Goal: Task Accomplishment & Management: Manage account settings

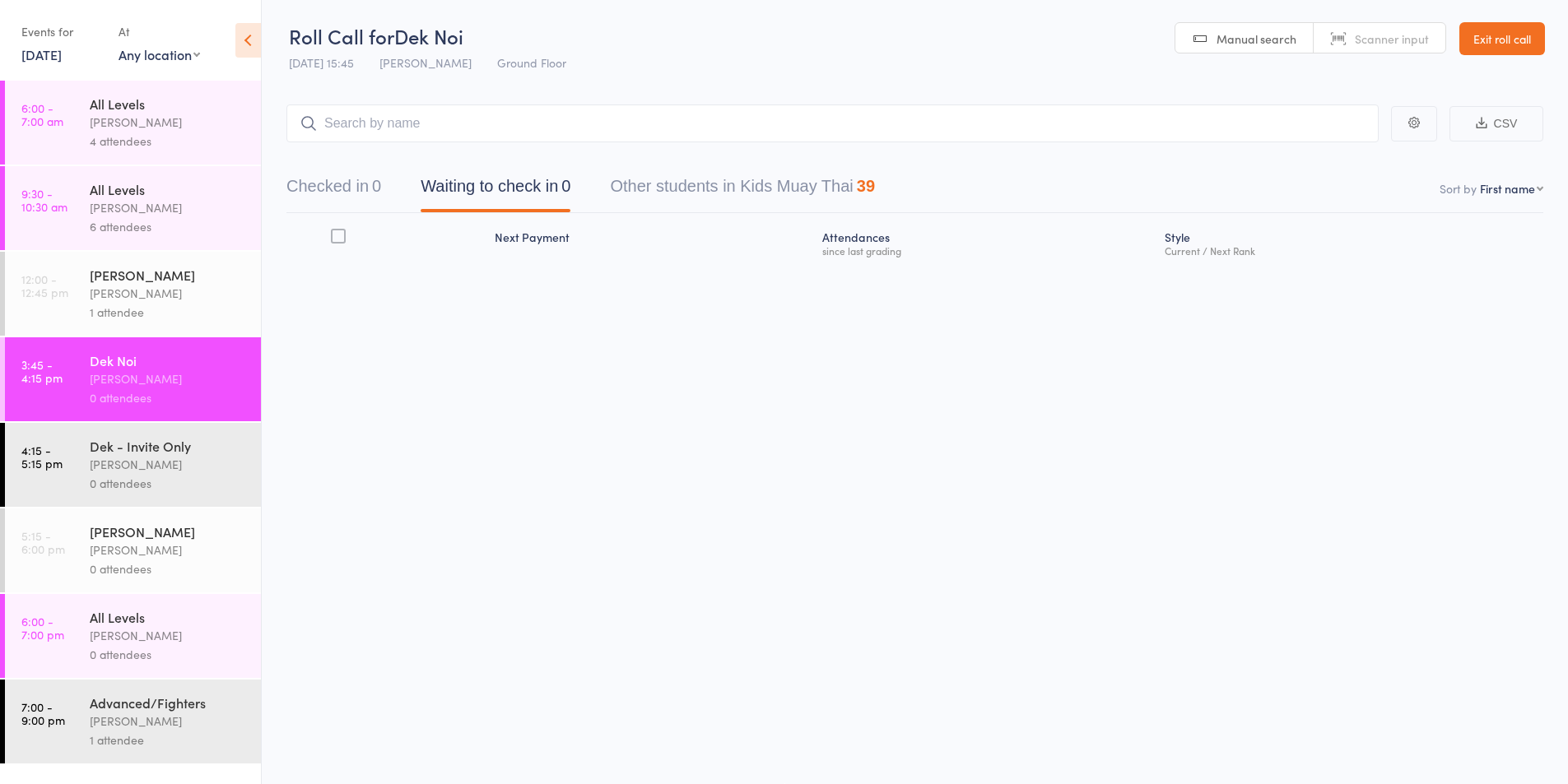
click at [125, 283] on div "[PERSON_NAME]" at bounding box center [168, 275] width 157 height 18
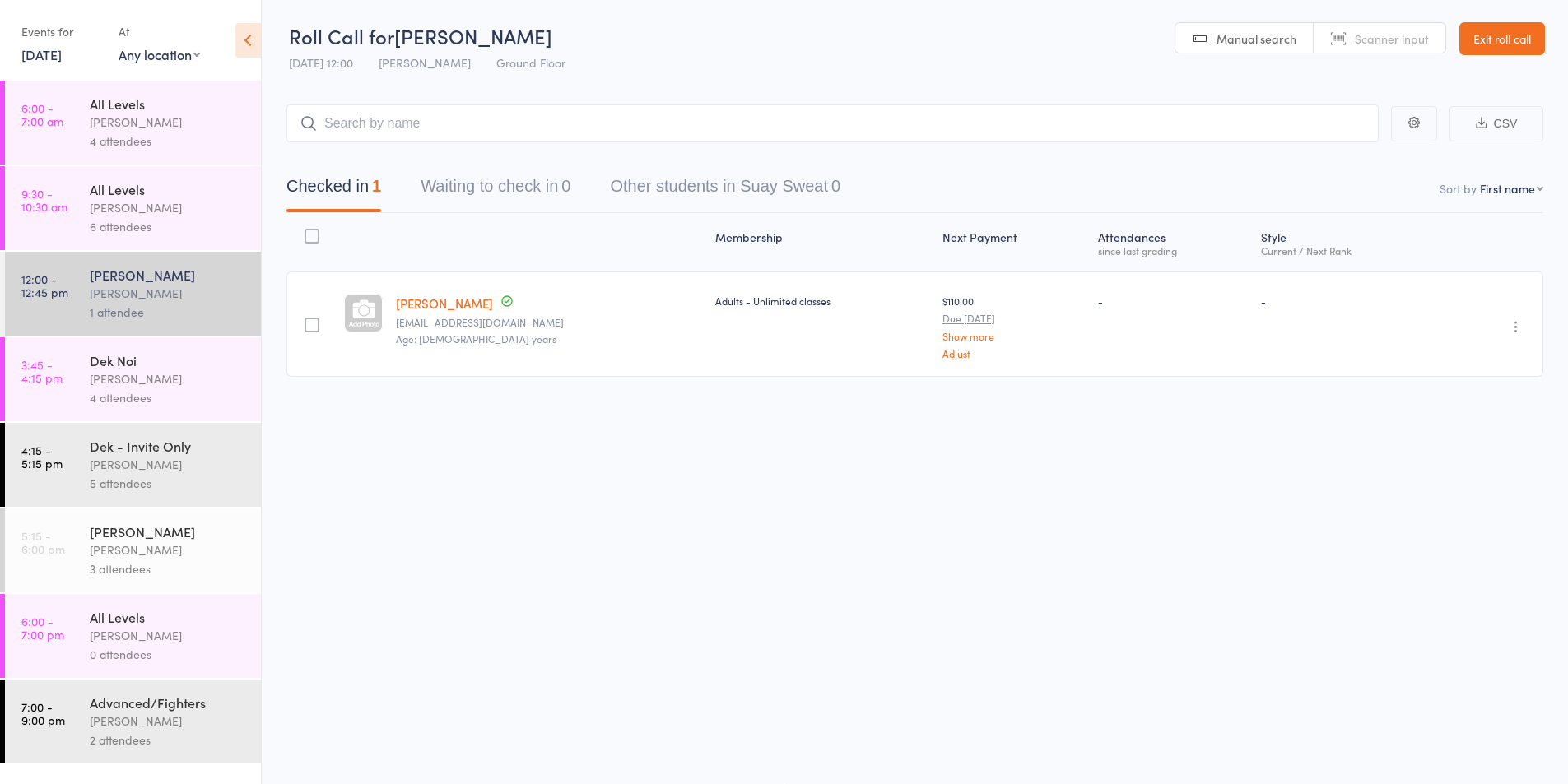
click at [120, 364] on div "Dek Noi" at bounding box center [168, 361] width 157 height 18
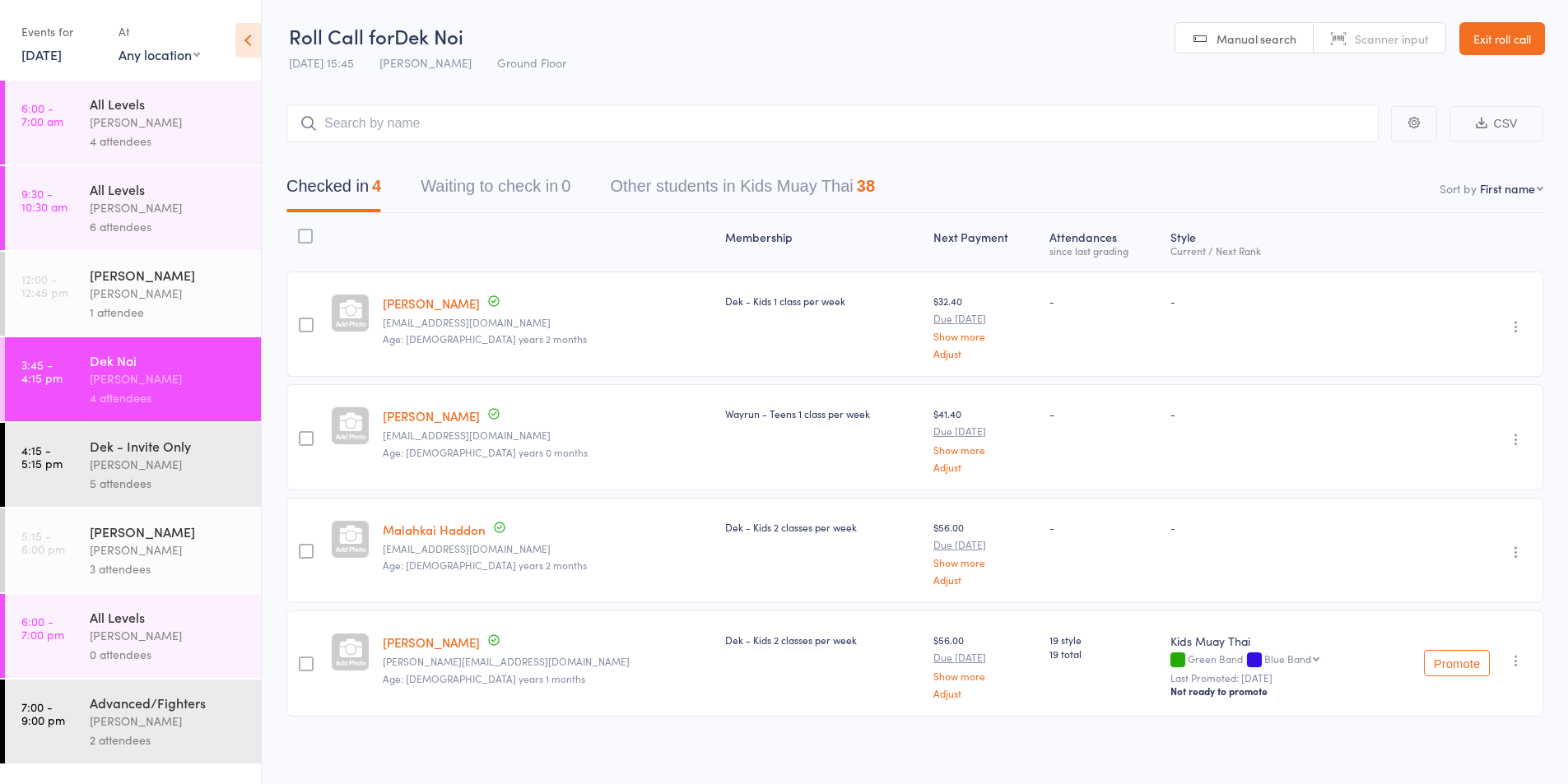
click at [1517, 436] on icon "button" at bounding box center [1516, 439] width 17 height 17
click at [1452, 580] on li "Remove" at bounding box center [1457, 582] width 136 height 22
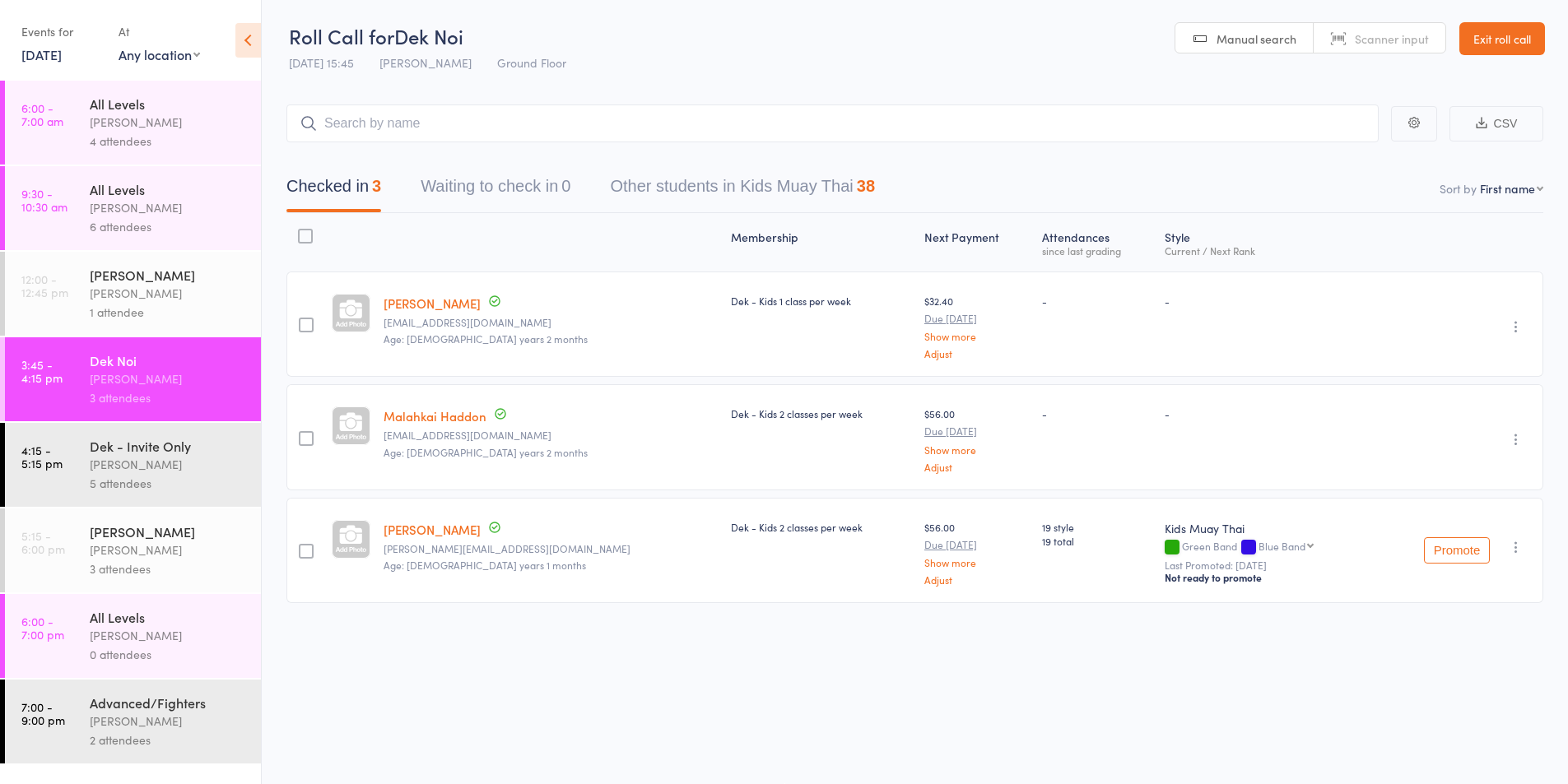
click at [151, 460] on div "[PERSON_NAME]" at bounding box center [168, 464] width 157 height 18
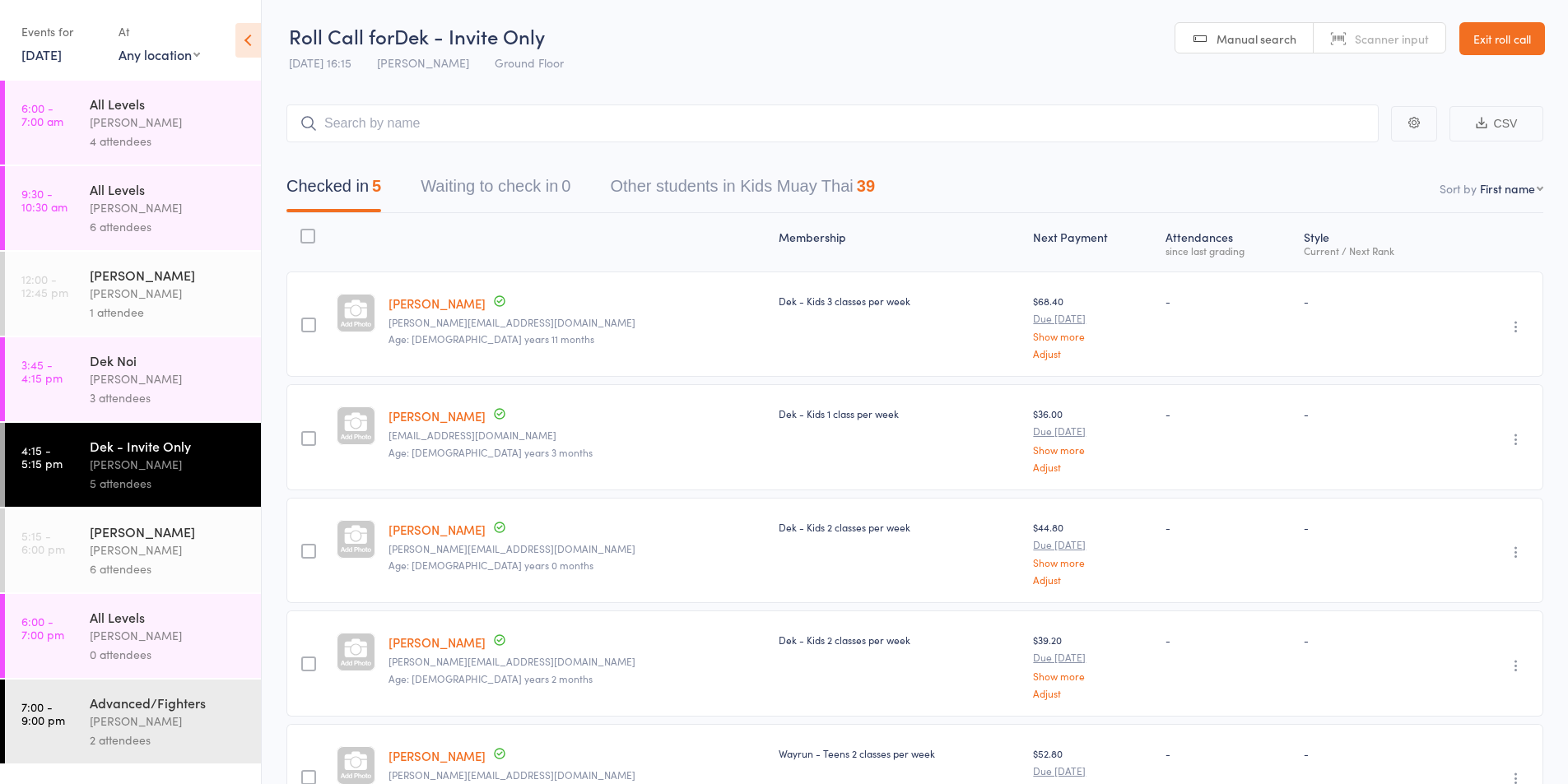
click at [421, 123] on input "search" at bounding box center [833, 123] width 1093 height 38
type input "mav"
click at [379, 165] on div "Maverick Puglia" at bounding box center [358, 158] width 116 height 18
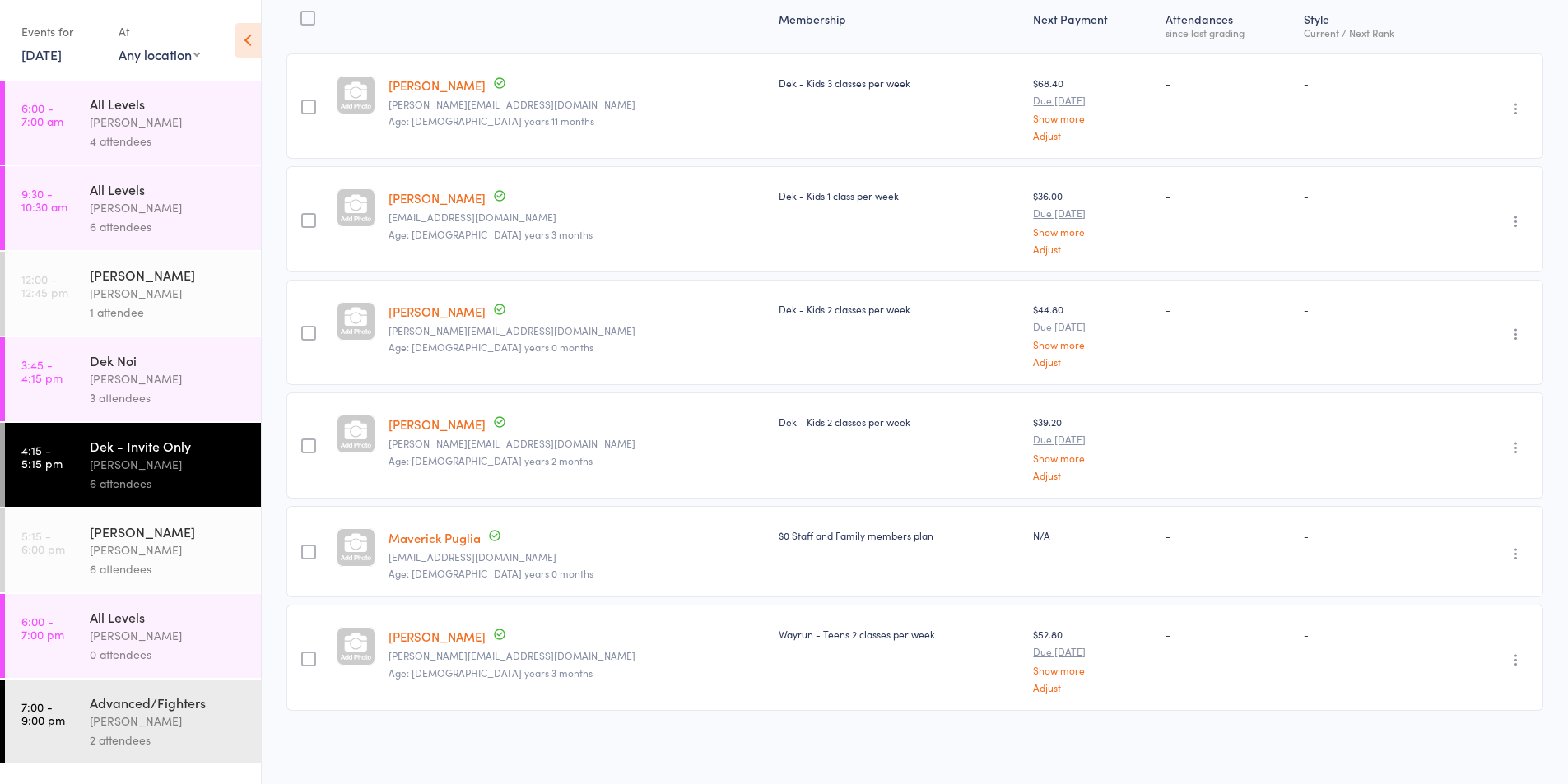
scroll to position [81, 0]
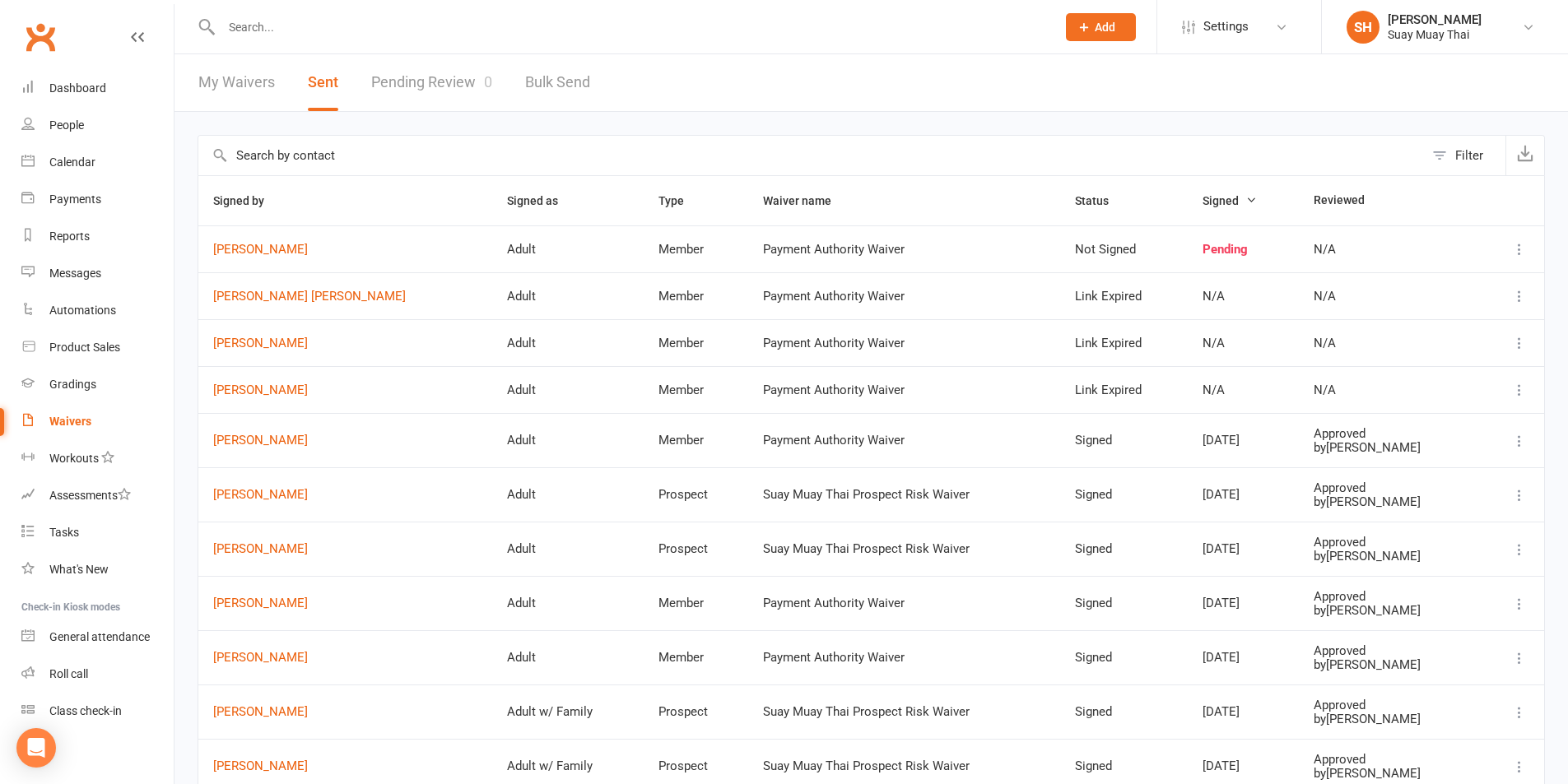
select select "100"
click at [365, 26] on input "text" at bounding box center [630, 27] width 828 height 23
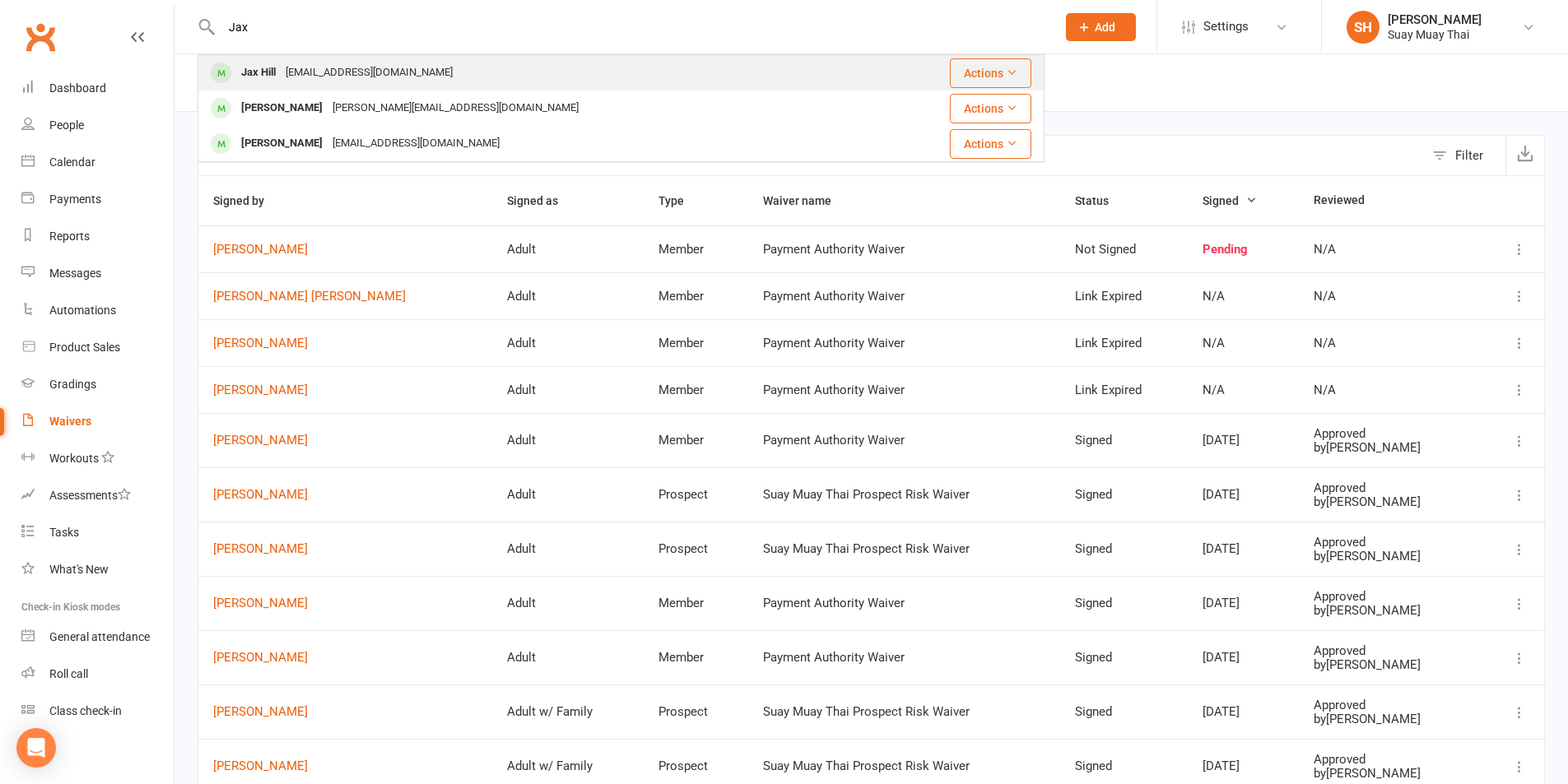
type input "Jax"
click at [962, 61] on button "Actions" at bounding box center [991, 73] width 81 height 30
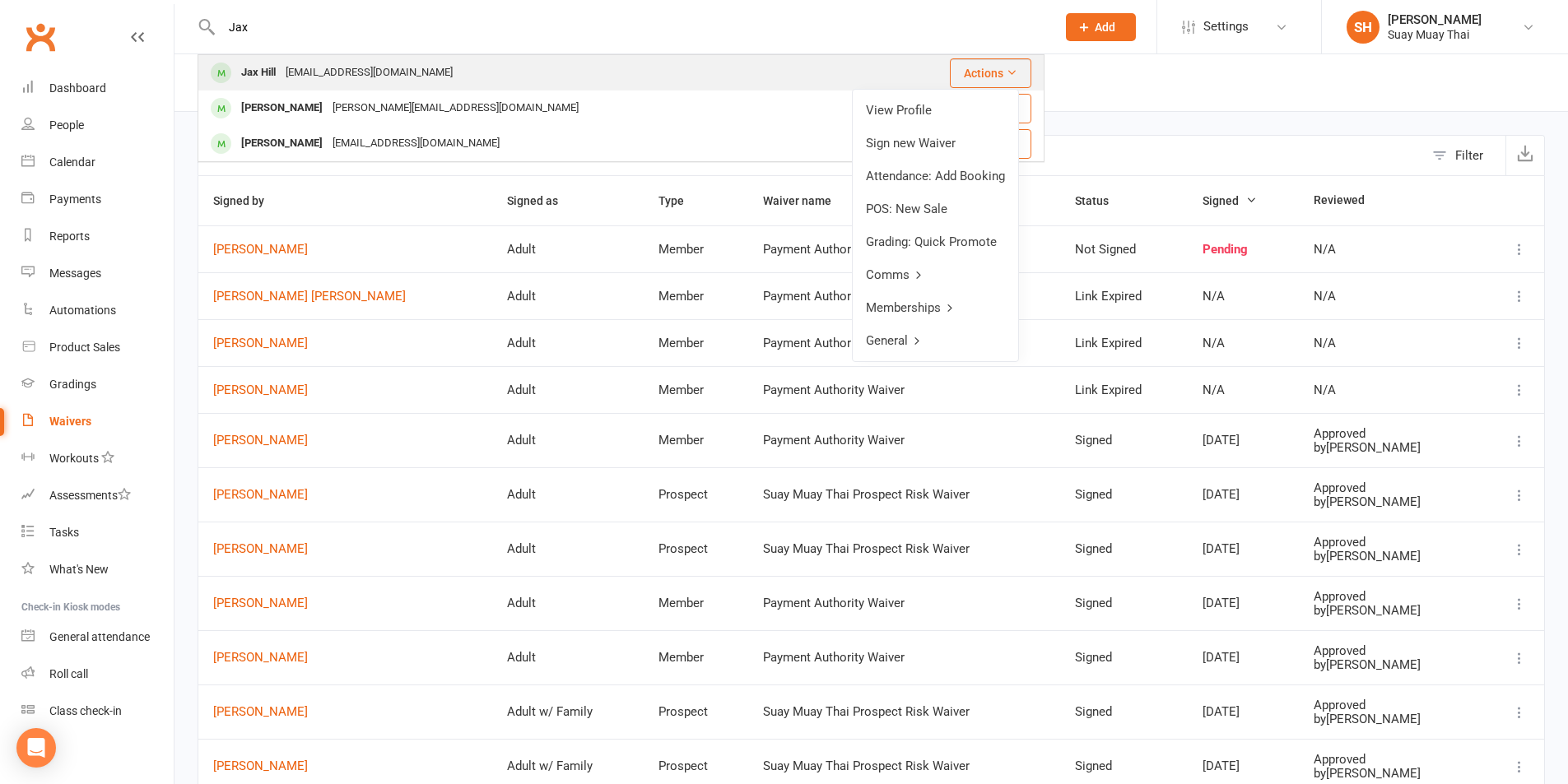
click at [378, 72] on div "lissie1472@hotmail.com" at bounding box center [368, 73] width 177 height 24
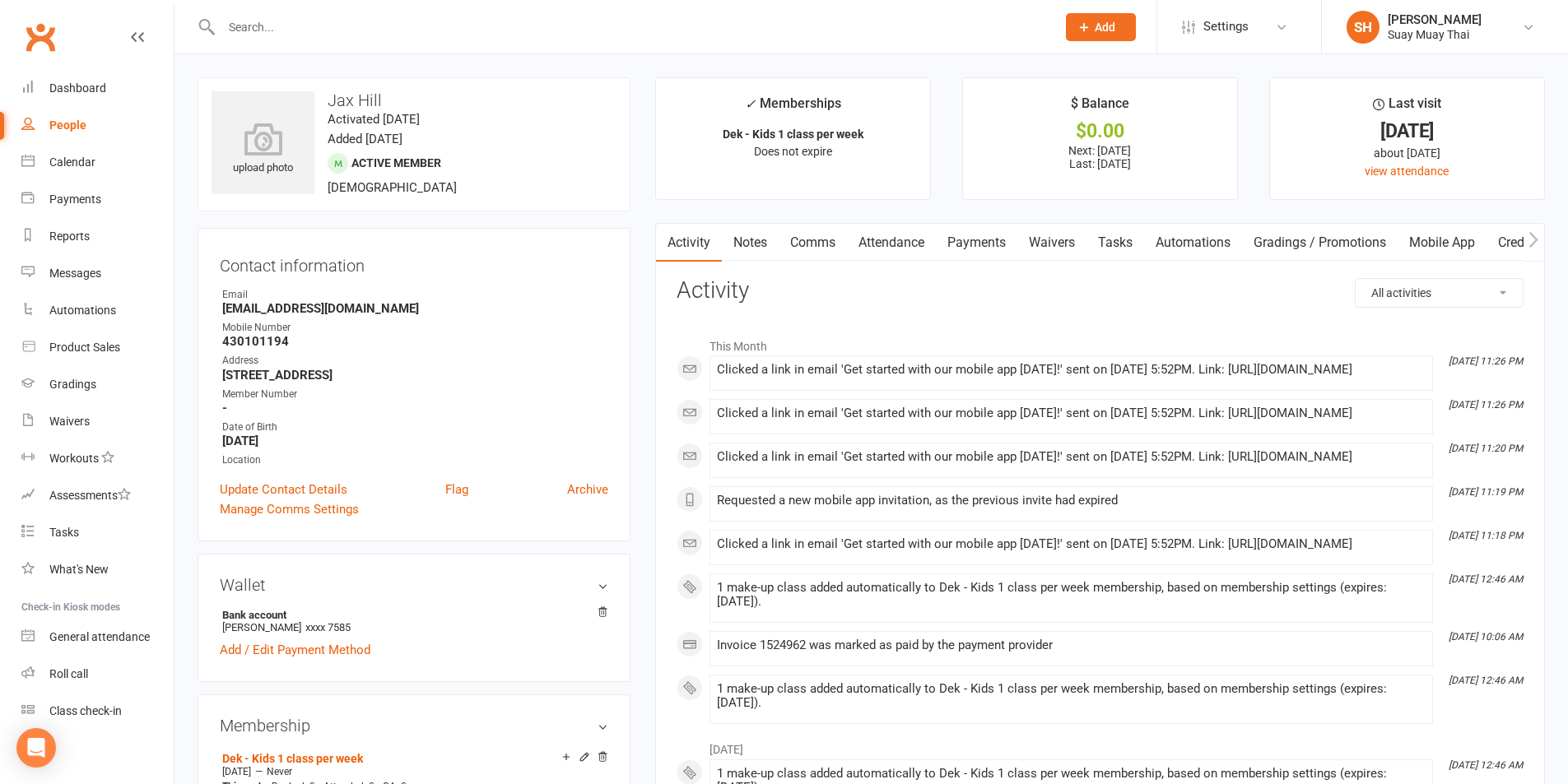
click at [1535, 235] on icon "button" at bounding box center [1534, 239] width 10 height 18
click at [1402, 240] on link "Mobile App" at bounding box center [1396, 242] width 89 height 38
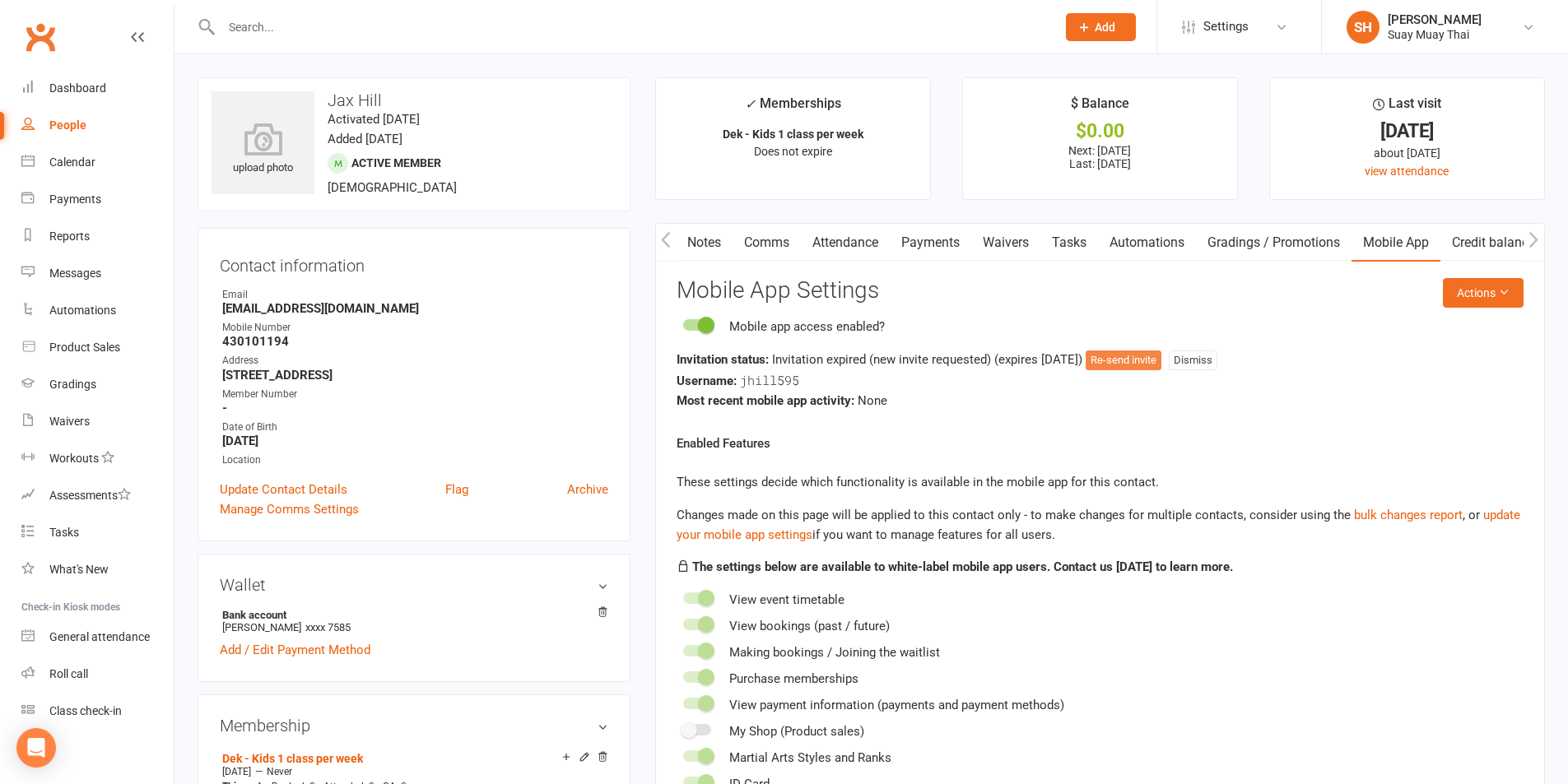
click at [1162, 355] on button "Re-send invite" at bounding box center [1124, 360] width 76 height 19
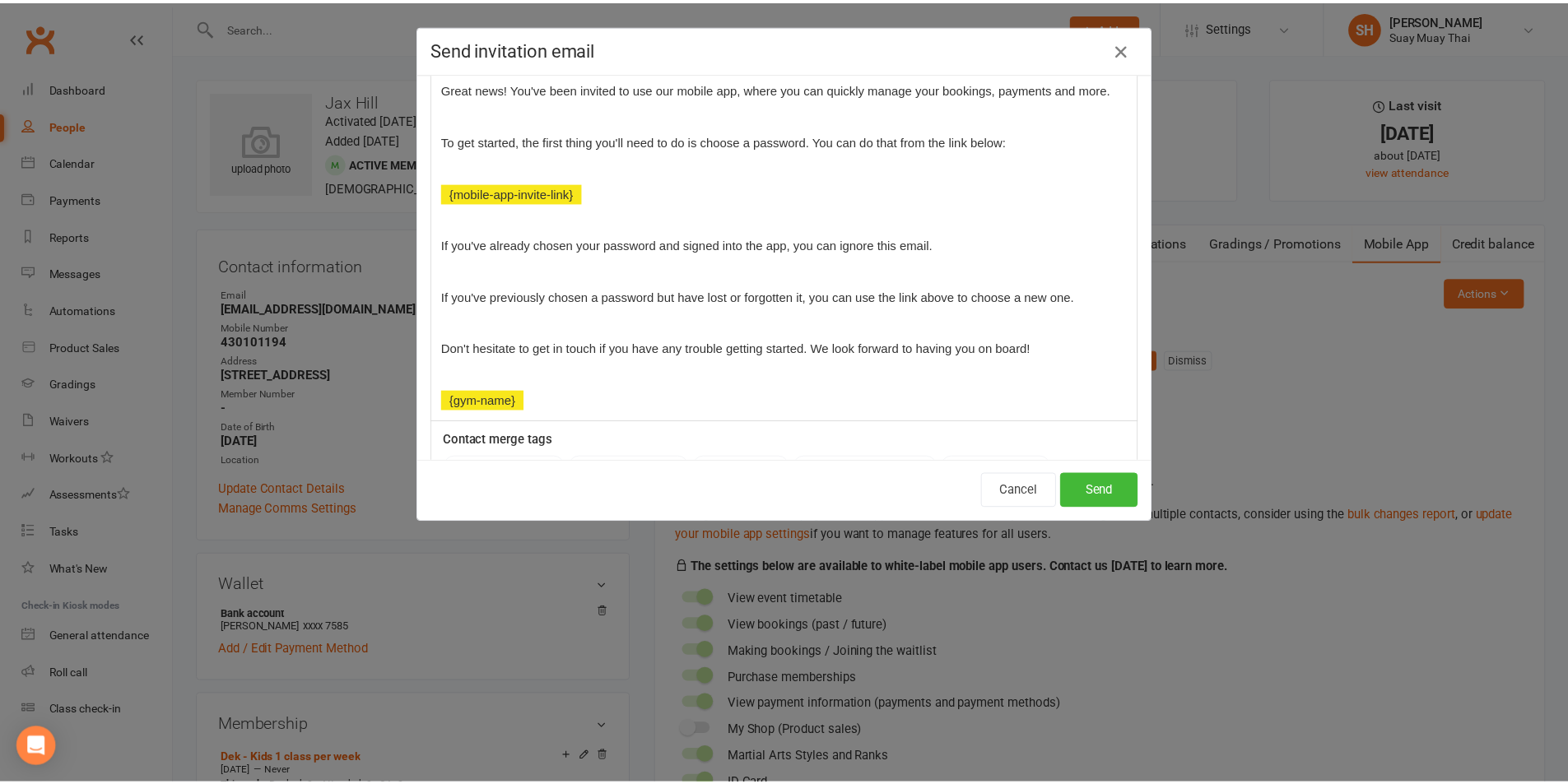
scroll to position [274, 0]
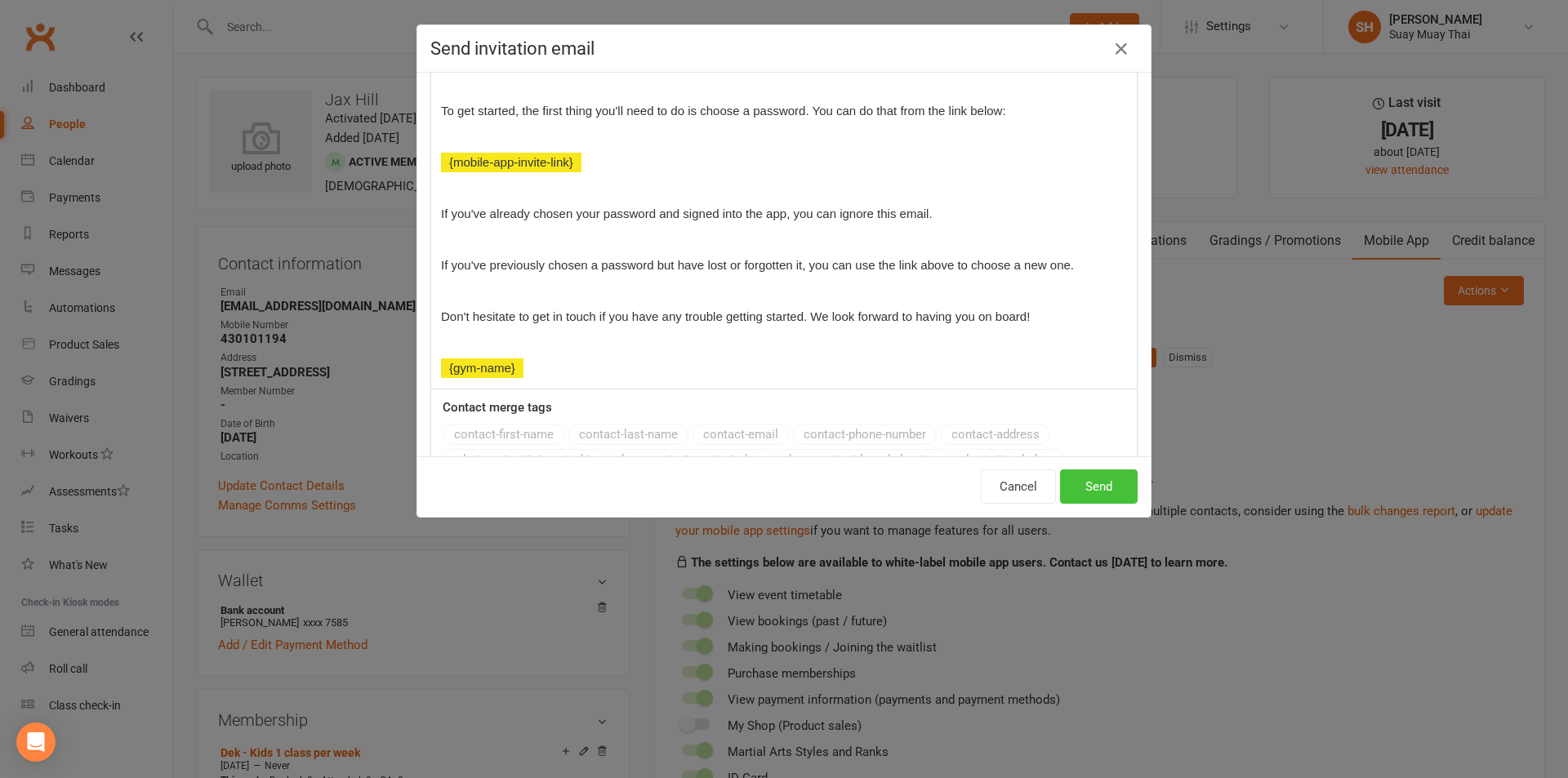
click at [1094, 481] on button "Send" at bounding box center [1098, 486] width 78 height 34
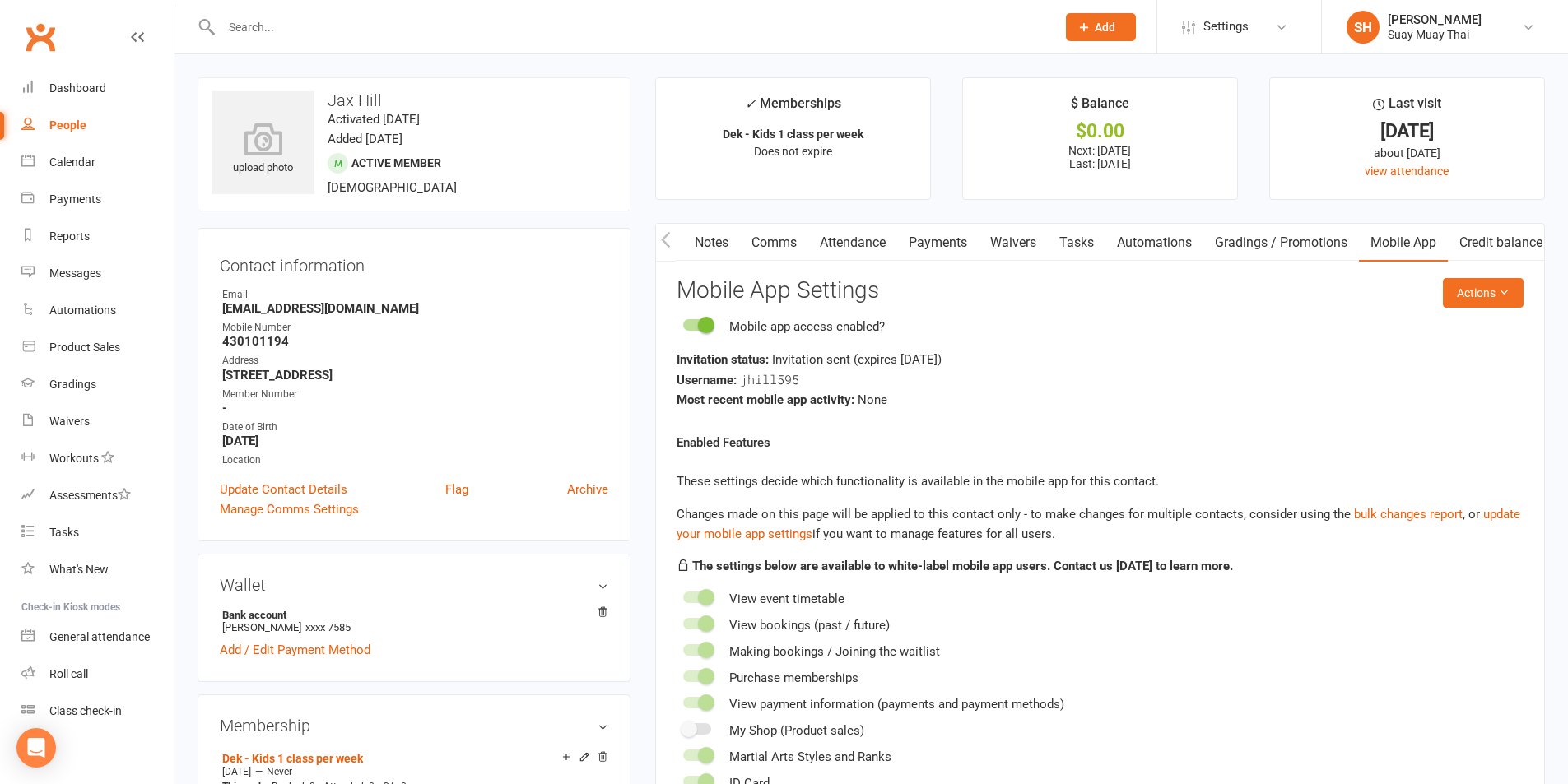
click at [280, 36] on input "text" at bounding box center [630, 27] width 828 height 23
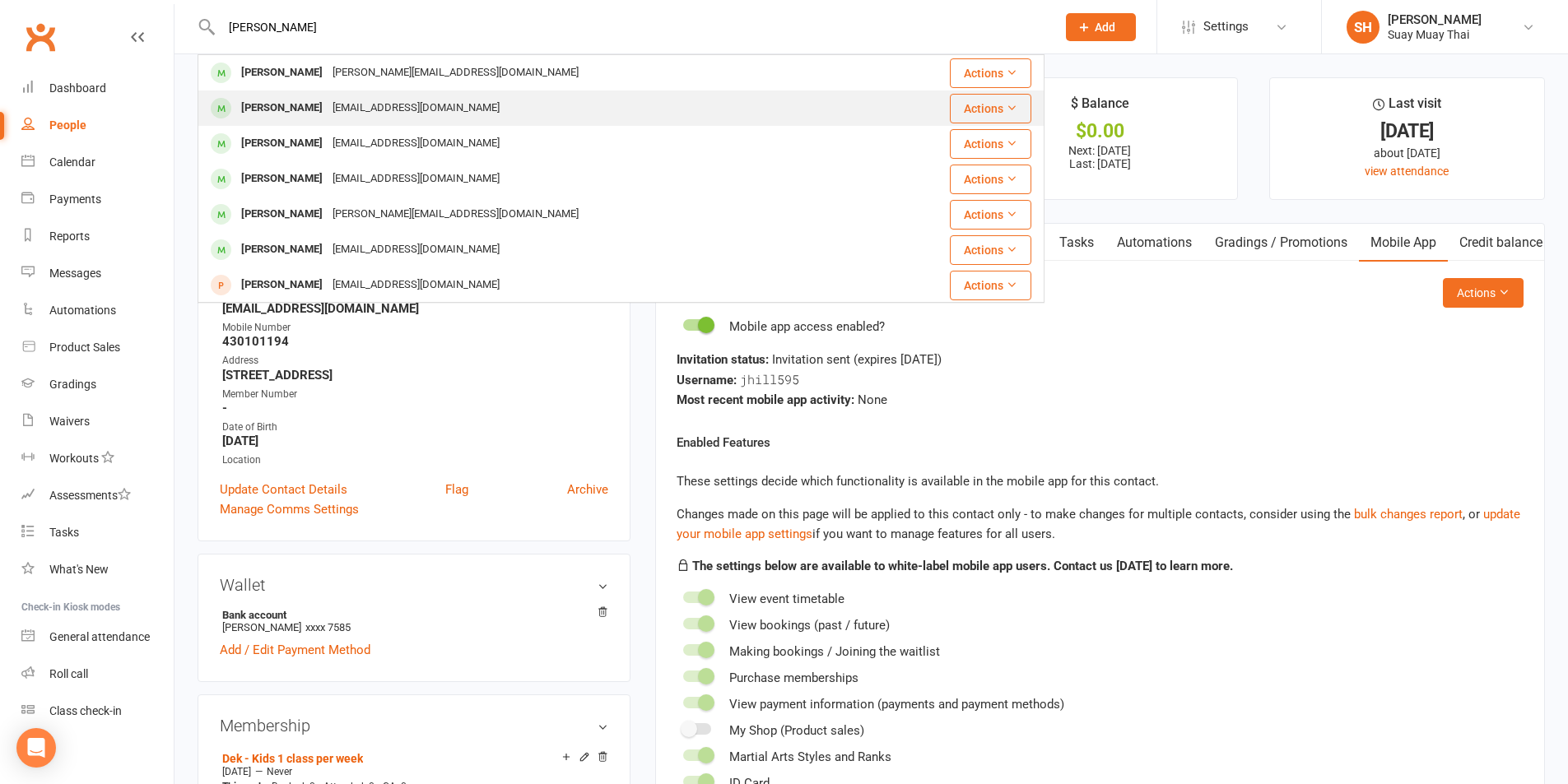
type input "charlott"
click at [327, 102] on div "Charlotte Pentland" at bounding box center [281, 108] width 92 height 24
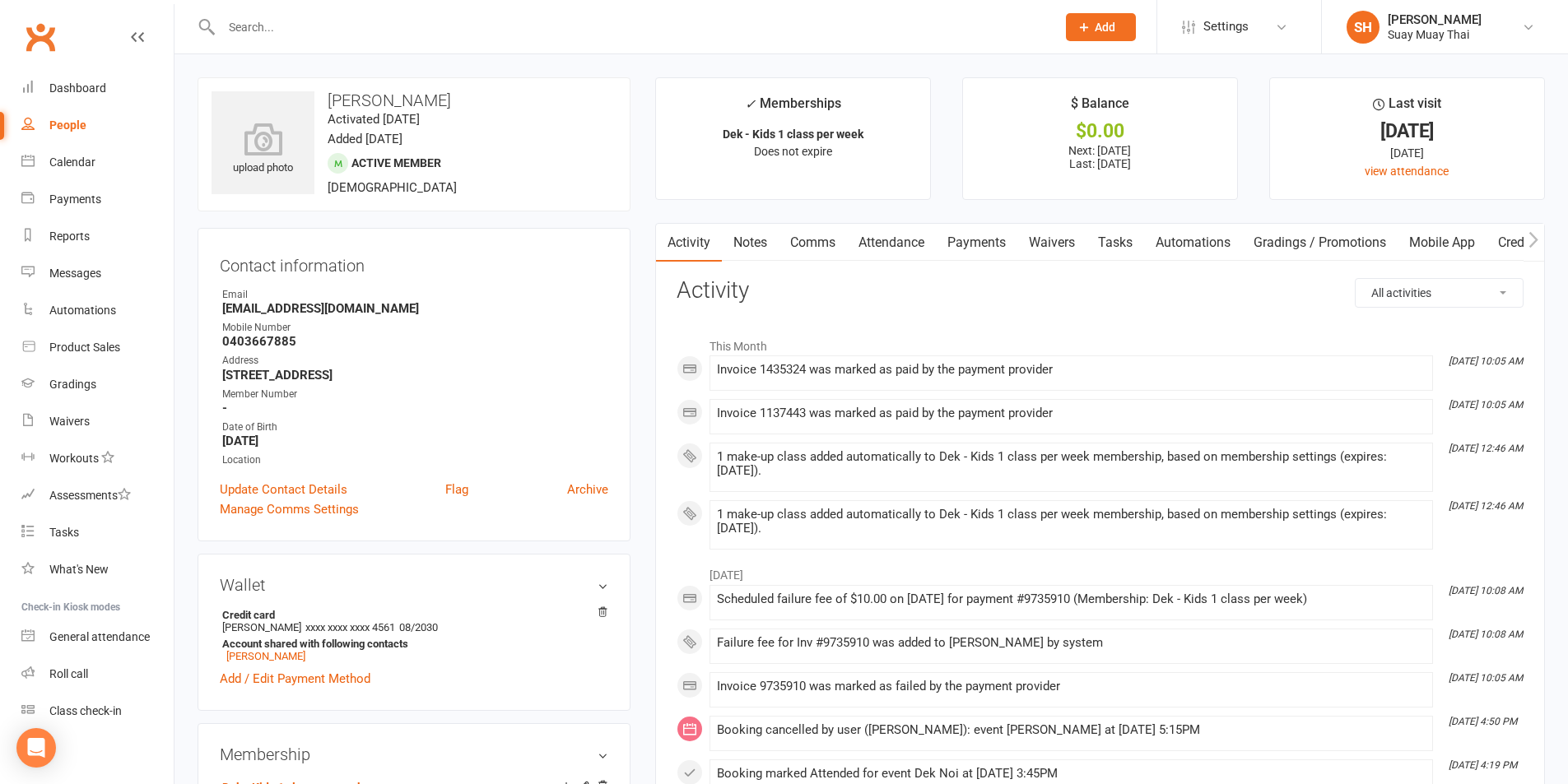
click at [988, 241] on link "Payments" at bounding box center [977, 242] width 81 height 38
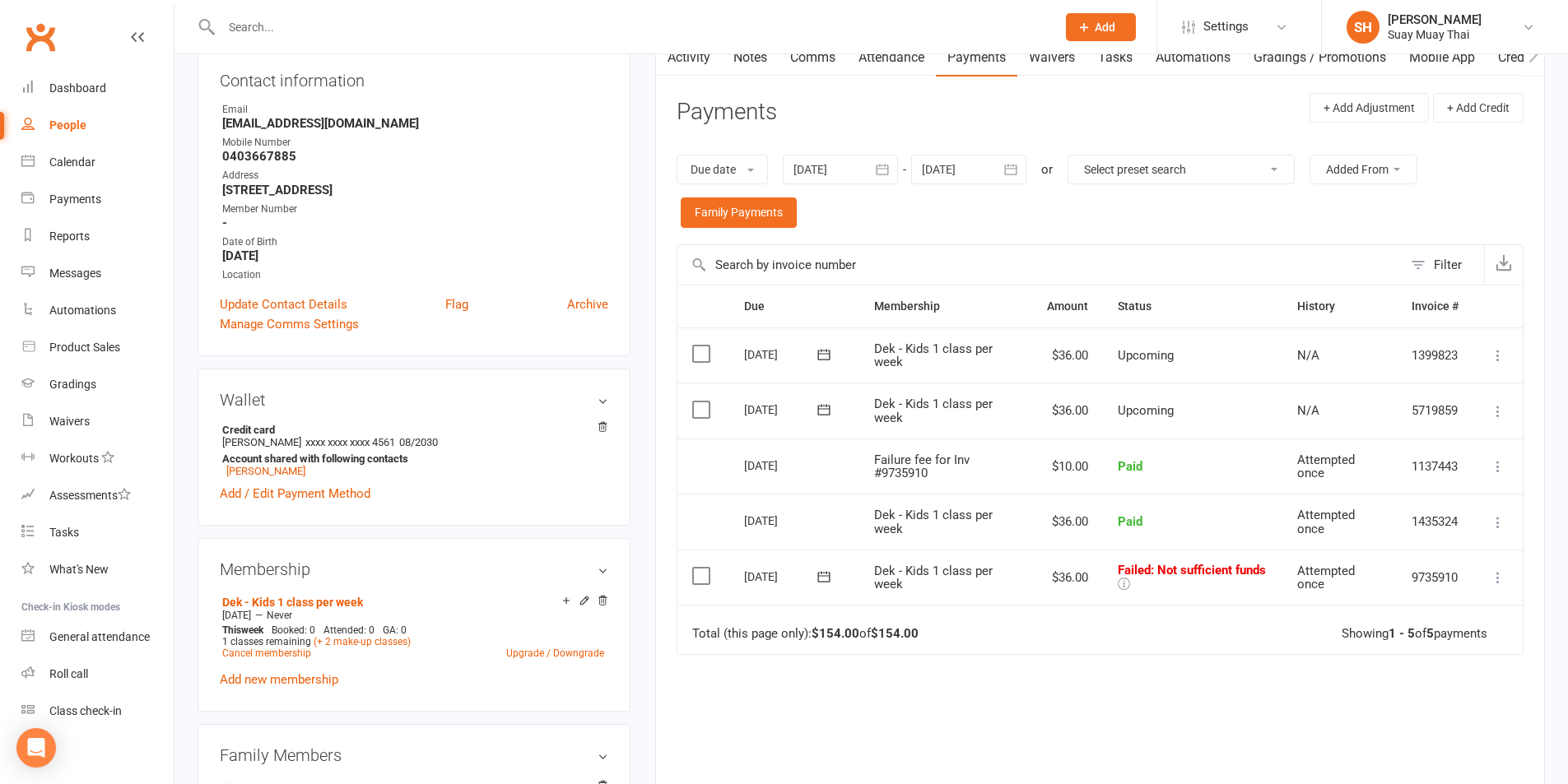
scroll to position [274, 0]
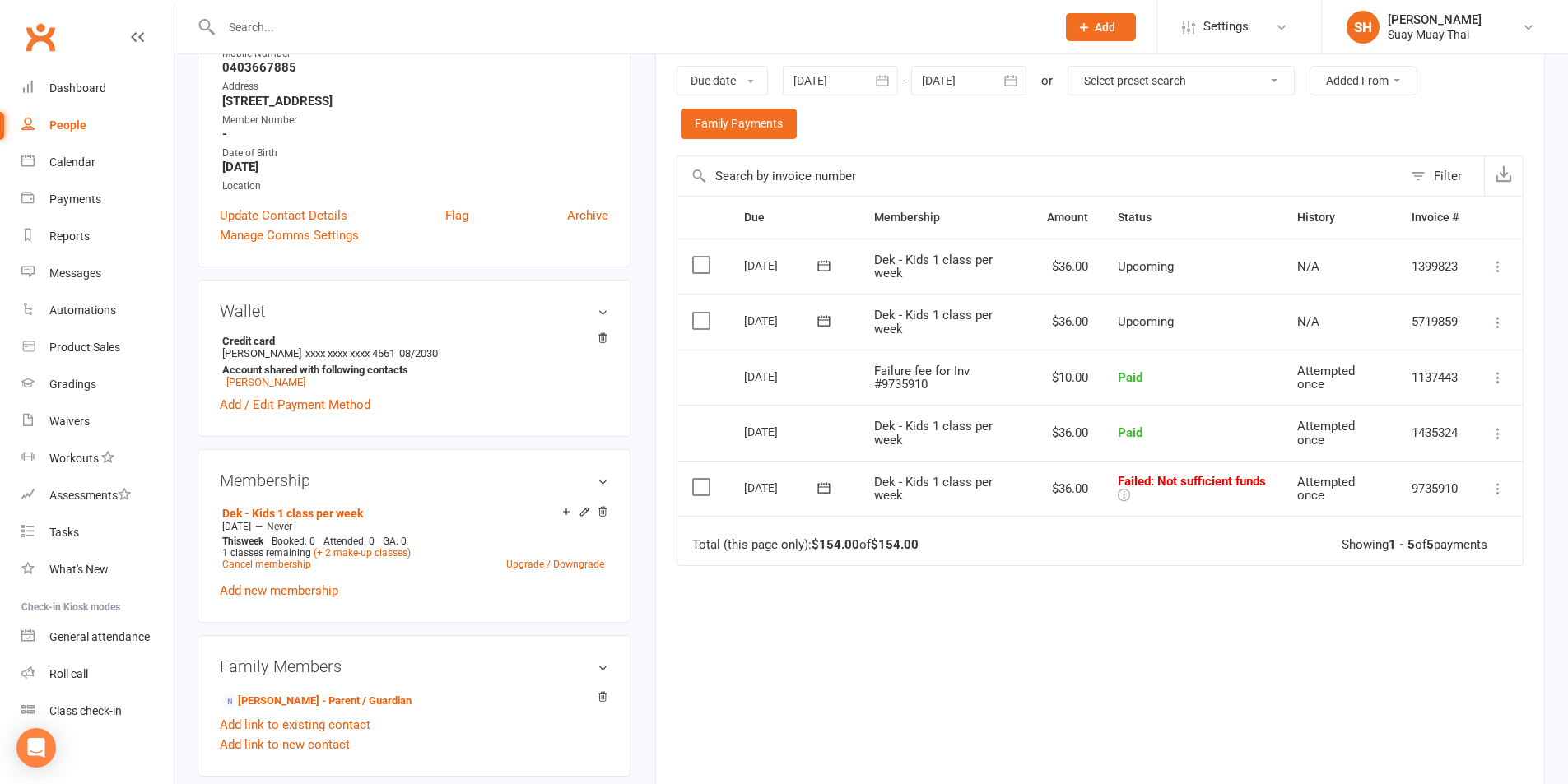
click at [1493, 488] on icon at bounding box center [1499, 489] width 17 height 17
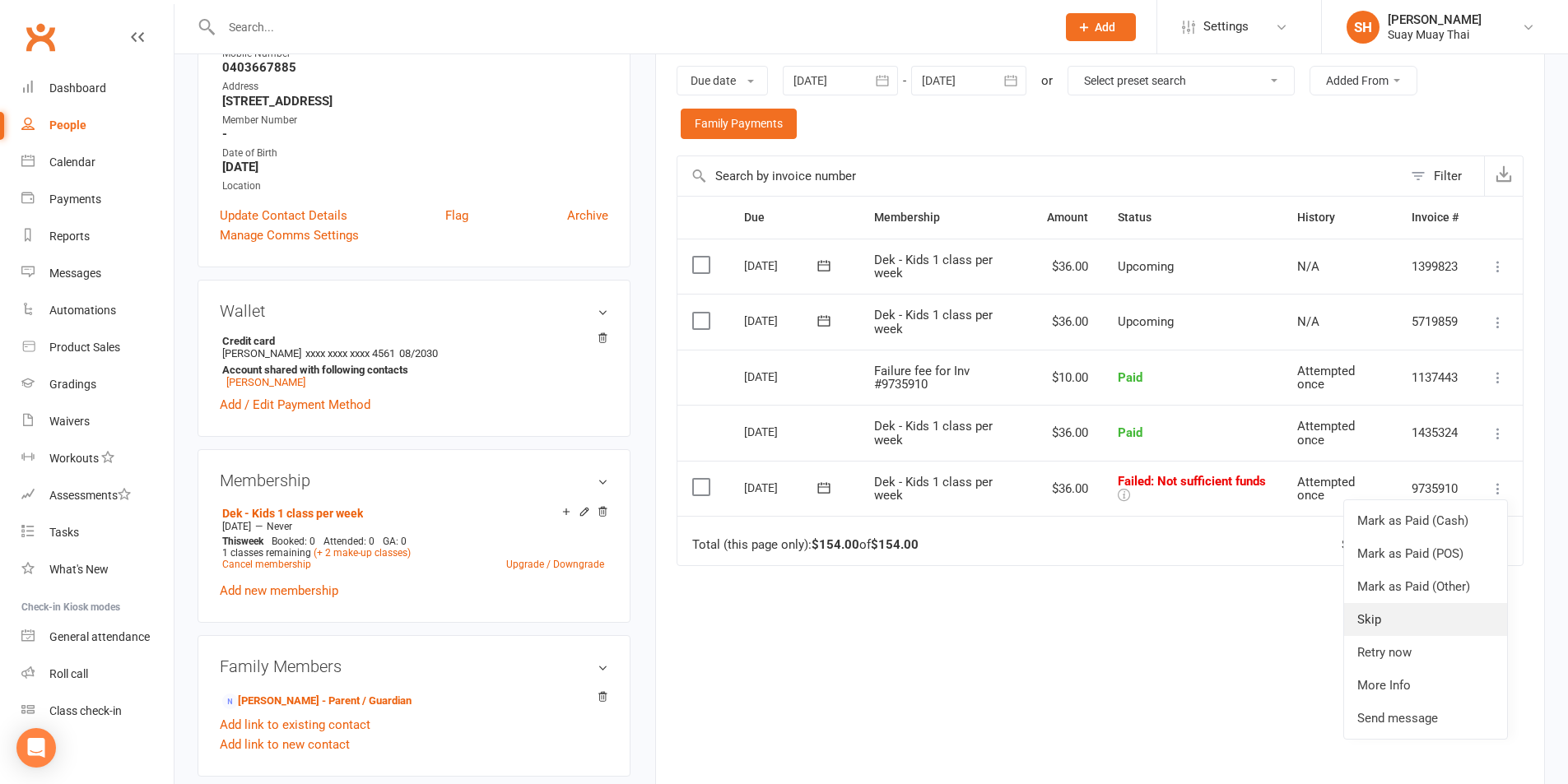
click at [1377, 625] on link "Skip" at bounding box center [1426, 619] width 163 height 33
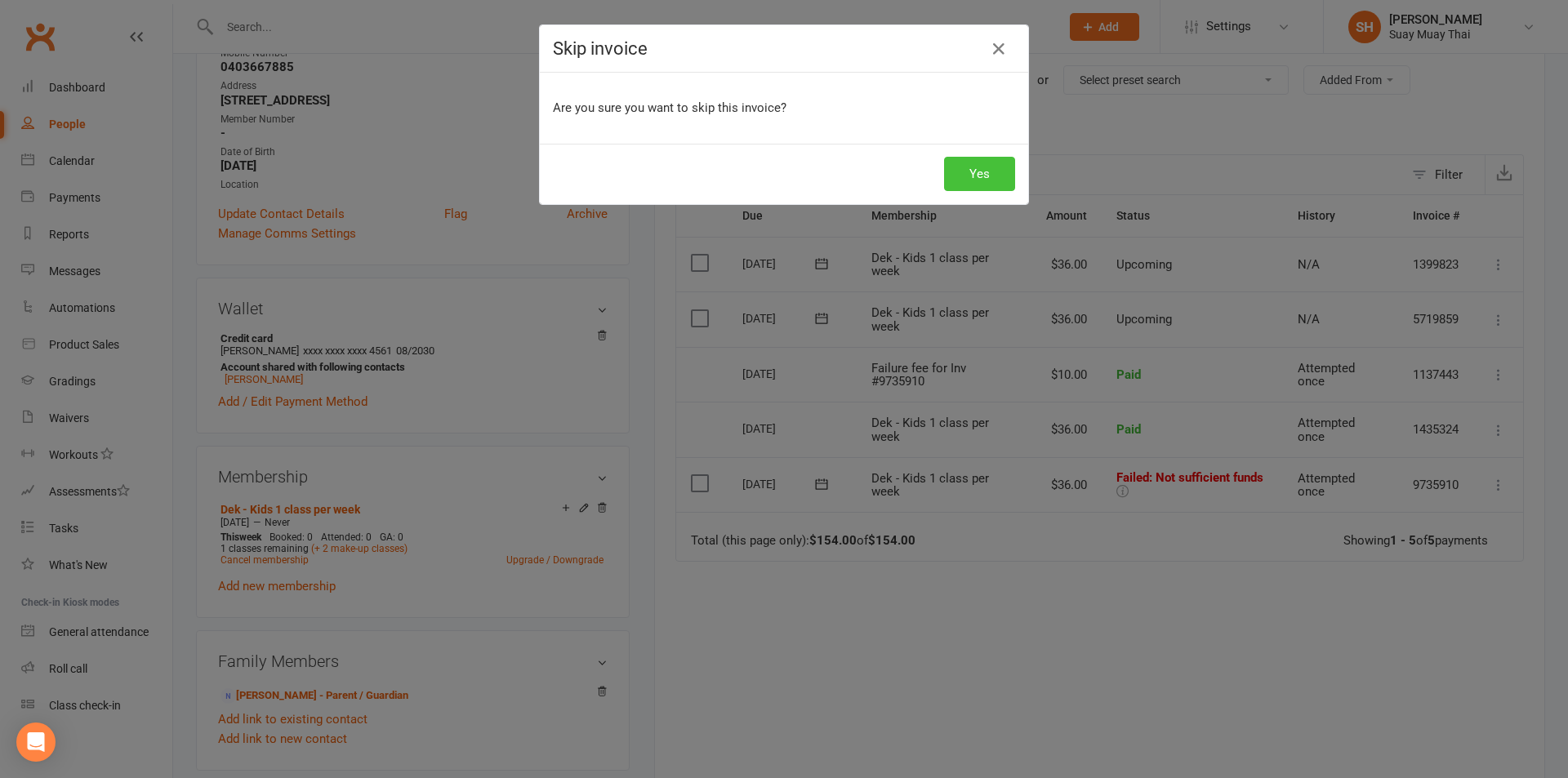
click at [985, 175] on button "Yes" at bounding box center [979, 173] width 71 height 34
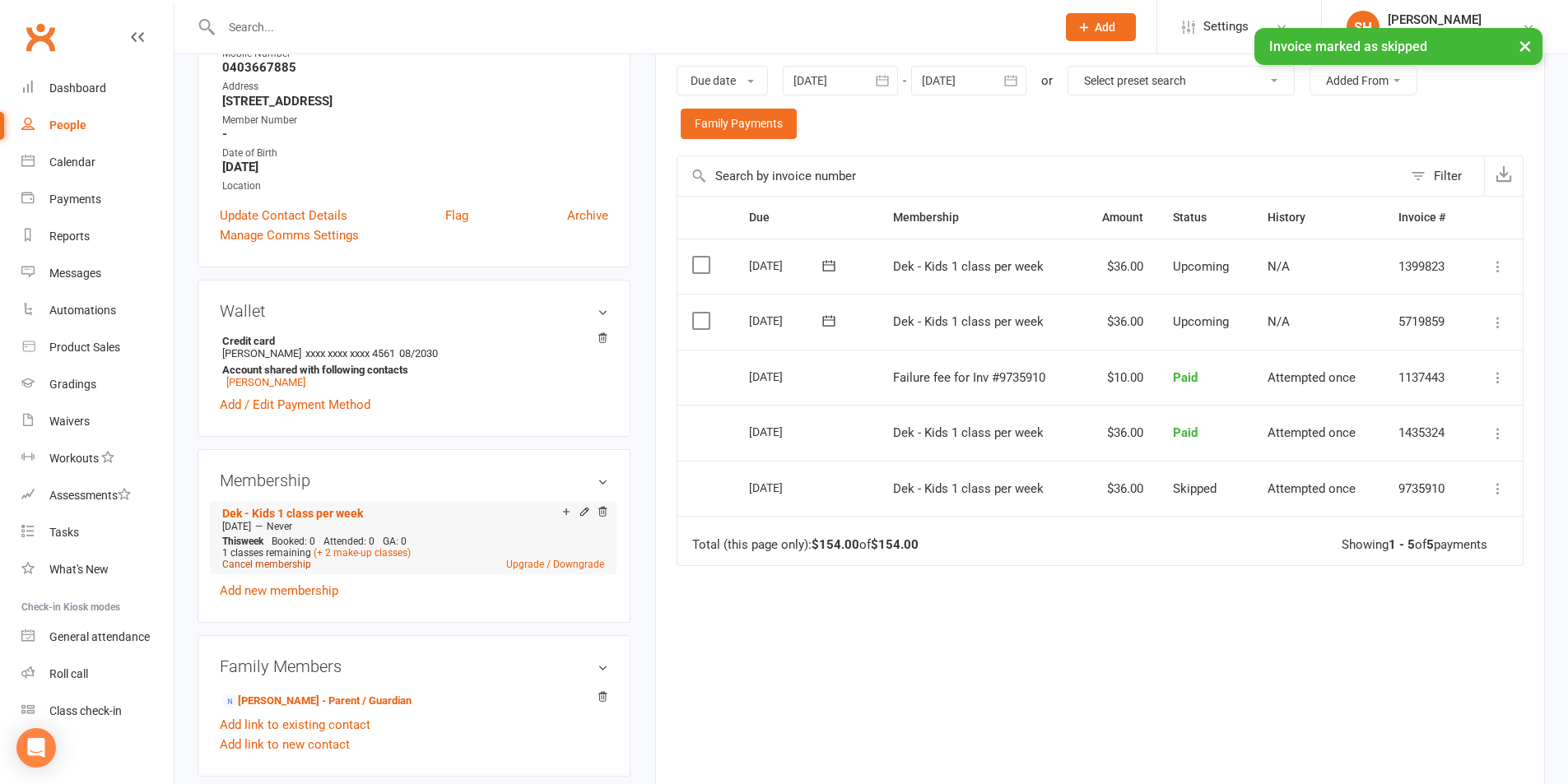
click at [267, 561] on link "Cancel membership" at bounding box center [266, 564] width 89 height 11
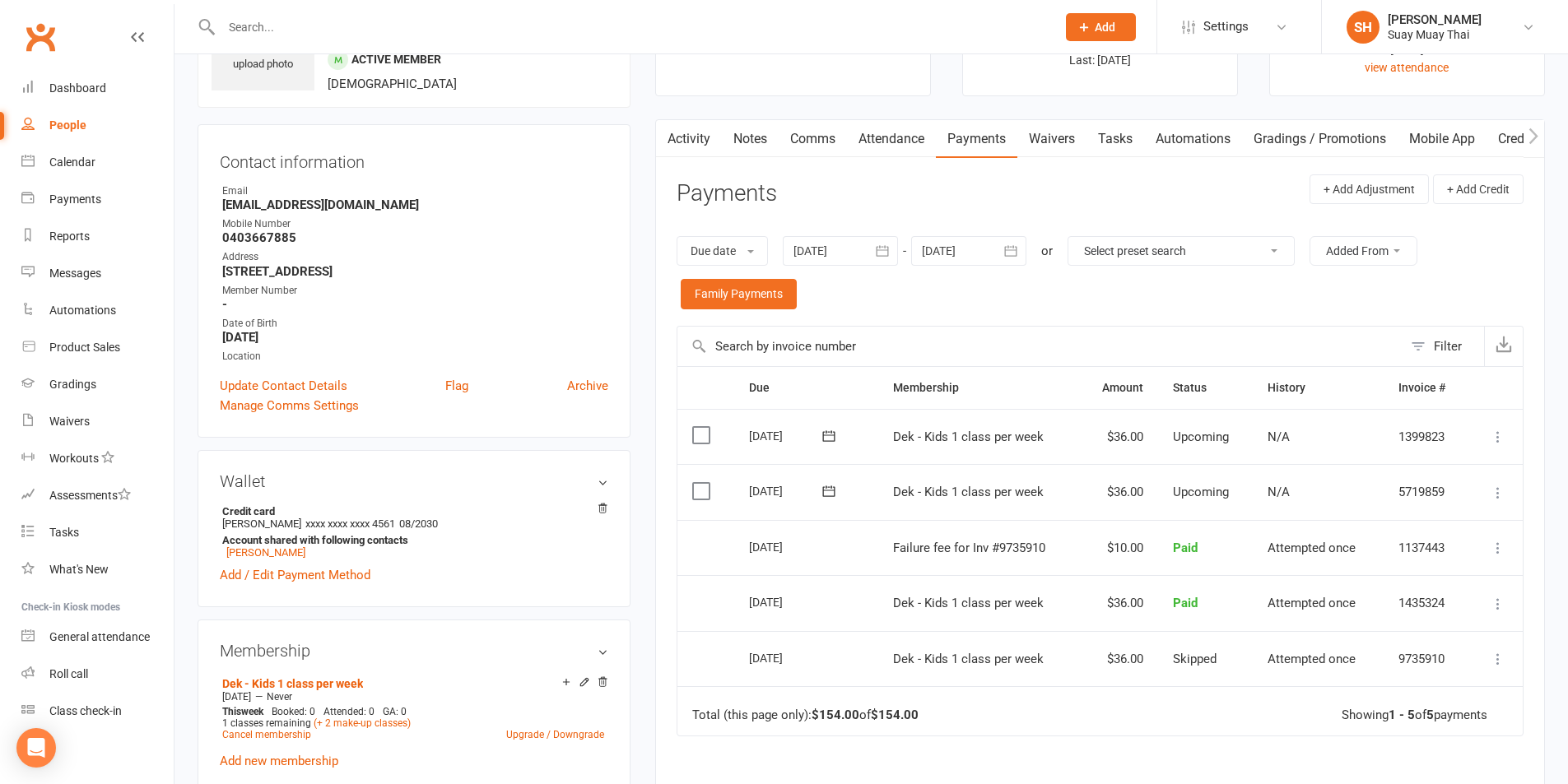
scroll to position [138, 0]
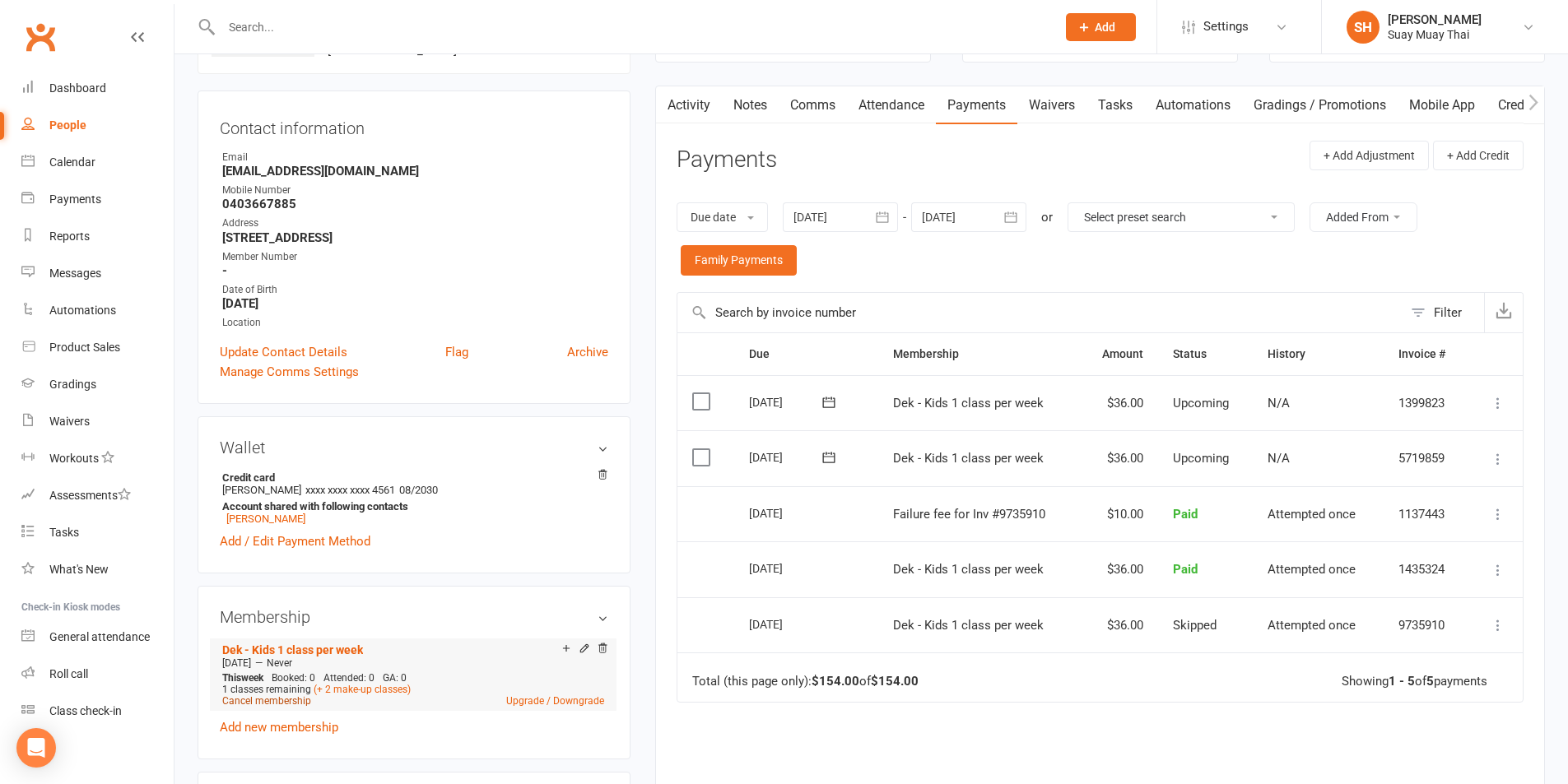
click at [258, 698] on link "Cancel membership" at bounding box center [266, 701] width 89 height 11
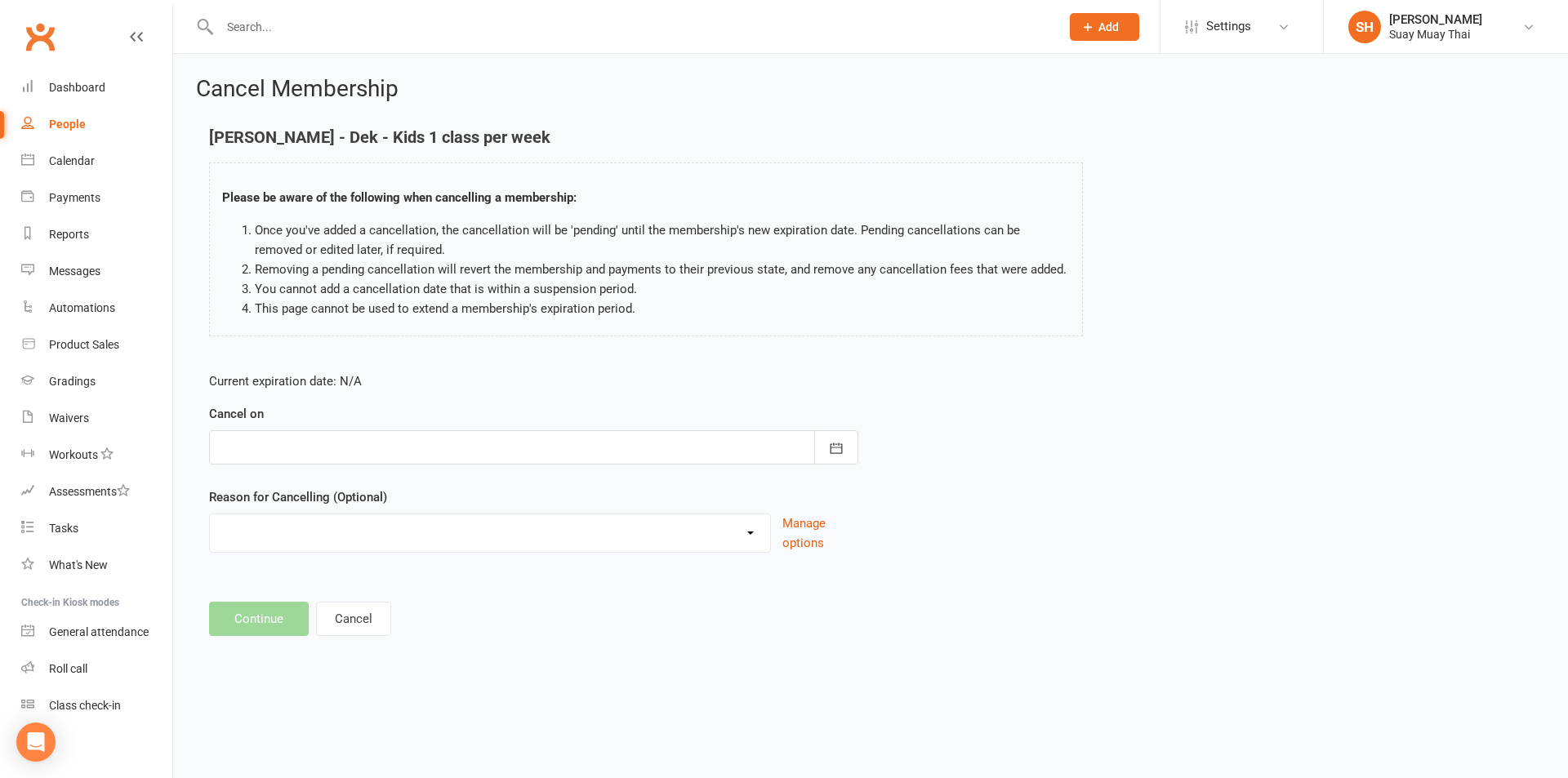
click at [294, 437] on div at bounding box center [534, 447] width 650 height 34
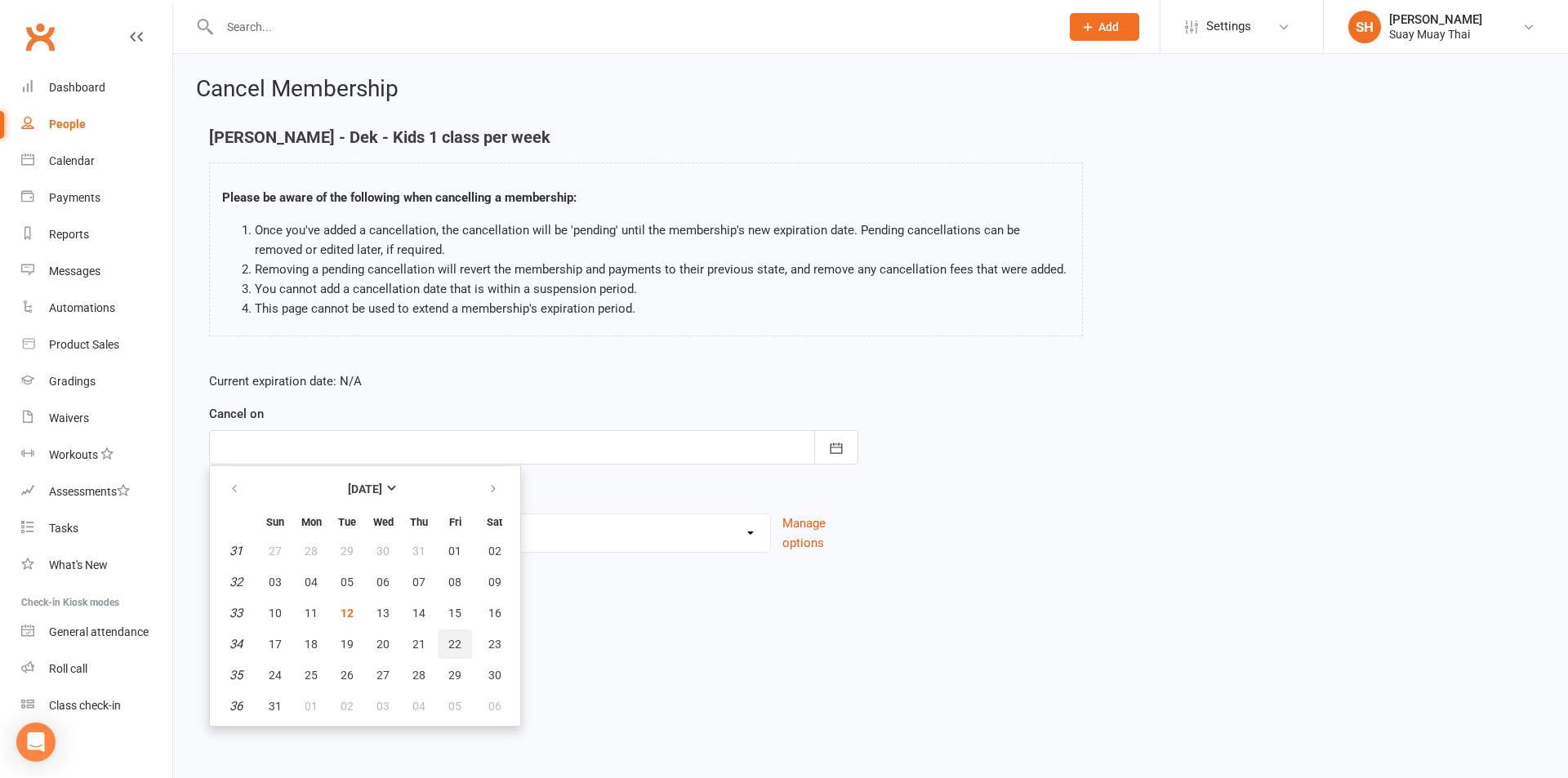
click at [453, 647] on span "22" at bounding box center [455, 644] width 13 height 13
type input "22 Aug 2025"
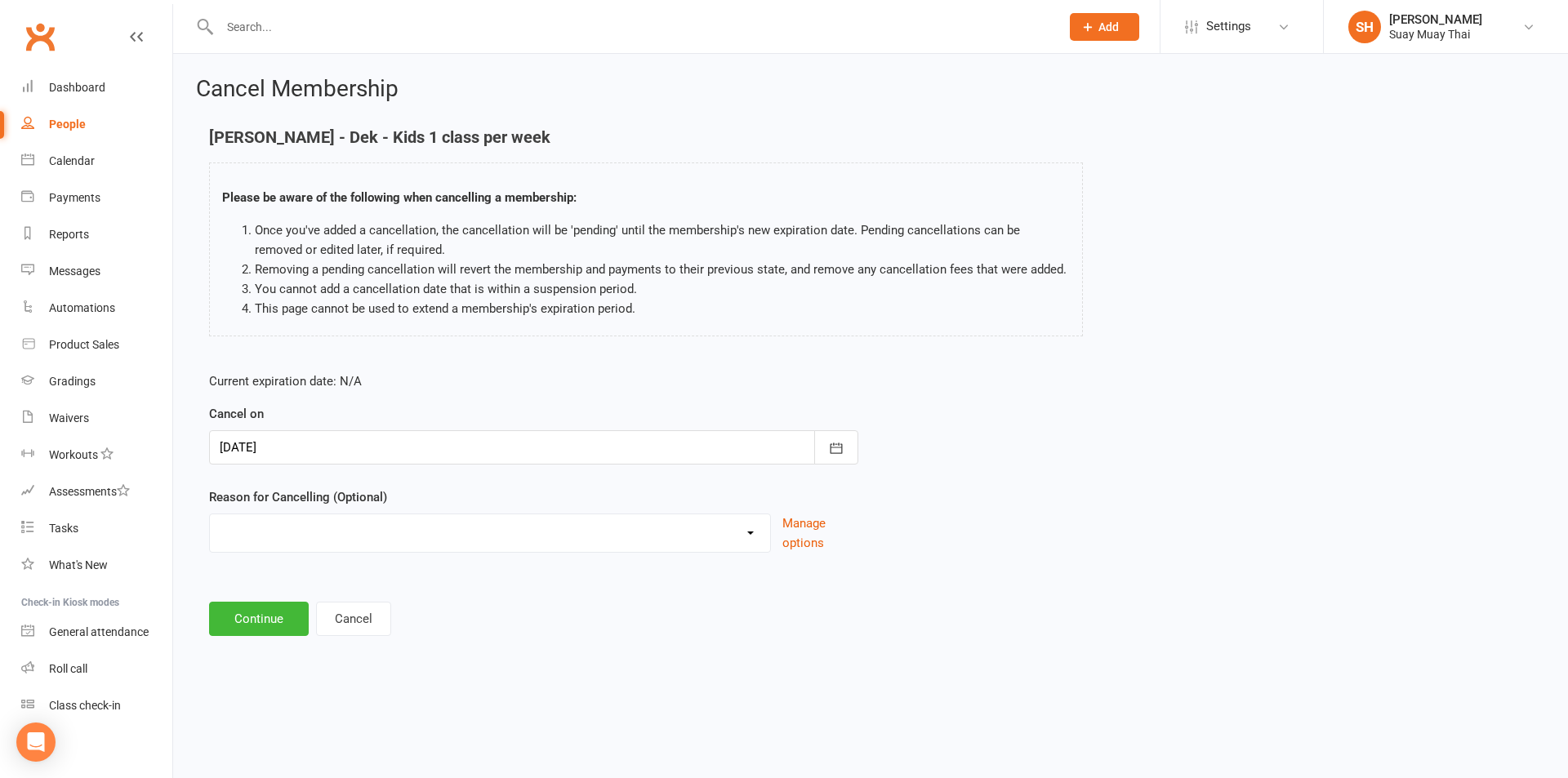
click at [622, 548] on div "Cant make classes Holiday Injury Other reason" at bounding box center [490, 533] width 562 height 39
click at [748, 531] on select "Cant make classes Holiday Injury Other reason" at bounding box center [490, 531] width 561 height 33
select select "3"
click at [210, 515] on select "Cant make classes Holiday Injury Other reason" at bounding box center [490, 531] width 561 height 33
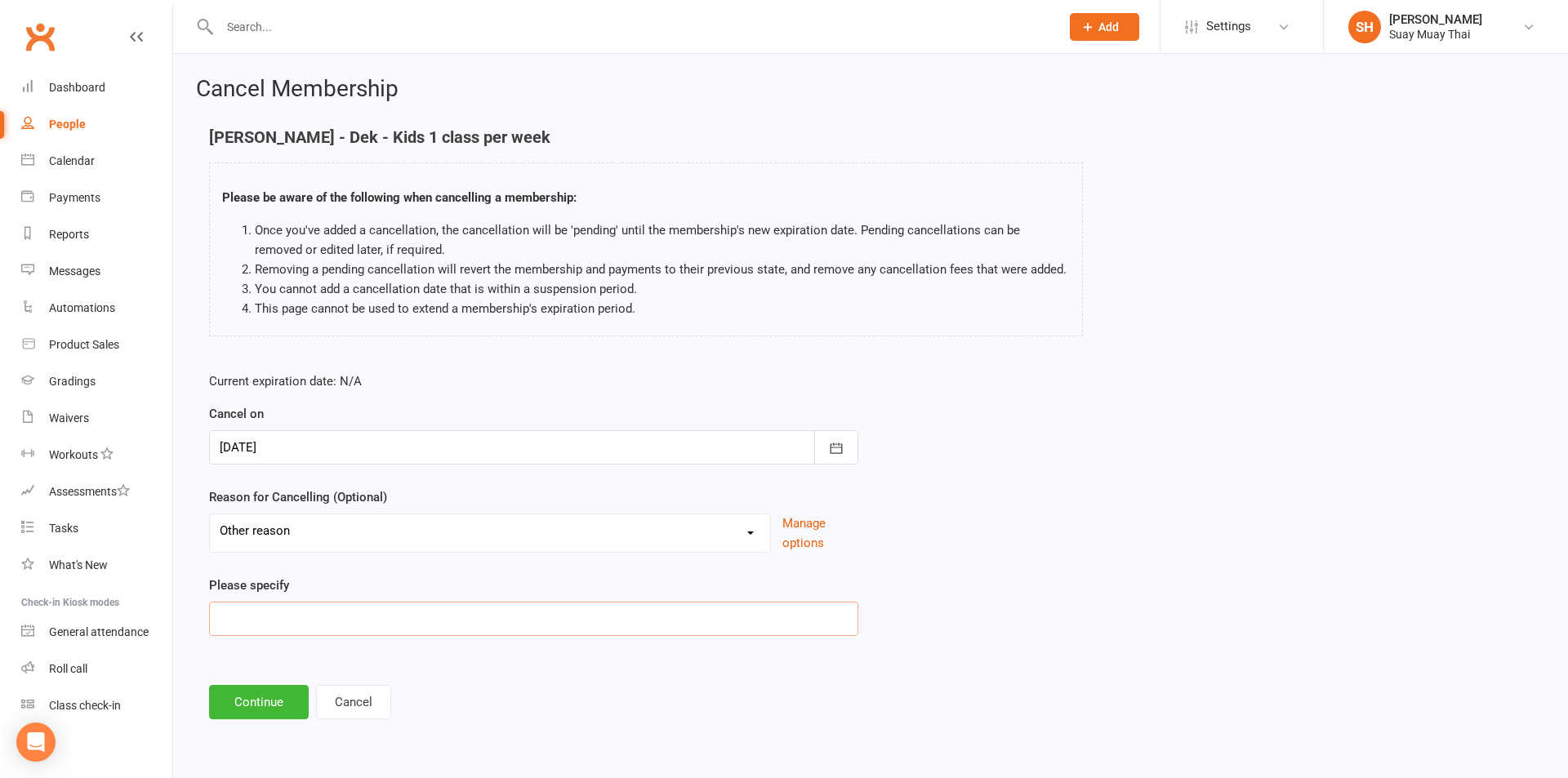
click at [275, 608] on input at bounding box center [534, 618] width 650 height 34
type input "Loss of interest"
click at [271, 710] on button "Continue" at bounding box center [259, 702] width 100 height 34
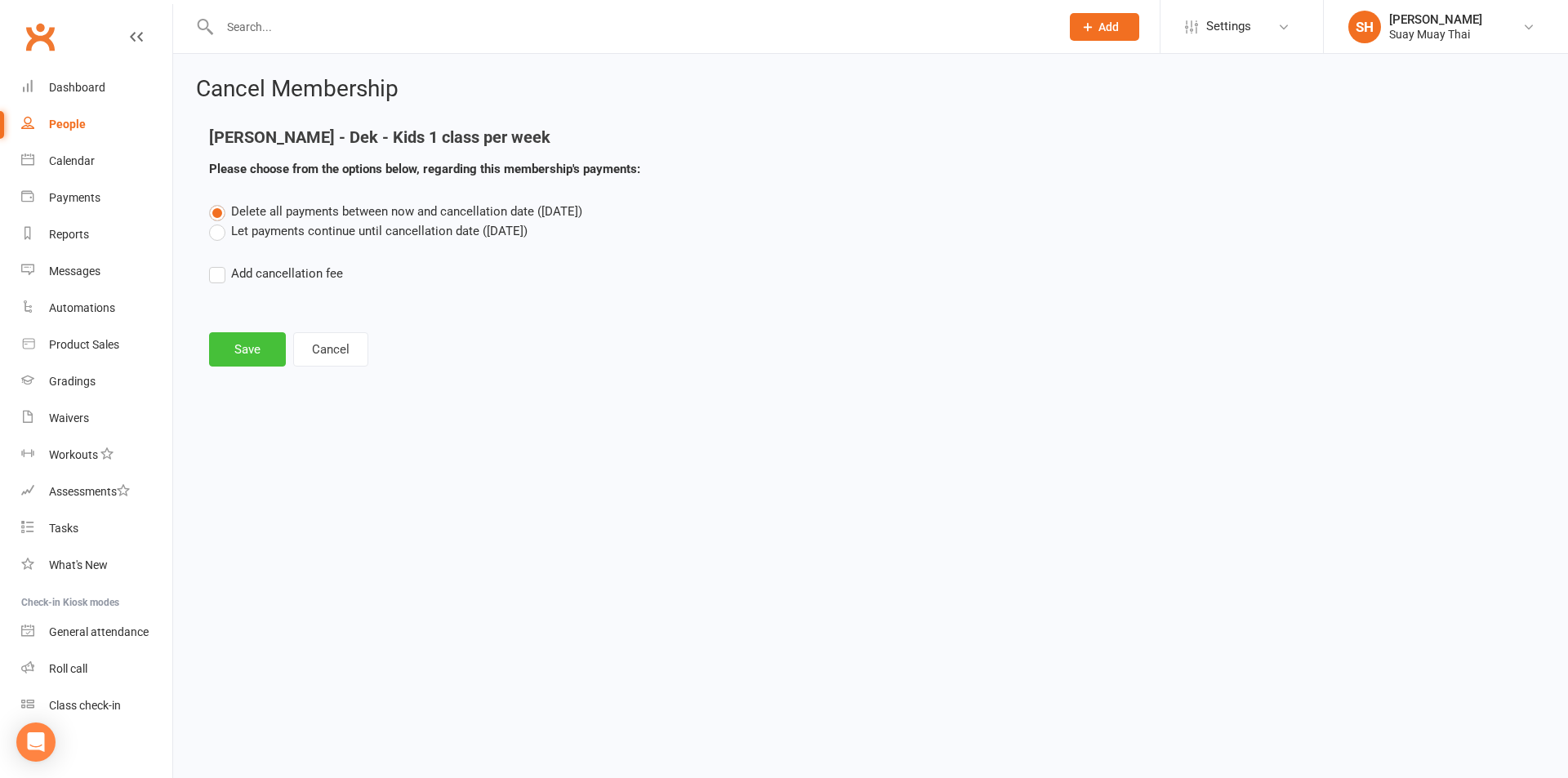
click at [256, 341] on button "Save" at bounding box center [248, 349] width 77 height 34
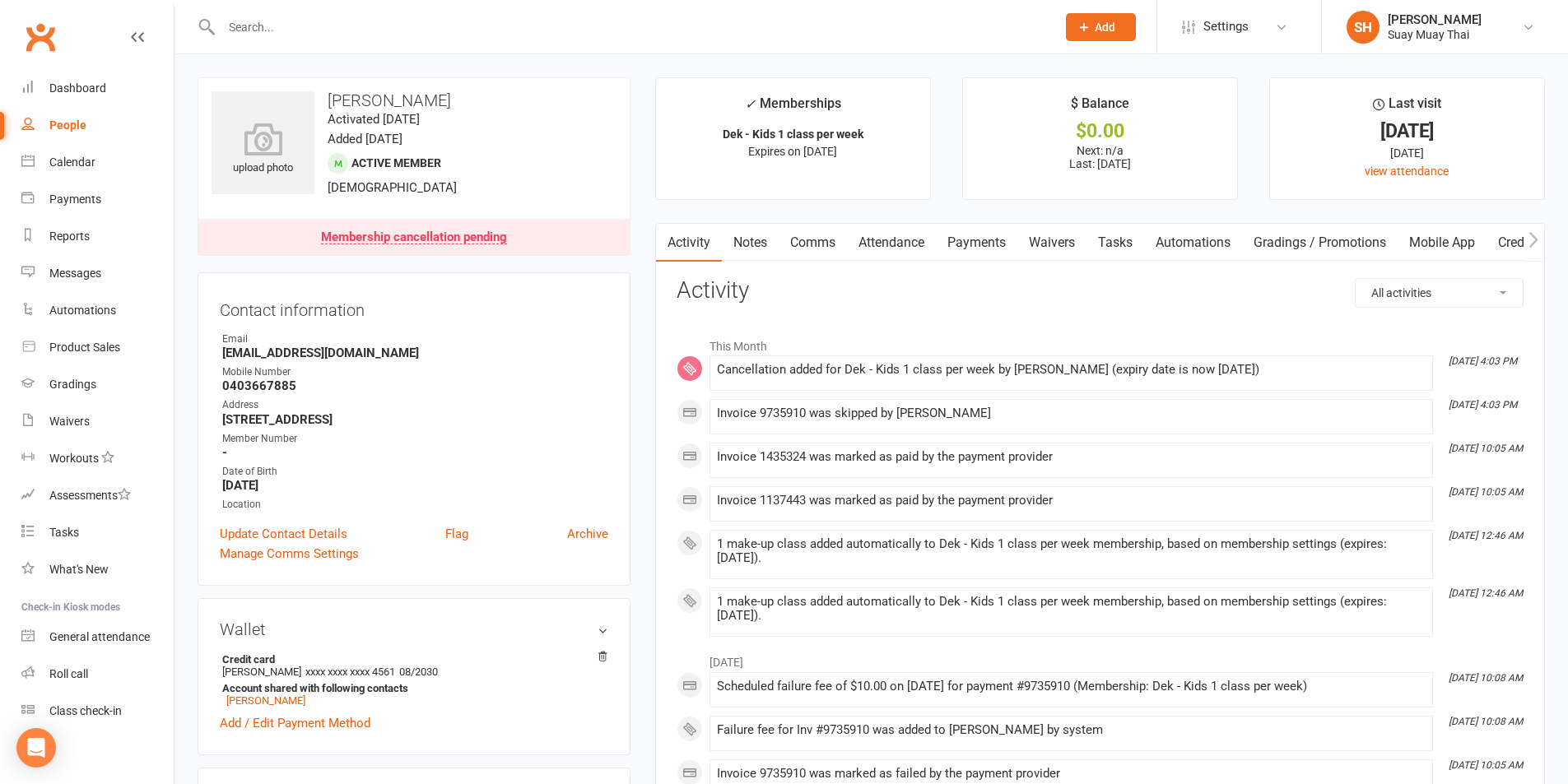
click at [60, 124] on div "People" at bounding box center [68, 125] width 37 height 13
select select "100"
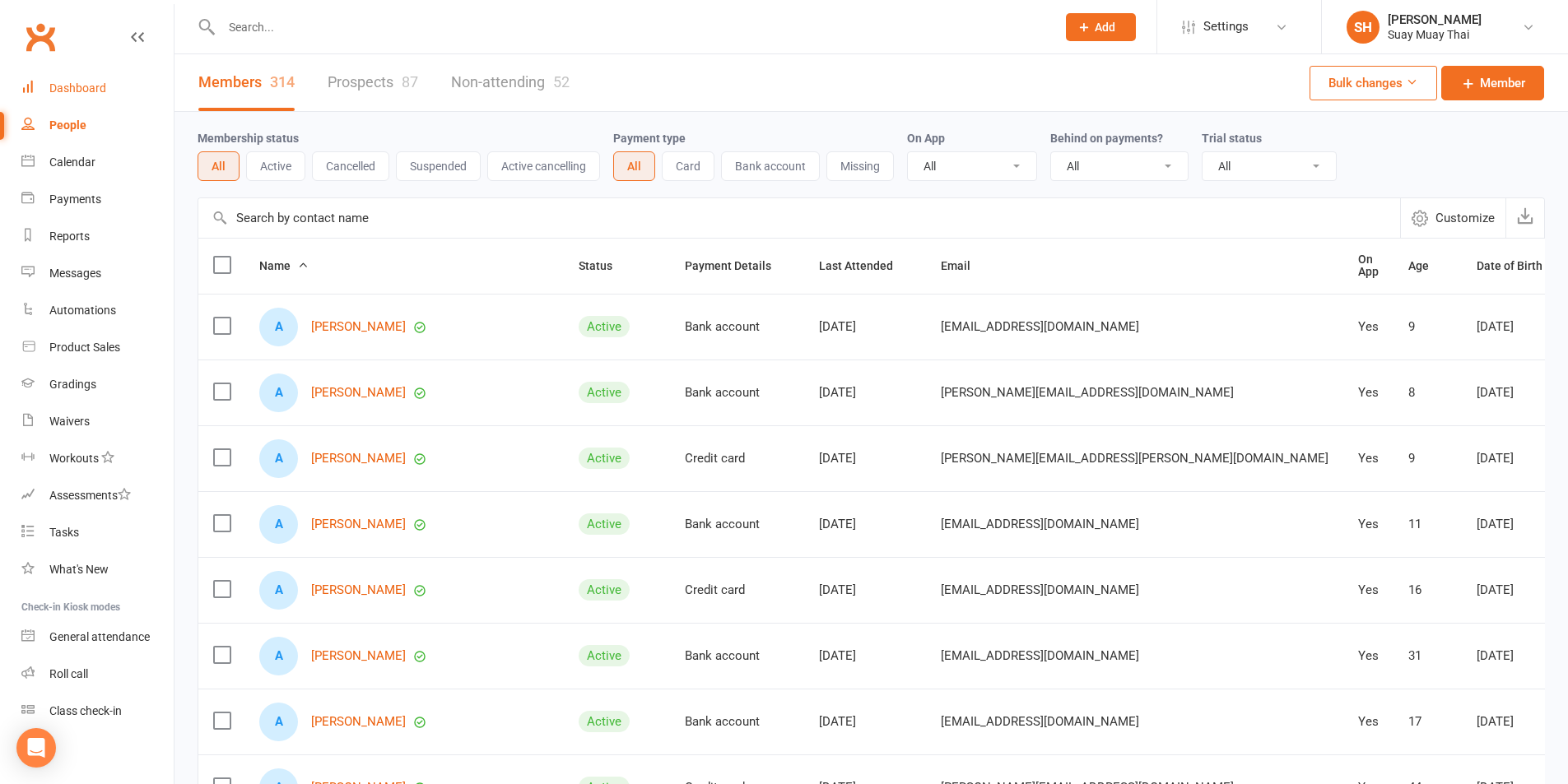
click at [59, 95] on link "Dashboard" at bounding box center [97, 89] width 153 height 37
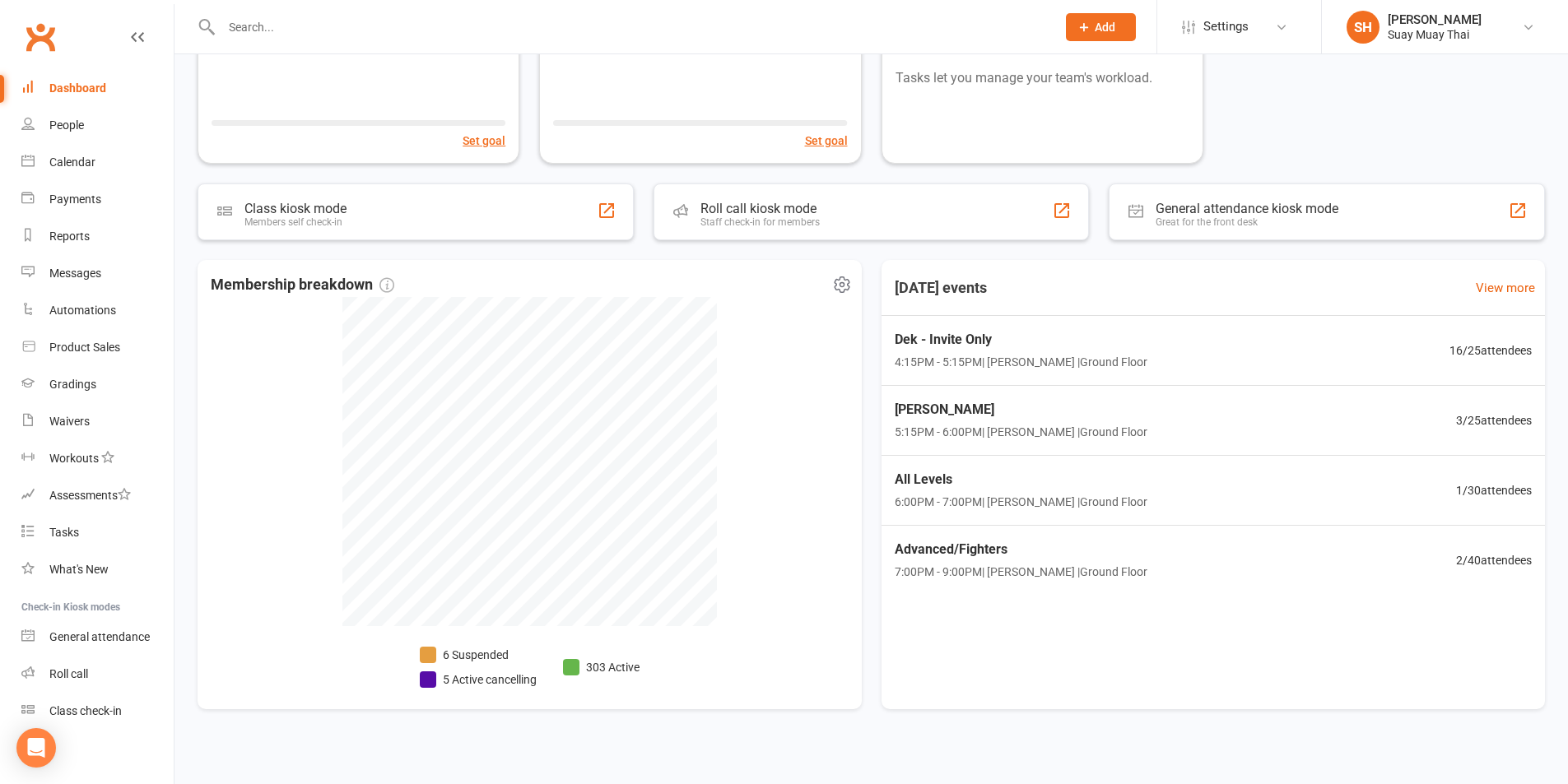
scroll to position [189, 0]
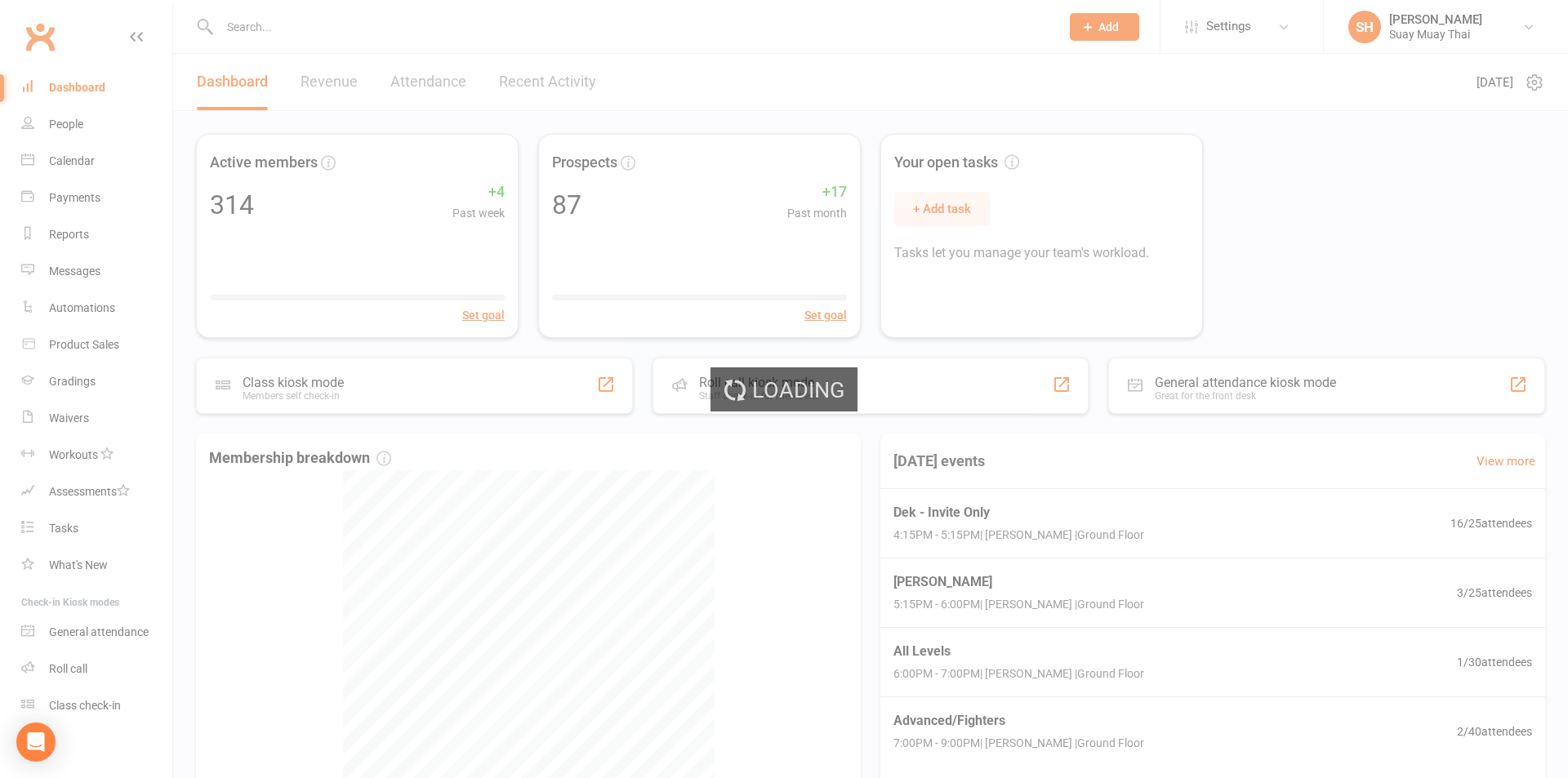
select select "no_trial"
select select "100"
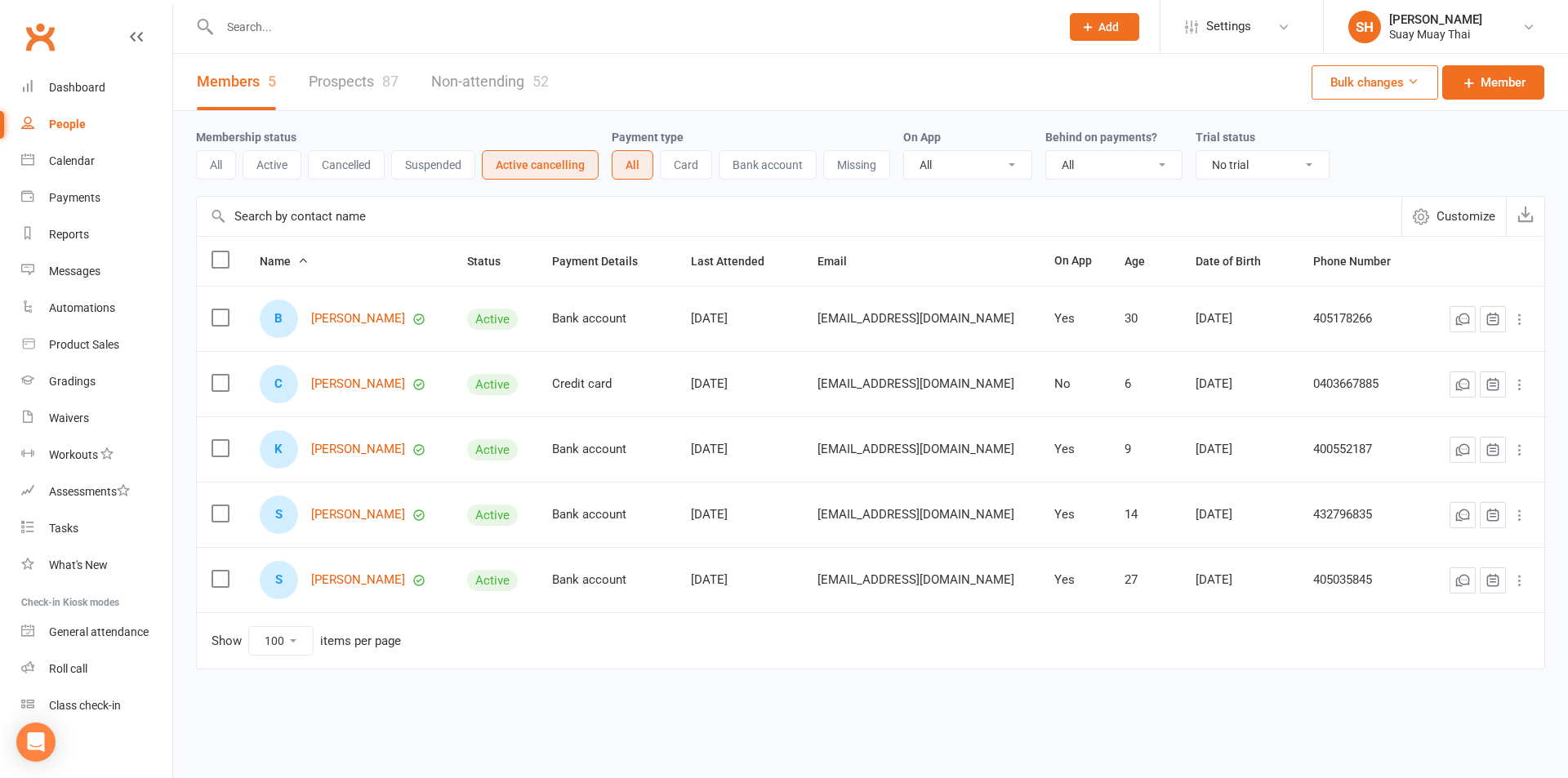
click at [74, 113] on link "People" at bounding box center [96, 125] width 151 height 37
click at [224, 165] on button "All" at bounding box center [217, 165] width 40 height 29
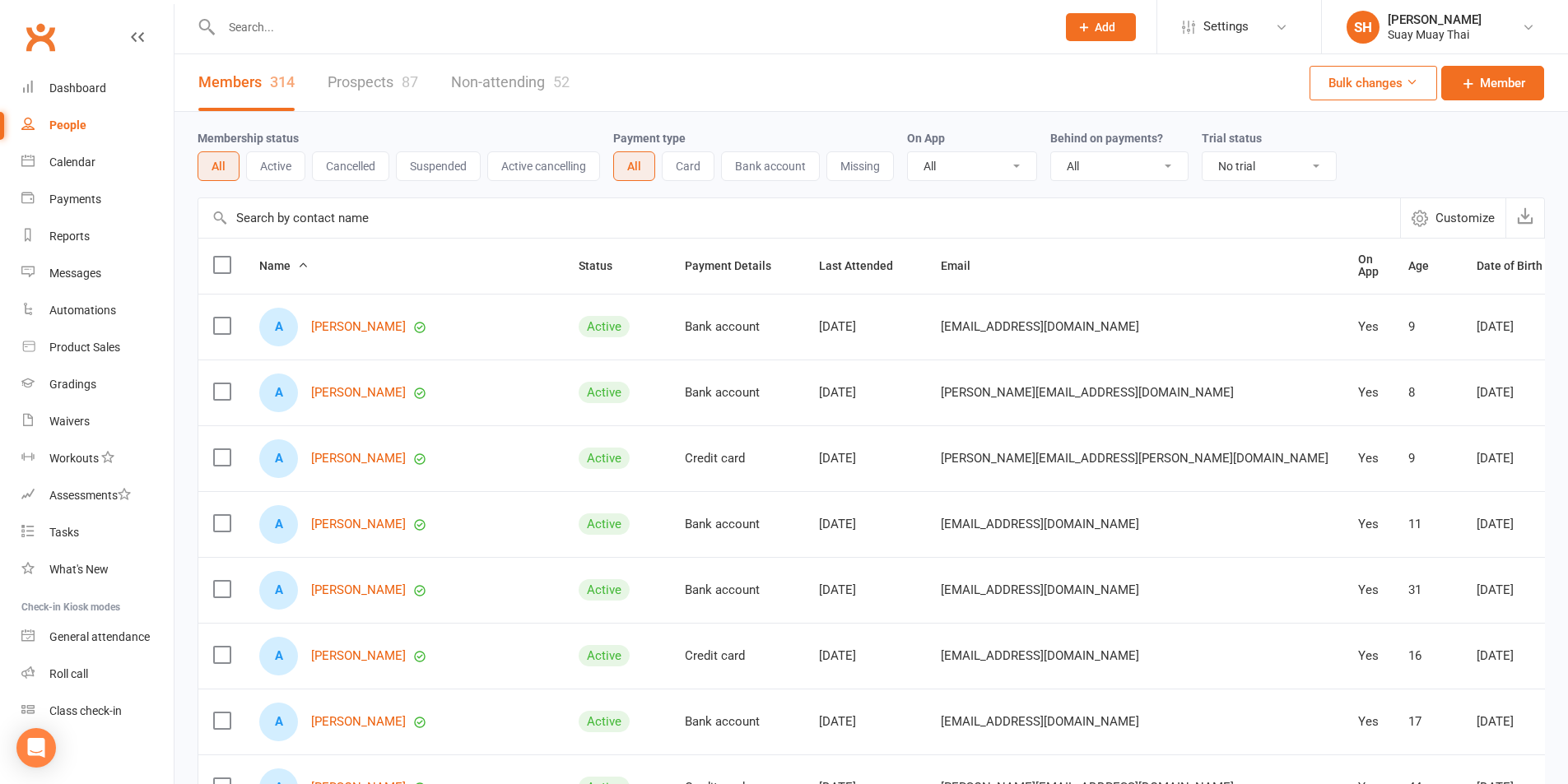
click at [287, 21] on input "text" at bounding box center [630, 27] width 828 height 23
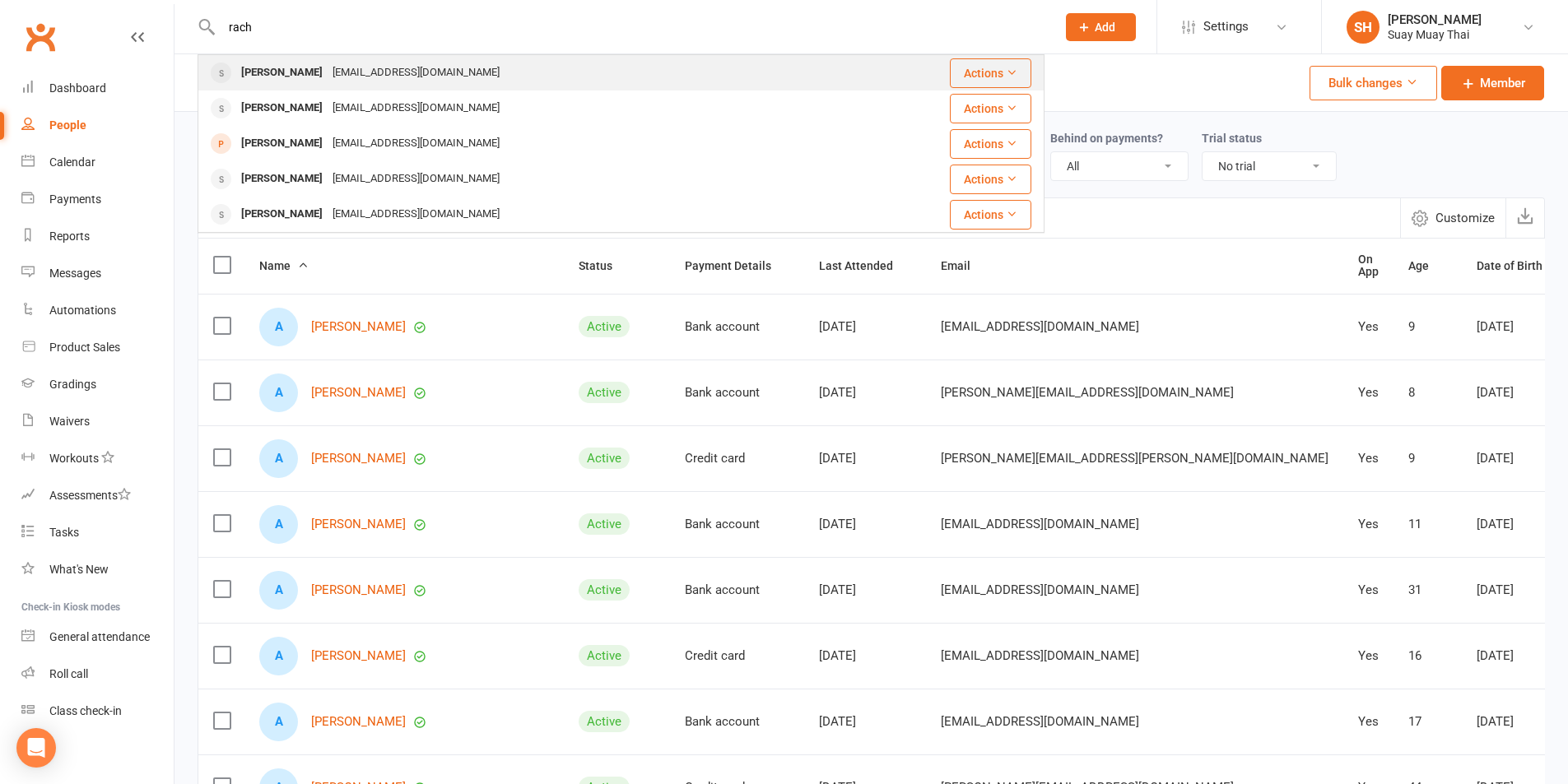
type input "rach"
click at [286, 66] on div "Rachel Ryan" at bounding box center [281, 73] width 92 height 24
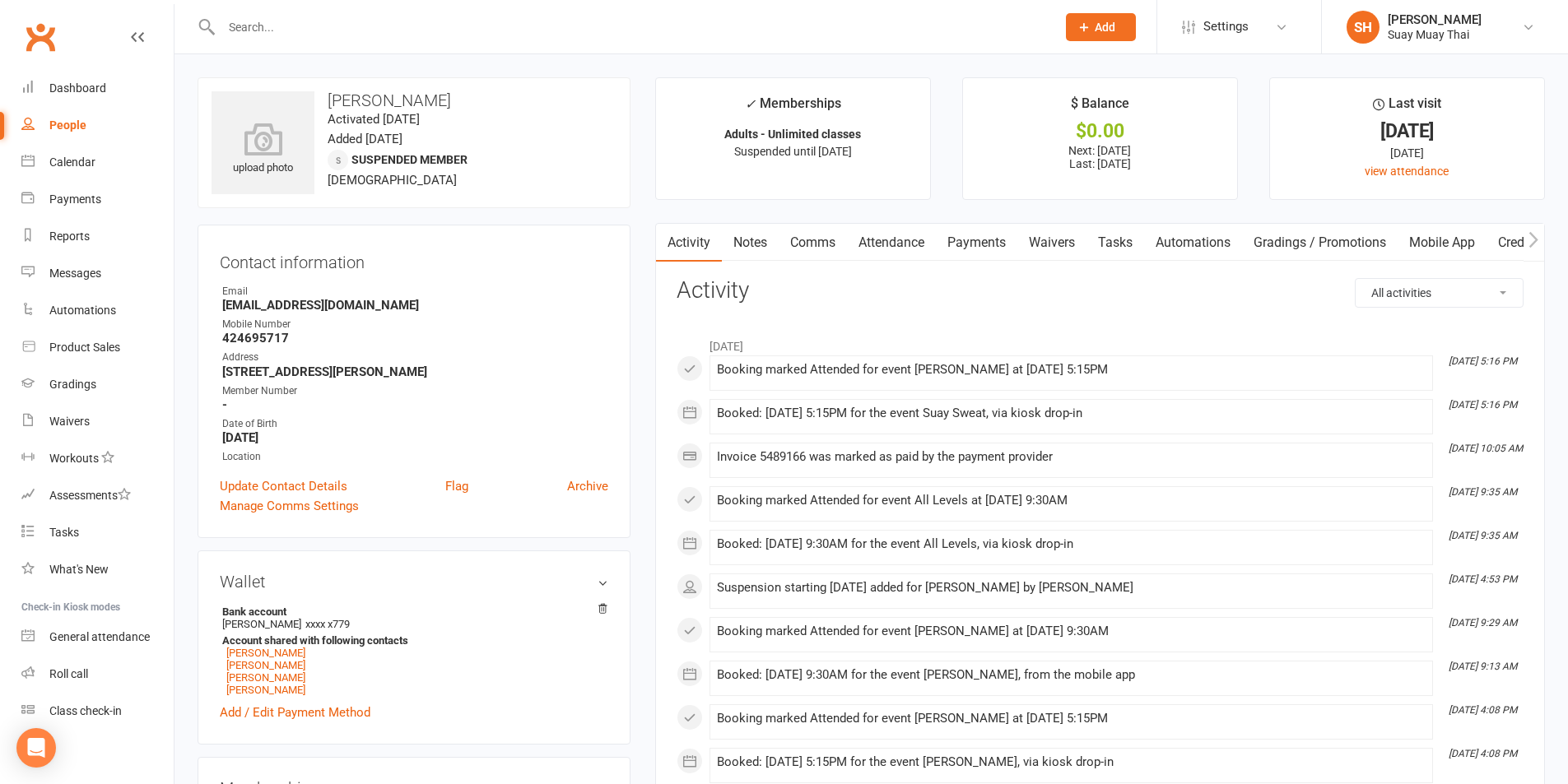
click at [977, 239] on link "Payments" at bounding box center [977, 242] width 81 height 38
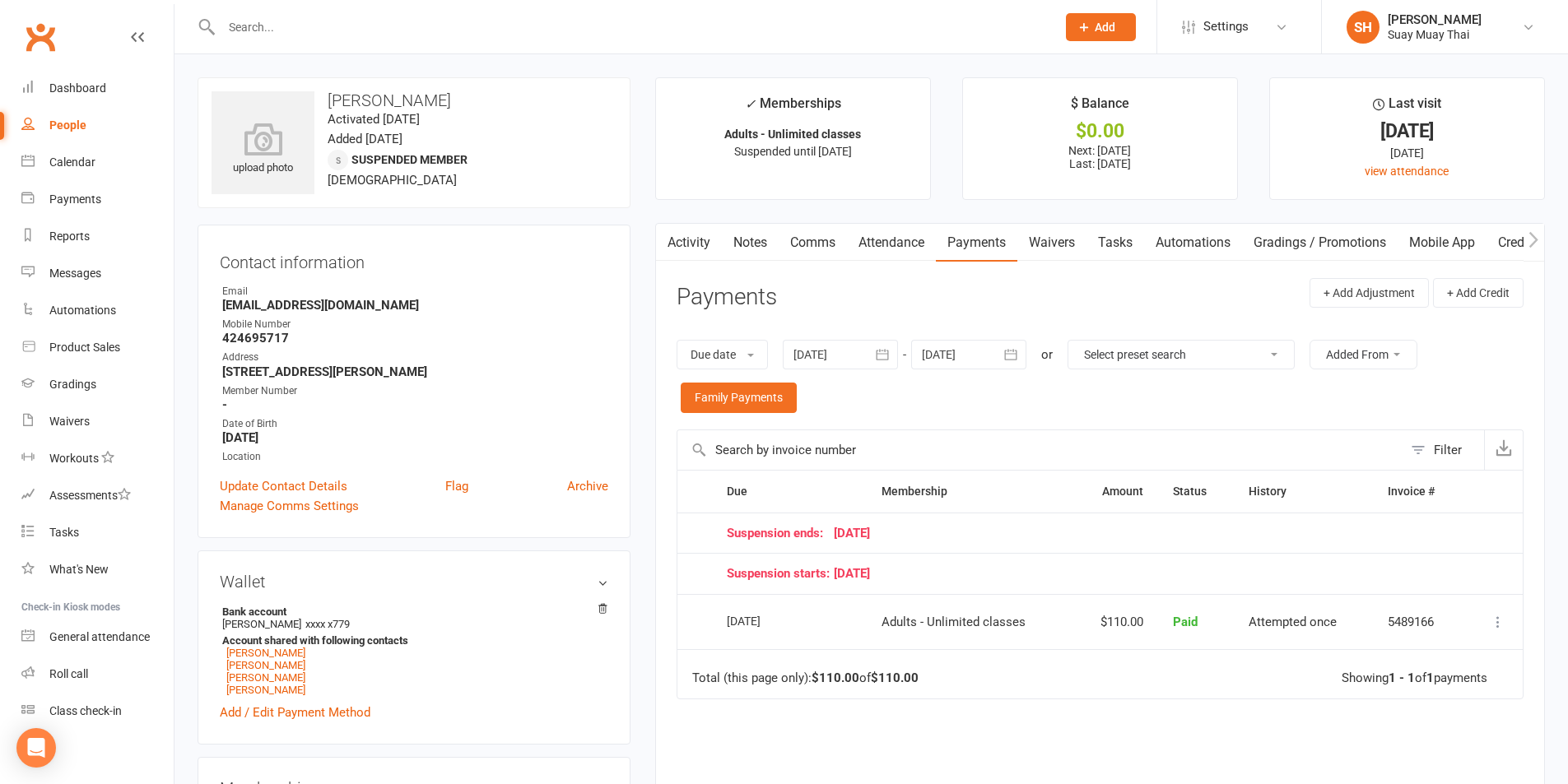
click at [384, 35] on input "text" at bounding box center [630, 27] width 828 height 23
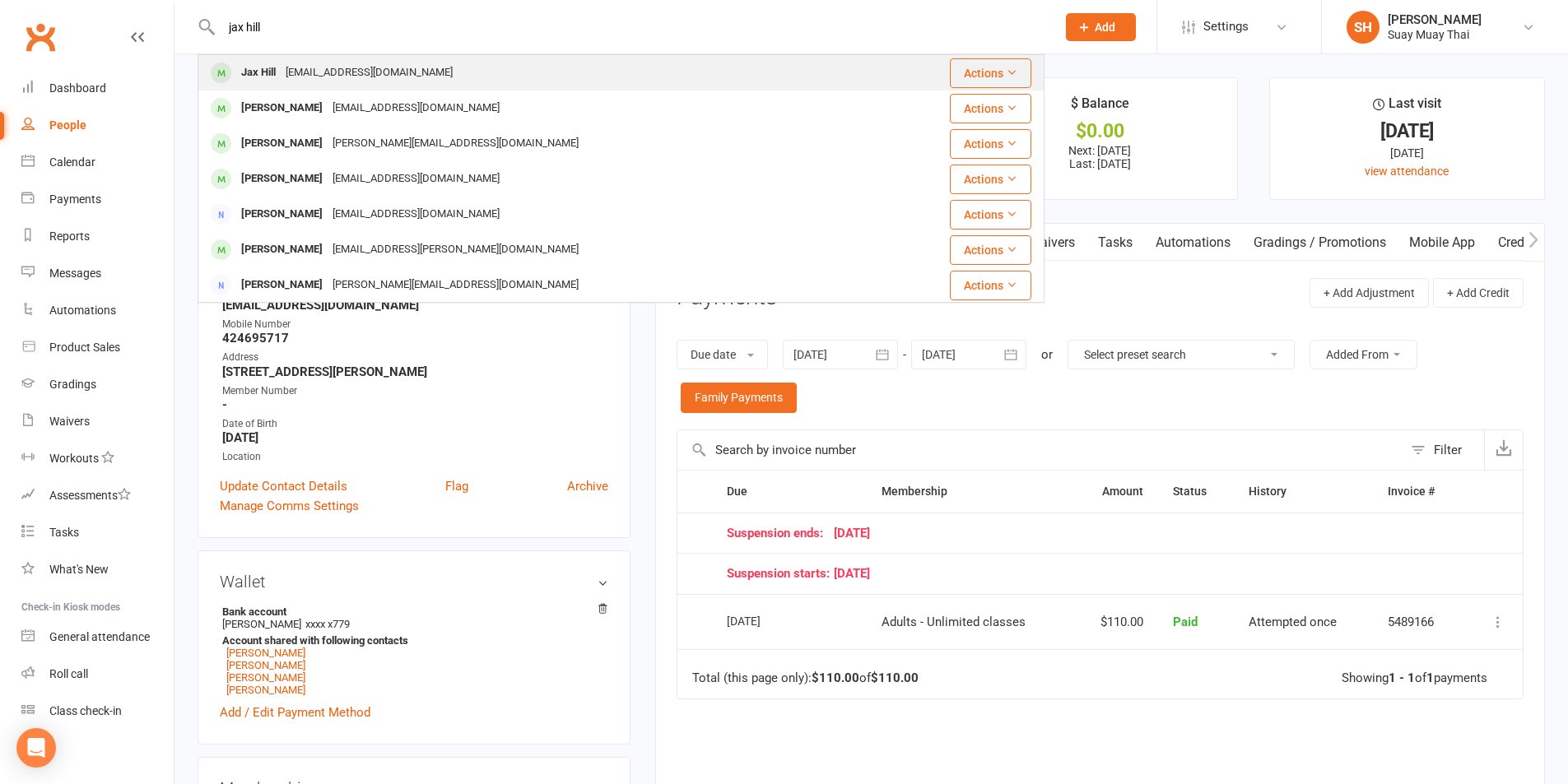
type input "jax hill"
click at [271, 66] on div "Jax Hill" at bounding box center [258, 73] width 44 height 24
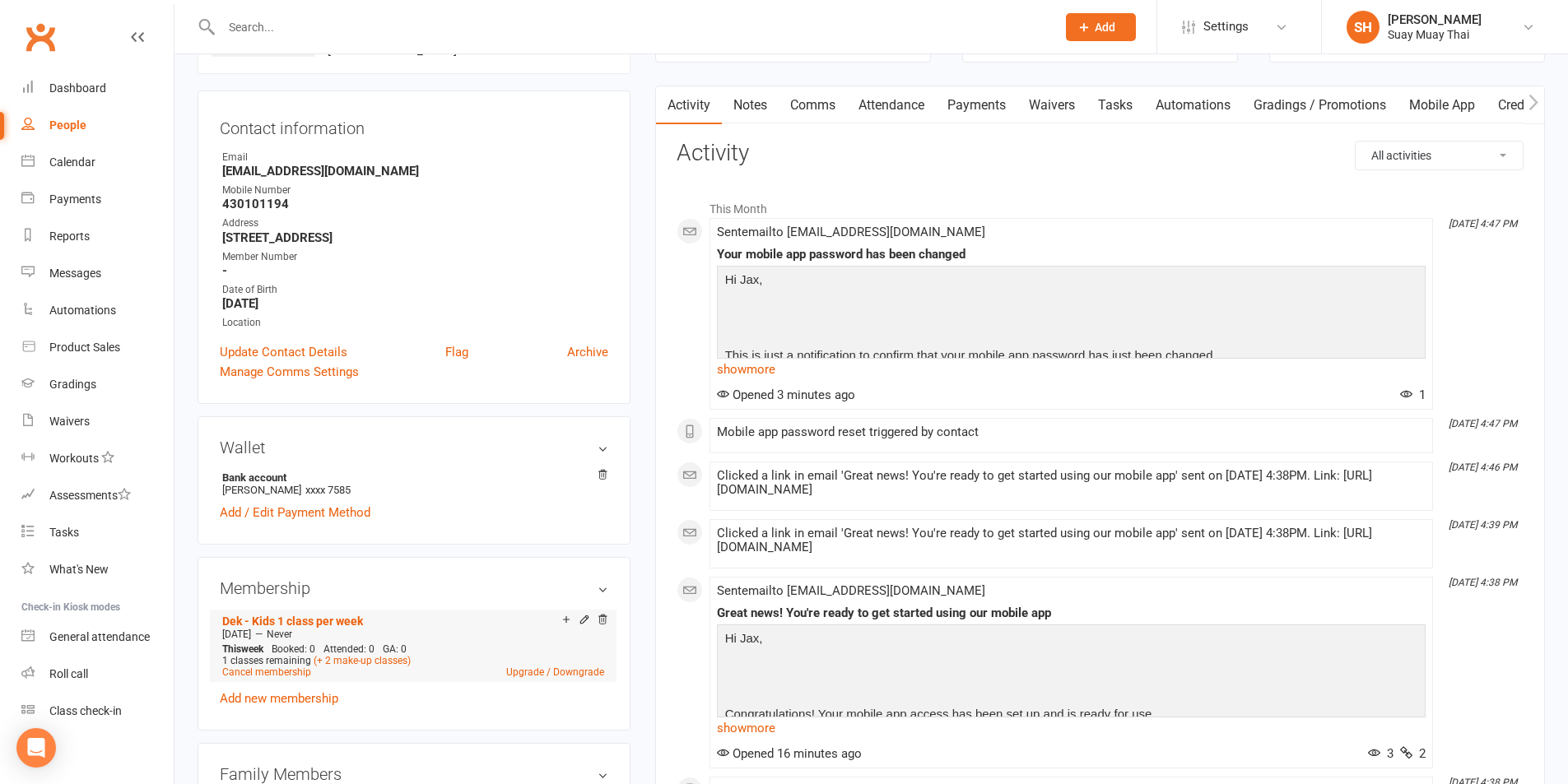
scroll to position [274, 0]
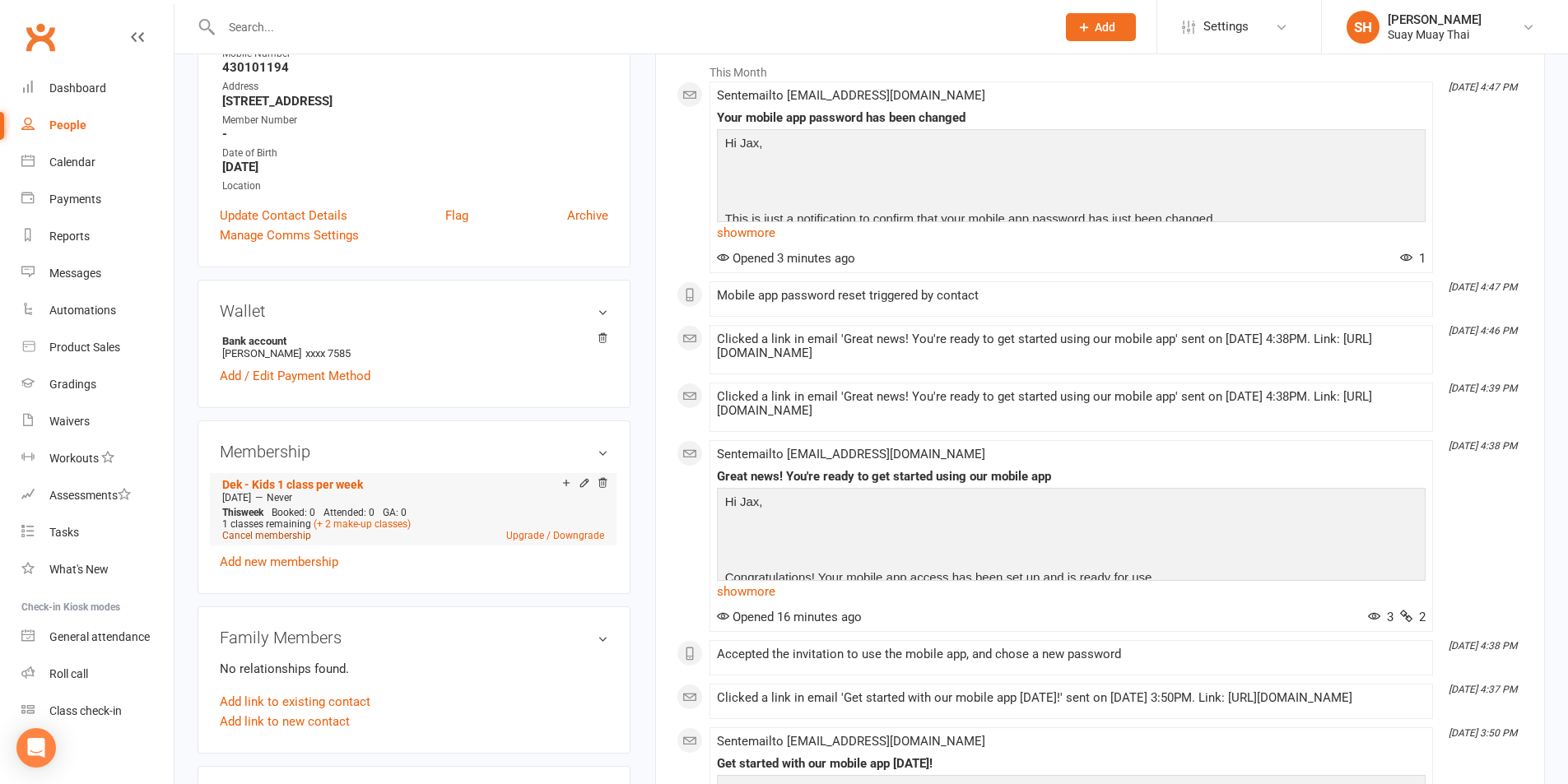
click at [265, 530] on link "Cancel membership" at bounding box center [266, 535] width 89 height 11
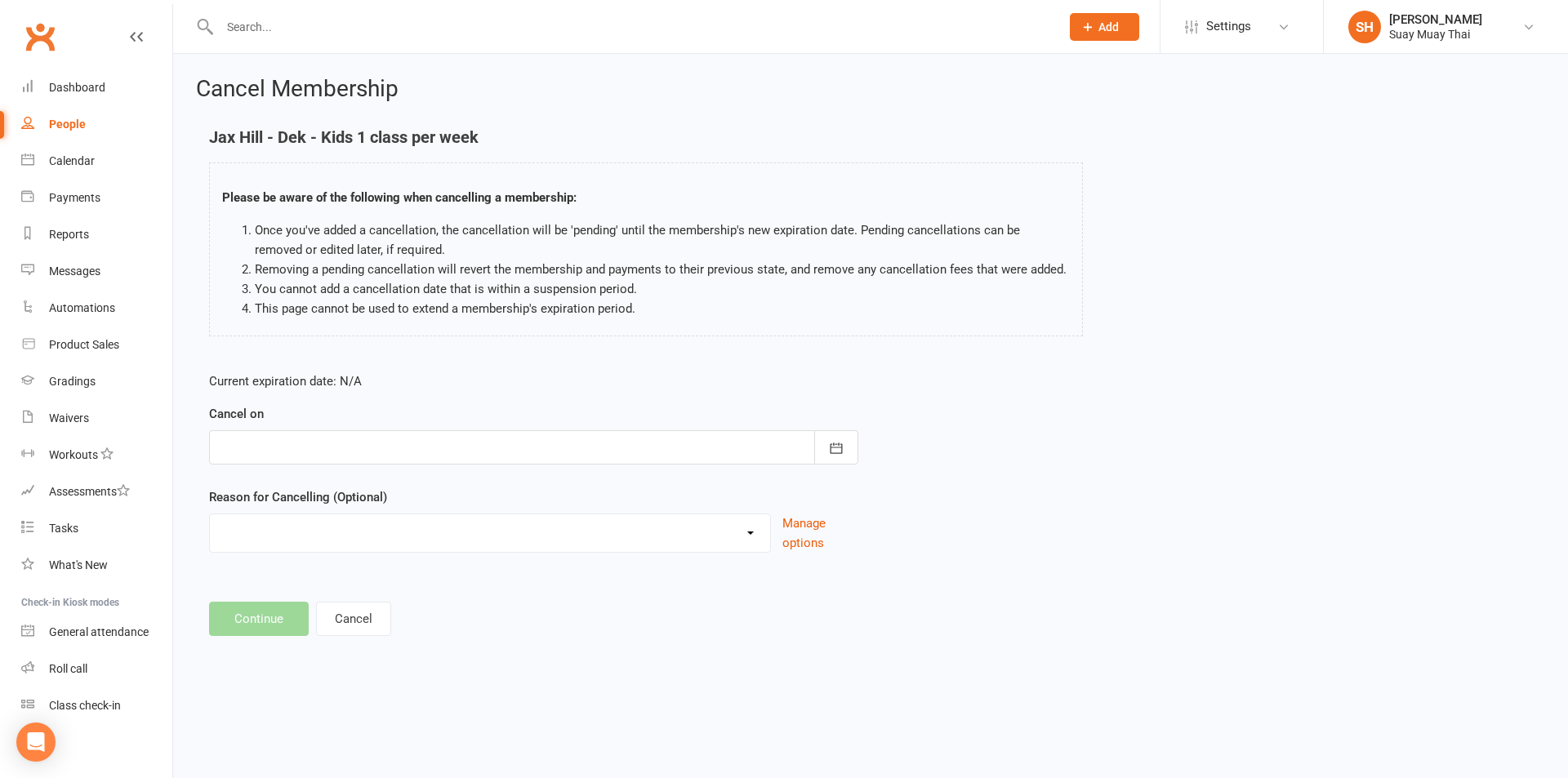
click at [300, 449] on div at bounding box center [534, 447] width 650 height 34
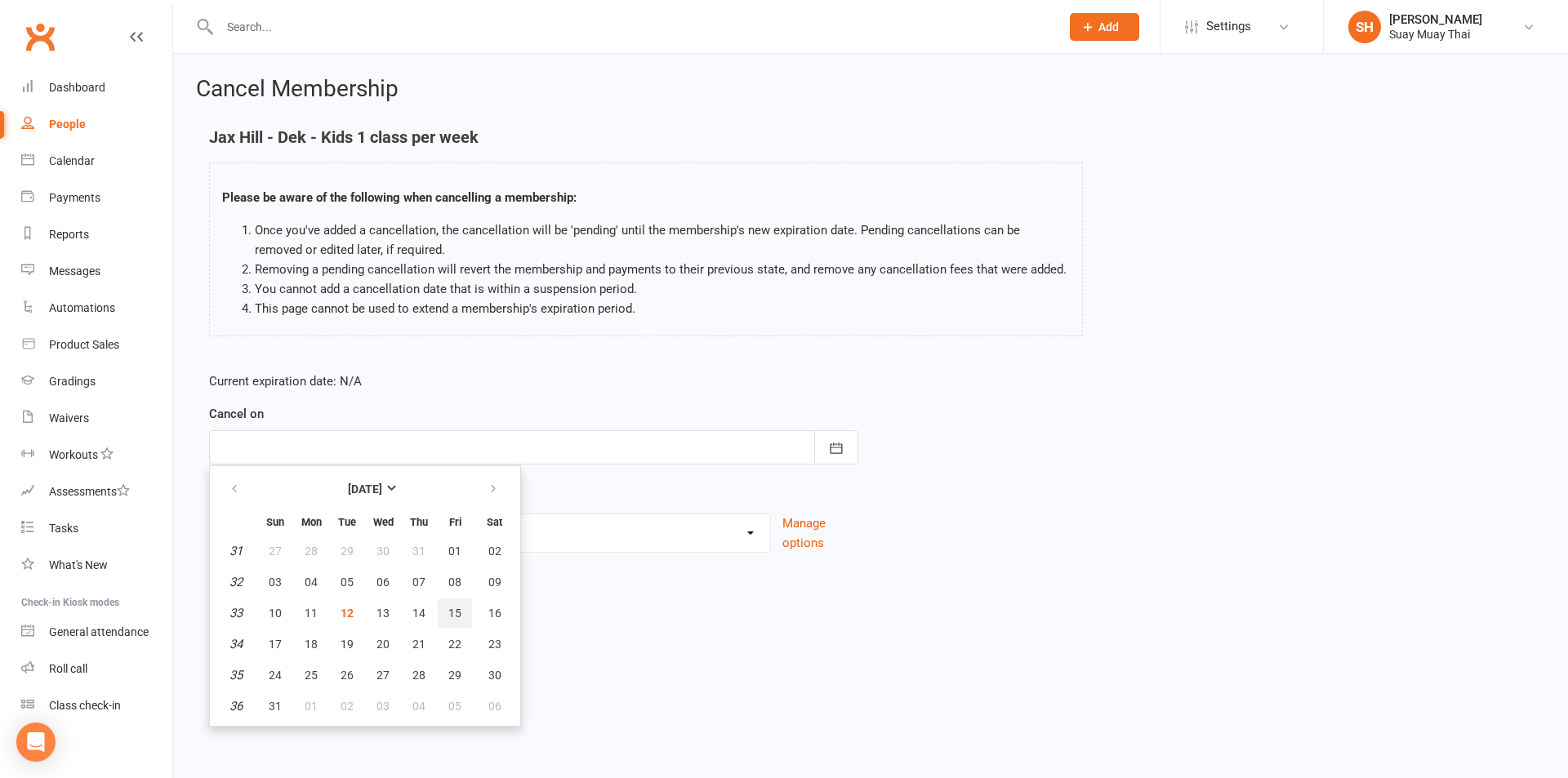
click at [443, 608] on button "15" at bounding box center [454, 613] width 34 height 29
type input "15 Aug 2025"
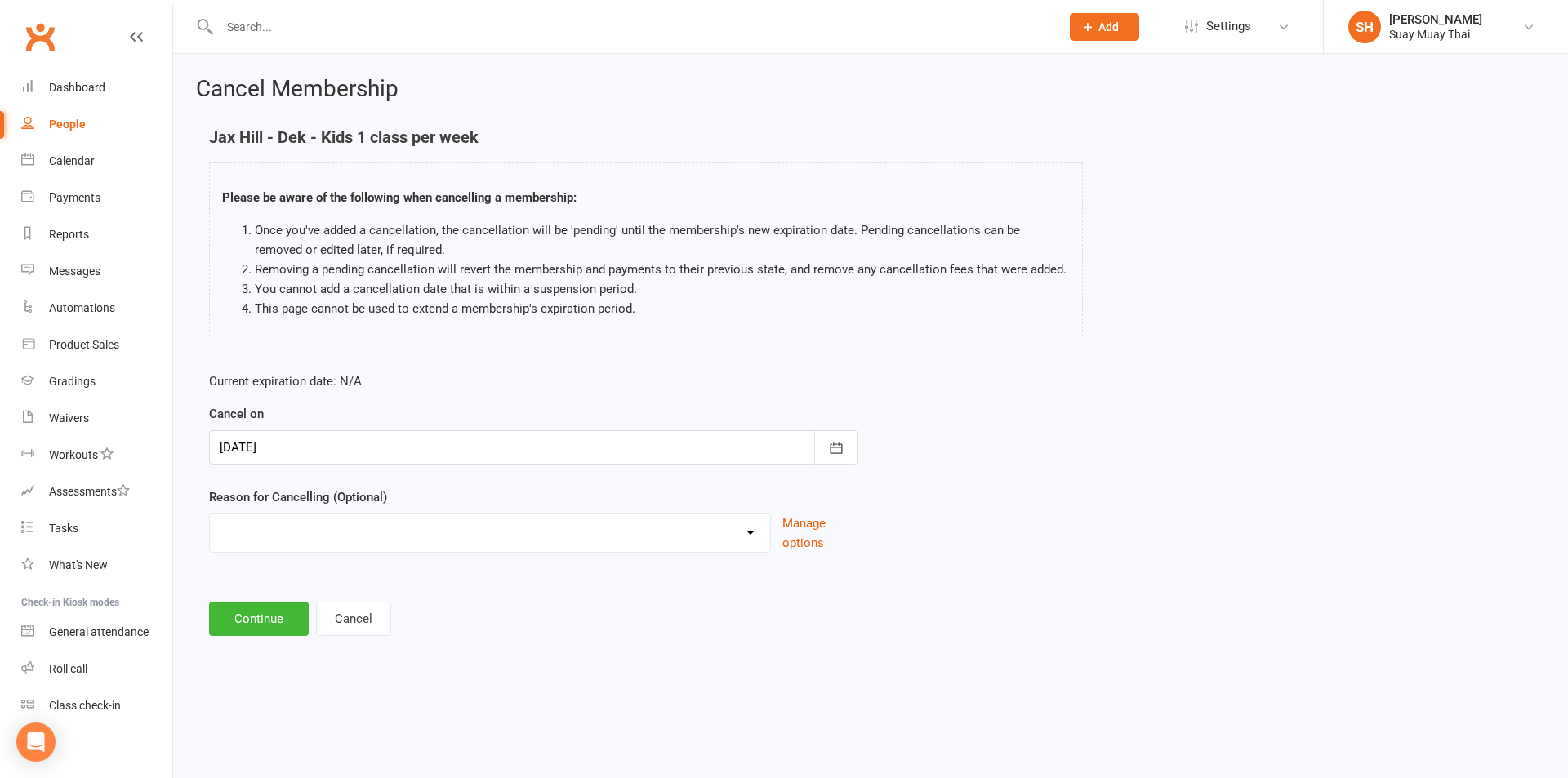
click at [419, 546] on select "Cant make classes Holiday Injury Other reason" at bounding box center [490, 531] width 561 height 33
select select "0"
click at [210, 515] on select "Cant make classes Holiday Injury Other reason" at bounding box center [490, 531] width 561 height 33
click at [269, 613] on button "Continue" at bounding box center [259, 618] width 100 height 34
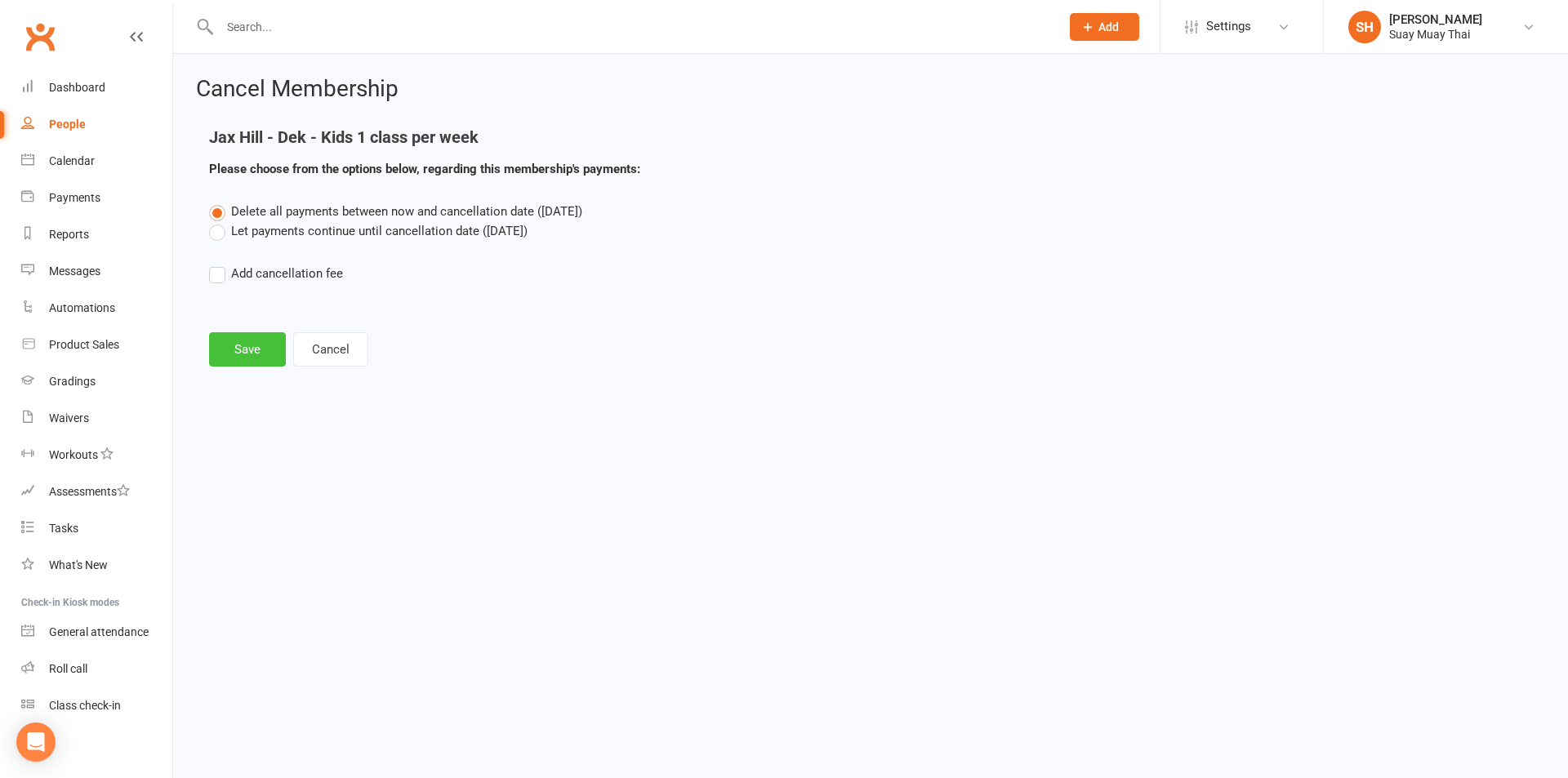
click at [260, 340] on button "Save" at bounding box center [248, 349] width 77 height 34
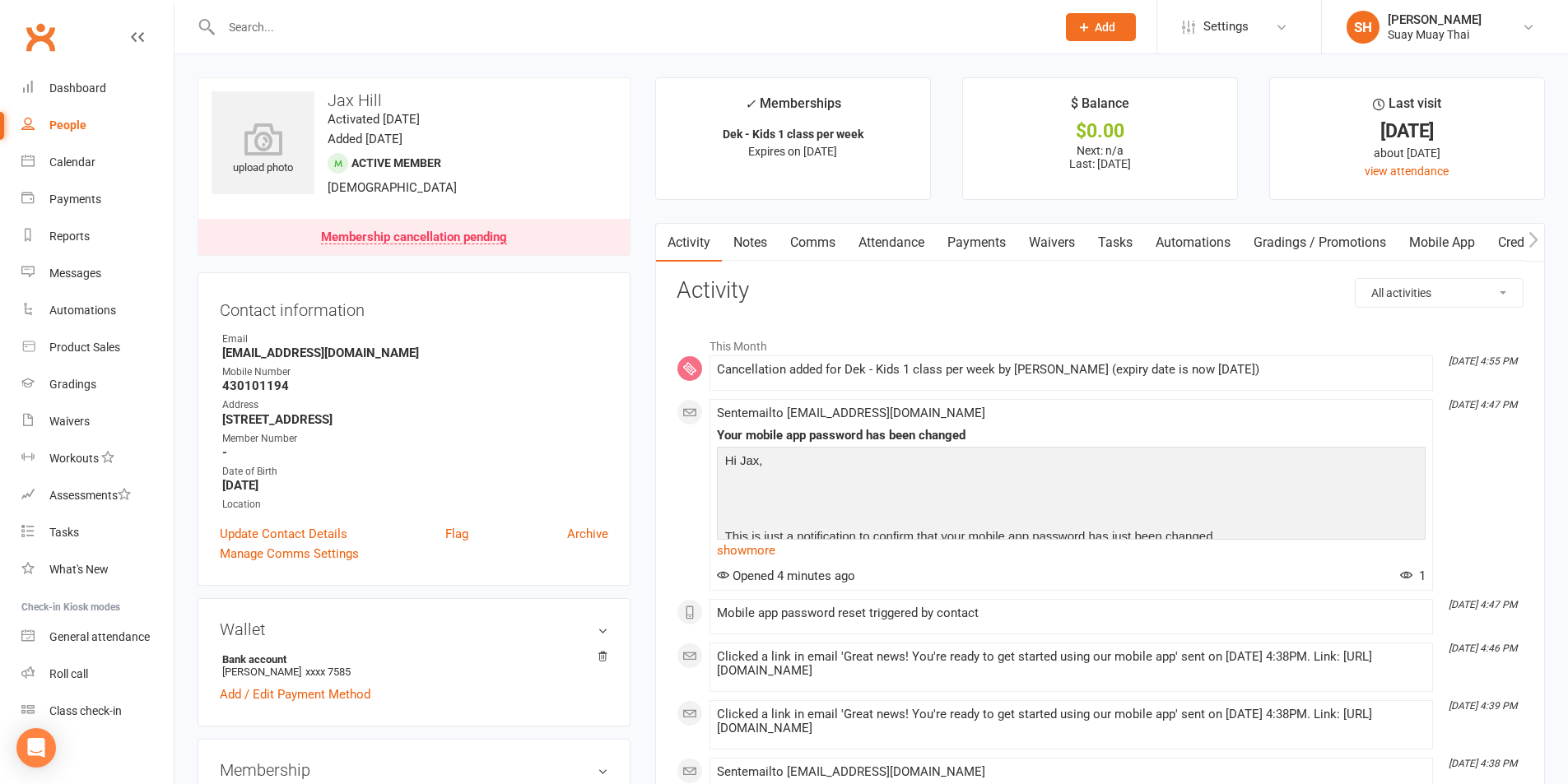
click at [245, 24] on input "text" at bounding box center [630, 27] width 828 height 23
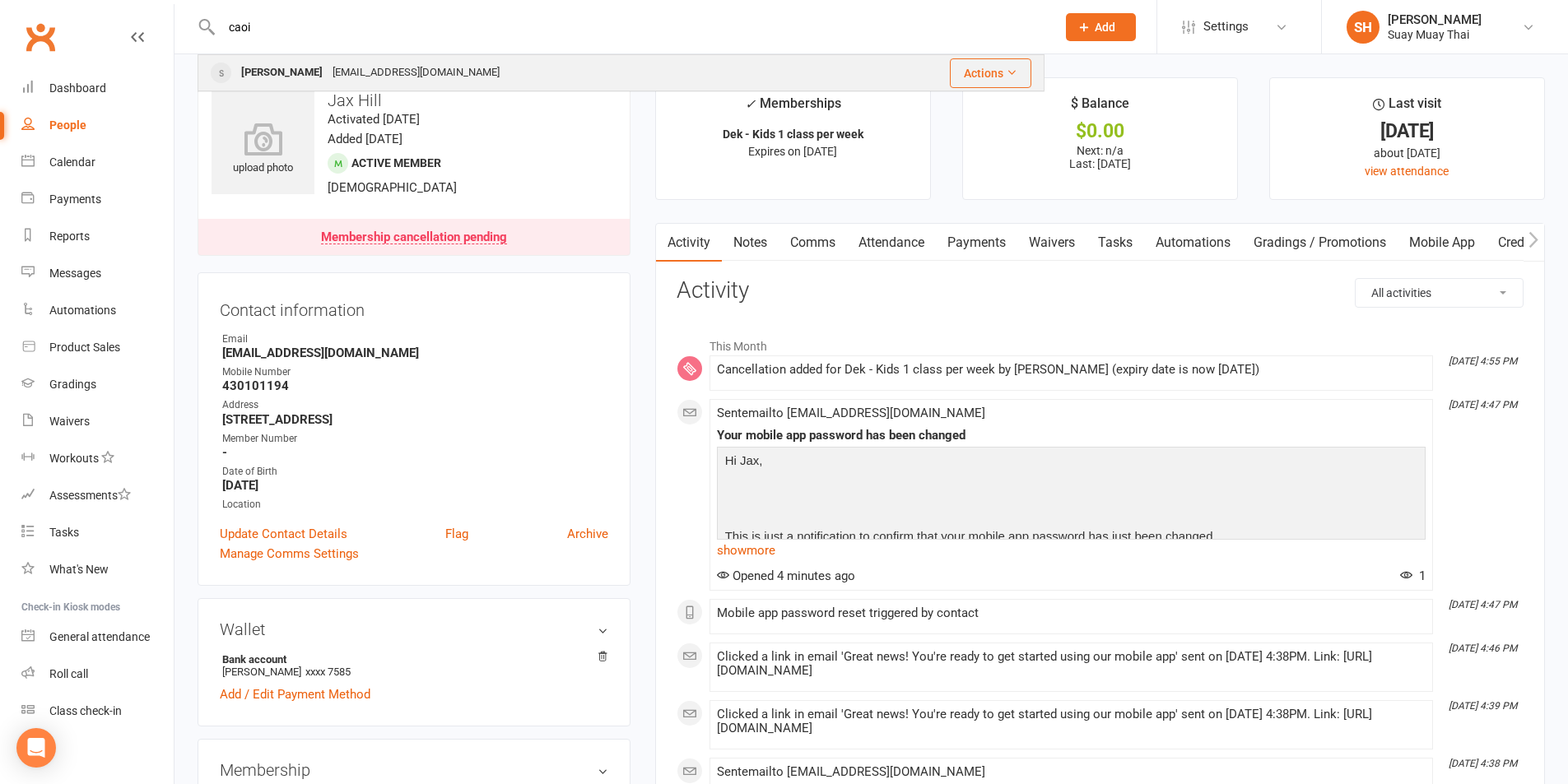
type input "caoi"
click at [288, 76] on div "Caoimhlin Ryan" at bounding box center [281, 73] width 92 height 24
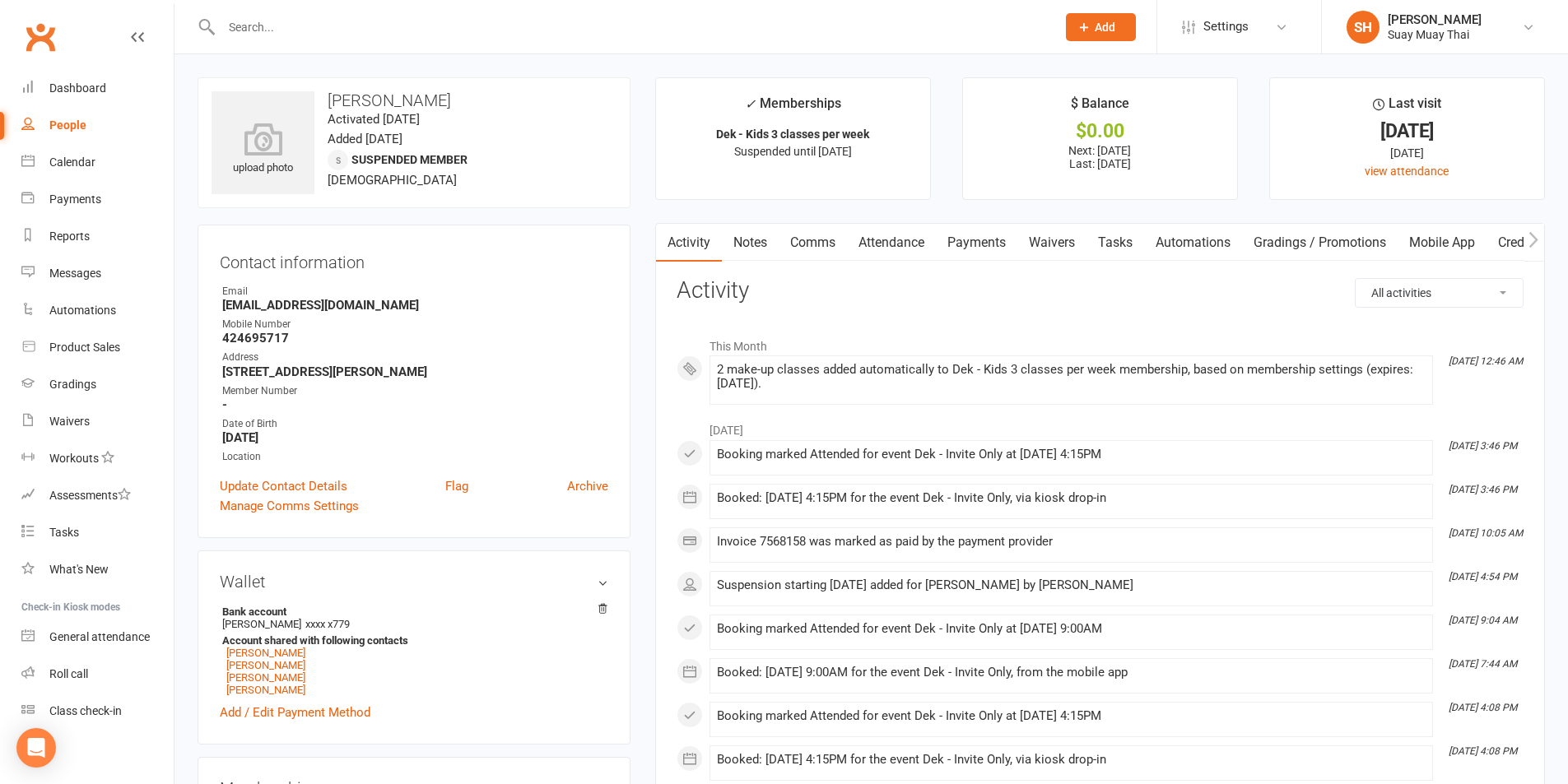
click at [365, 27] on input "text" at bounding box center [630, 27] width 828 height 23
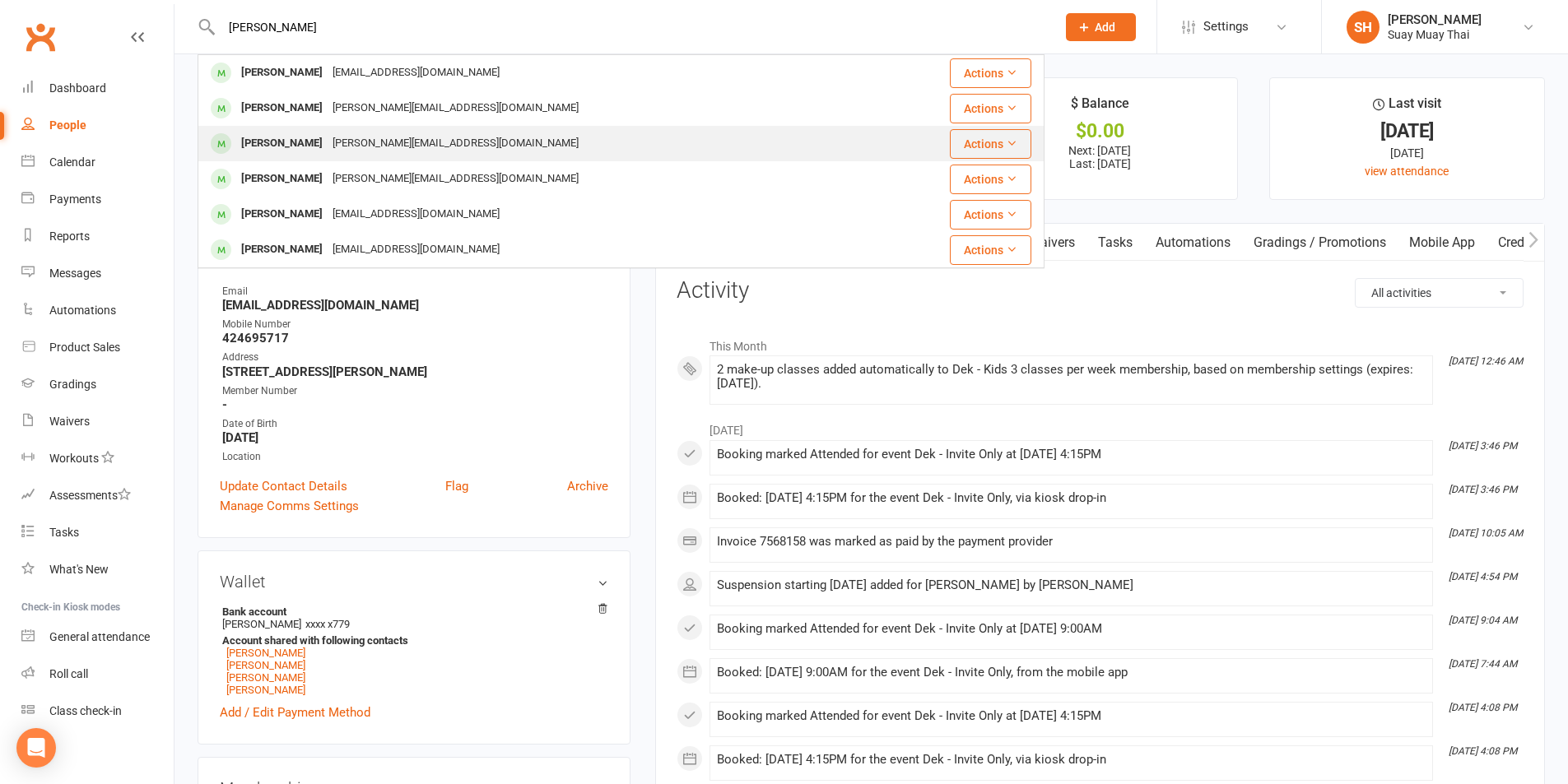
type input "jay"
click at [327, 142] on div "[PERSON_NAME][EMAIL_ADDRESS][DOMAIN_NAME]" at bounding box center [455, 143] width 256 height 24
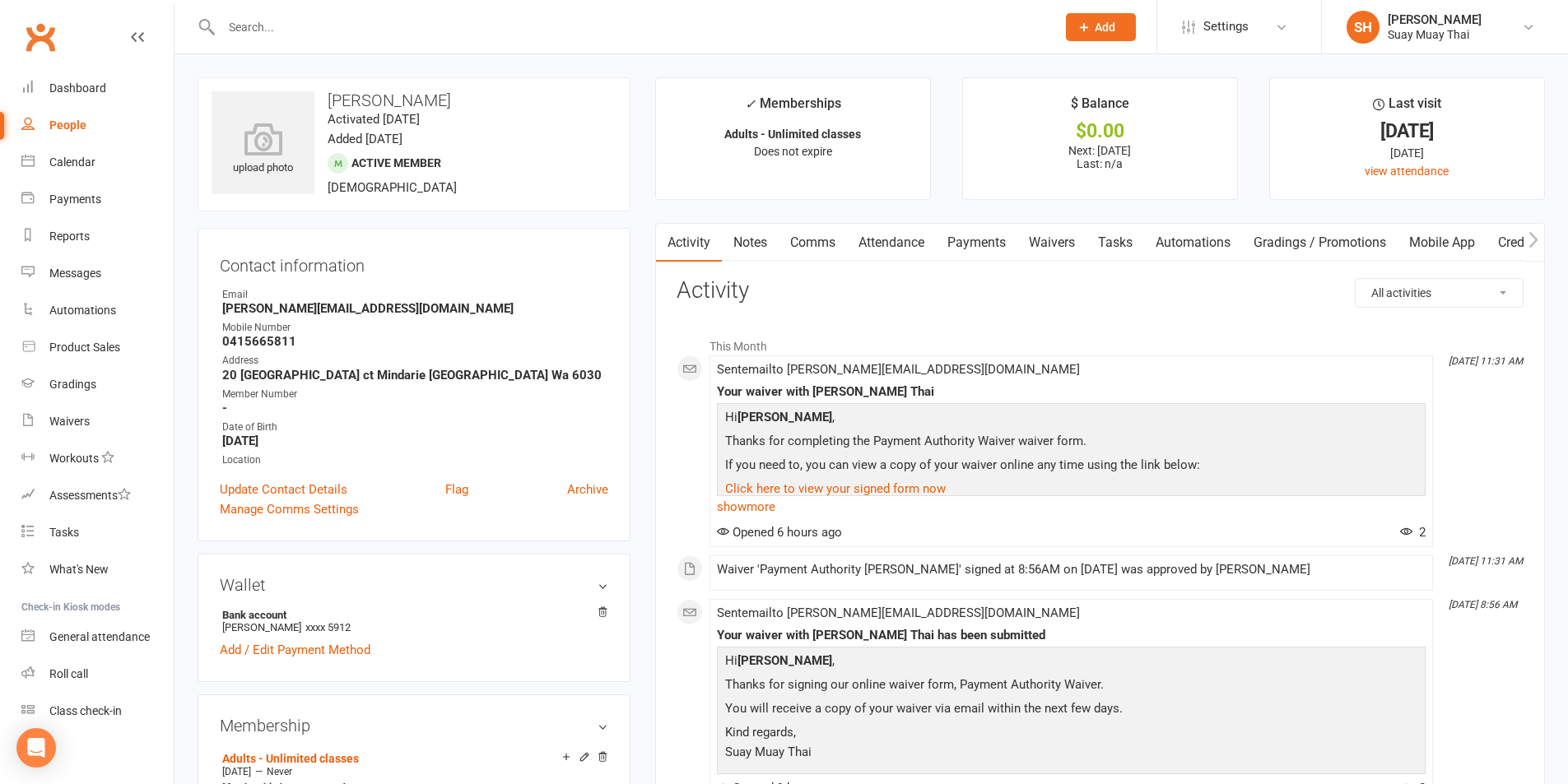
click at [863, 250] on link "Attendance" at bounding box center [892, 242] width 89 height 38
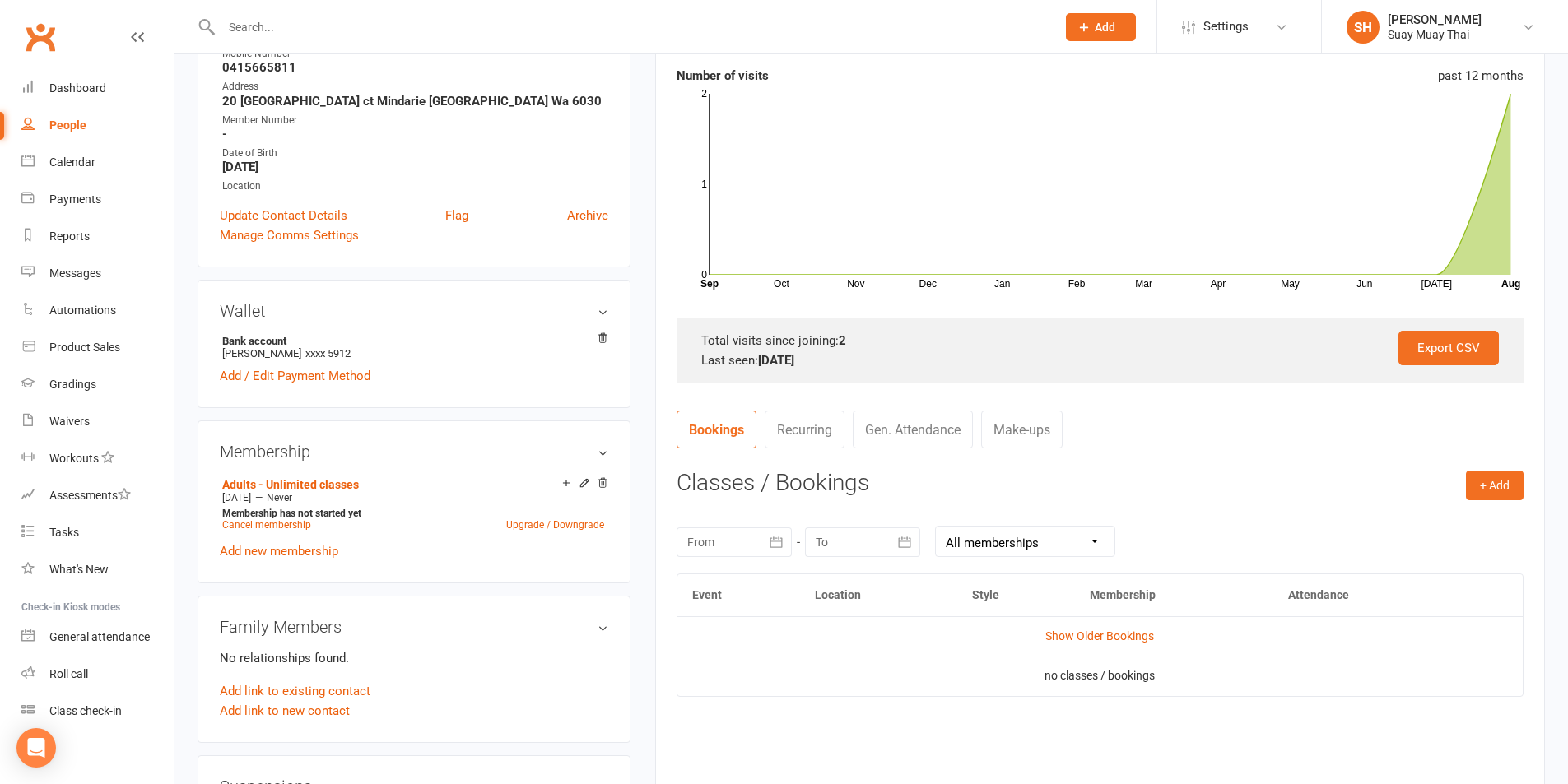
scroll to position [411, 0]
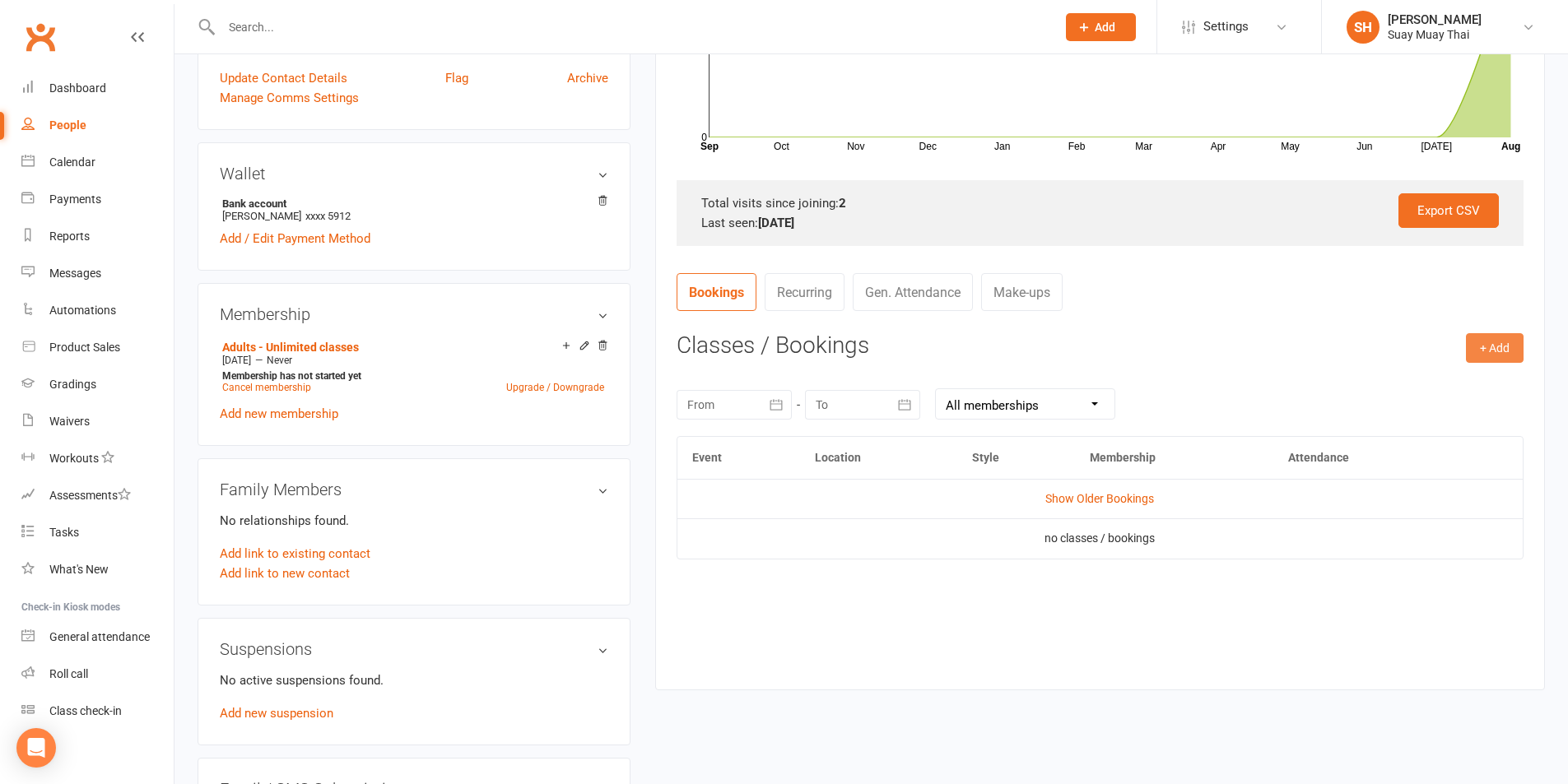
click at [1474, 346] on button "+ Add" at bounding box center [1495, 348] width 57 height 30
click at [1392, 381] on link "Book Event" at bounding box center [1441, 386] width 163 height 33
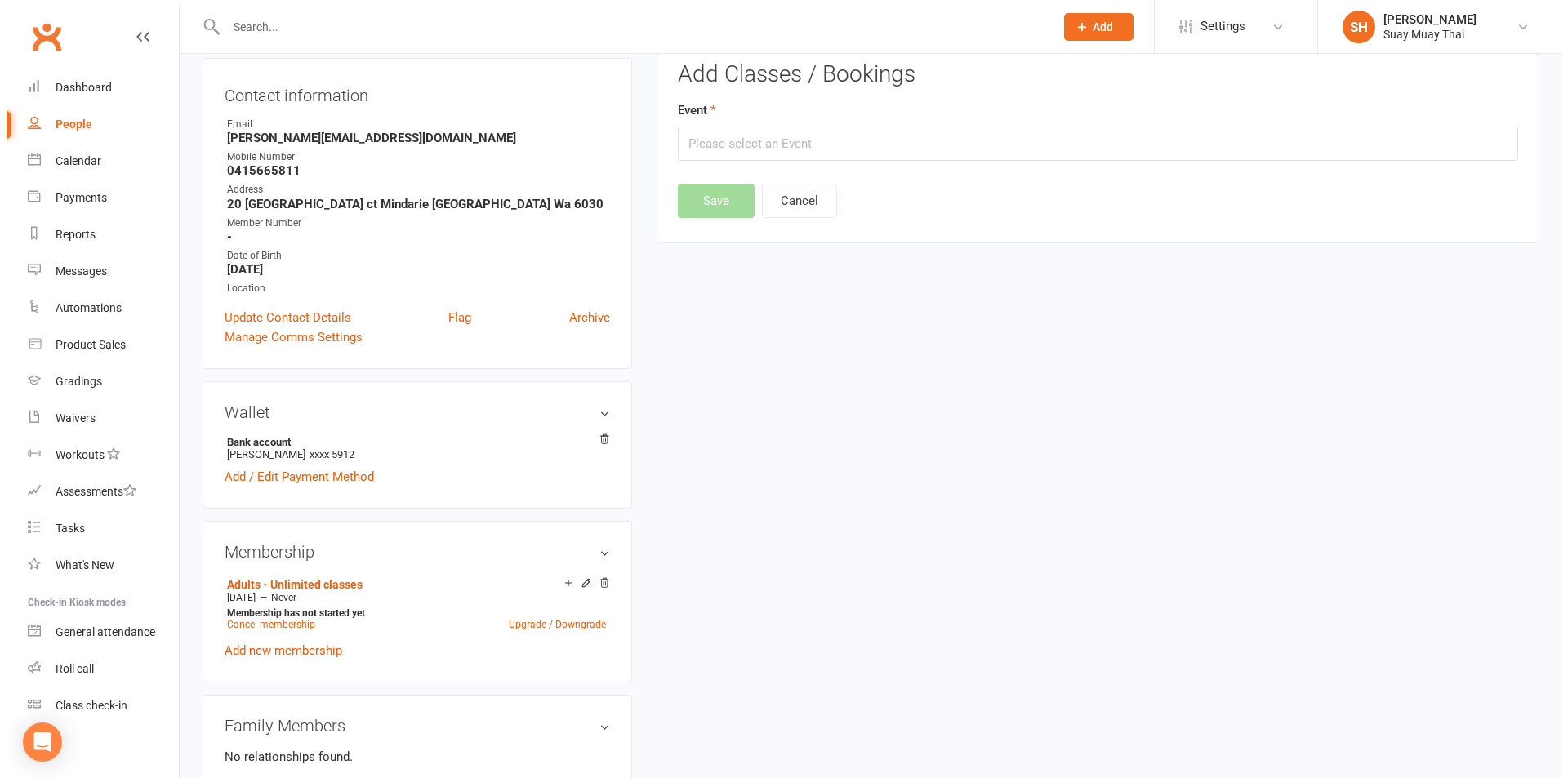
scroll to position [139, 0]
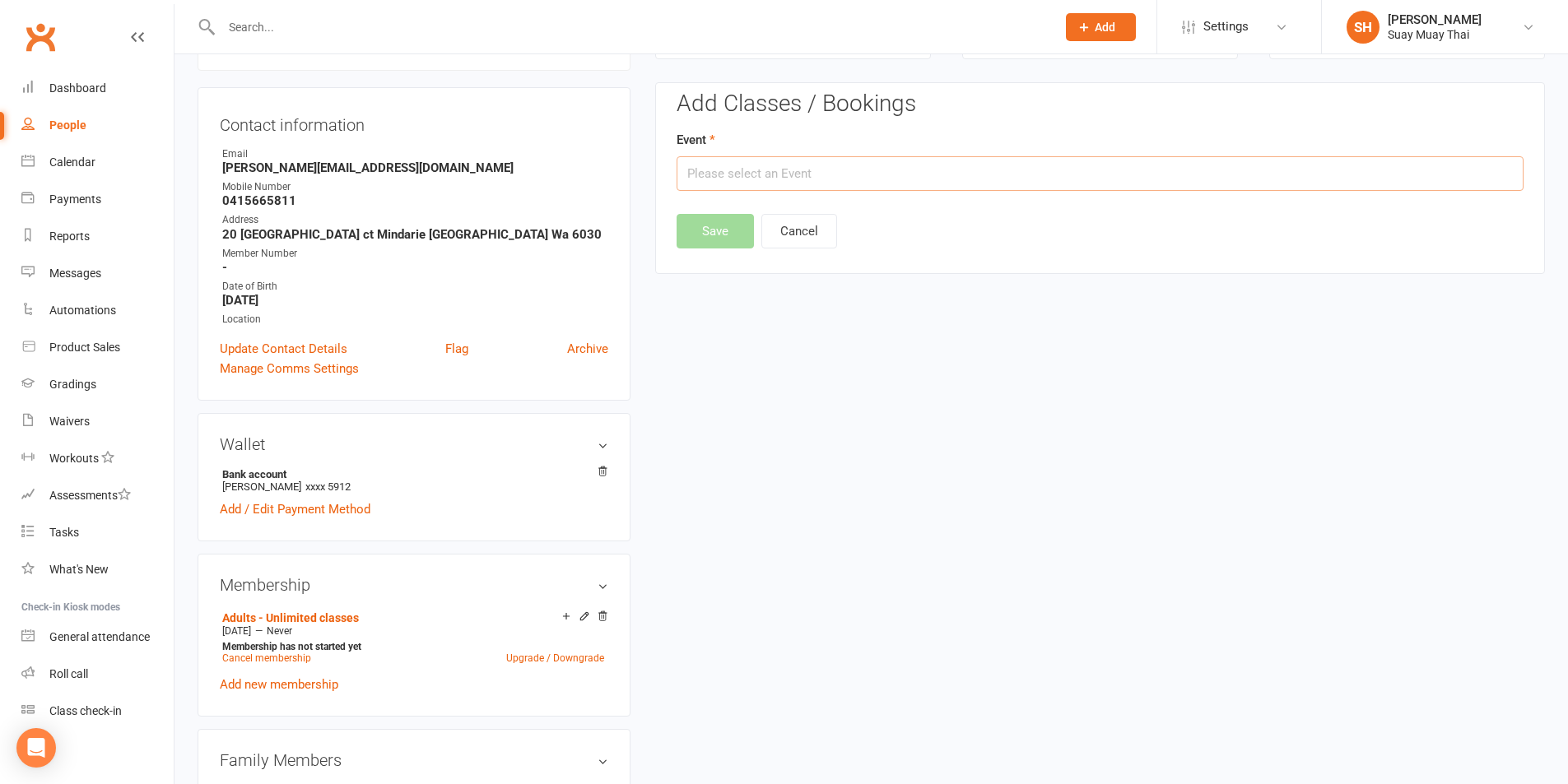
click at [749, 176] on input "text" at bounding box center [1101, 173] width 847 height 34
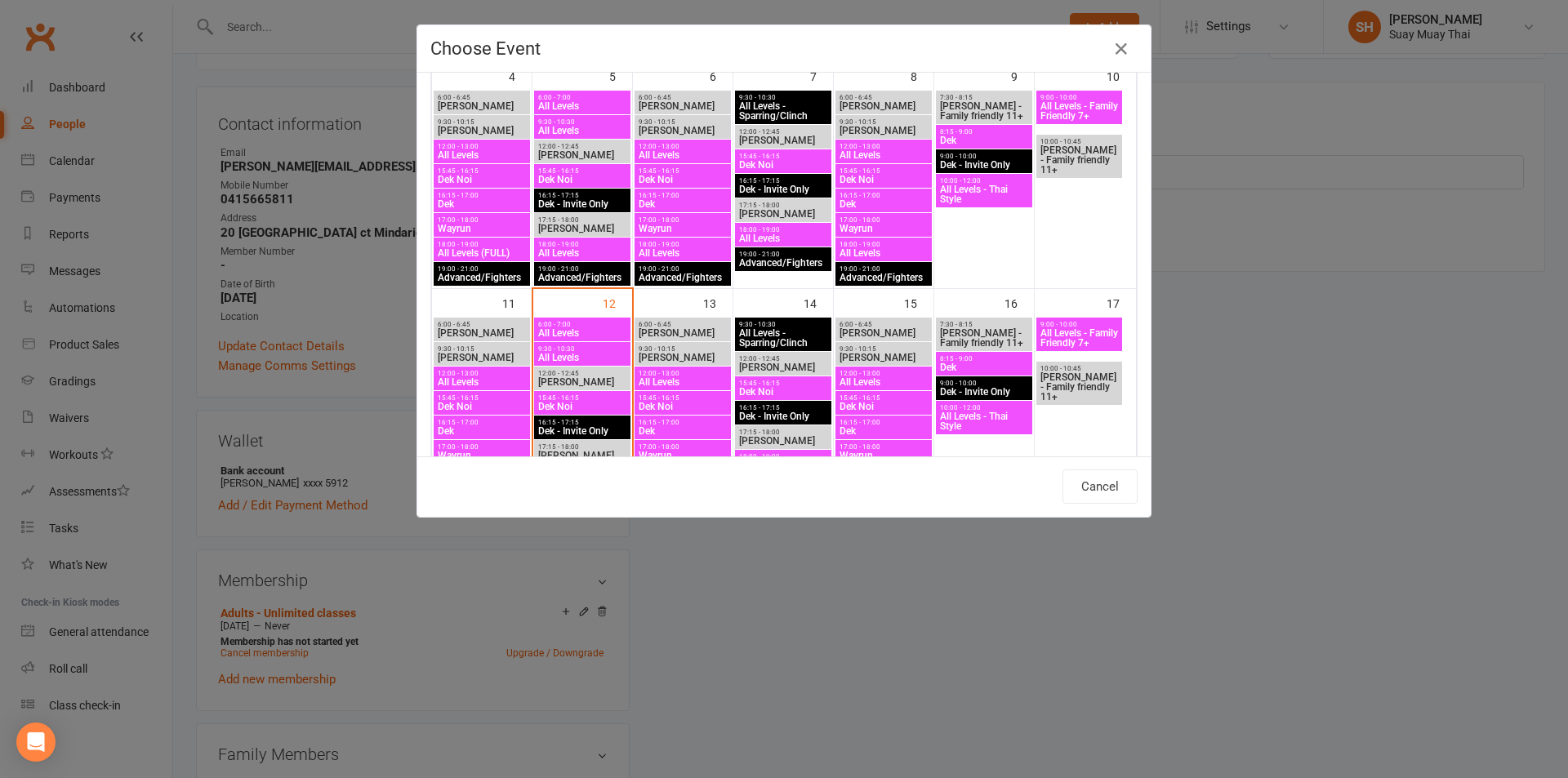
scroll to position [408, 0]
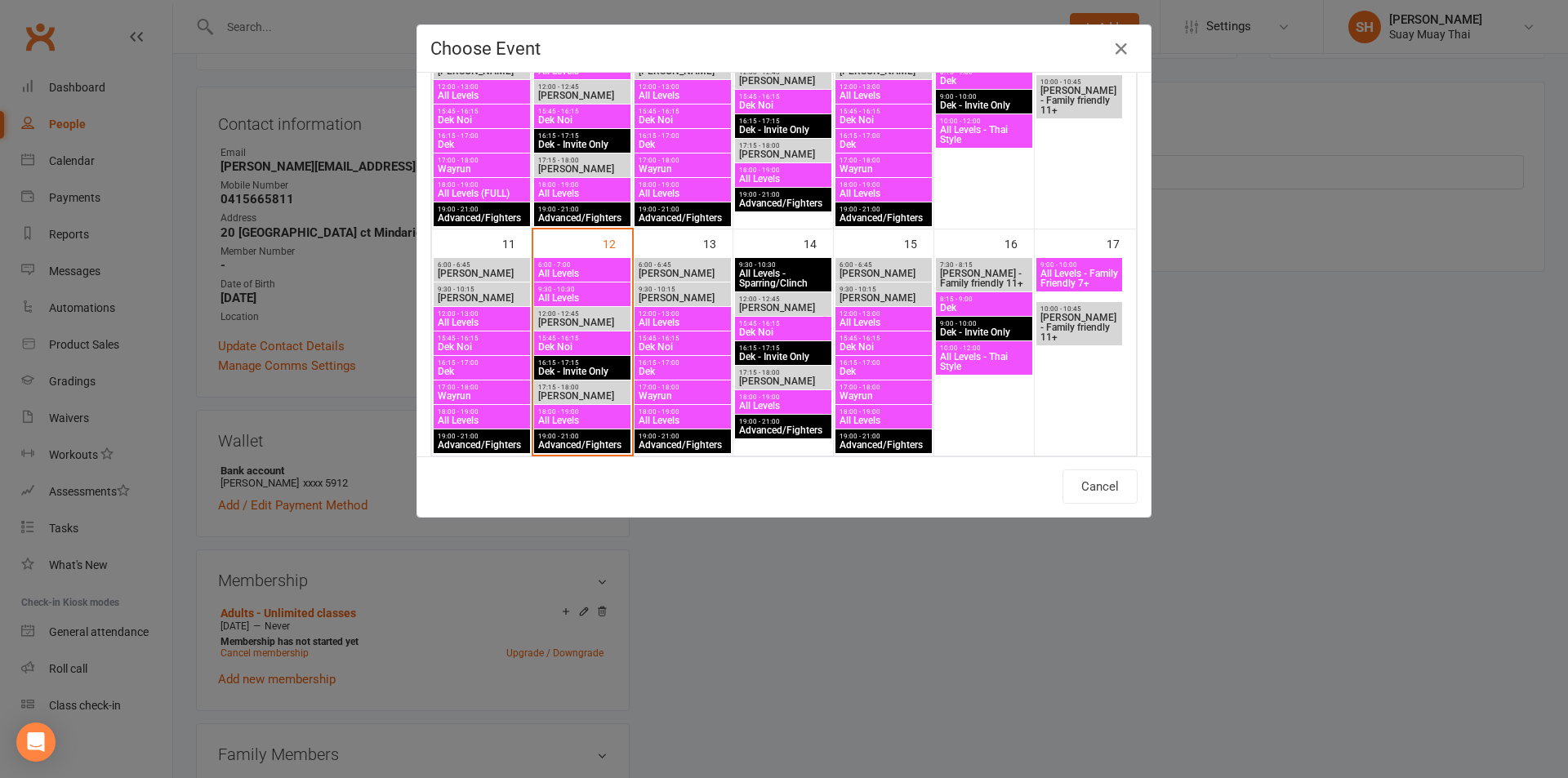
click at [567, 414] on span "18:00 - 19:00" at bounding box center [583, 412] width 90 height 7
click at [557, 409] on span "18:00 - 19:00" at bounding box center [583, 412] width 90 height 7
click at [549, 412] on span "18:00 - 19:00" at bounding box center [583, 412] width 90 height 7
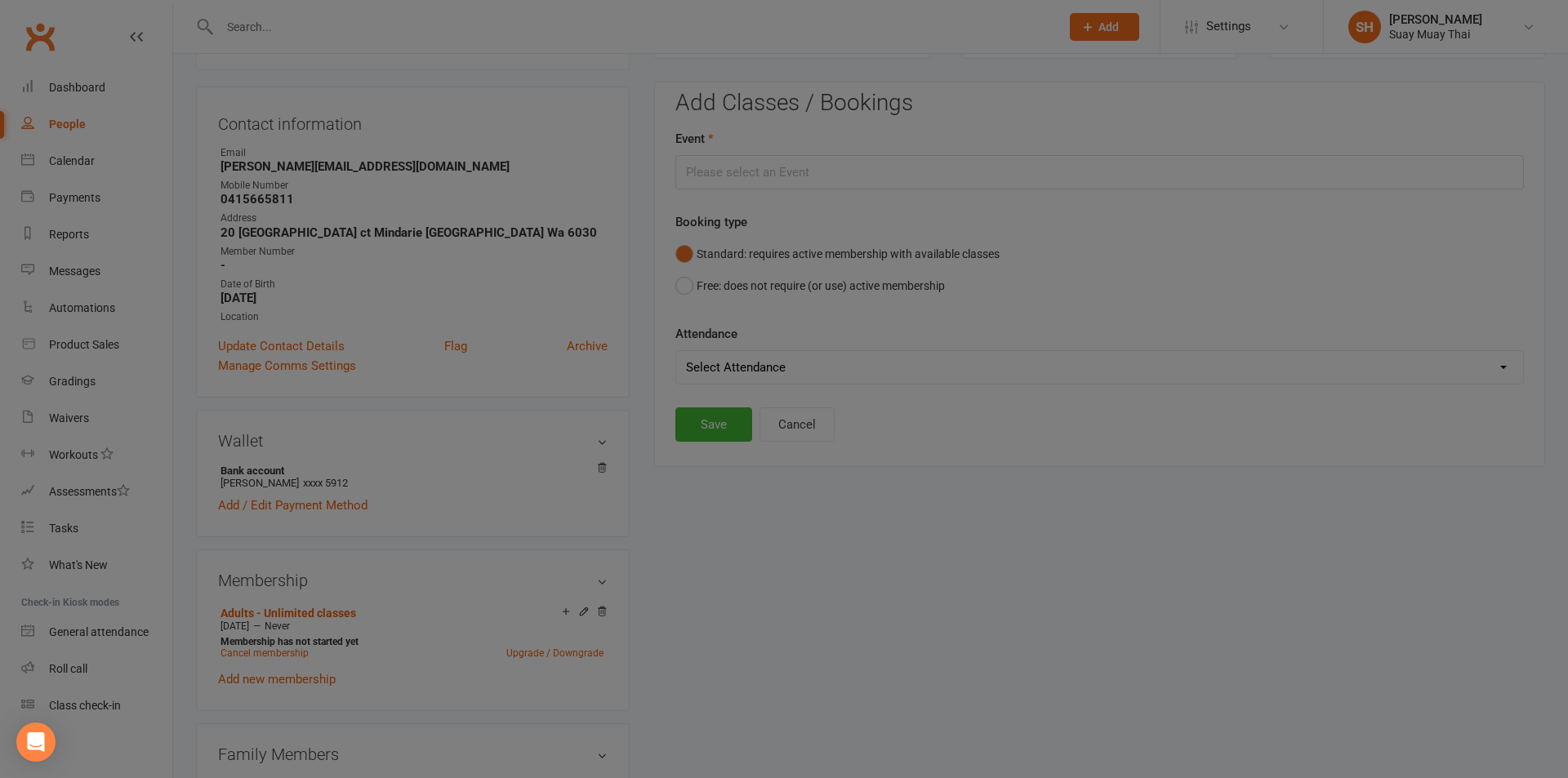
type input "All Levels - Aug 12, 2025 6:00:00 PM"
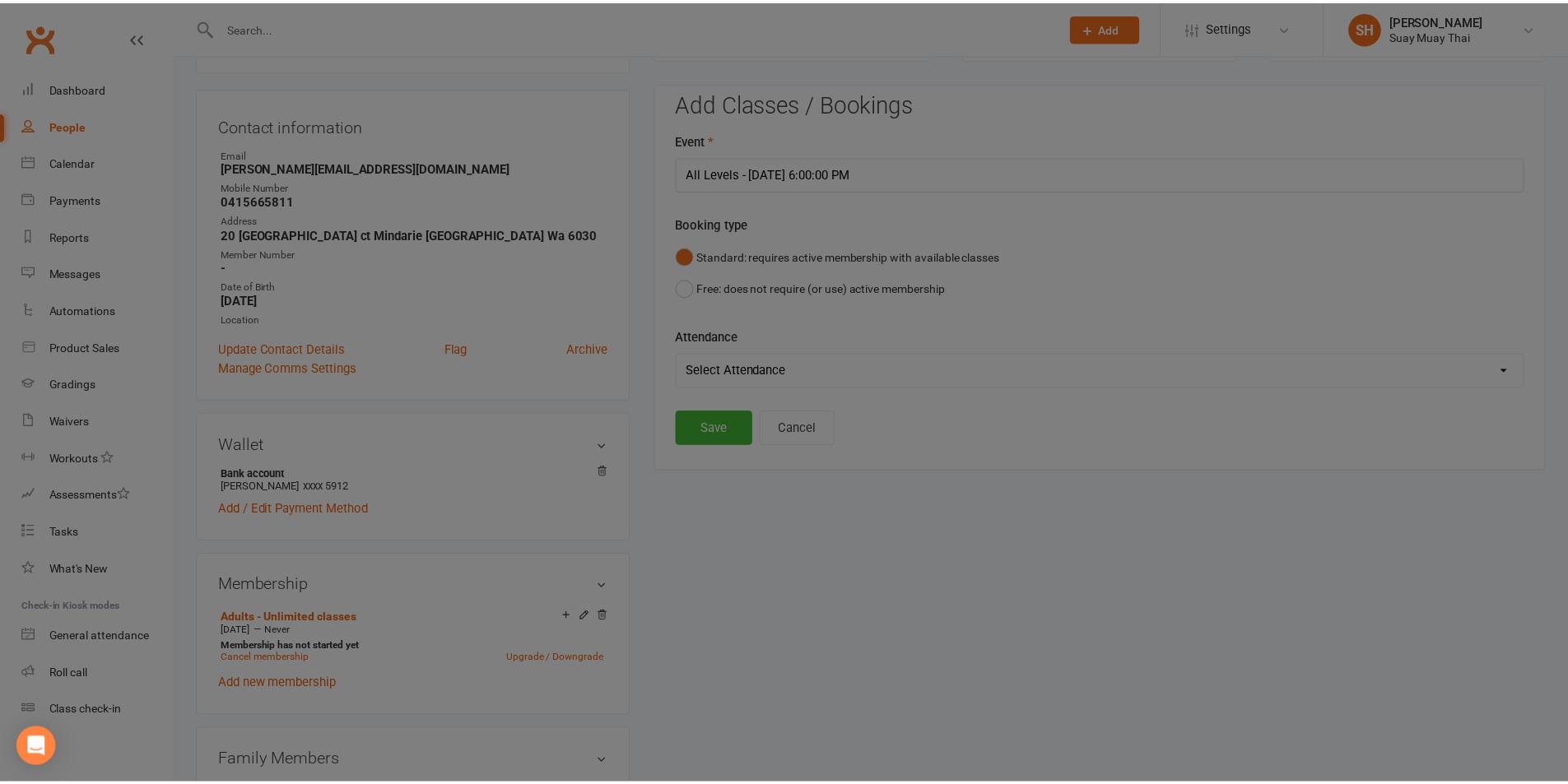
scroll to position [0, 0]
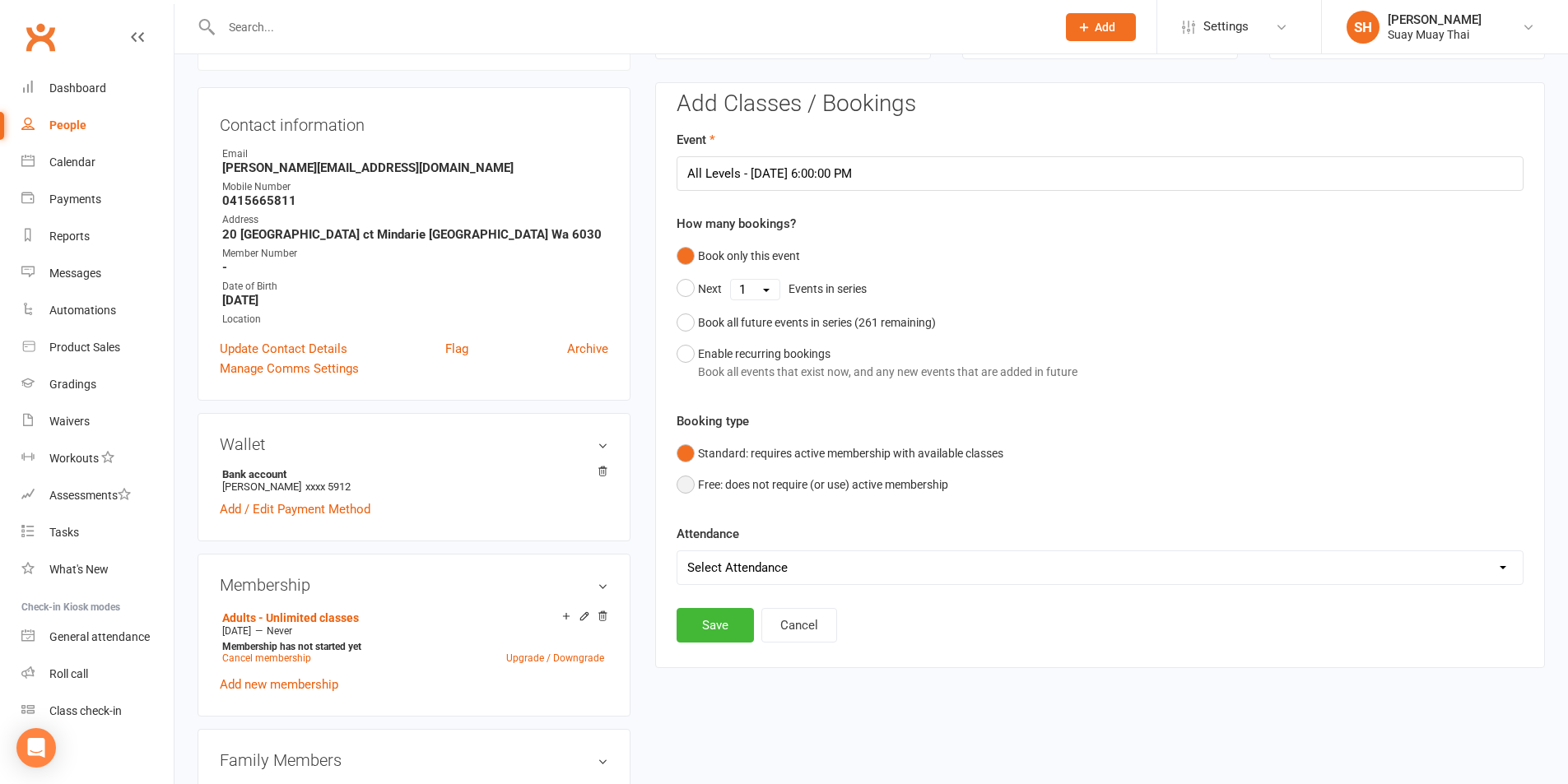
click at [679, 486] on button "Free: does not require (or use) active membership" at bounding box center [813, 484] width 272 height 31
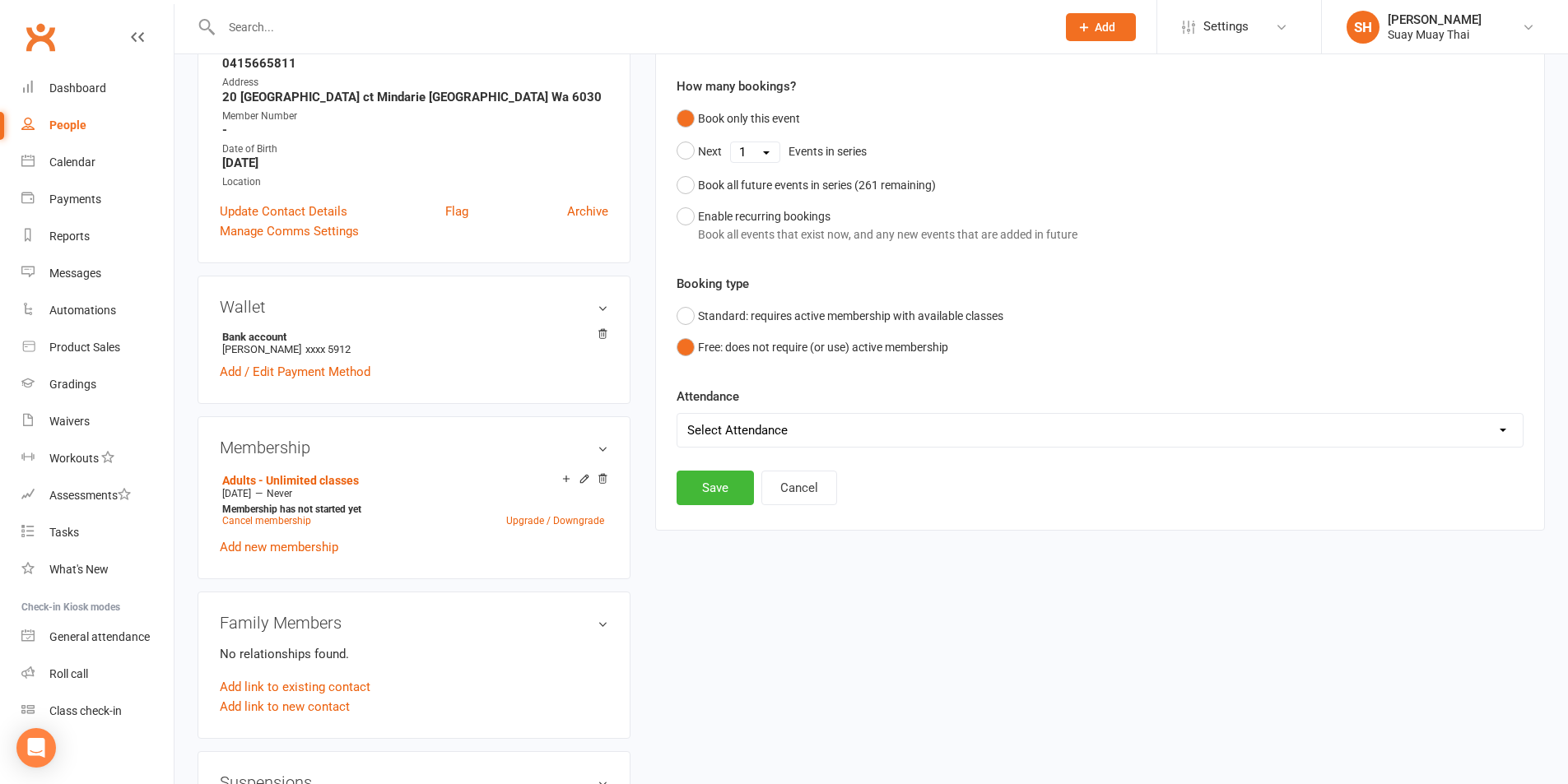
click at [770, 425] on select "Select Attendance Attended Absent" at bounding box center [1100, 431] width 846 height 33
select select "0"
click at [677, 414] on select "Select Attendance Attended Absent" at bounding box center [1100, 431] width 846 height 33
click at [717, 483] on button "Save" at bounding box center [716, 487] width 78 height 34
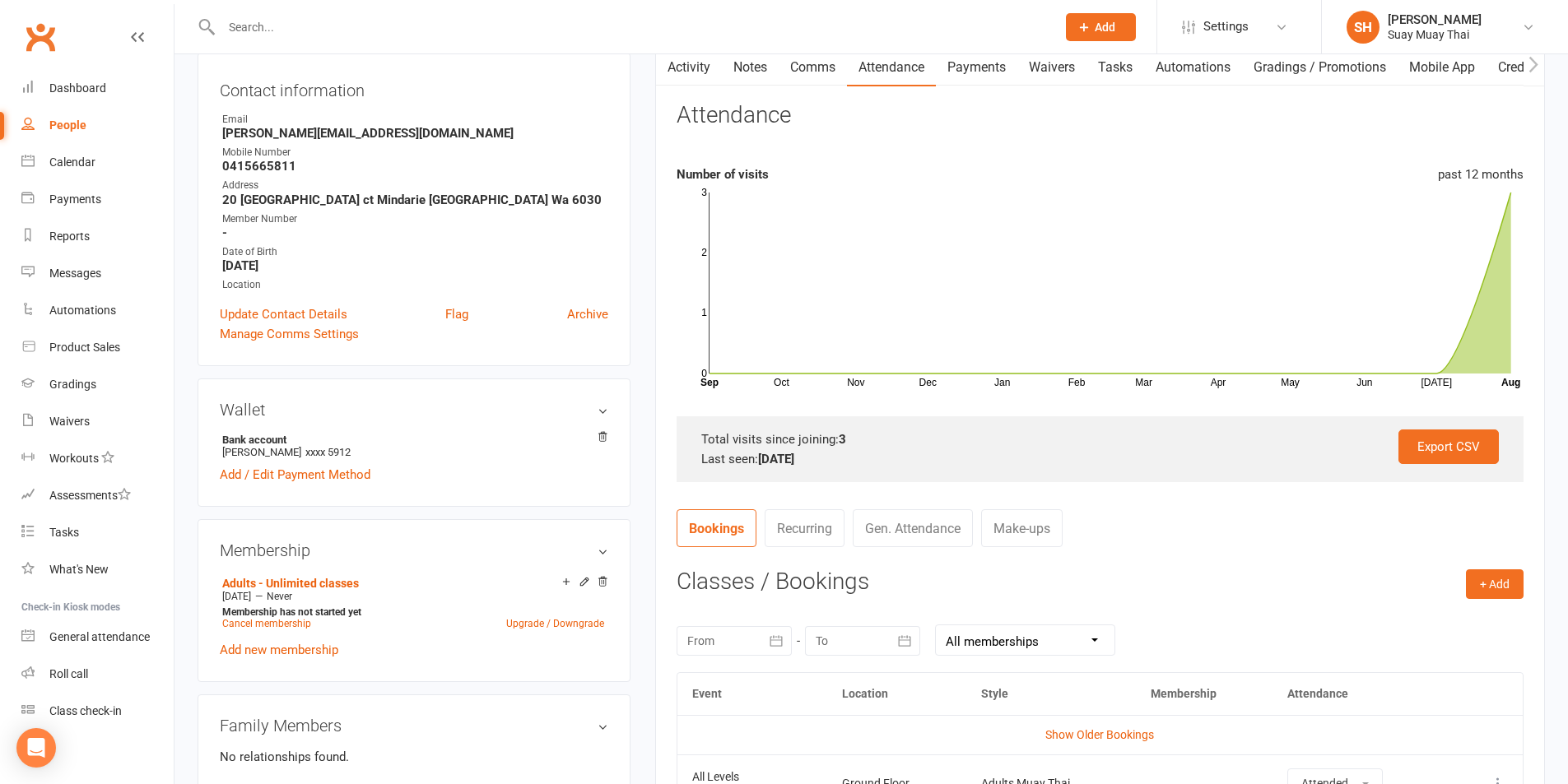
scroll to position [141, 0]
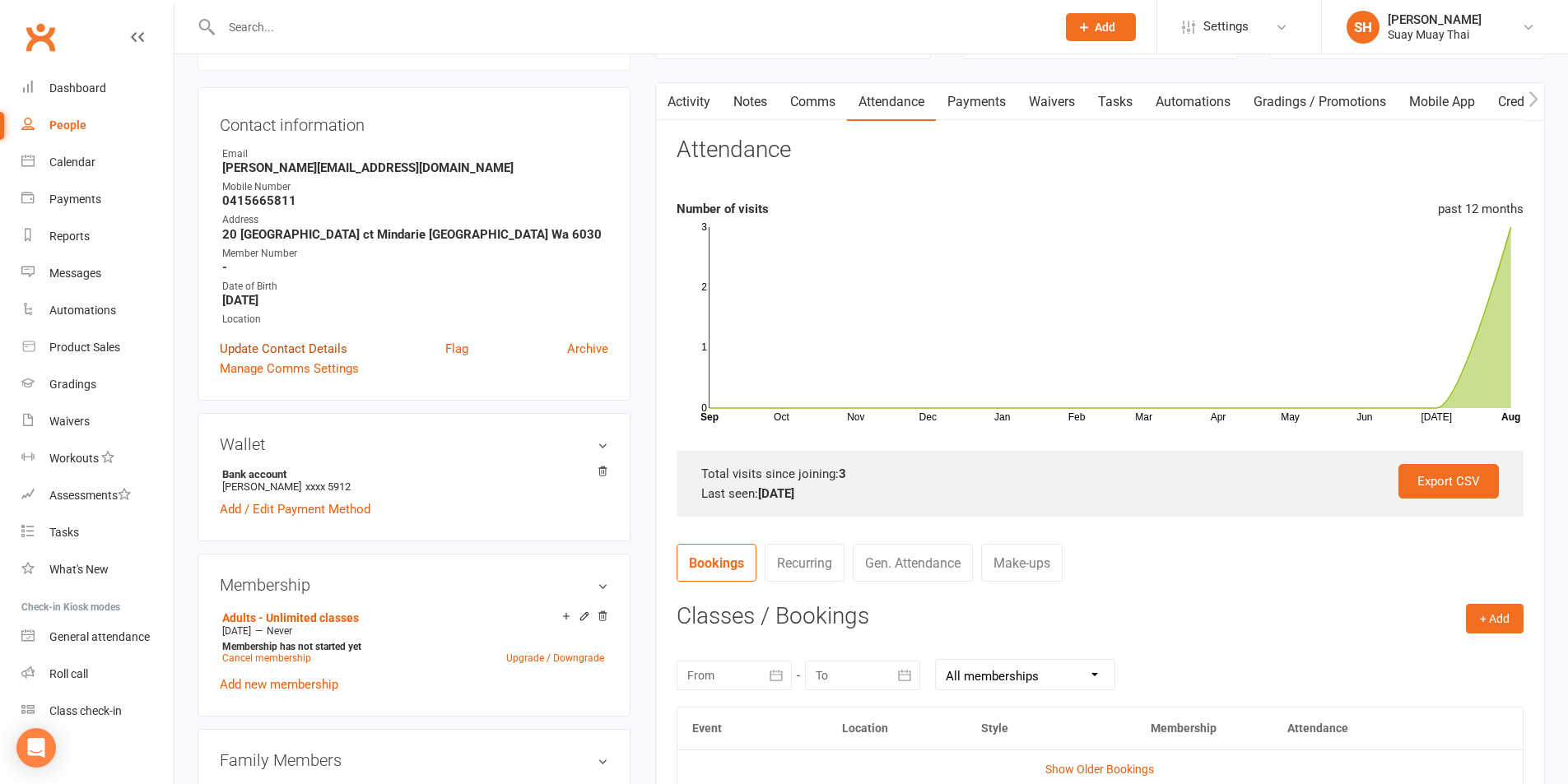
click at [308, 344] on link "Update Contact Details" at bounding box center [284, 349] width 128 height 19
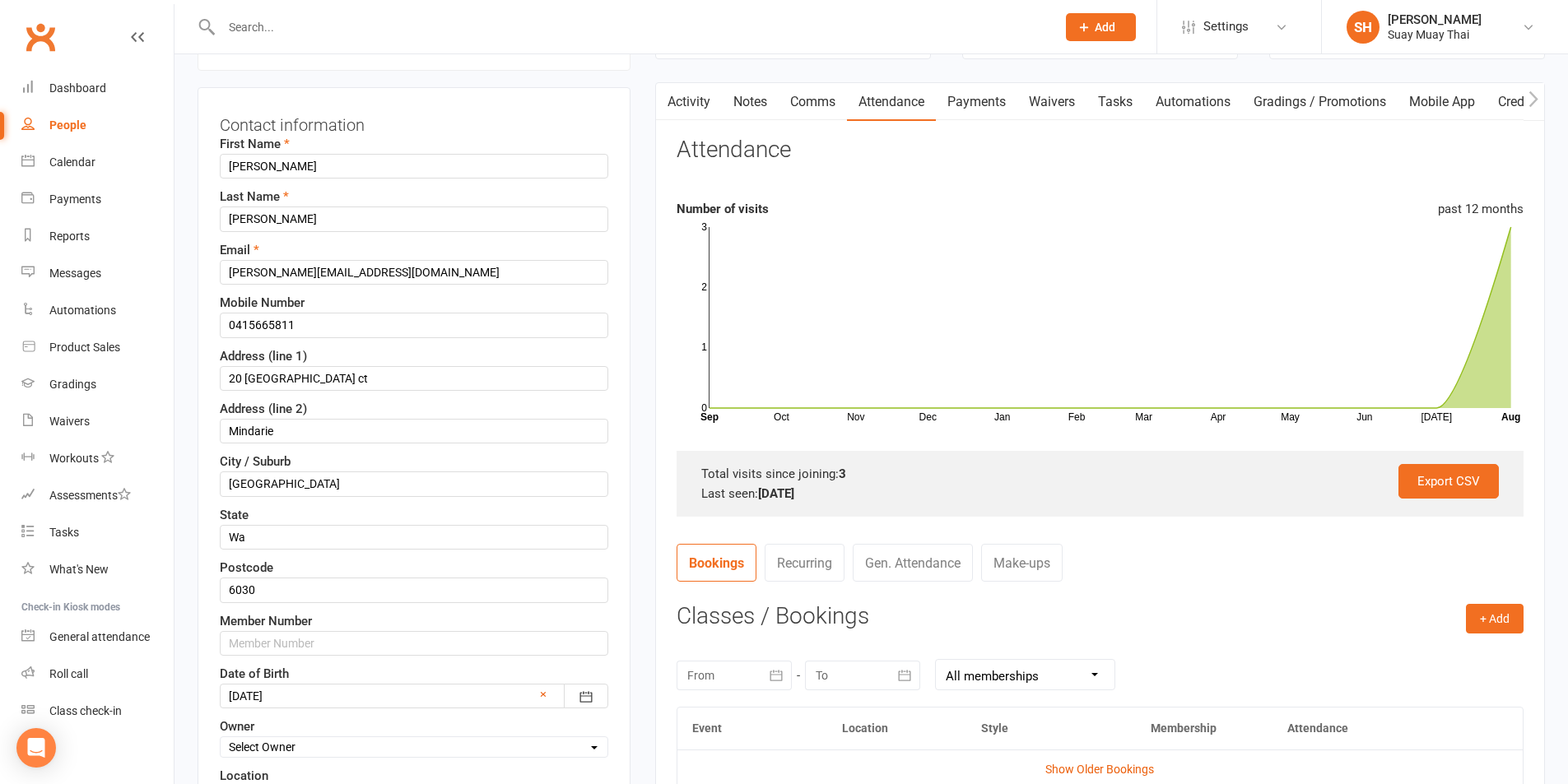
scroll to position [78, 0]
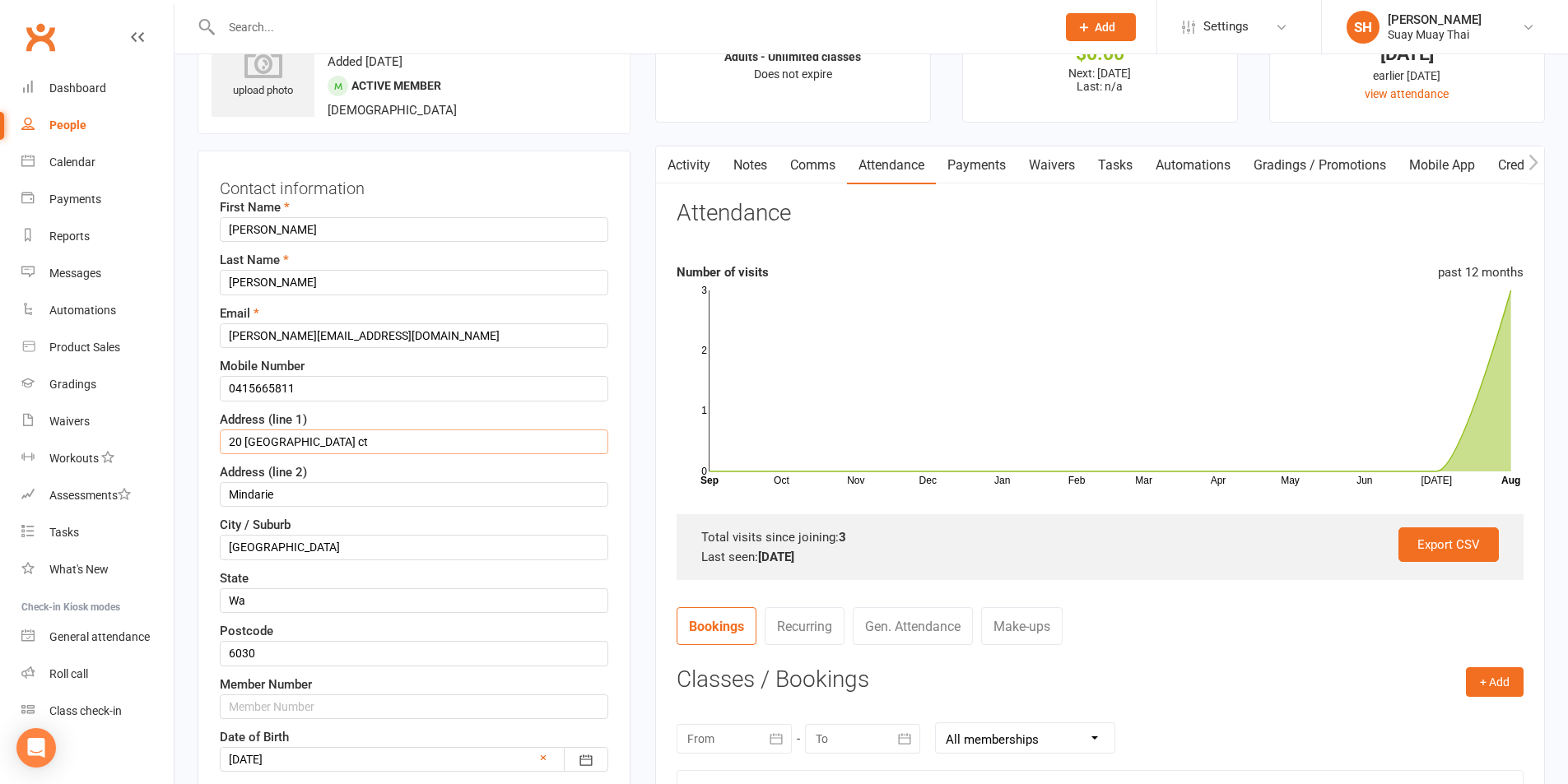
click at [247, 437] on input "20 trieste ct" at bounding box center [414, 442] width 389 height 25
drag, startPoint x: 280, startPoint y: 442, endPoint x: 293, endPoint y: 439, distance: 13.3
click at [293, 439] on input "20 Trieste ct" at bounding box center [414, 442] width 389 height 25
click at [291, 439] on input "20 Trieste ct" at bounding box center [414, 442] width 389 height 25
click at [287, 441] on input "20 Trieste ct" at bounding box center [414, 442] width 389 height 25
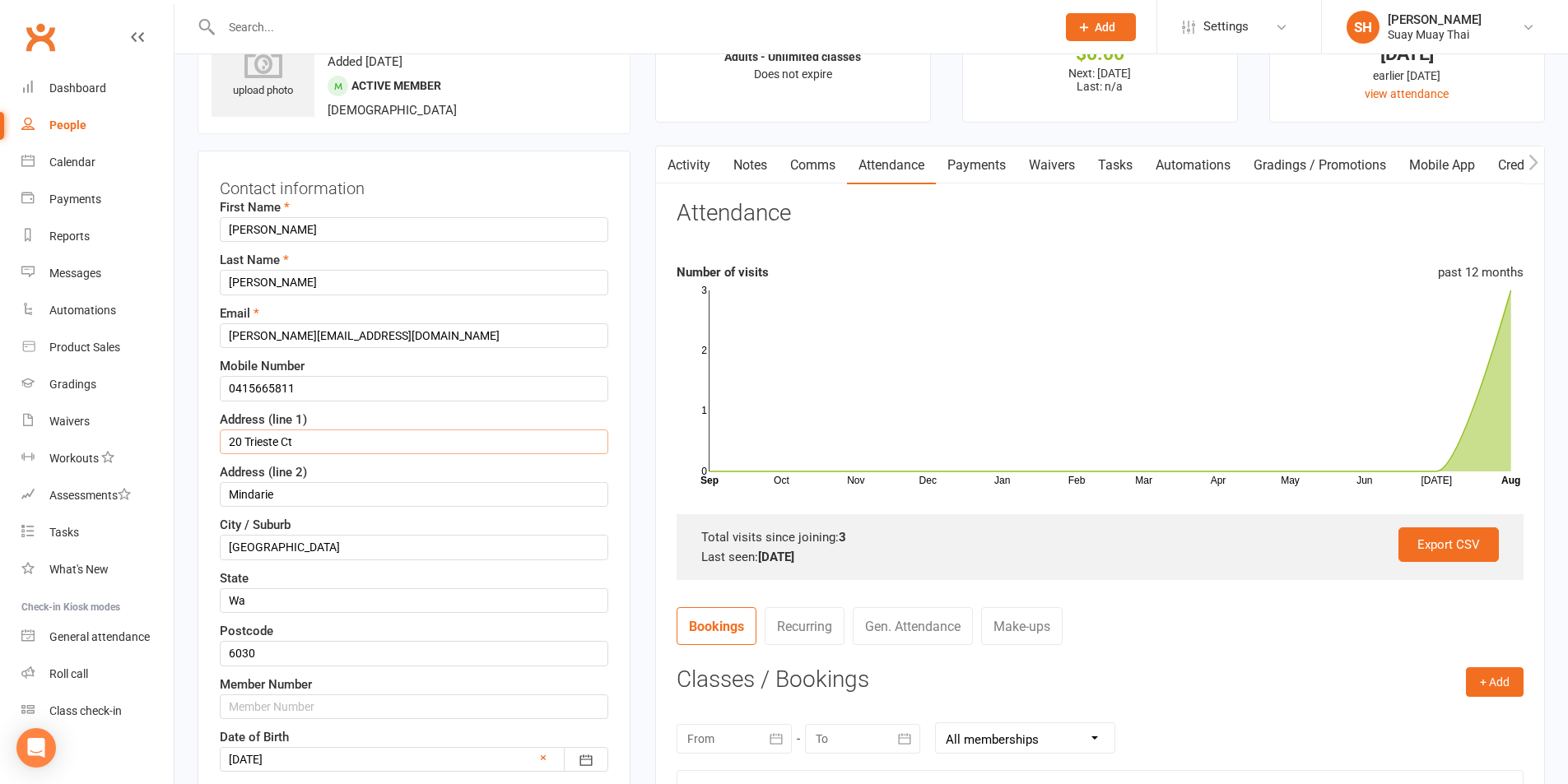
type input "20 Trieste Ct"
click at [302, 500] on input "Mindarie" at bounding box center [414, 495] width 389 height 25
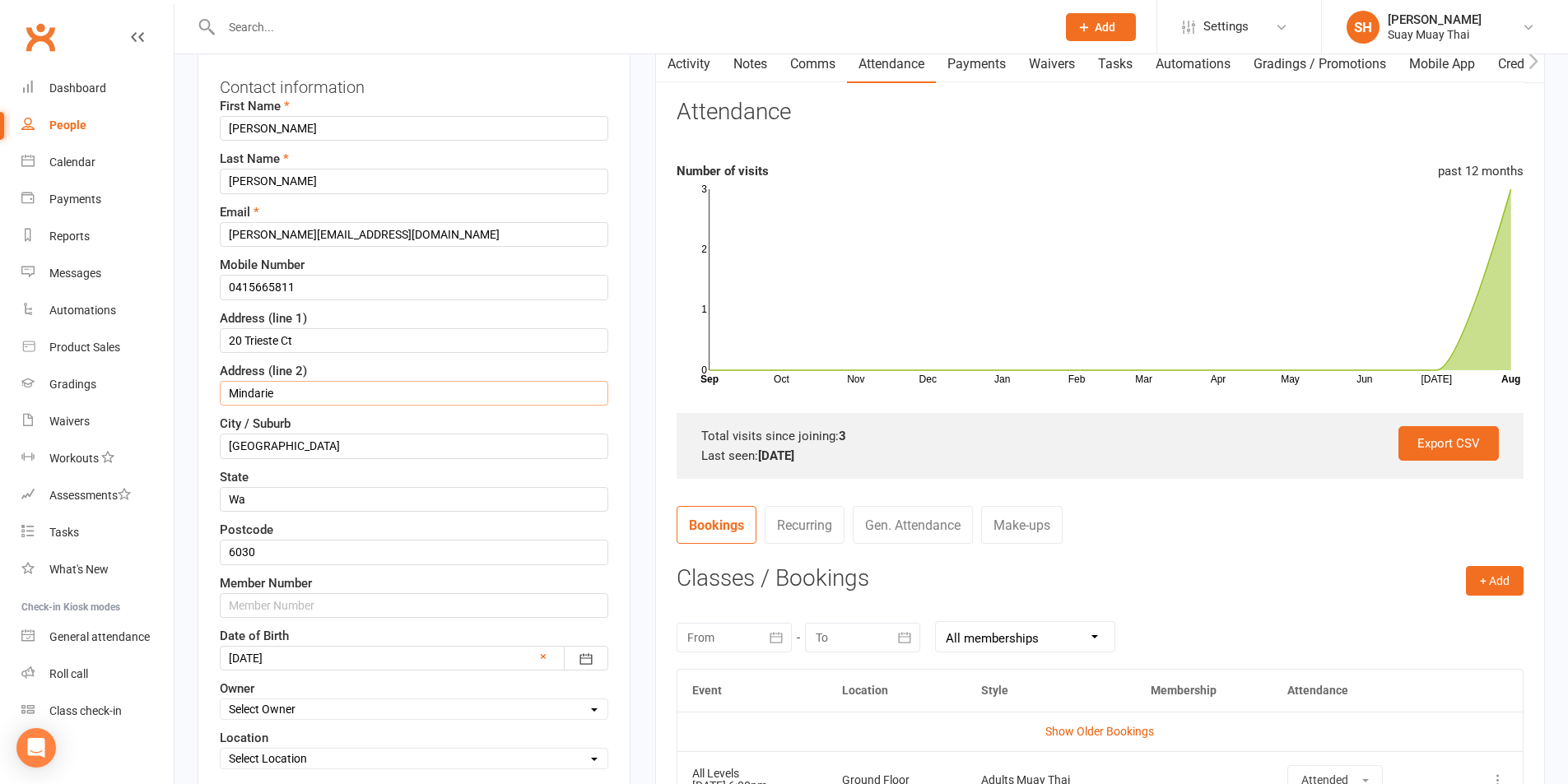
scroll to position [214, 0]
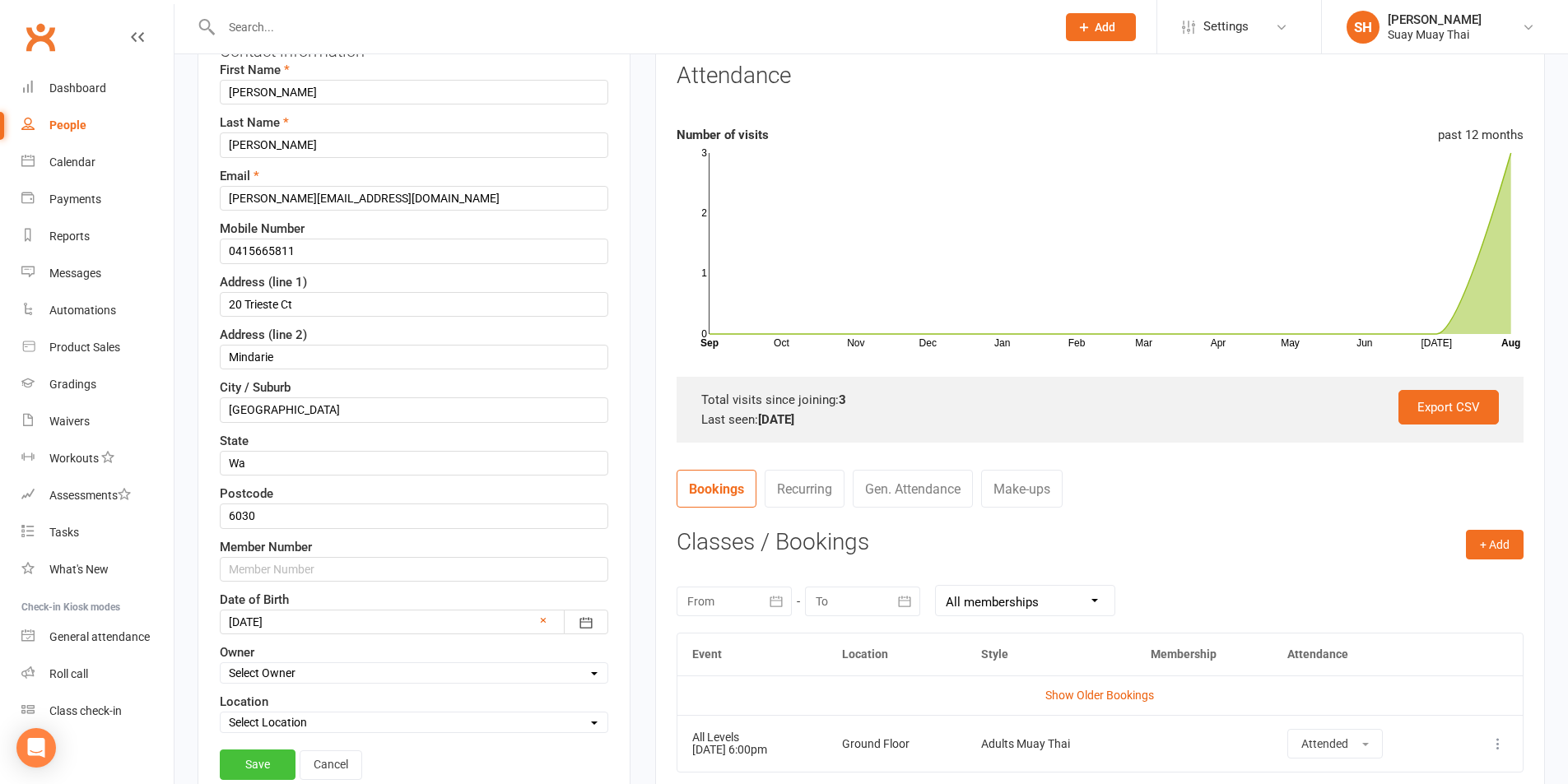
click at [268, 762] on link "Save" at bounding box center [258, 765] width 76 height 30
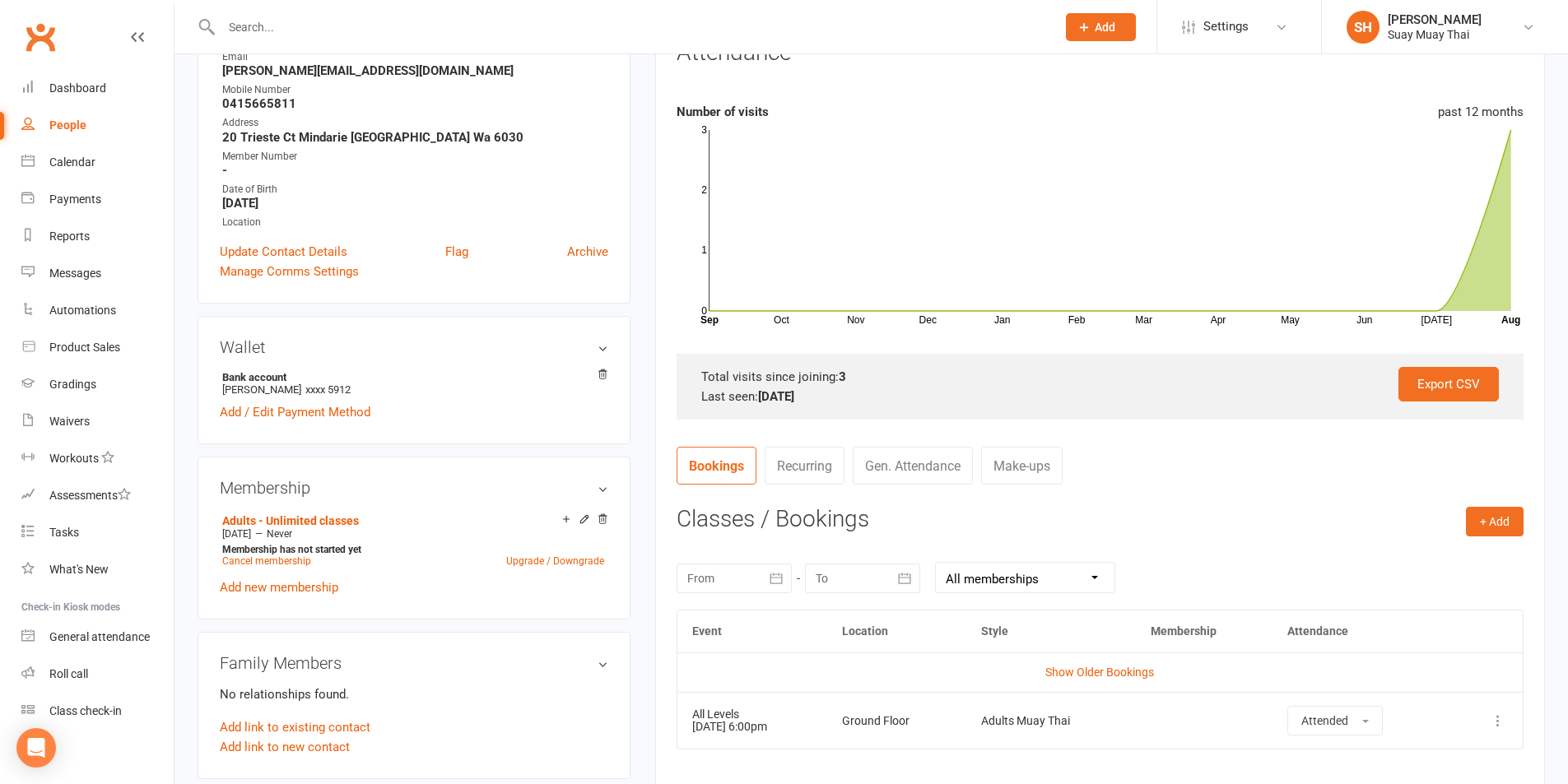
scroll to position [0, 0]
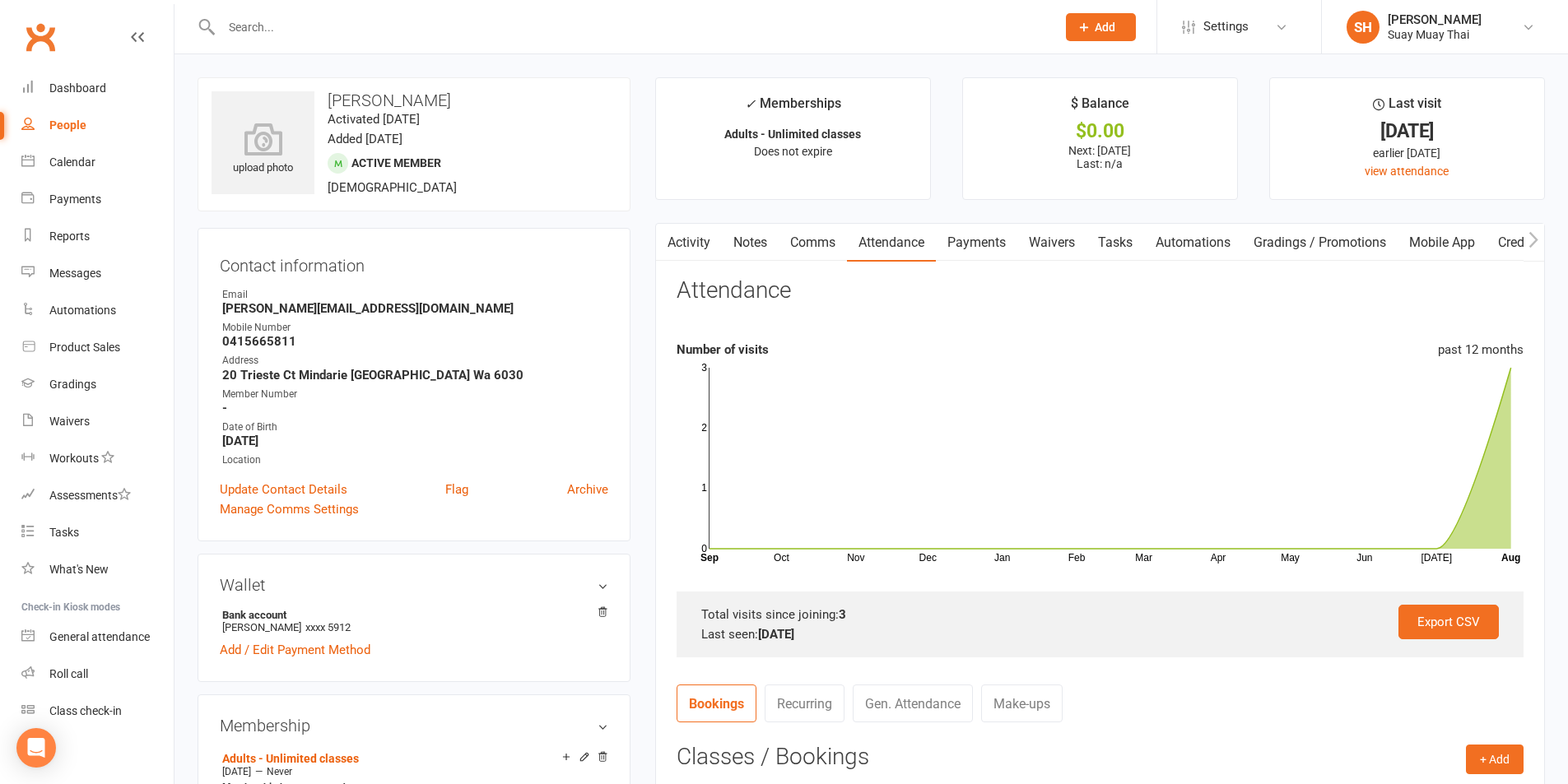
click at [263, 36] on input "text" at bounding box center [630, 27] width 828 height 23
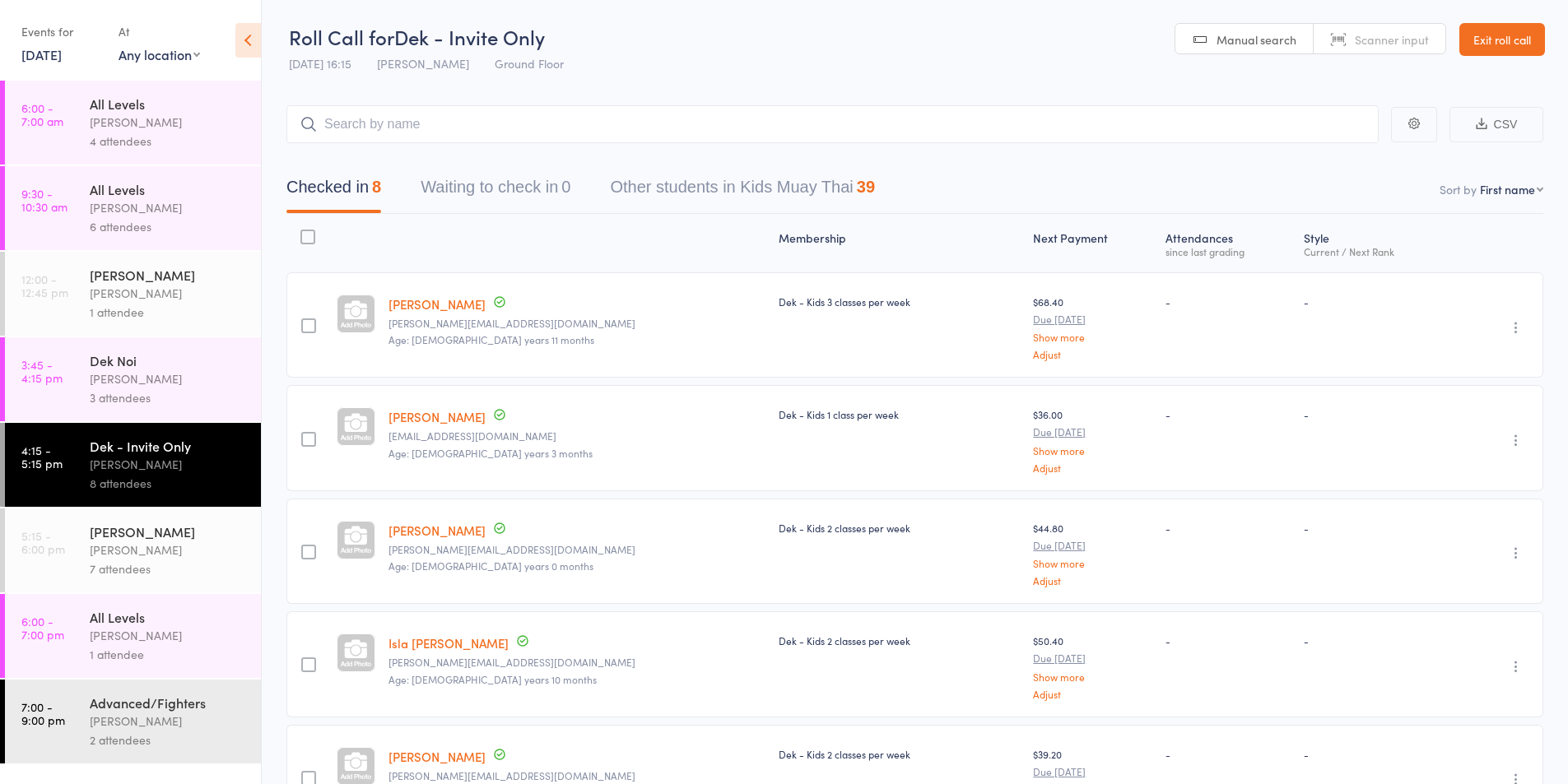
click at [136, 558] on div "[PERSON_NAME]" at bounding box center [168, 550] width 157 height 18
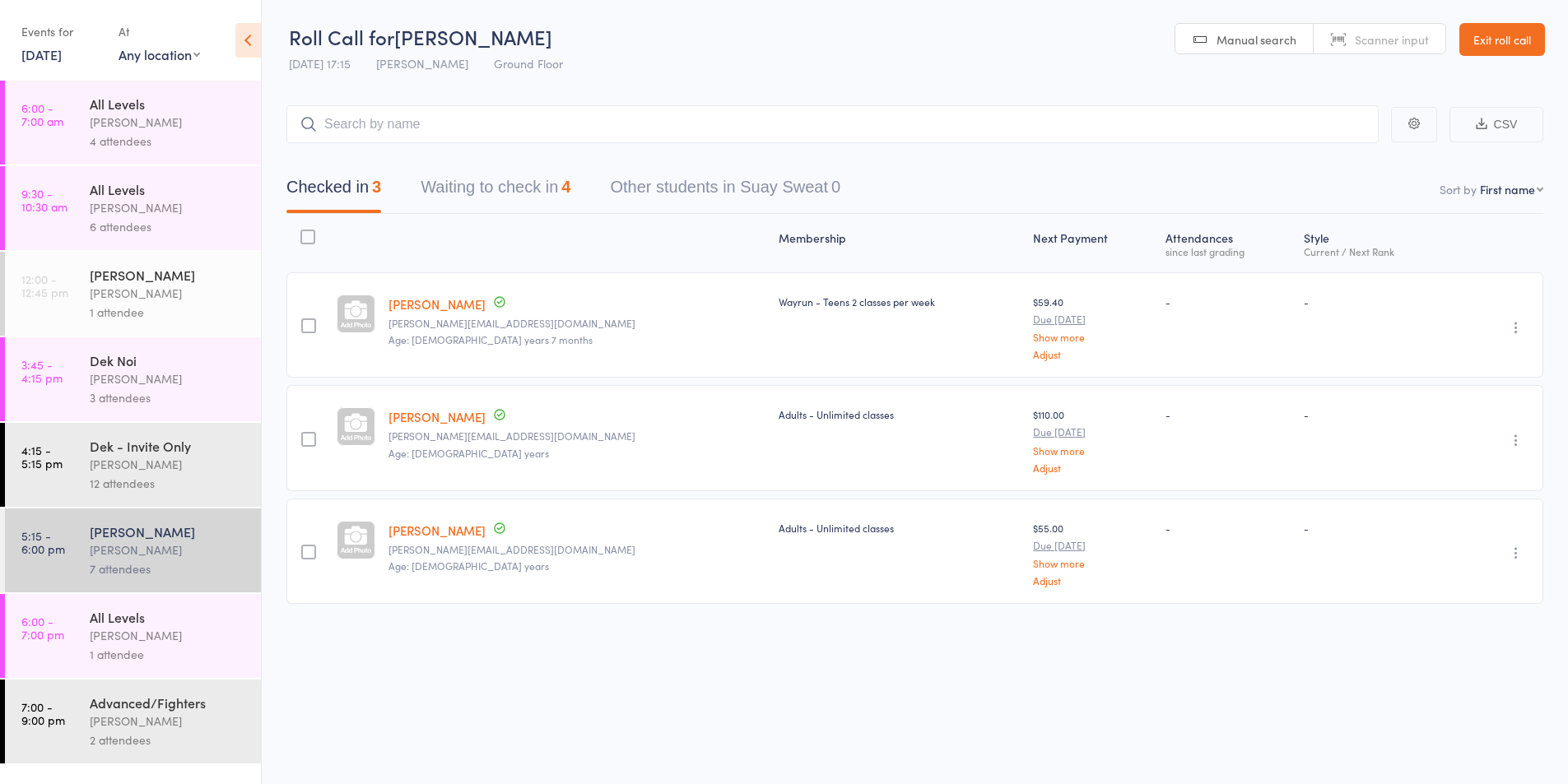
click at [536, 183] on button "Waiting to check in 4" at bounding box center [496, 190] width 150 height 43
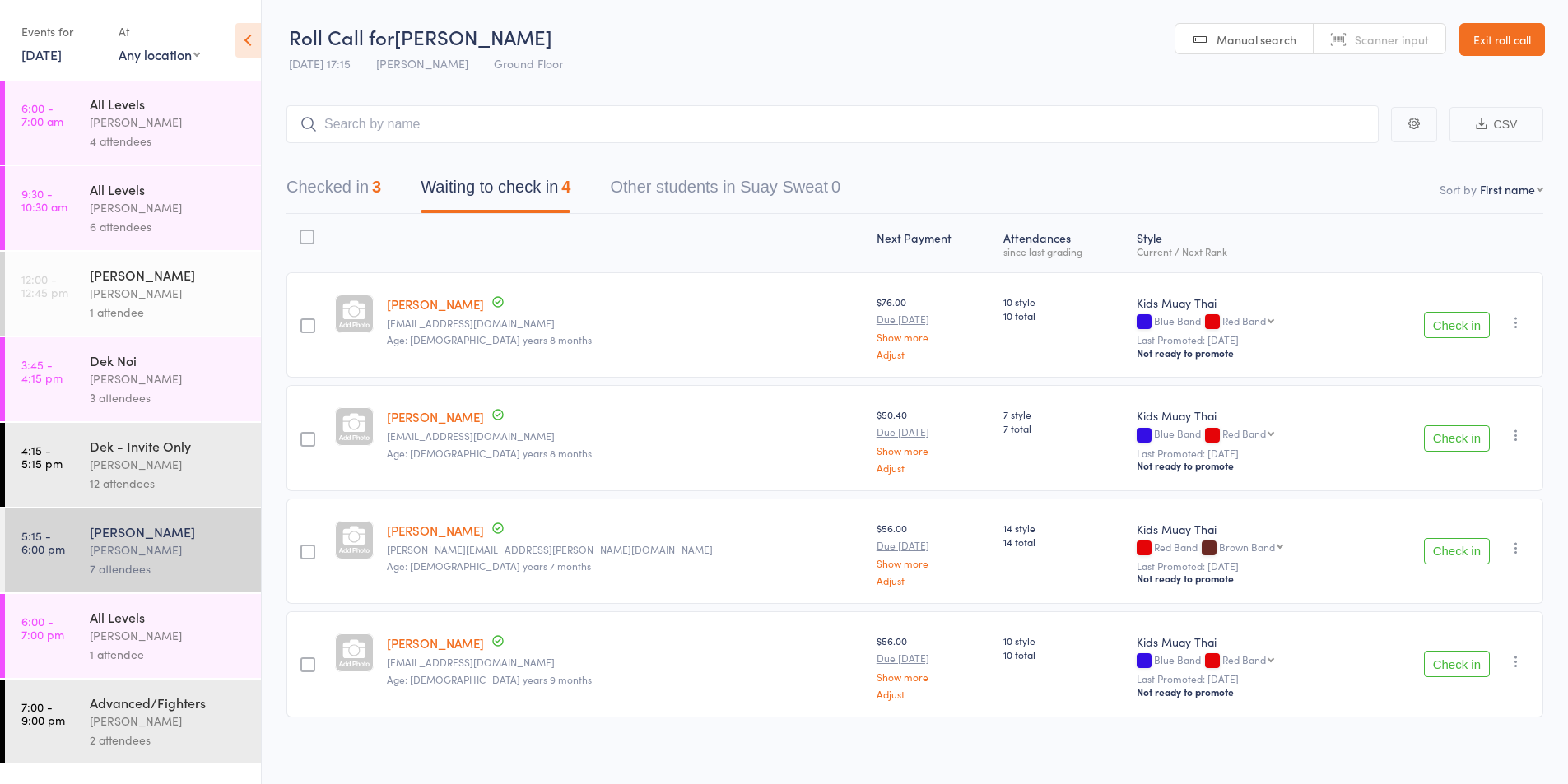
click at [1520, 323] on icon "button" at bounding box center [1516, 323] width 17 height 17
click at [1451, 483] on li "Remove" at bounding box center [1457, 487] width 136 height 22
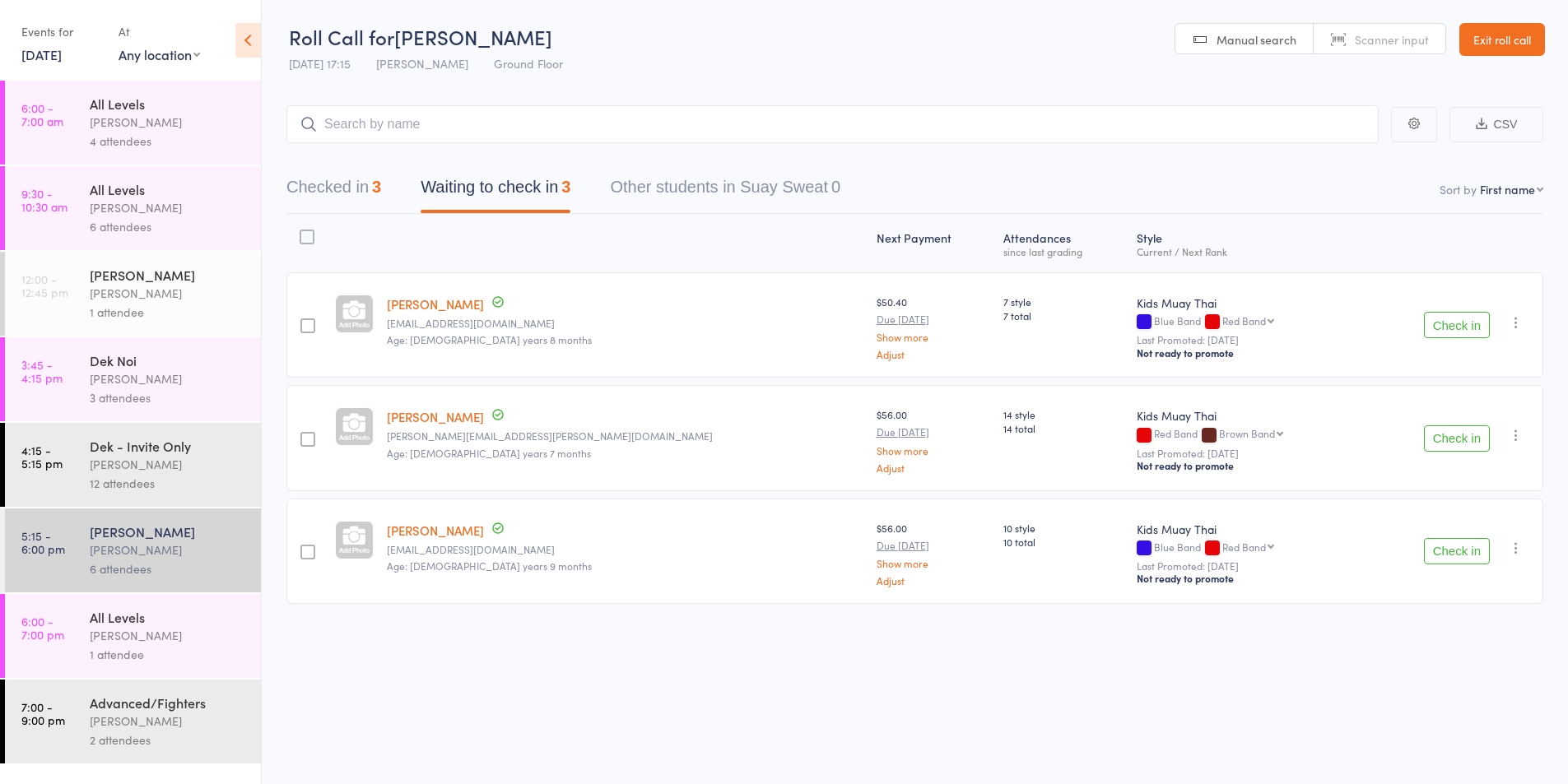
click at [1513, 325] on icon "button" at bounding box center [1516, 323] width 17 height 17
click at [1438, 485] on li "Remove" at bounding box center [1457, 487] width 136 height 22
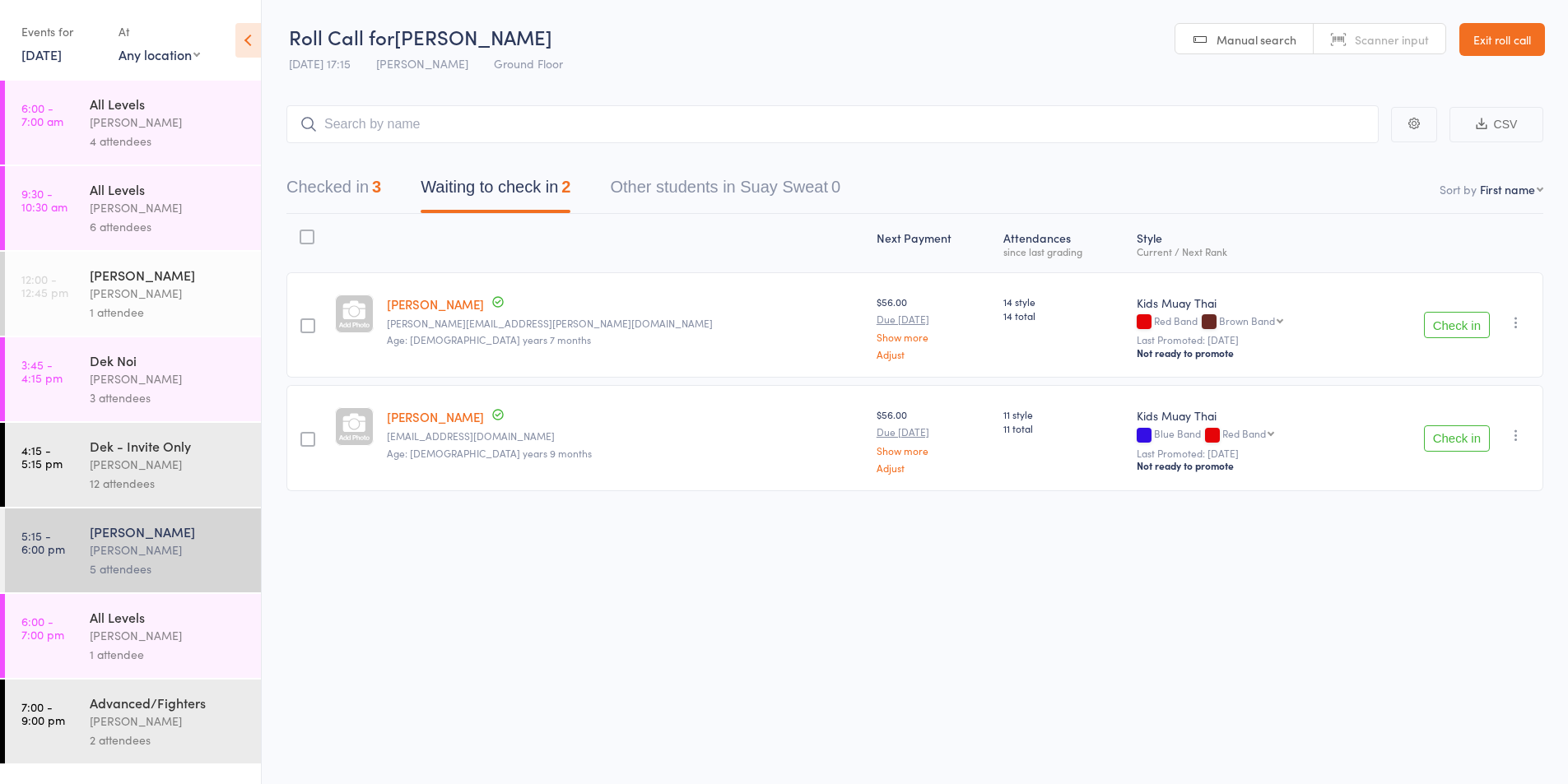
click at [1513, 319] on icon "button" at bounding box center [1516, 323] width 17 height 17
click at [1439, 488] on li "Remove" at bounding box center [1457, 487] width 136 height 22
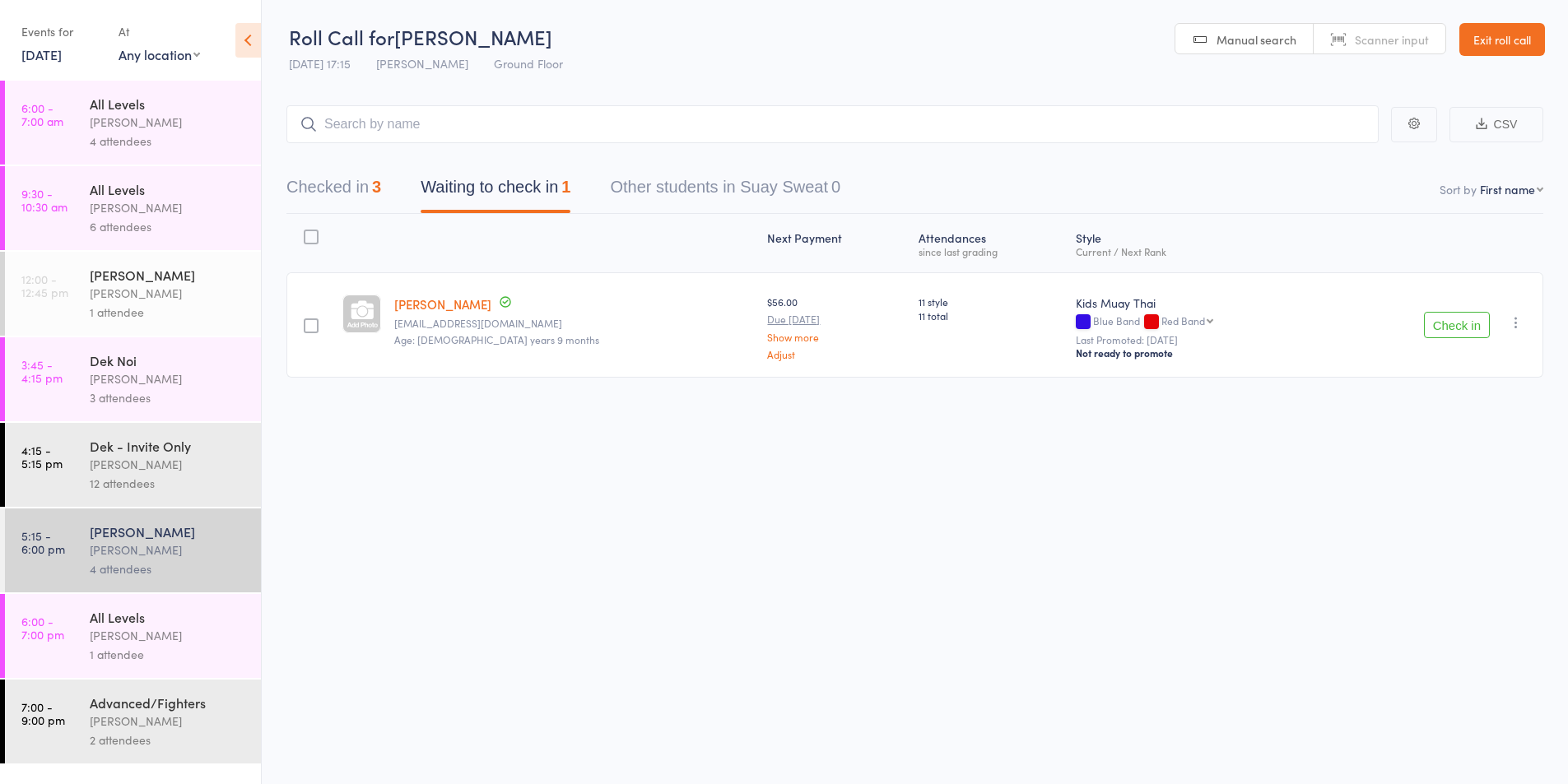
click at [1511, 323] on icon "button" at bounding box center [1516, 323] width 17 height 17
click at [1426, 488] on li "Remove" at bounding box center [1457, 487] width 136 height 22
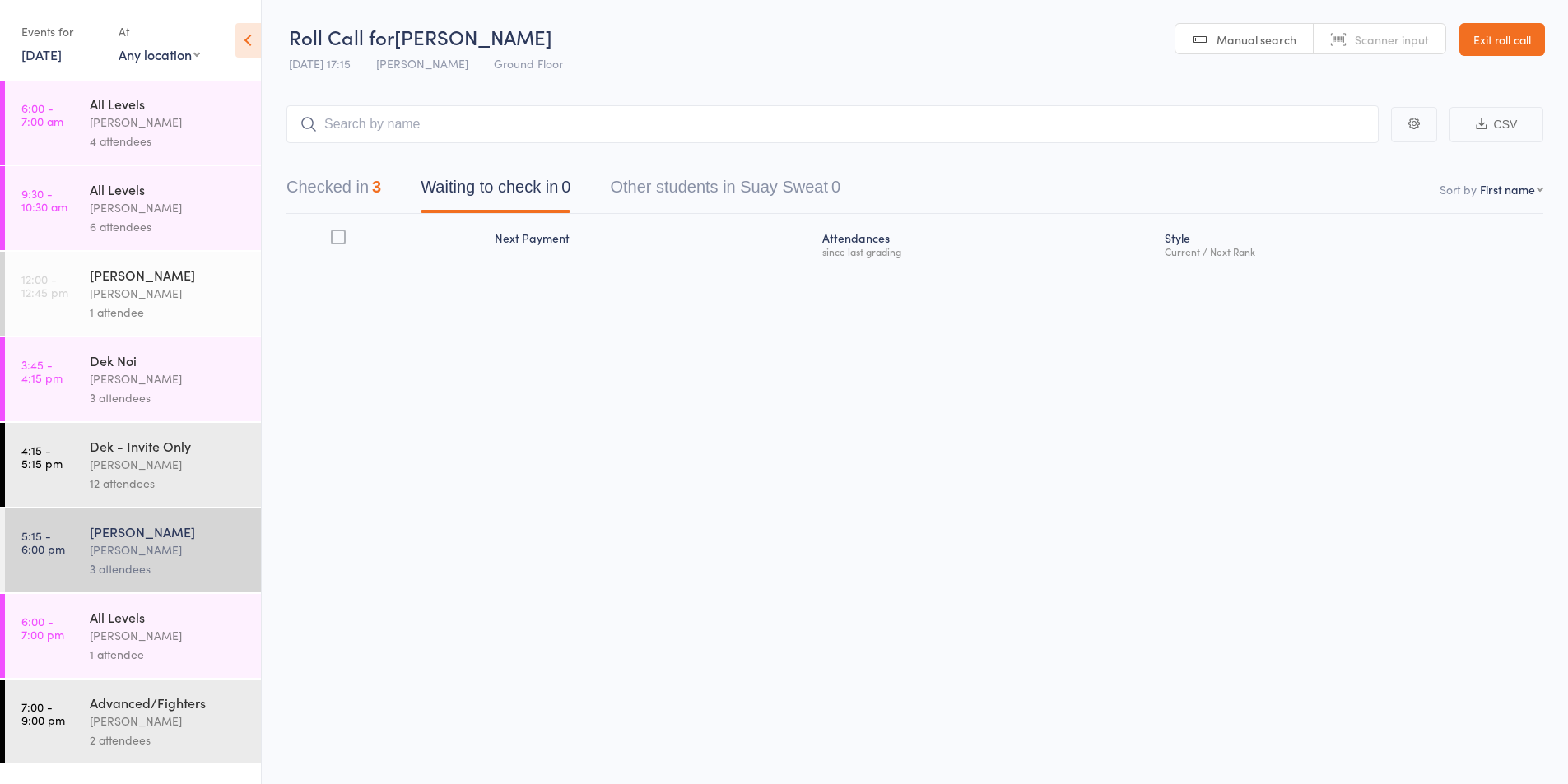
click at [340, 178] on button "Checked in 3" at bounding box center [334, 190] width 94 height 43
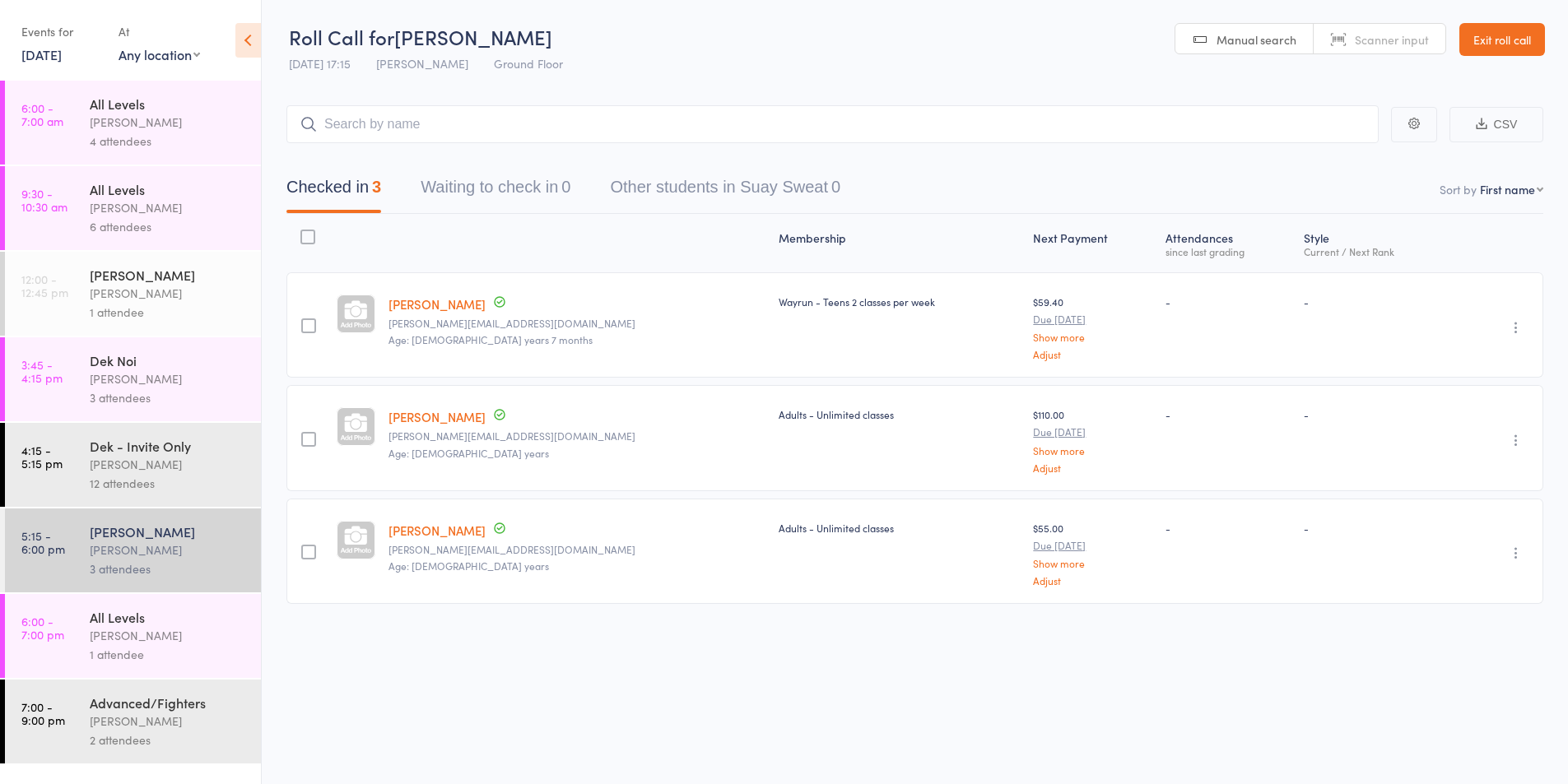
click at [129, 447] on div "Dek - Invite Only" at bounding box center [168, 447] width 157 height 18
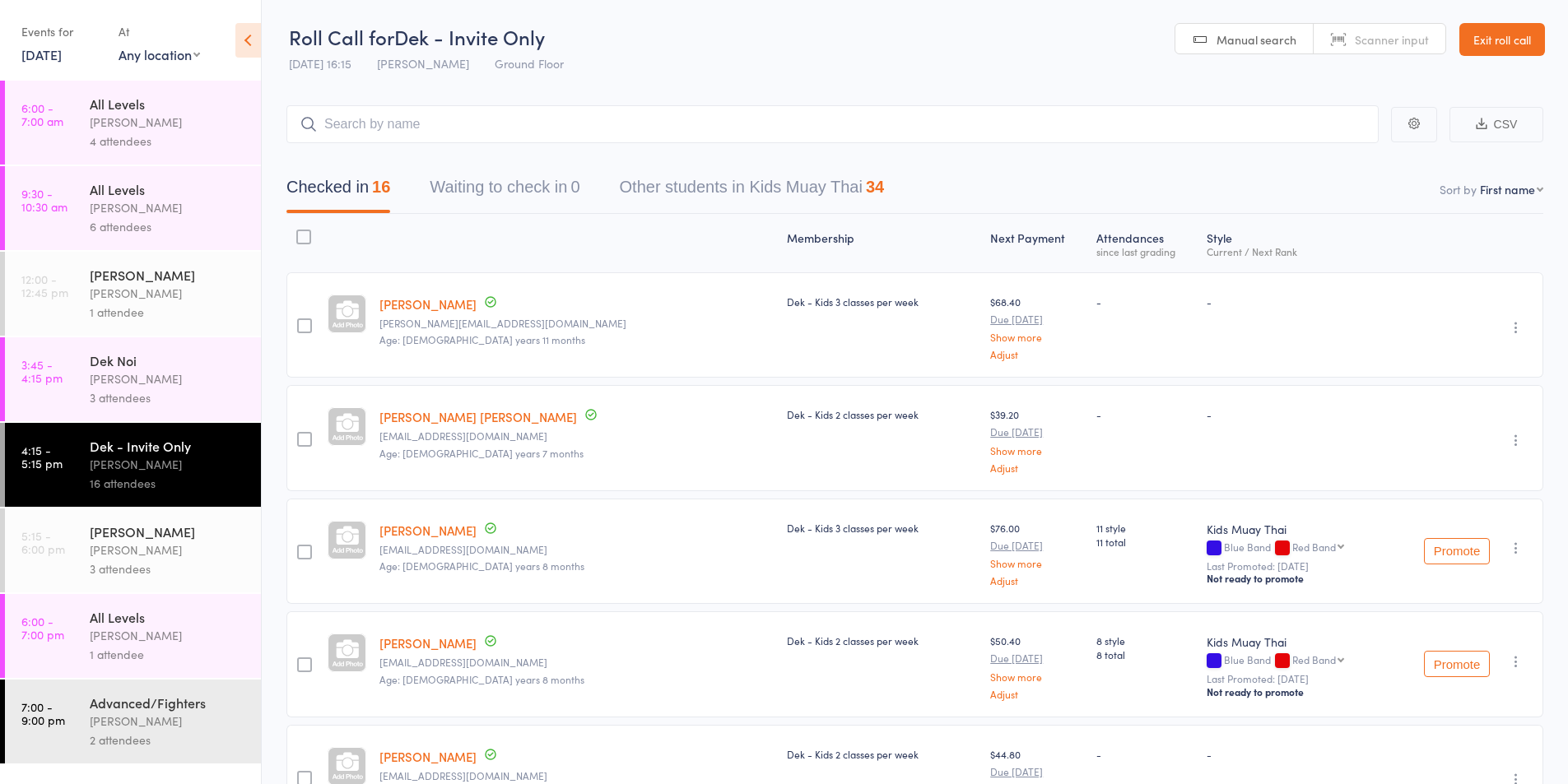
click at [116, 567] on div "3 attendees" at bounding box center [168, 569] width 157 height 18
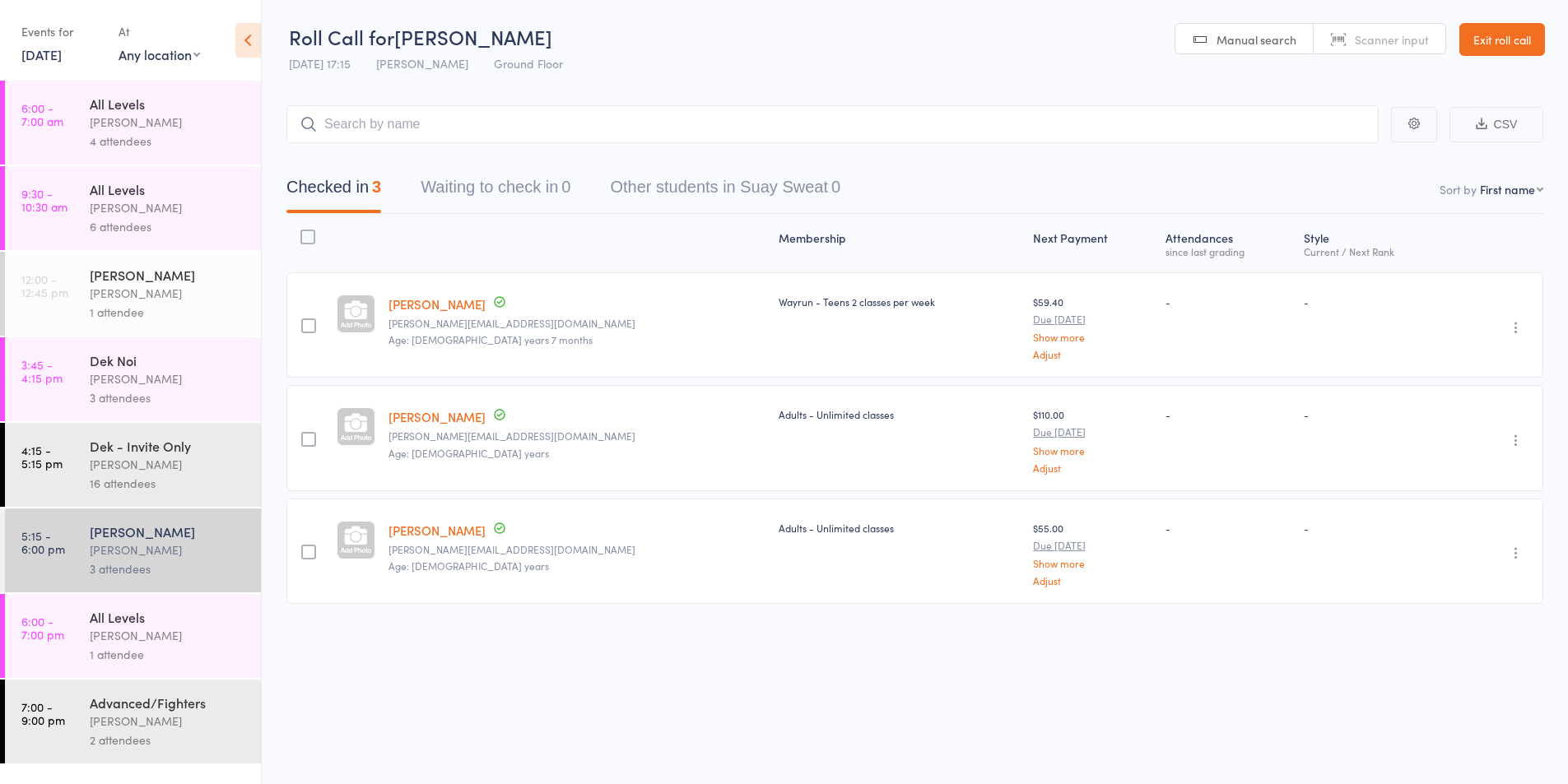
click at [126, 638] on div "[PERSON_NAME]" at bounding box center [168, 635] width 157 height 18
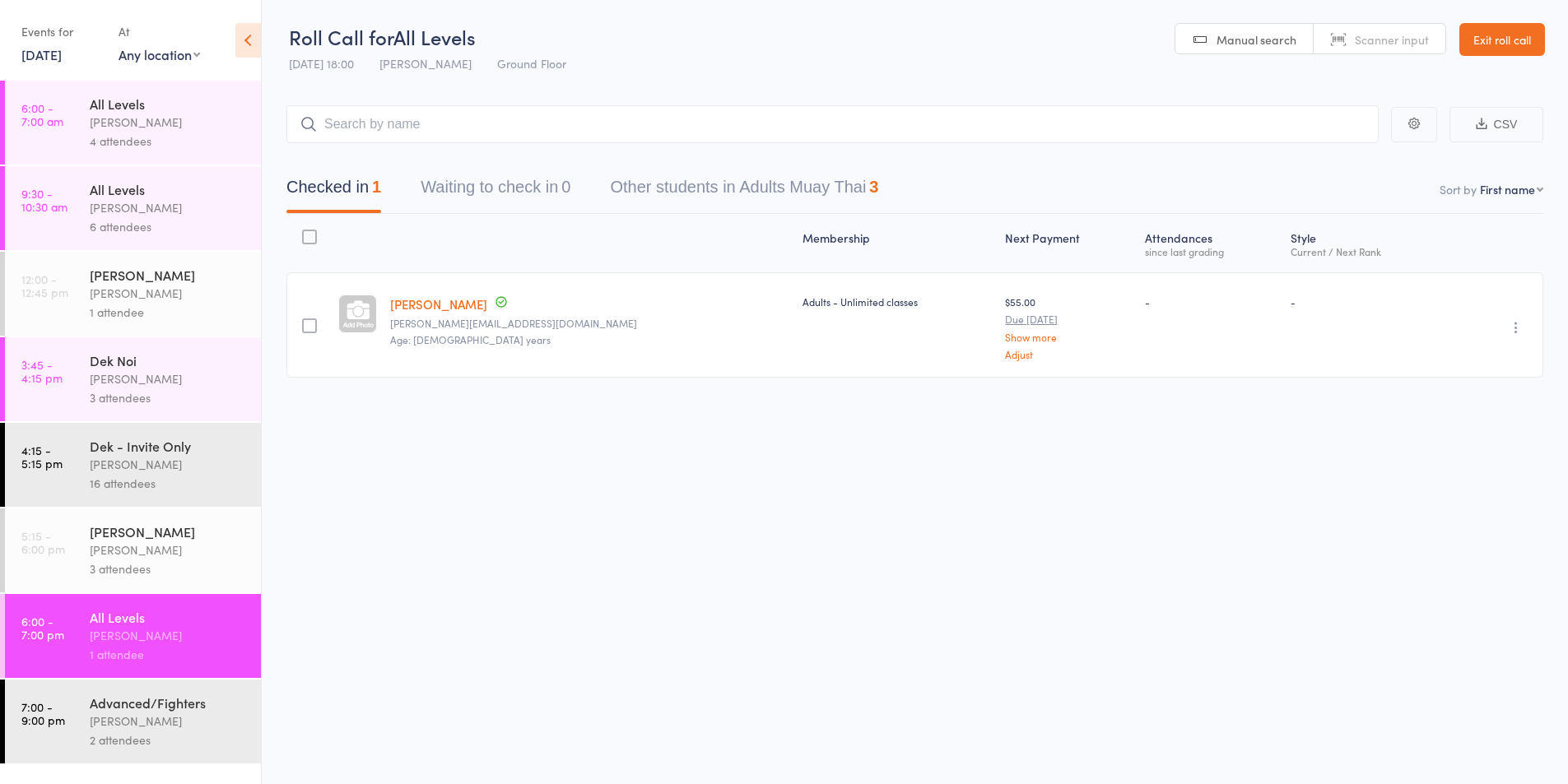
click at [154, 546] on div "[PERSON_NAME]" at bounding box center [168, 550] width 157 height 18
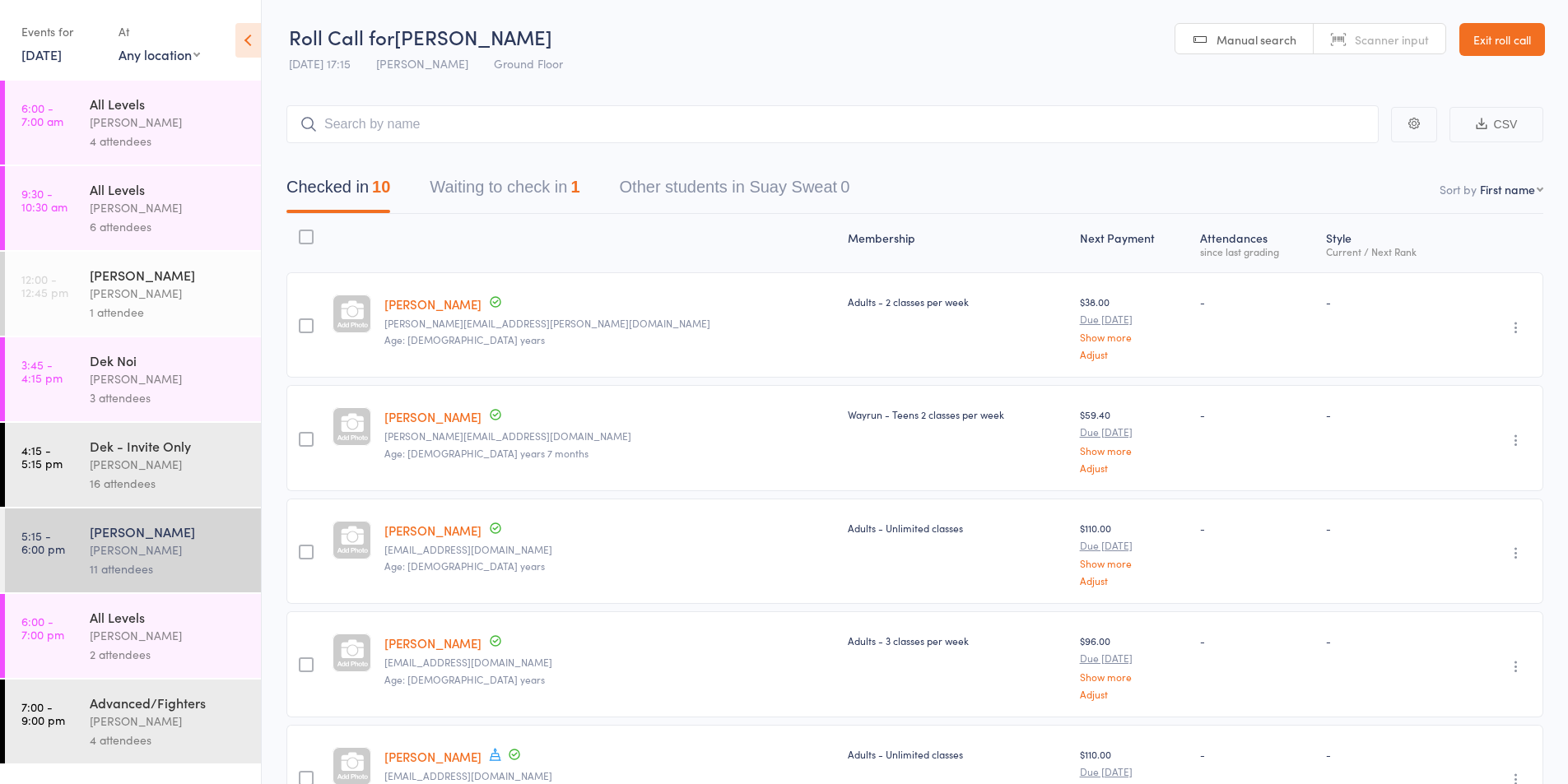
click at [513, 196] on button "Waiting to check in 1" at bounding box center [505, 190] width 150 height 43
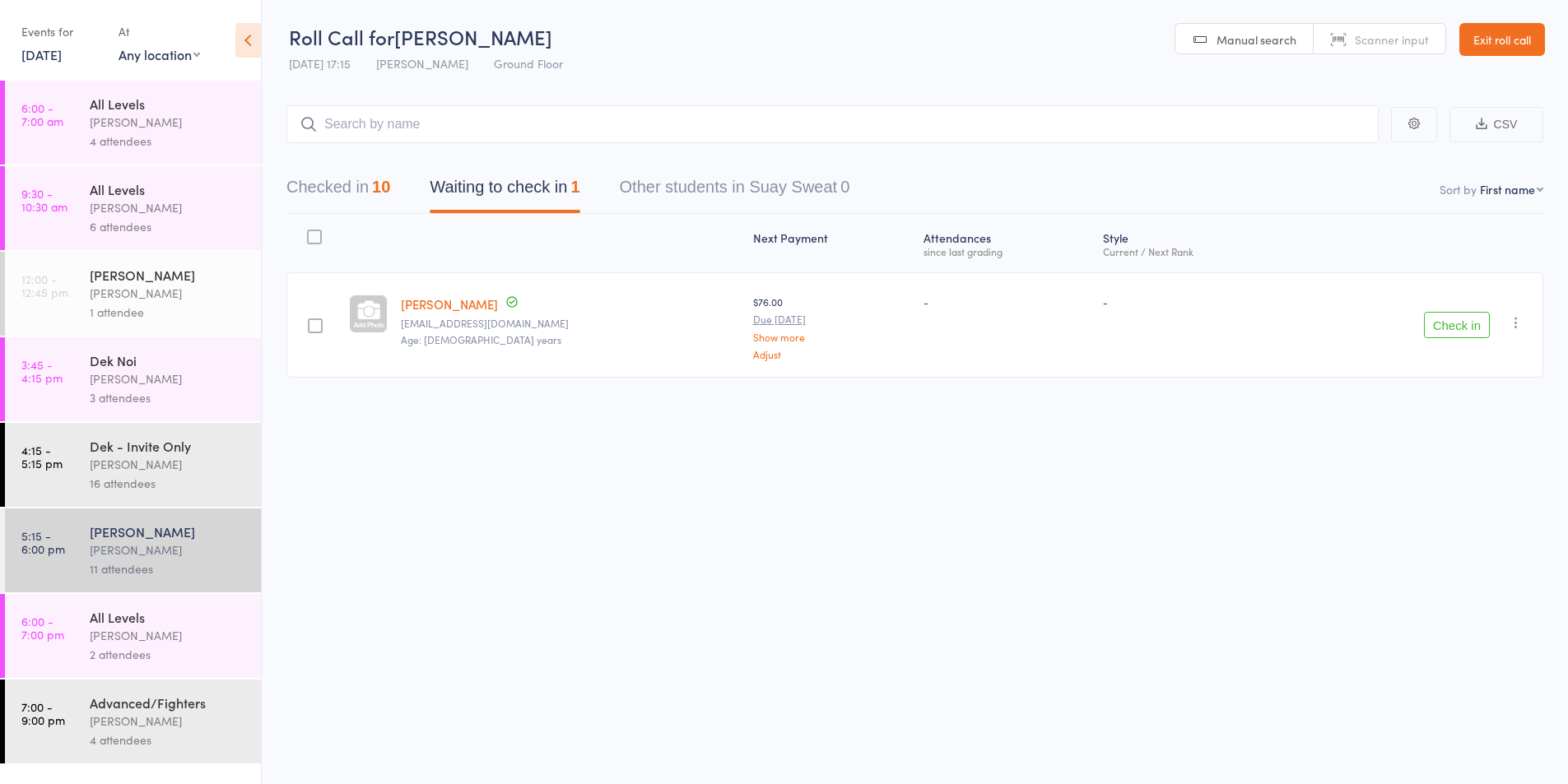
click at [1477, 318] on button "Check in" at bounding box center [1457, 325] width 66 height 26
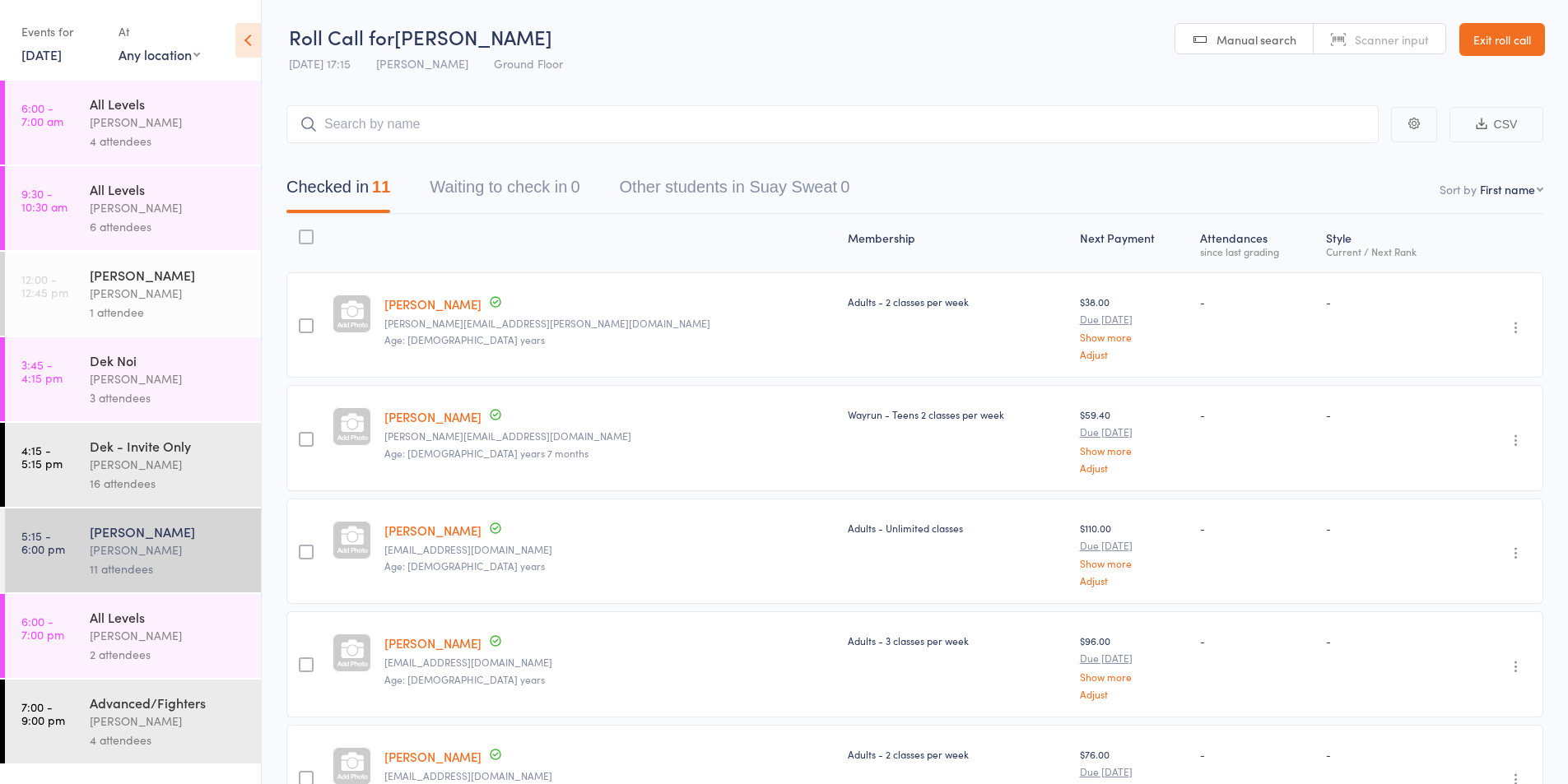
click at [121, 621] on div "All Levels" at bounding box center [168, 618] width 157 height 18
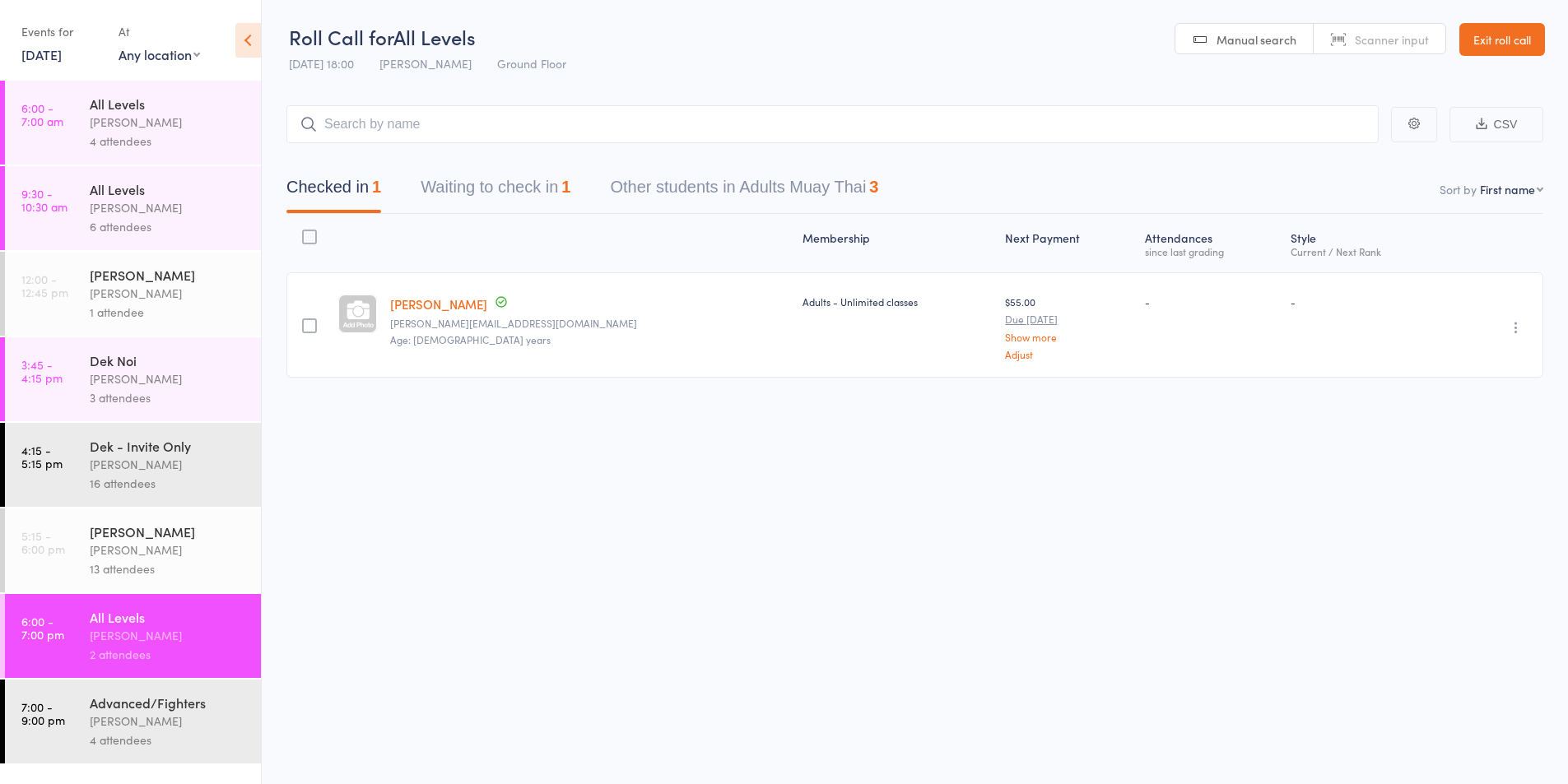
click at [366, 122] on input "search" at bounding box center [833, 124] width 1093 height 38
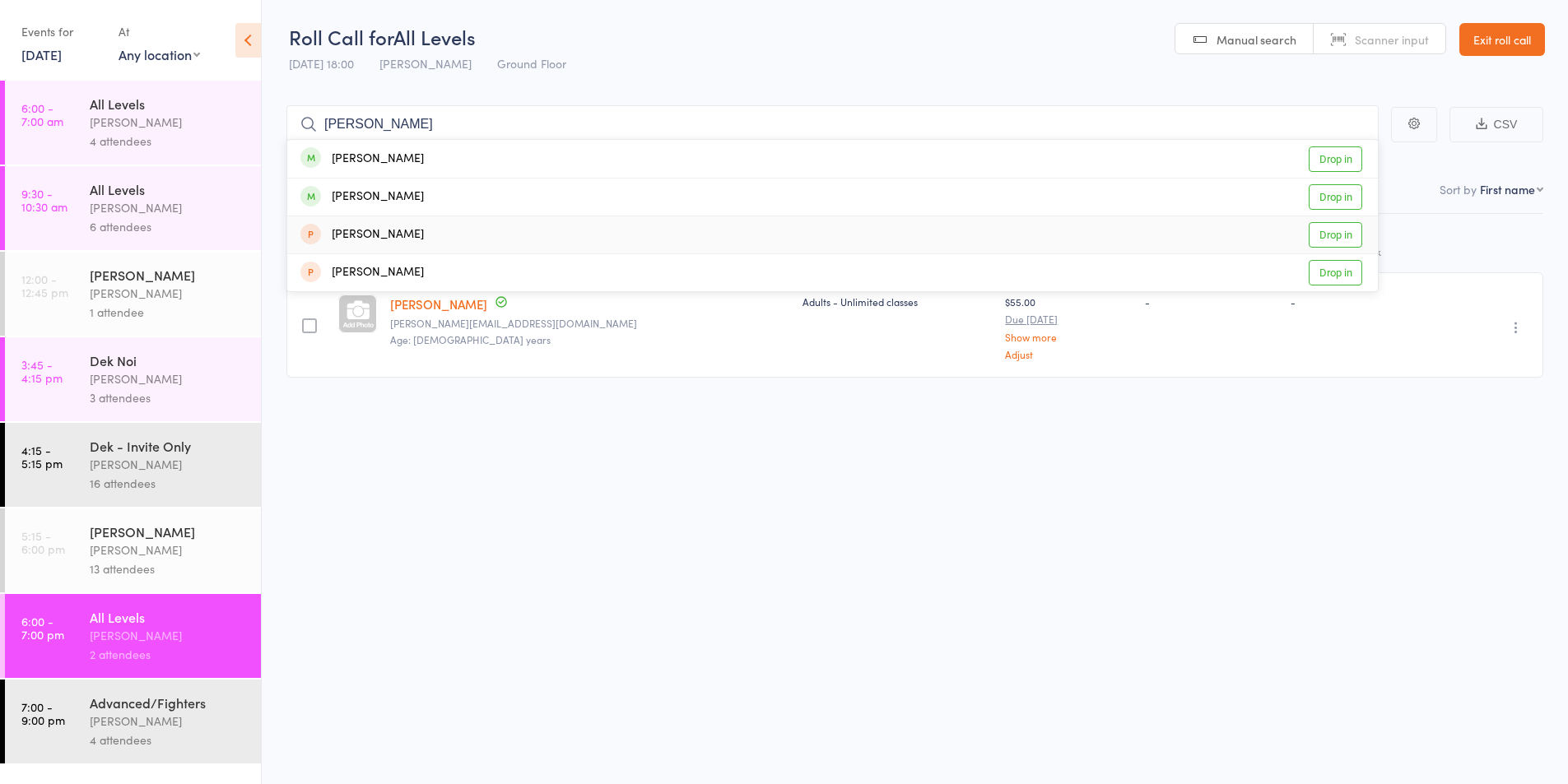
type input "tim"
click at [1318, 233] on link "Drop in" at bounding box center [1336, 235] width 54 height 26
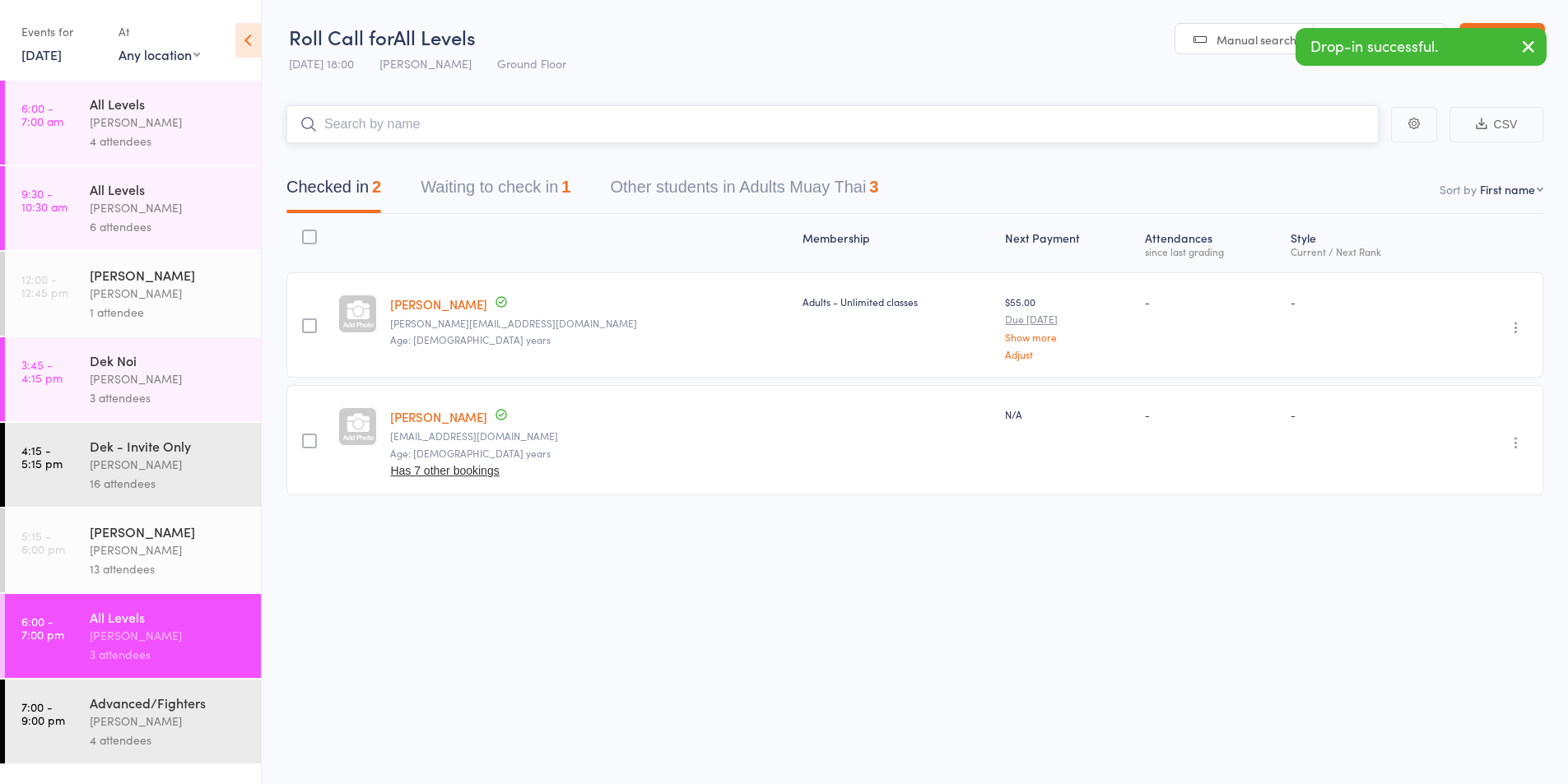
click at [461, 190] on button "Waiting to check in 1" at bounding box center [496, 190] width 150 height 43
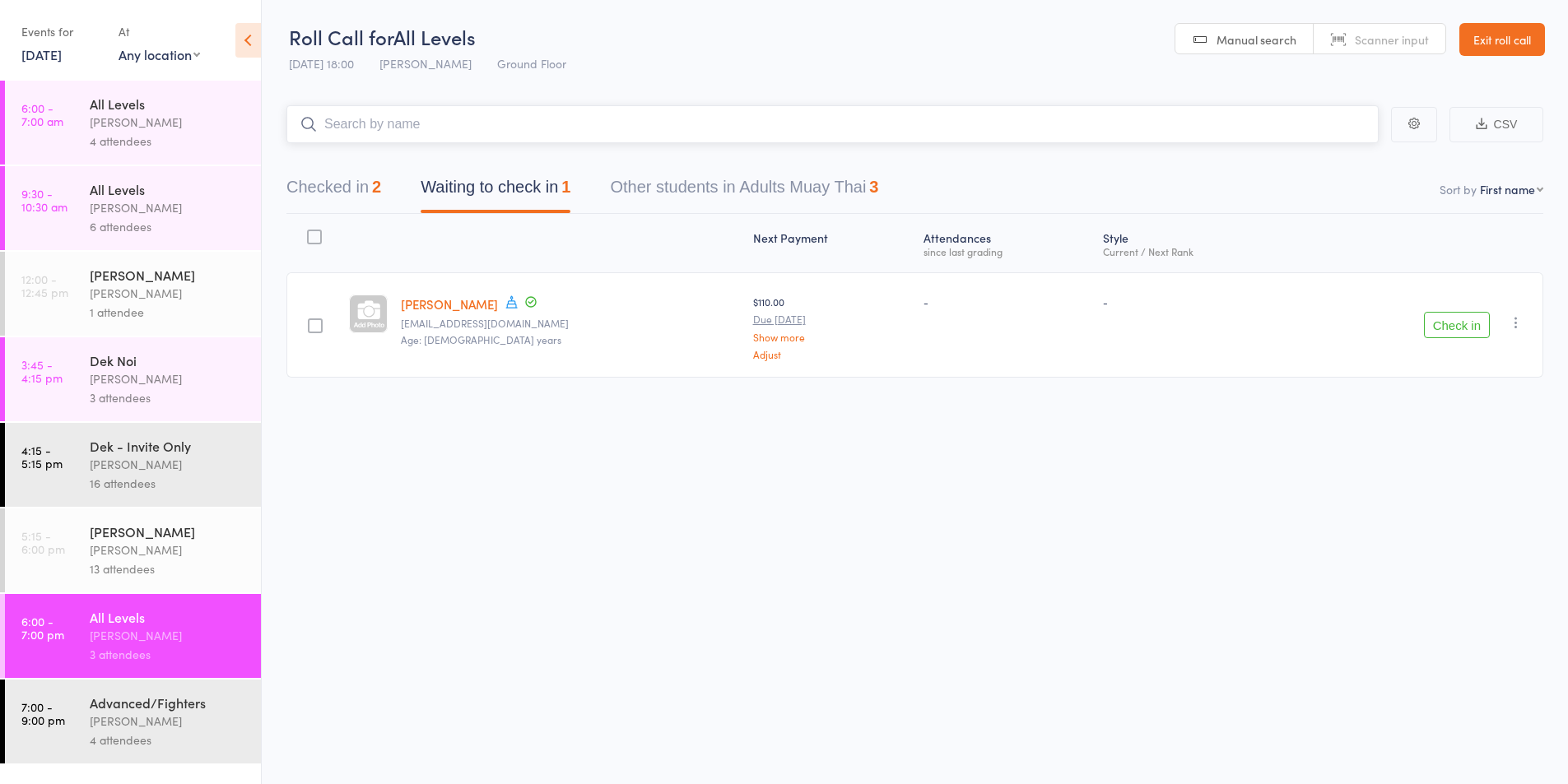
click at [360, 189] on button "Checked in 2" at bounding box center [334, 190] width 94 height 43
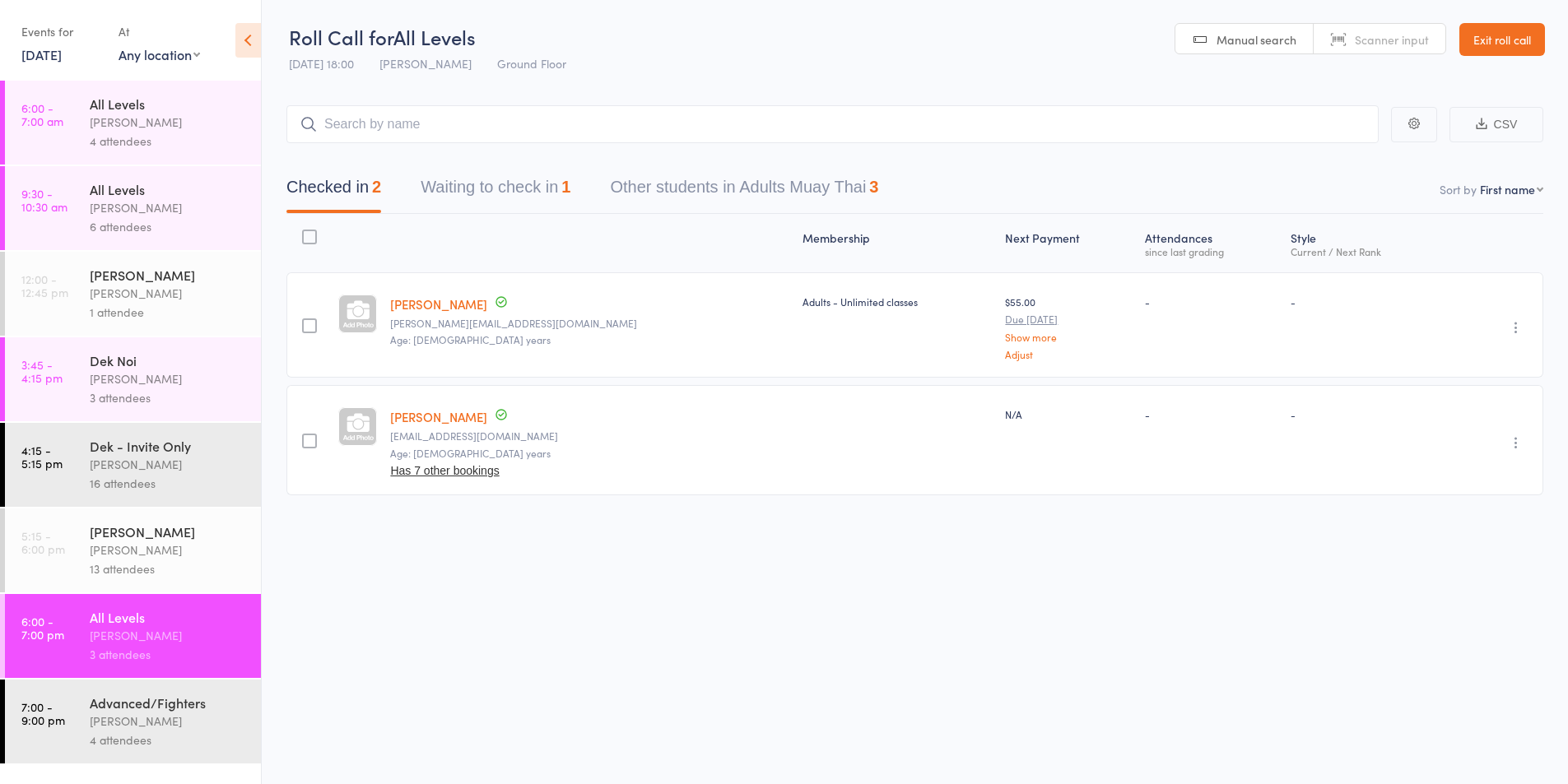
click at [140, 541] on div "[PERSON_NAME]" at bounding box center [168, 550] width 157 height 18
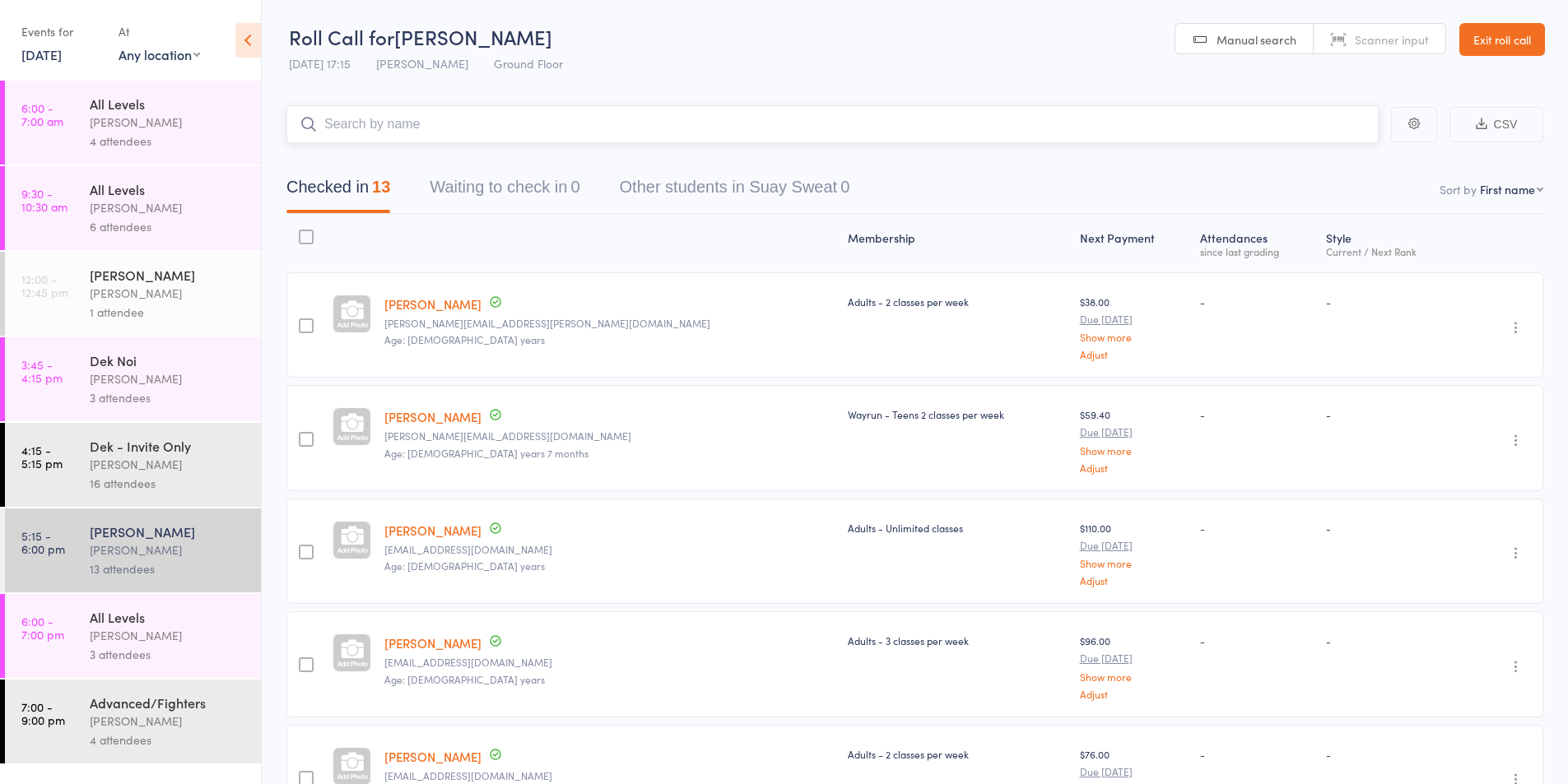
scroll to position [138, 0]
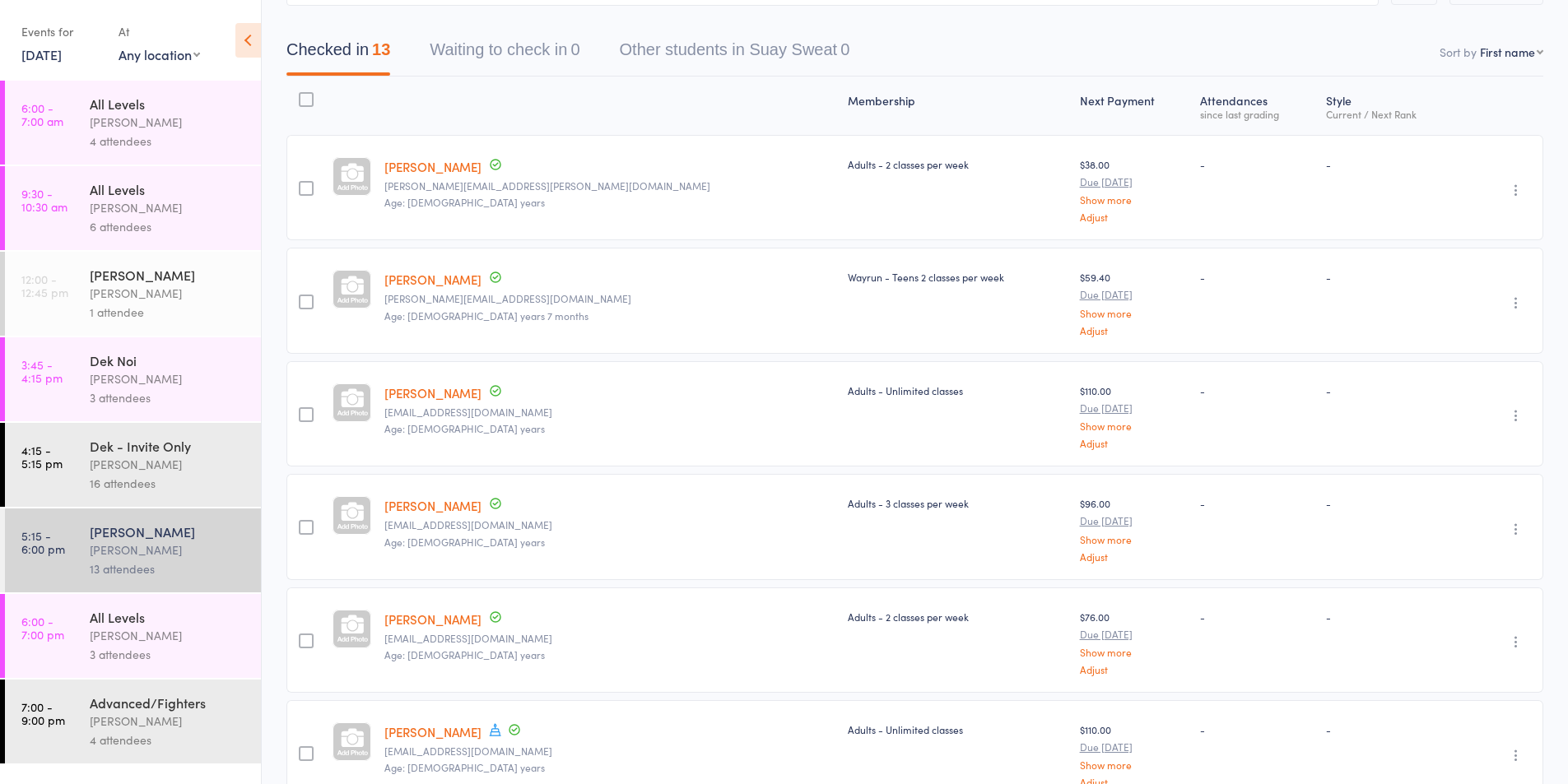
click at [131, 623] on div "All Levels" at bounding box center [168, 618] width 157 height 18
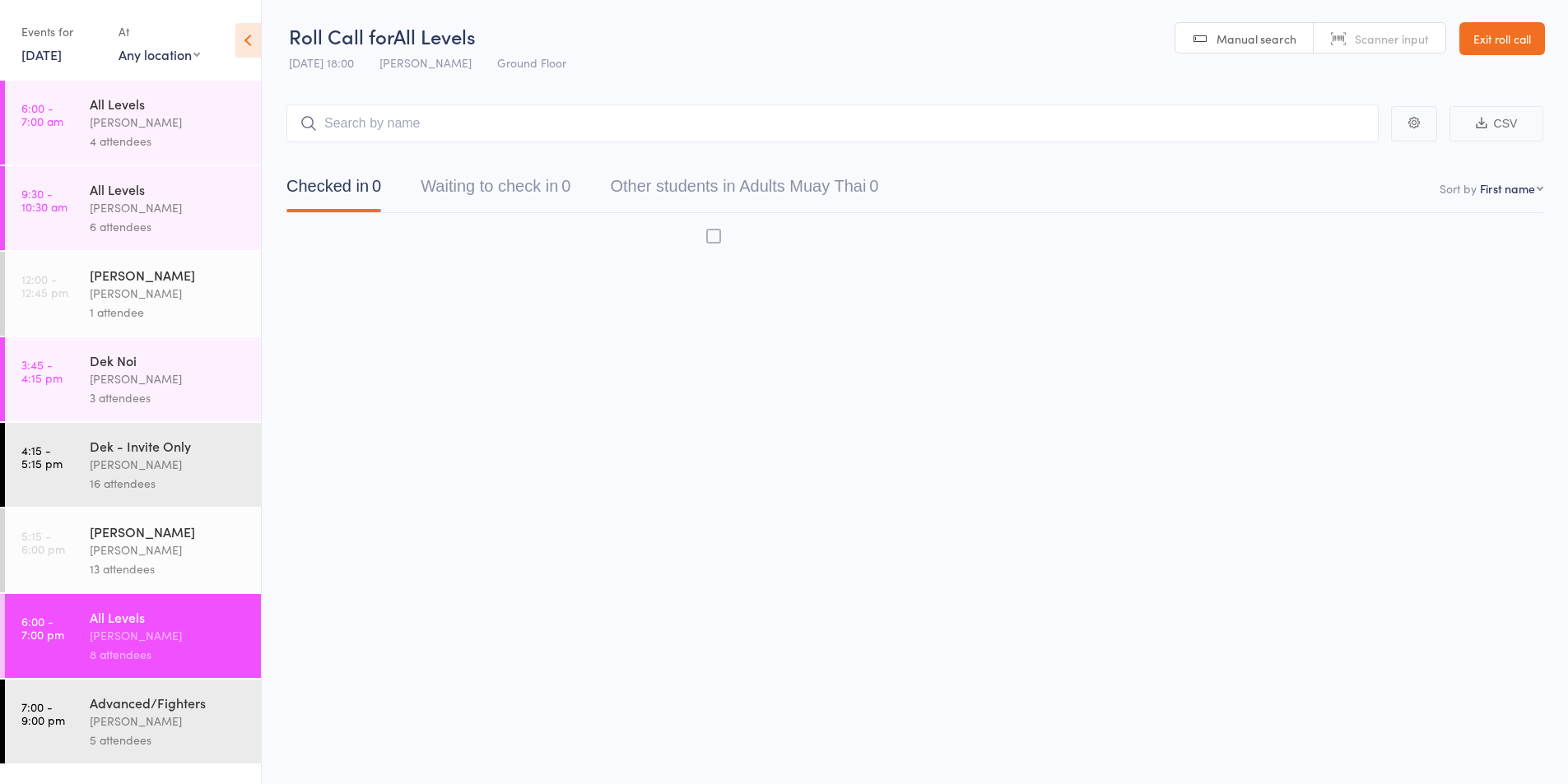
scroll to position [1, 0]
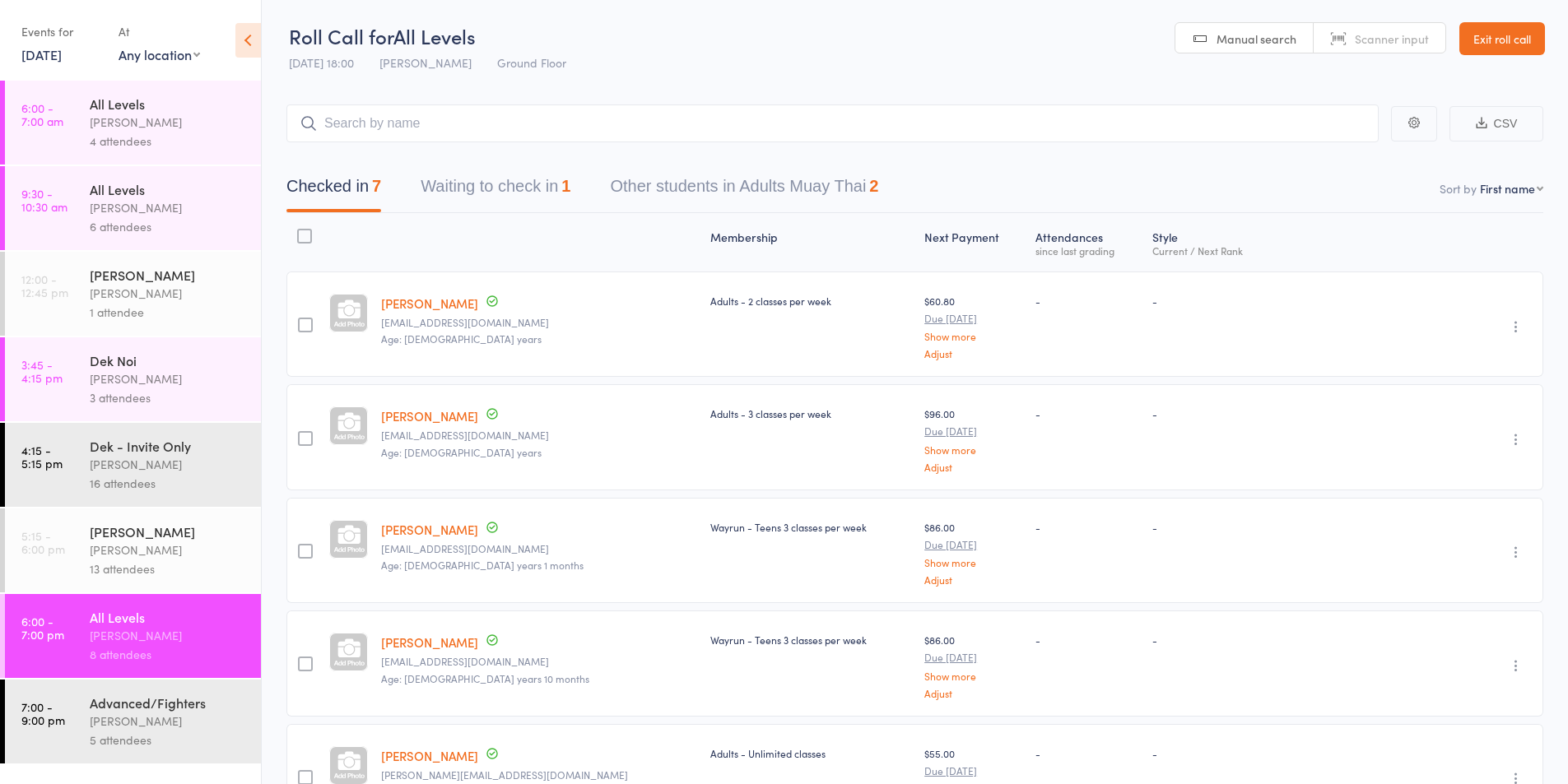
click at [1493, 195] on select "First name Last name Birthday today? Behind on payments? Check in time Next pay…" at bounding box center [1512, 189] width 64 height 17
select select "4"
click at [1480, 180] on select "First name Last name Birthday today? Behind on payments? Check in time Next pay…" at bounding box center [1512, 189] width 64 height 17
click at [390, 129] on input "search" at bounding box center [833, 123] width 1093 height 38
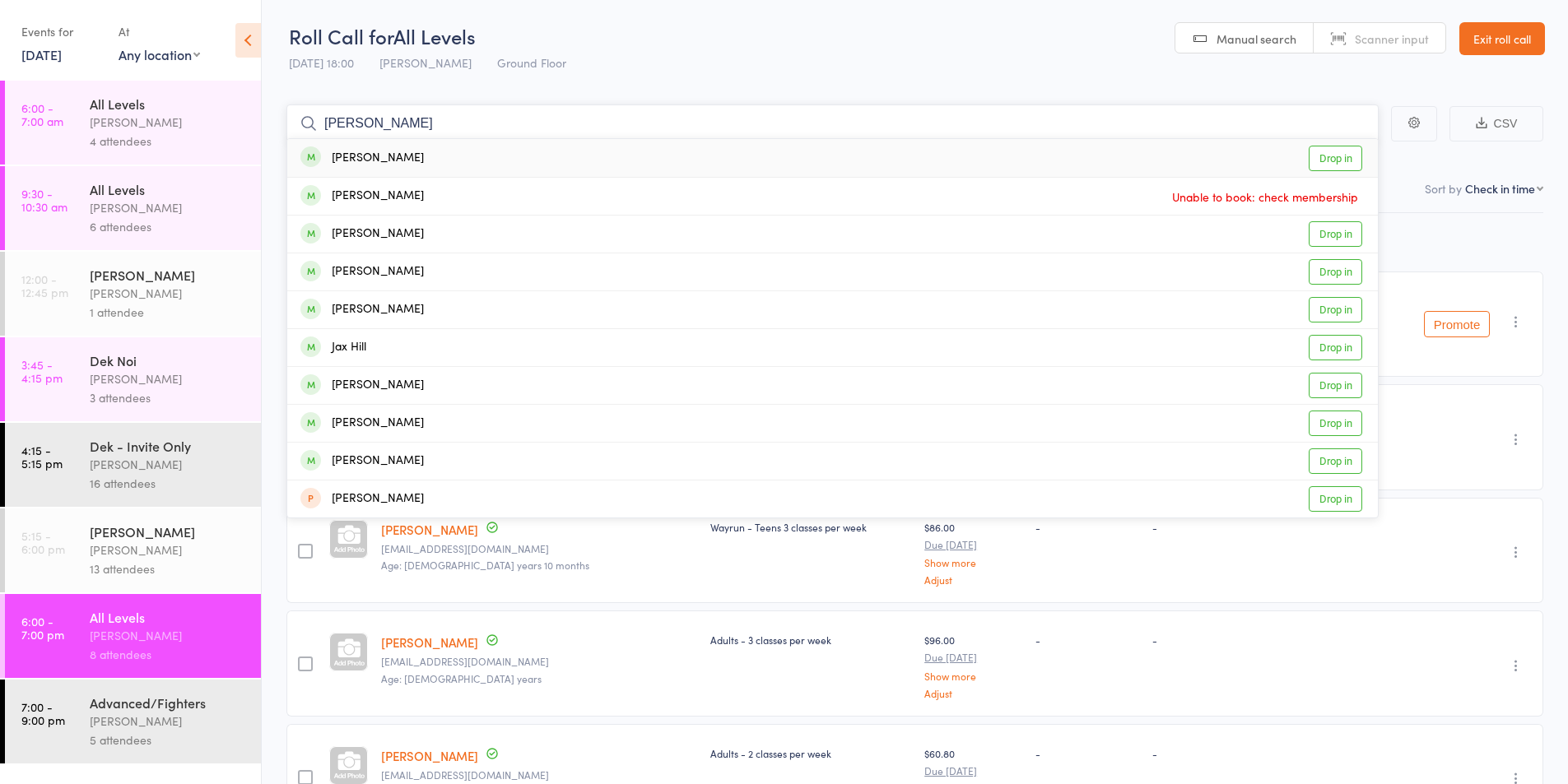
type input "Jay"
click at [1021, 68] on header "Roll Call for All Levels 12 Aug 18:00 Karl Puglia Ground Floor Manual search Sc…" at bounding box center [915, 39] width 1306 height 80
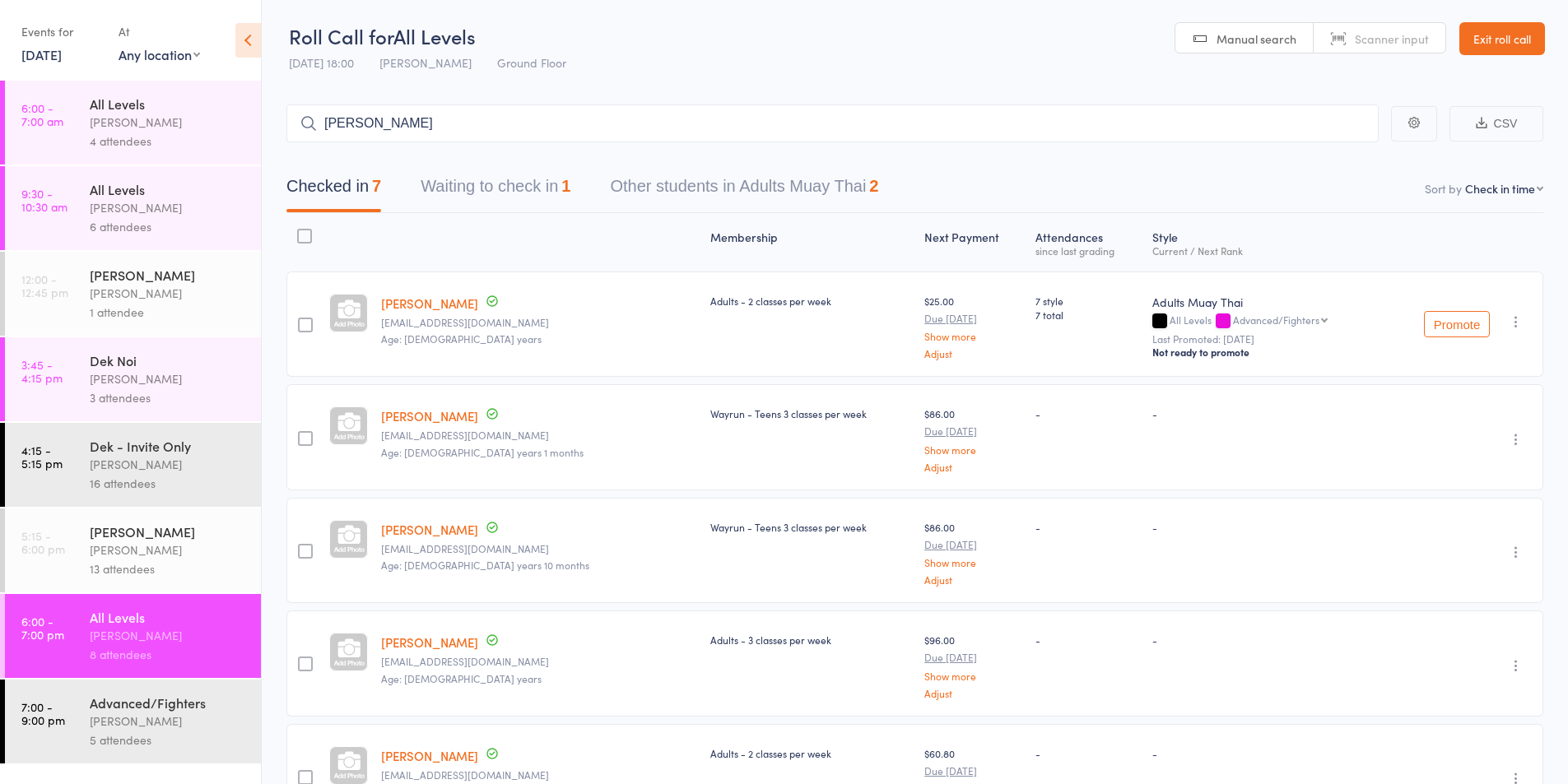
click at [548, 184] on button "Waiting to check in 1" at bounding box center [496, 190] width 150 height 43
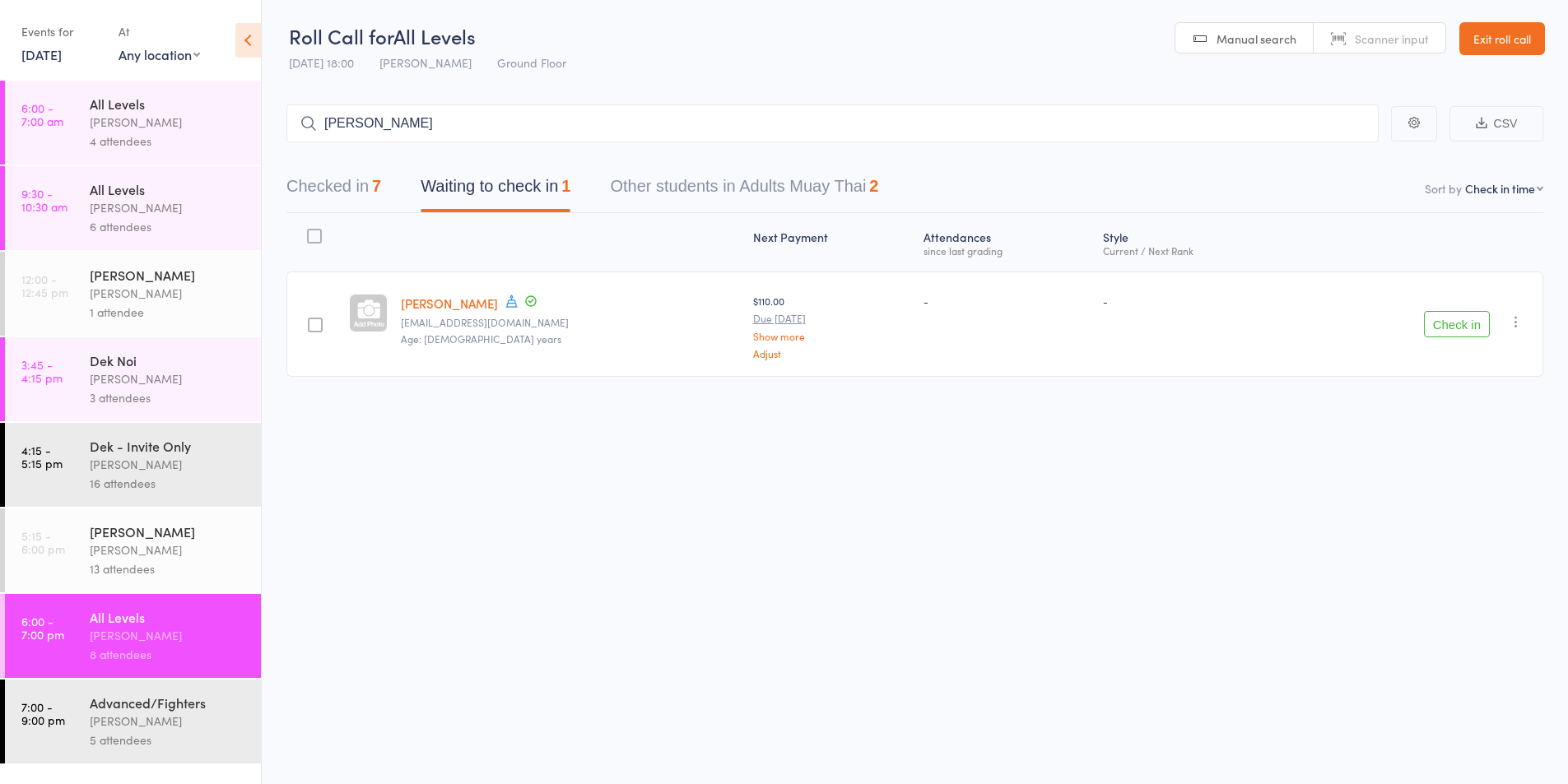
click at [314, 190] on button "Checked in 7" at bounding box center [334, 190] width 94 height 43
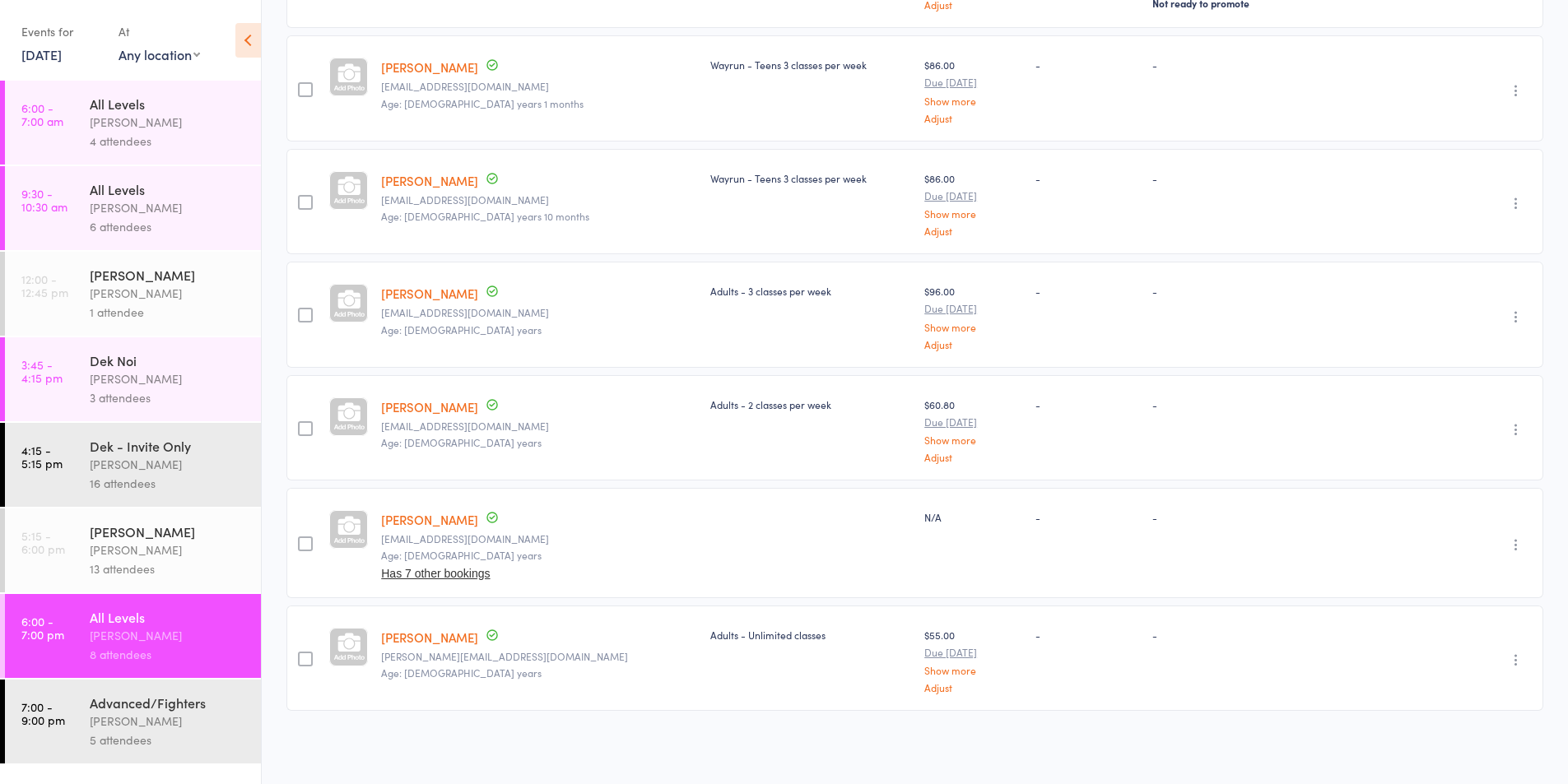
scroll to position [0, 0]
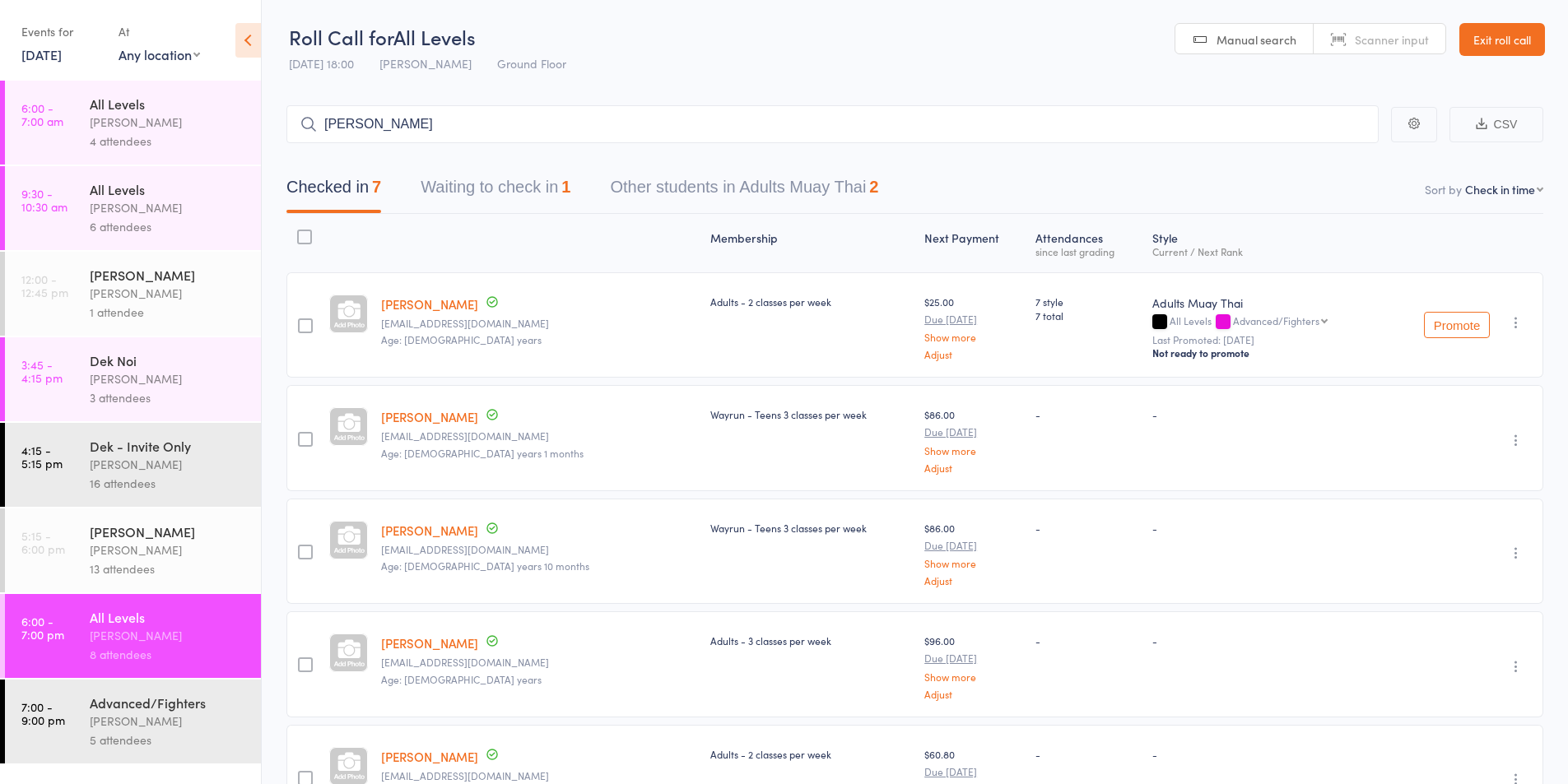
click at [1471, 183] on select "First name Last name Birthday today? Behind on payments? Check in time Next pay…" at bounding box center [1504, 190] width 79 height 17
select select "0"
click at [1479, 181] on select "First name Last name Birthday today? Behind on payments? Check in time Next pay…" at bounding box center [1504, 190] width 79 height 17
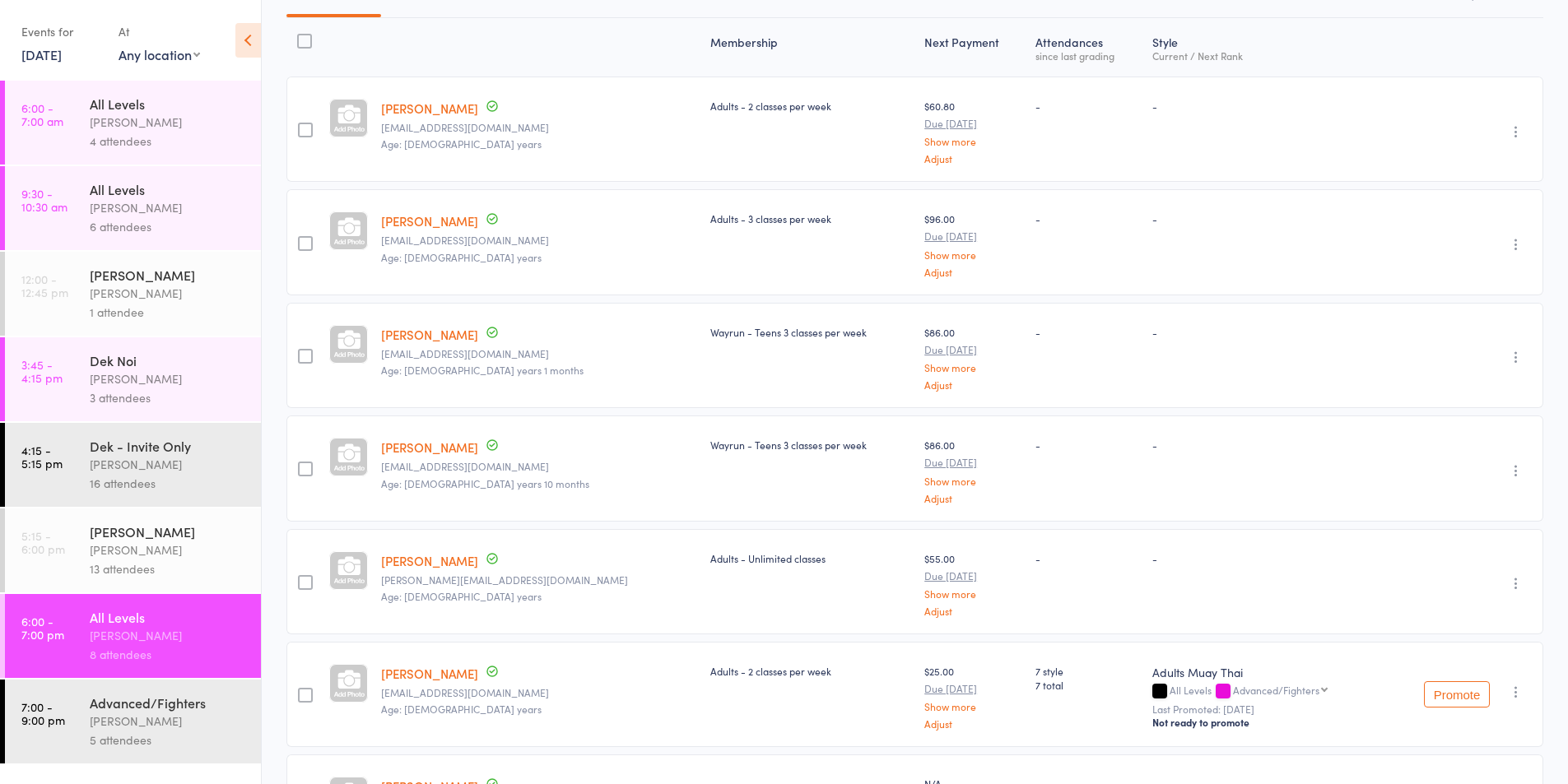
scroll to position [274, 0]
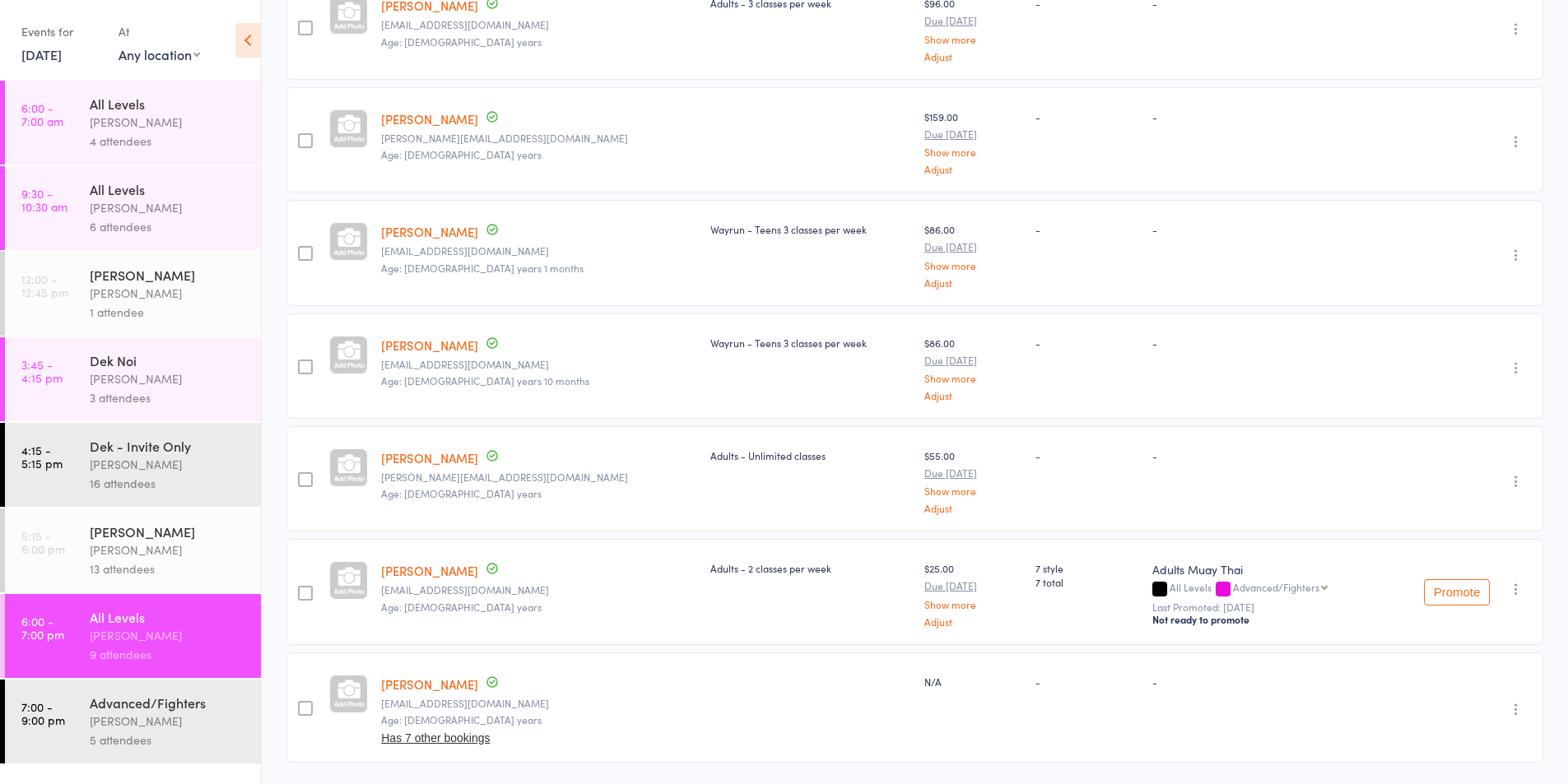
scroll to position [463, 0]
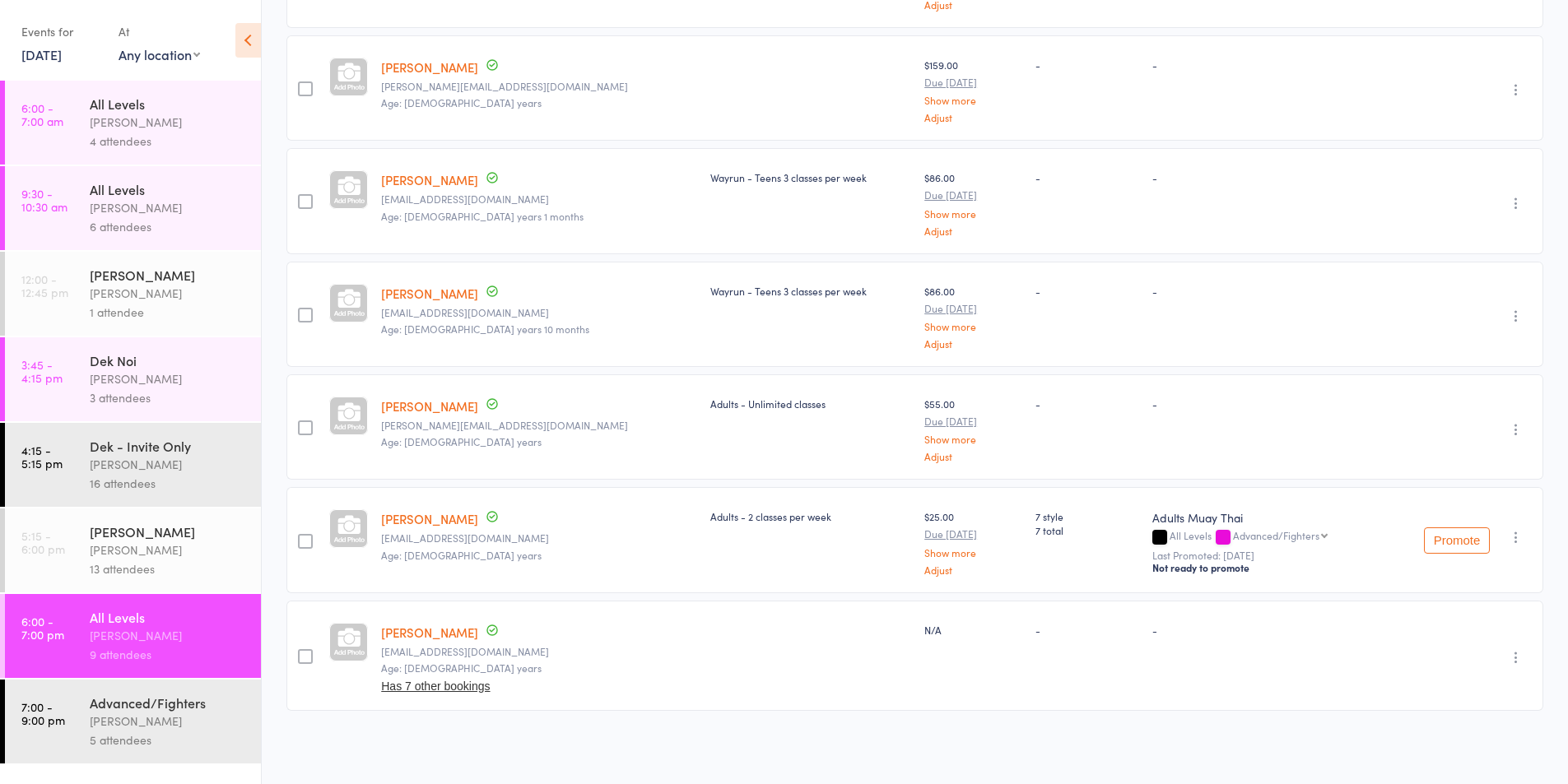
click at [79, 716] on link "7:00 - 9:00 pm Advanced/Fighters [PERSON_NAME] 5 attendees" at bounding box center [132, 721] width 256 height 84
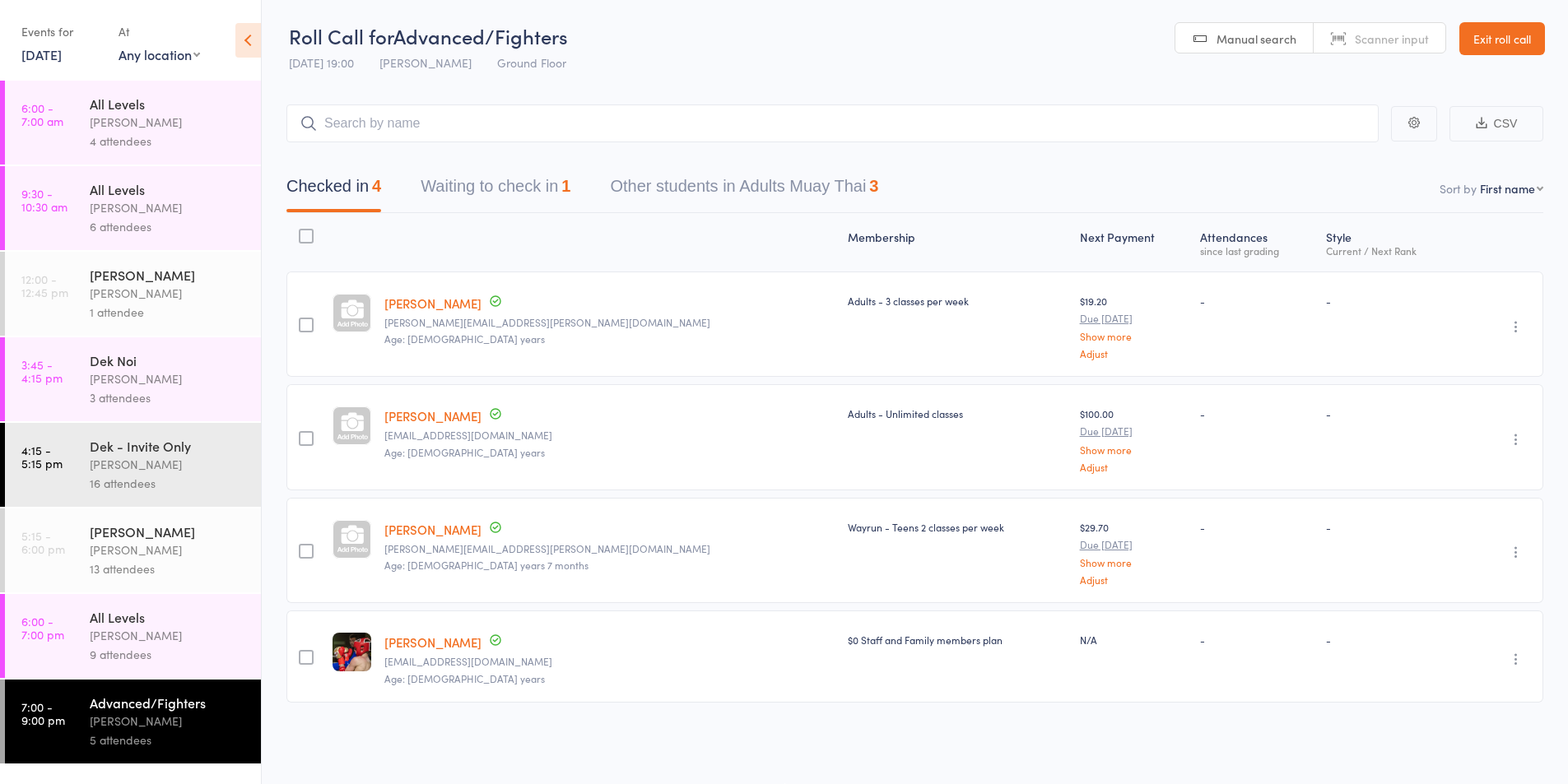
click at [125, 634] on div "[PERSON_NAME]" at bounding box center [168, 635] width 157 height 18
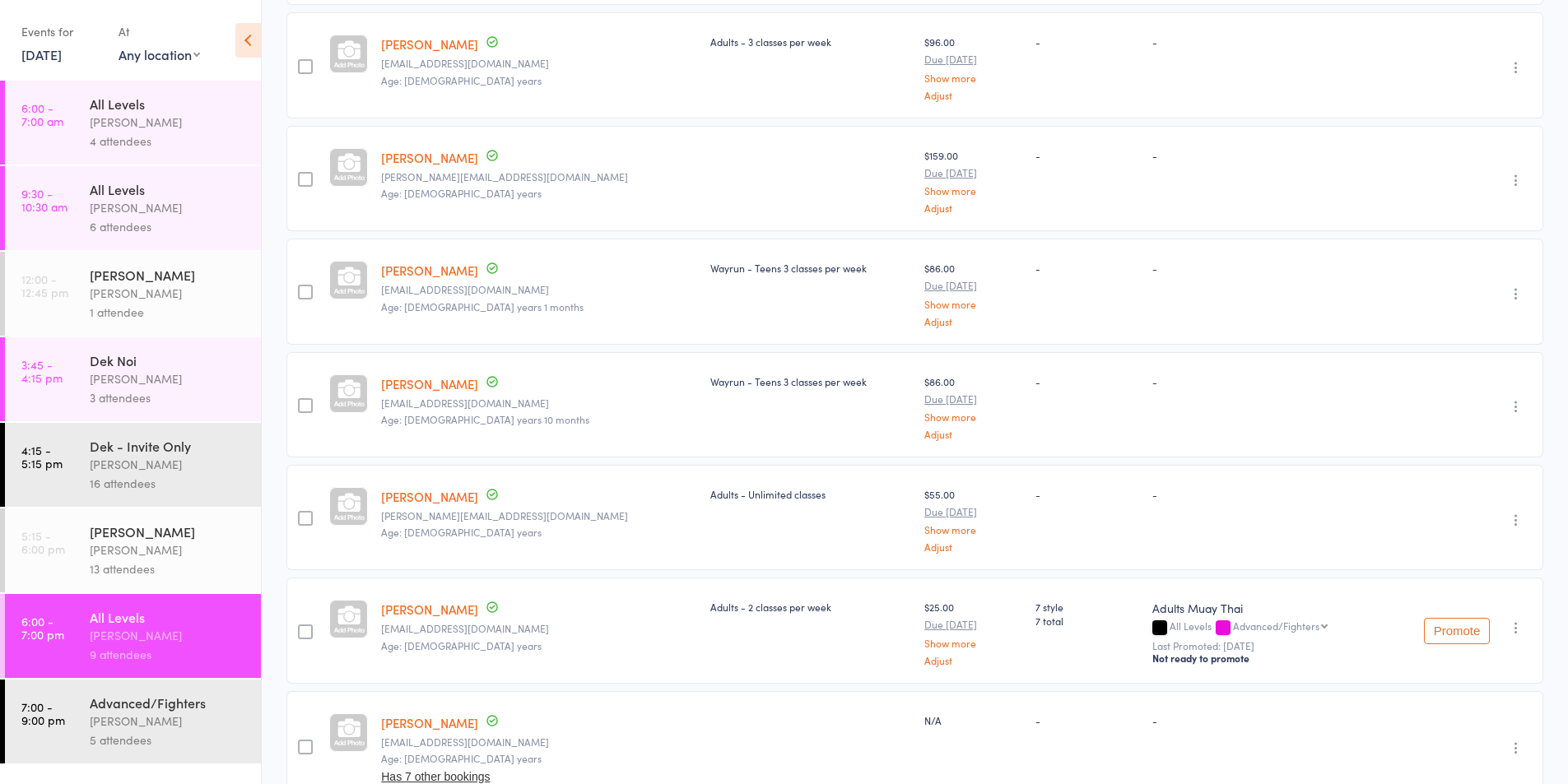
scroll to position [412, 0]
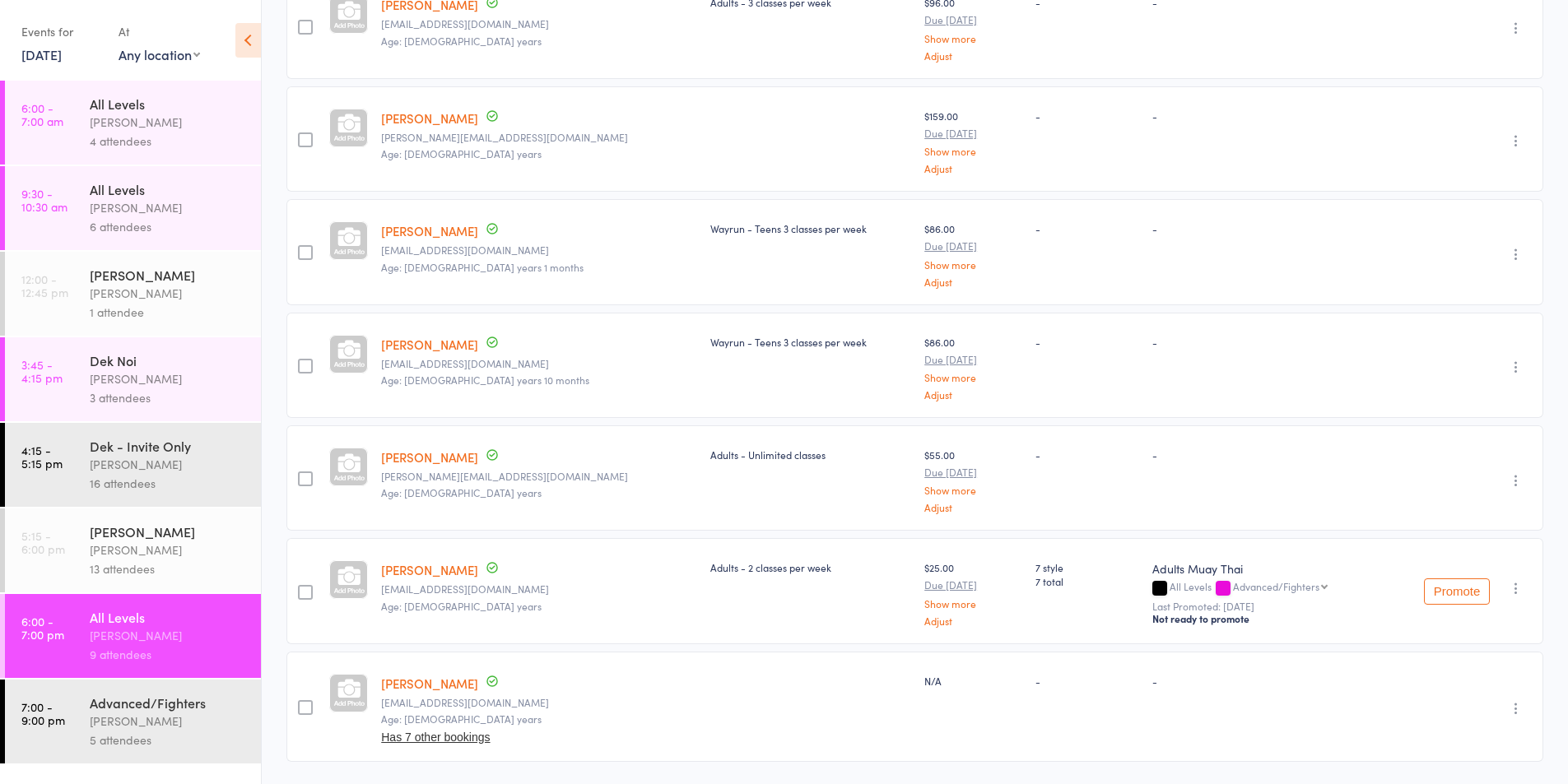
click at [1517, 365] on icon "button" at bounding box center [1516, 367] width 17 height 17
click at [1431, 512] on li "Remove" at bounding box center [1457, 509] width 136 height 22
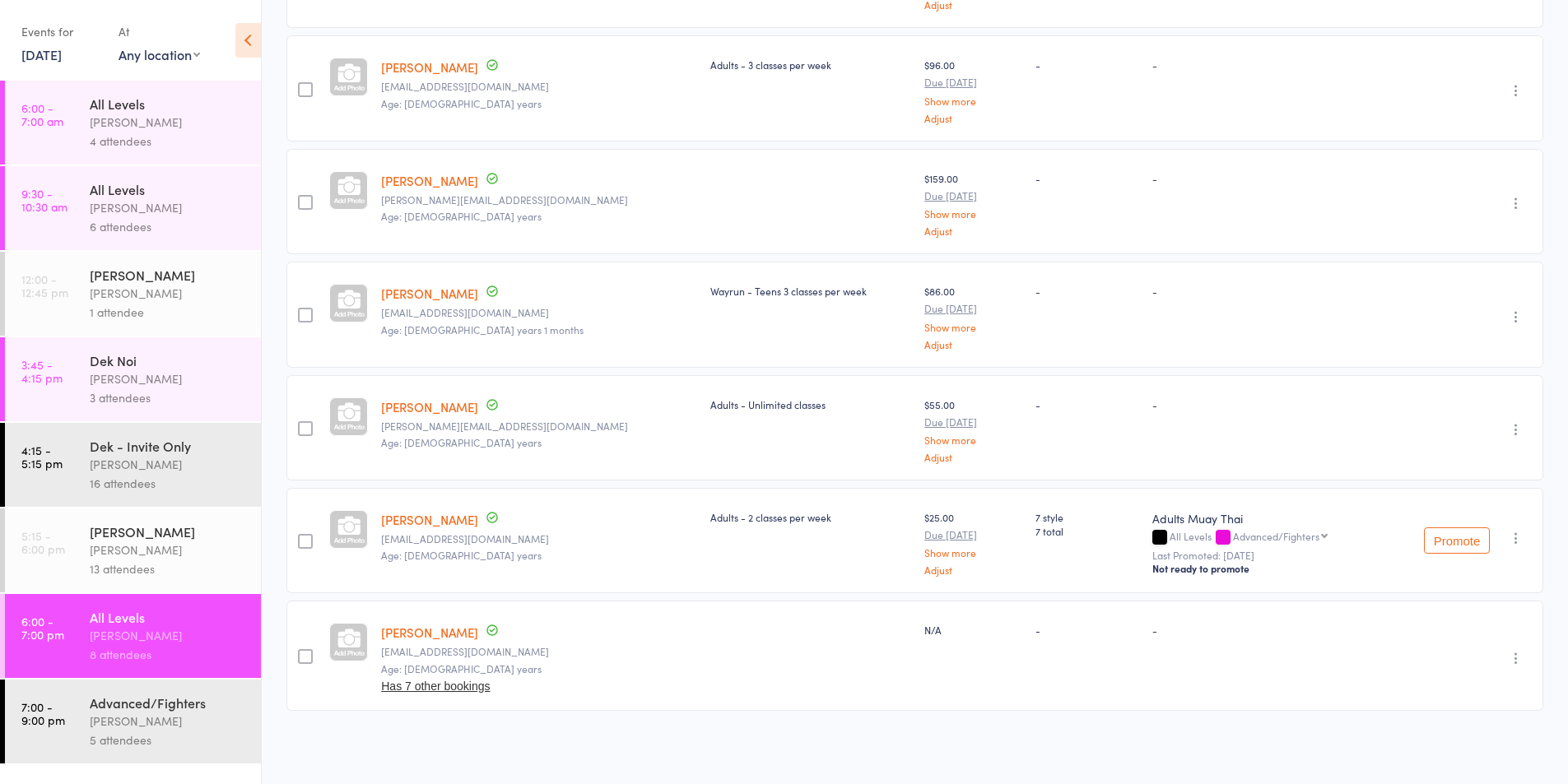
scroll to position [349, 0]
click at [80, 723] on link "7:00 - 9:00 pm Advanced/Fighters [PERSON_NAME] 5 attendees" at bounding box center [132, 721] width 256 height 84
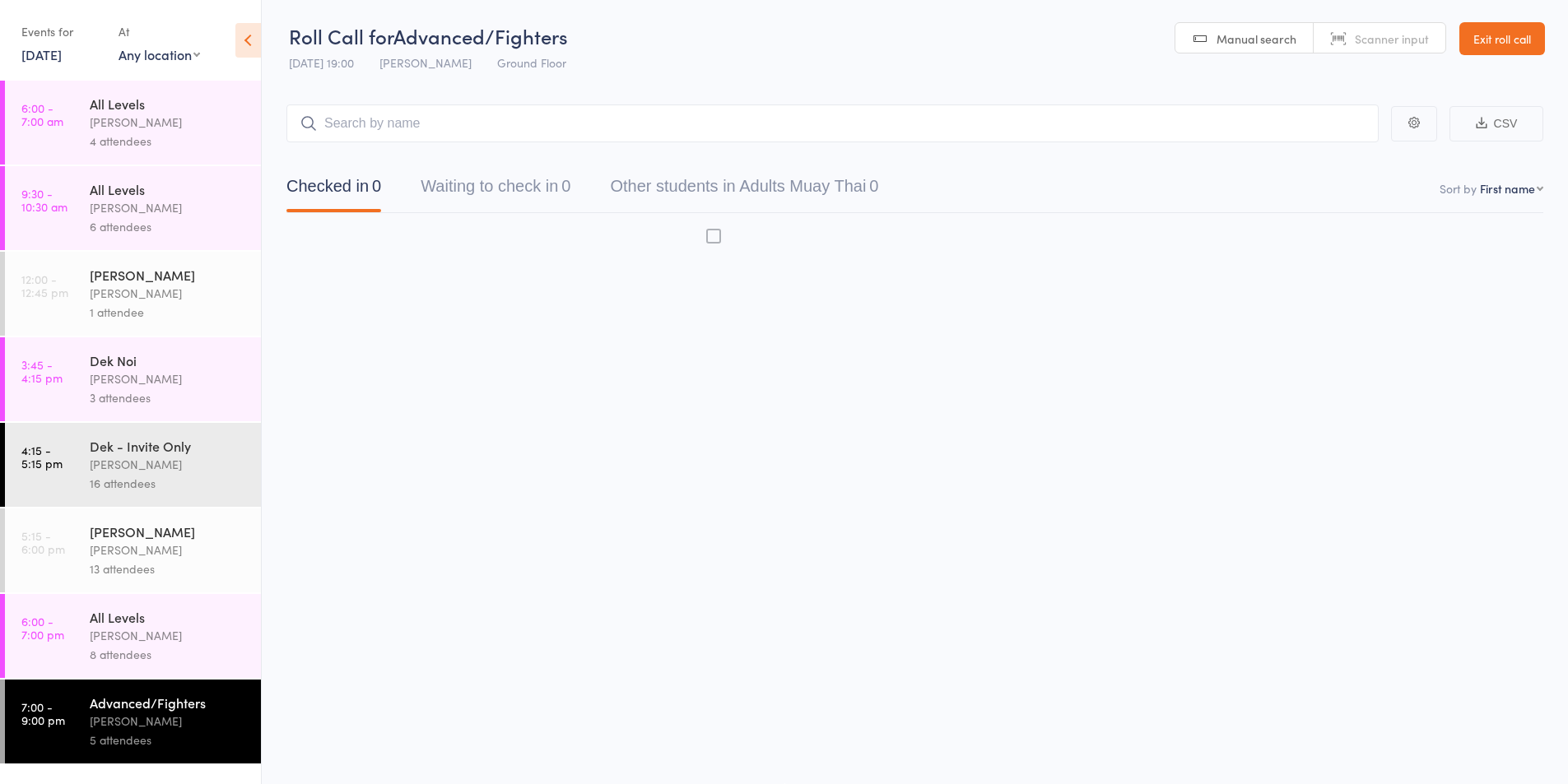
click at [149, 712] on div "[PERSON_NAME]" at bounding box center [168, 721] width 157 height 18
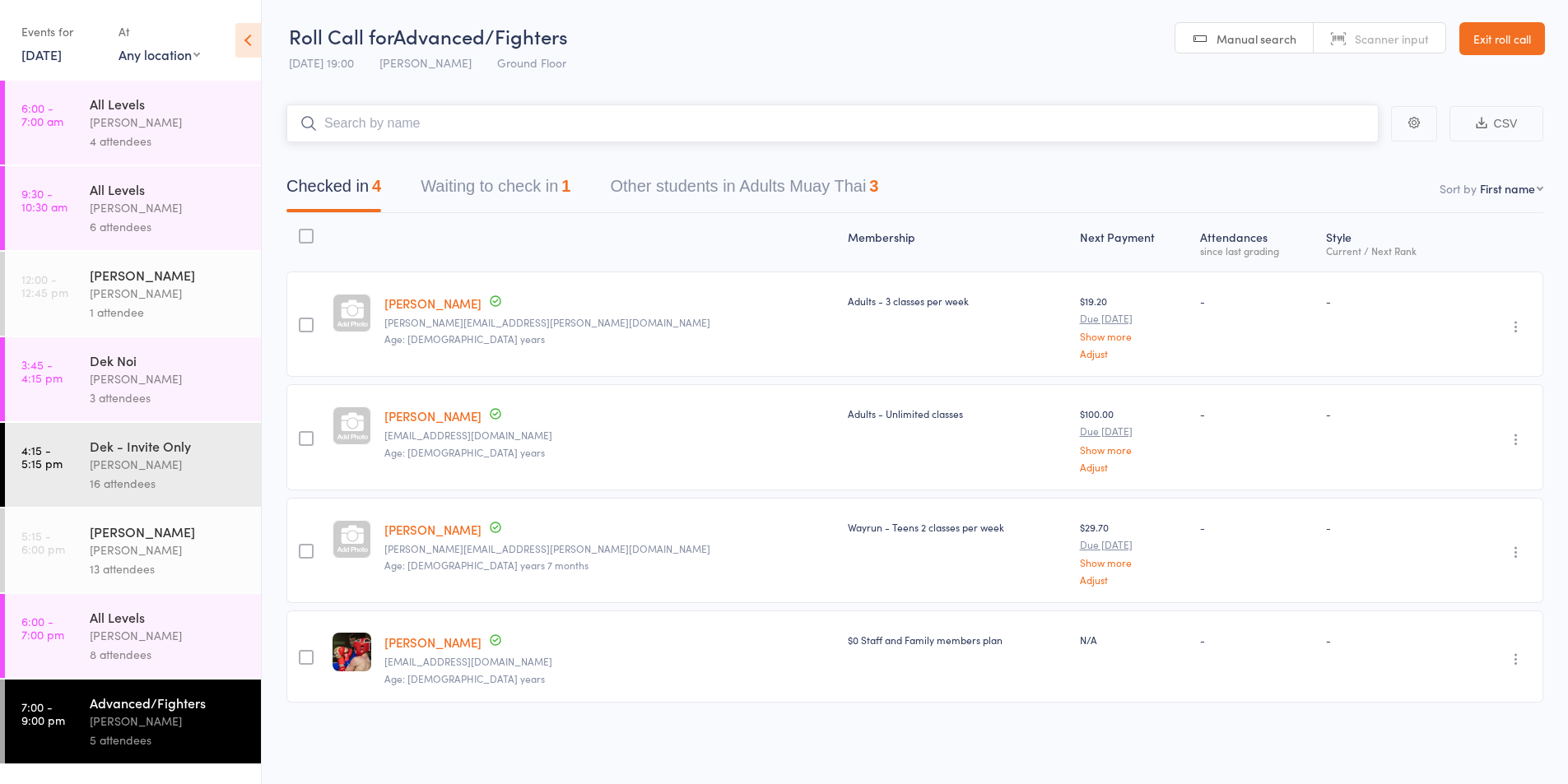
click at [362, 130] on input "search" at bounding box center [833, 123] width 1093 height 38
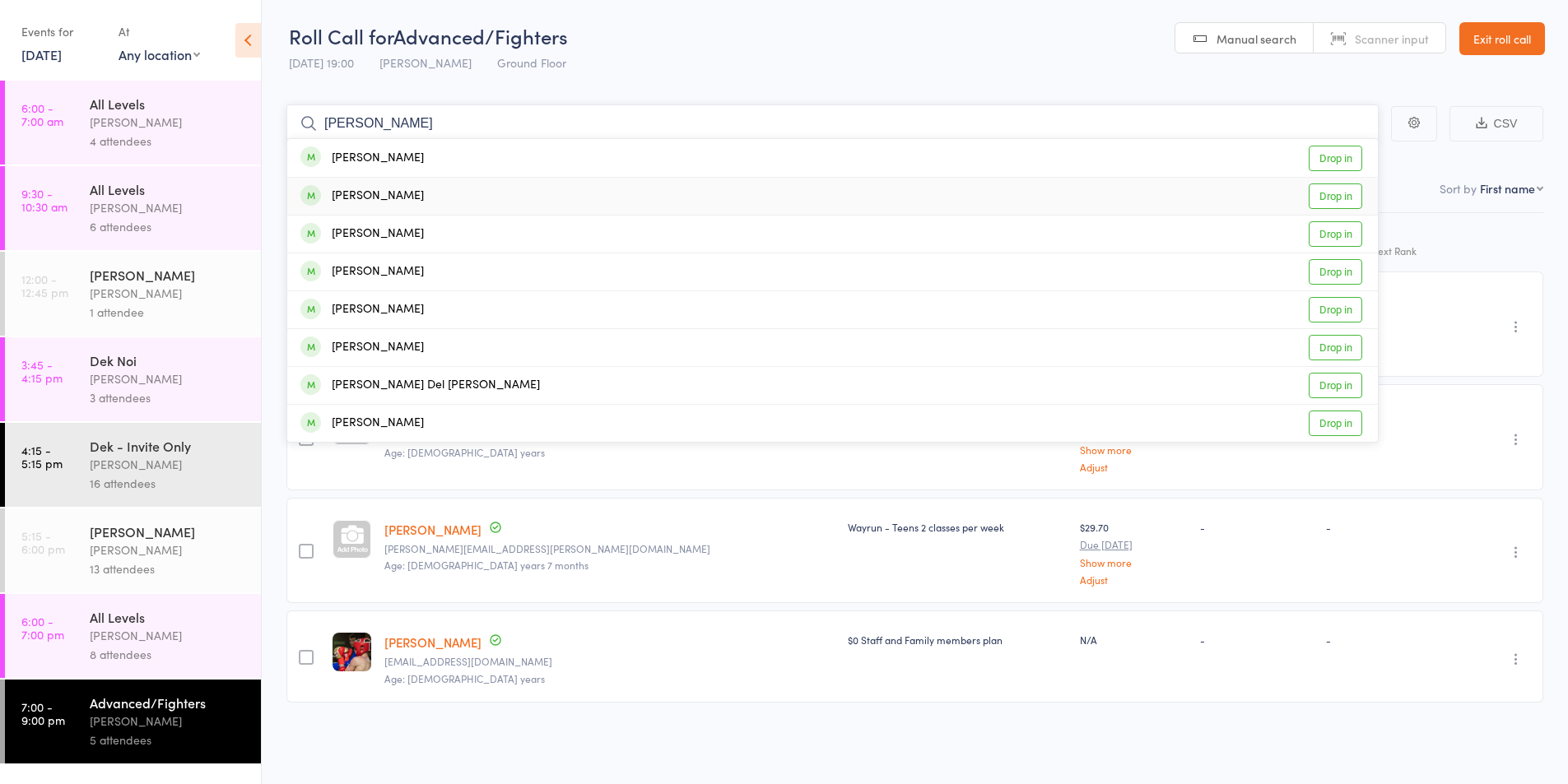
type input "[PERSON_NAME]"
click at [363, 195] on div "[PERSON_NAME]" at bounding box center [362, 196] width 123 height 18
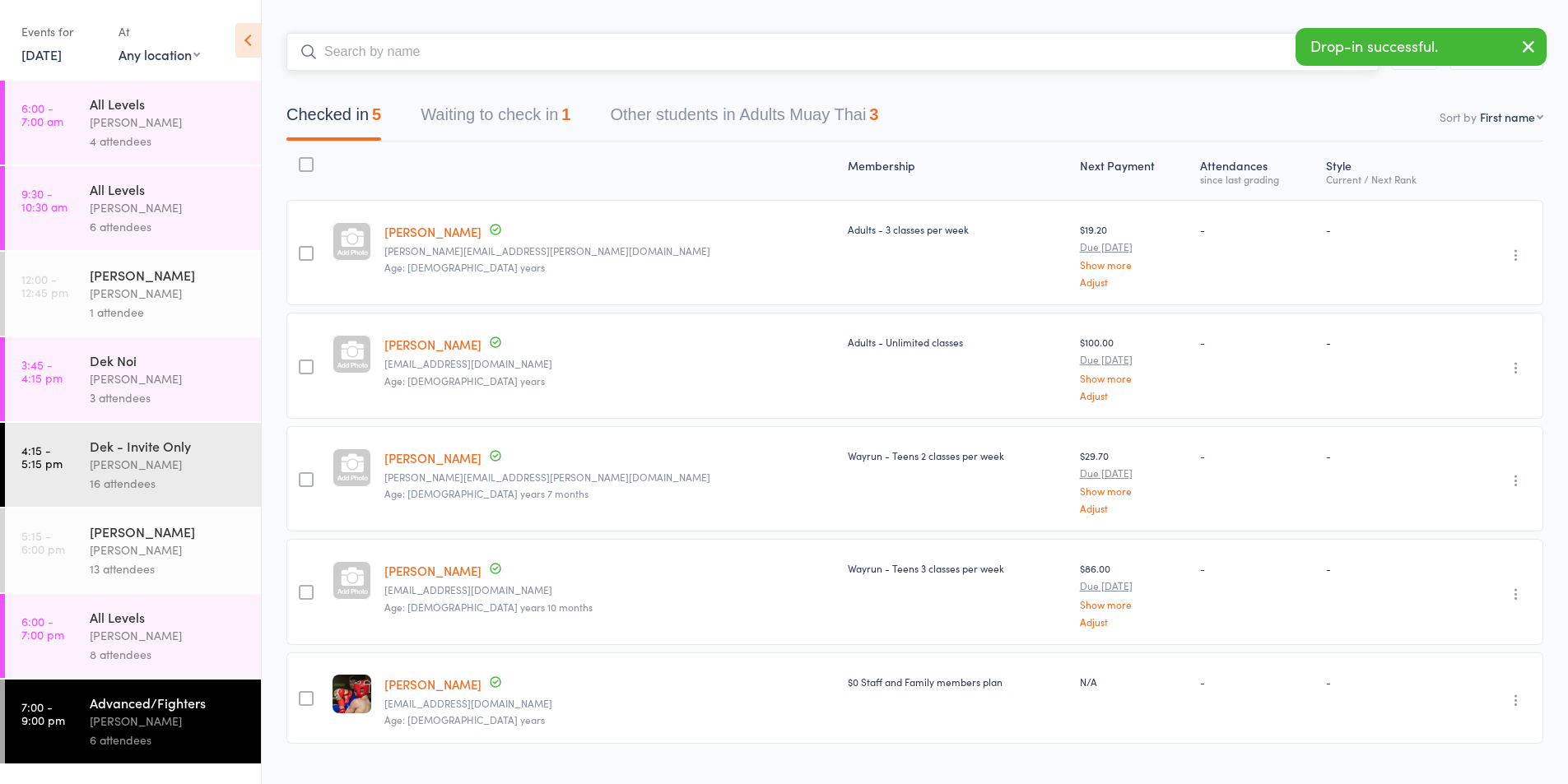
scroll to position [105, 0]
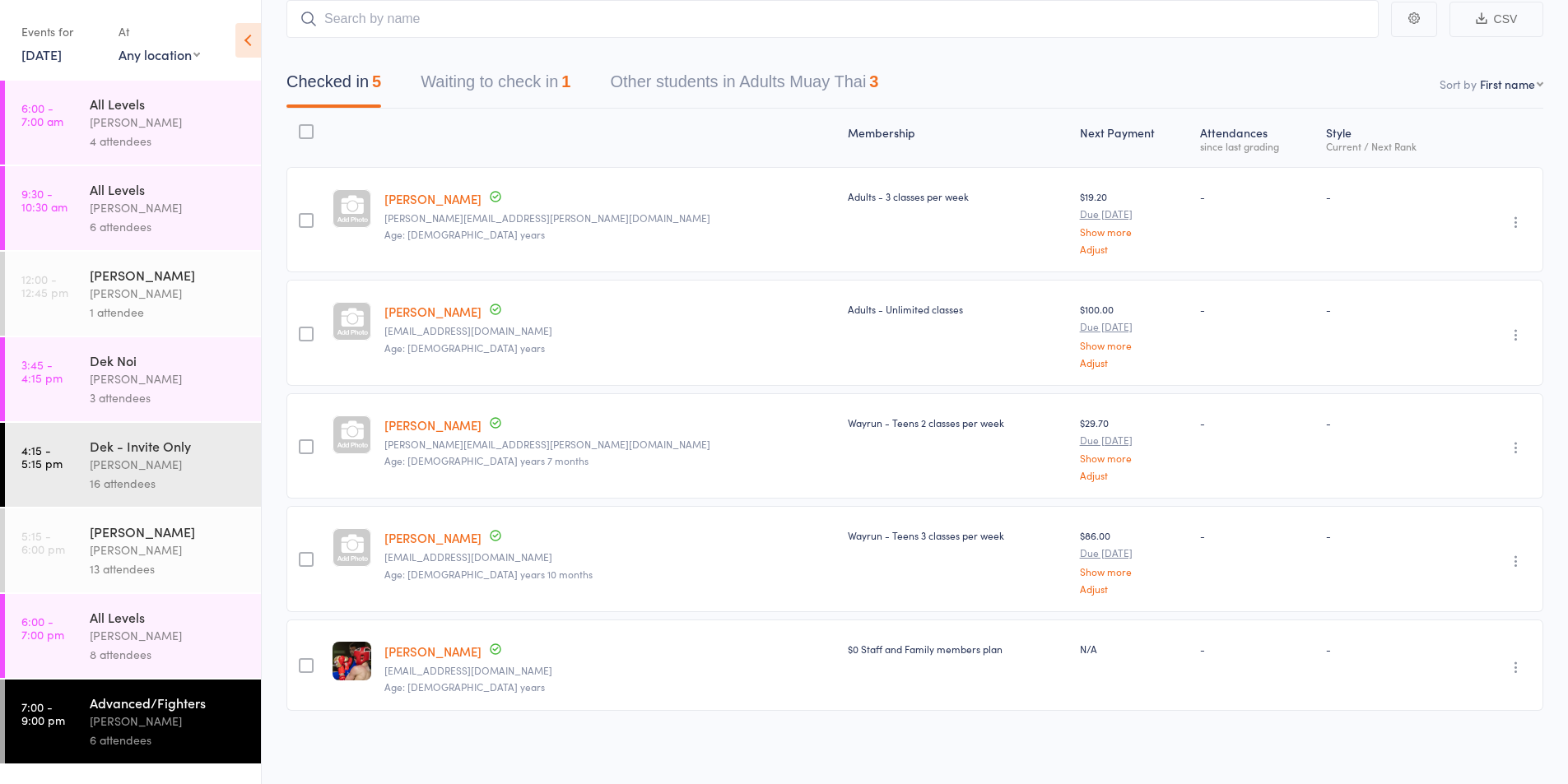
click at [100, 668] on div "All Levels [PERSON_NAME] 8 attendees" at bounding box center [175, 636] width 171 height 84
click at [110, 634] on div "[PERSON_NAME]" at bounding box center [168, 635] width 157 height 18
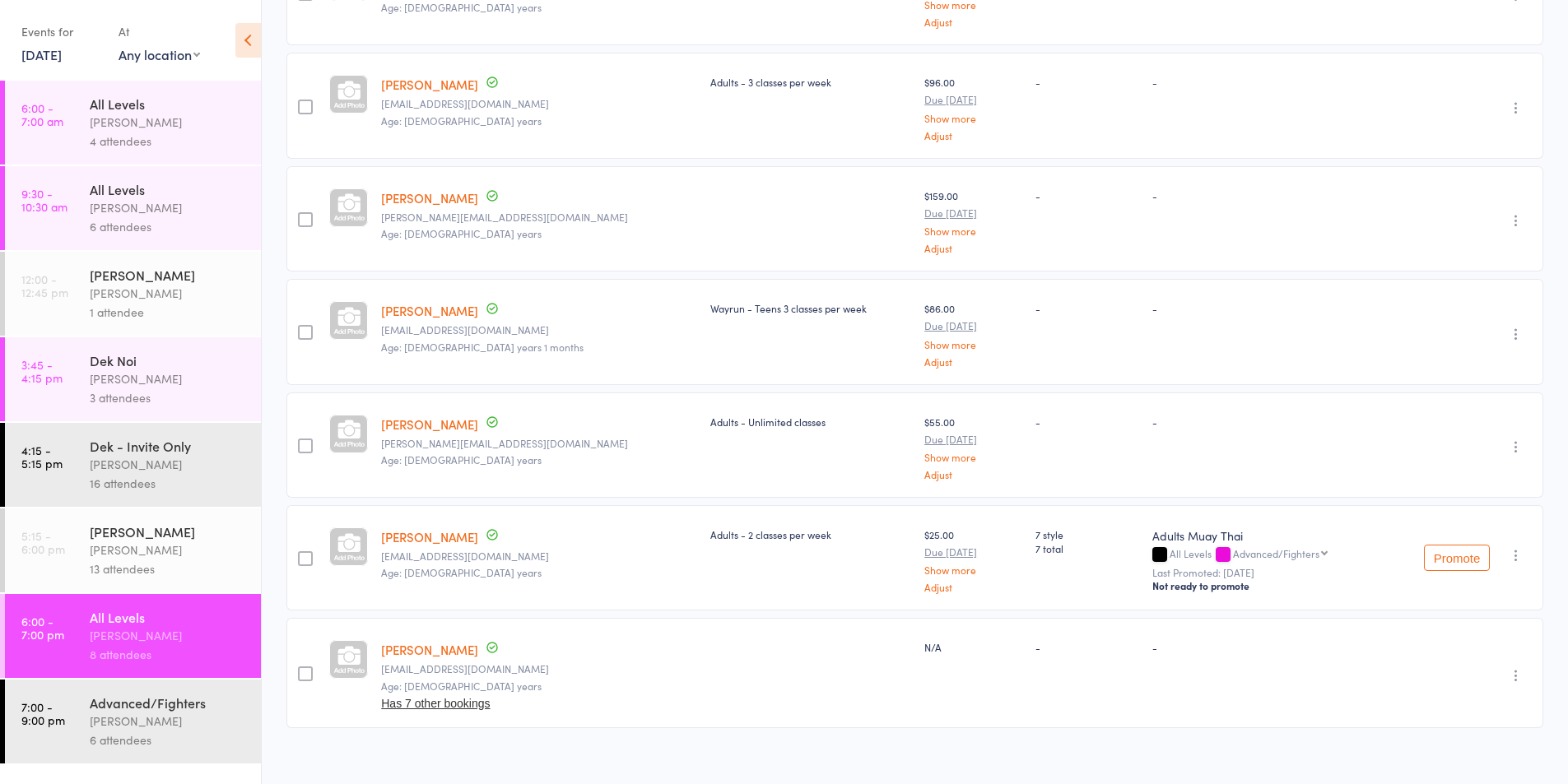
scroll to position [349, 0]
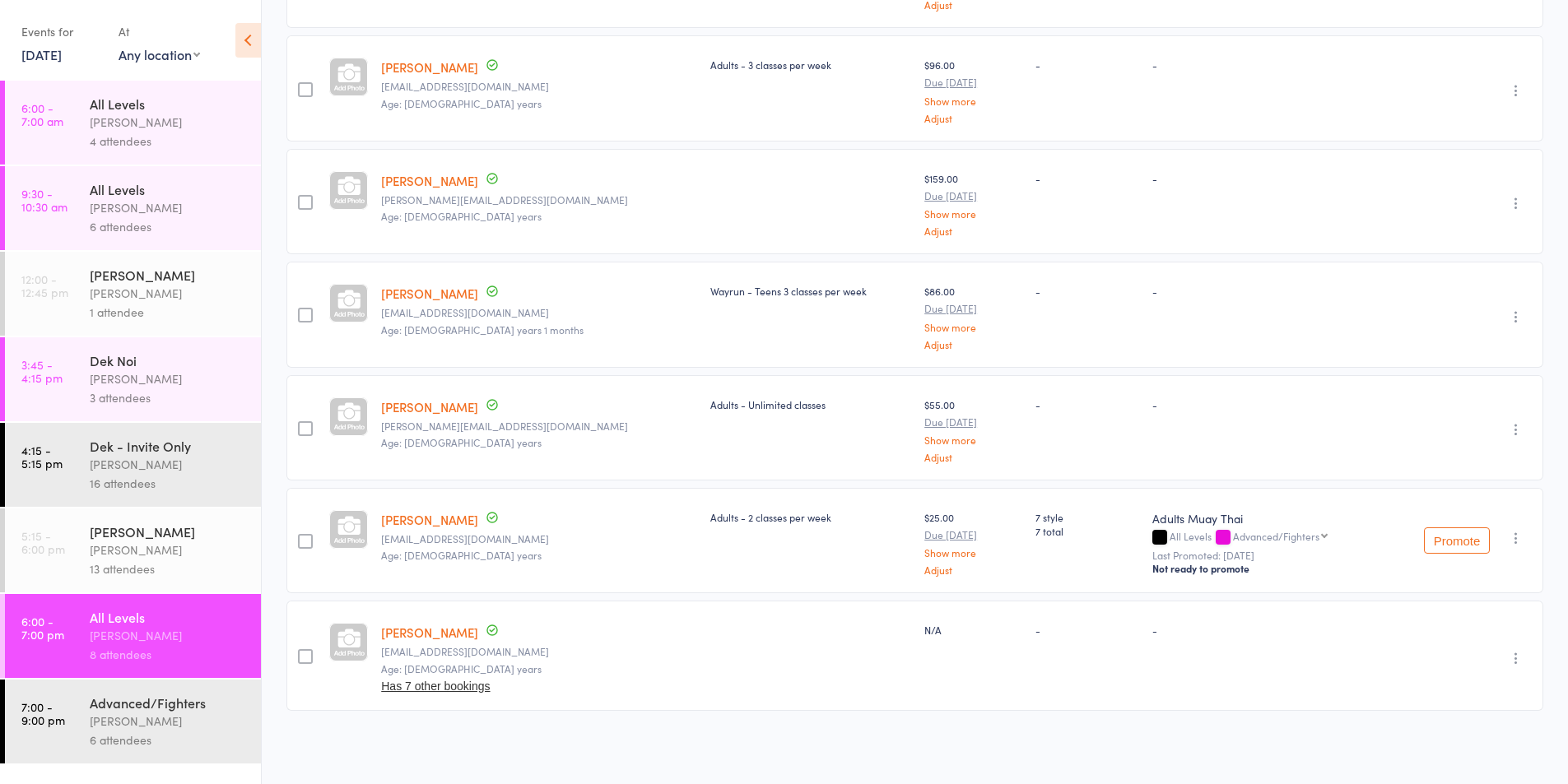
click at [404, 517] on link "[PERSON_NAME]" at bounding box center [429, 520] width 97 height 18
click at [144, 708] on div "Advanced/Fighters" at bounding box center [168, 703] width 157 height 18
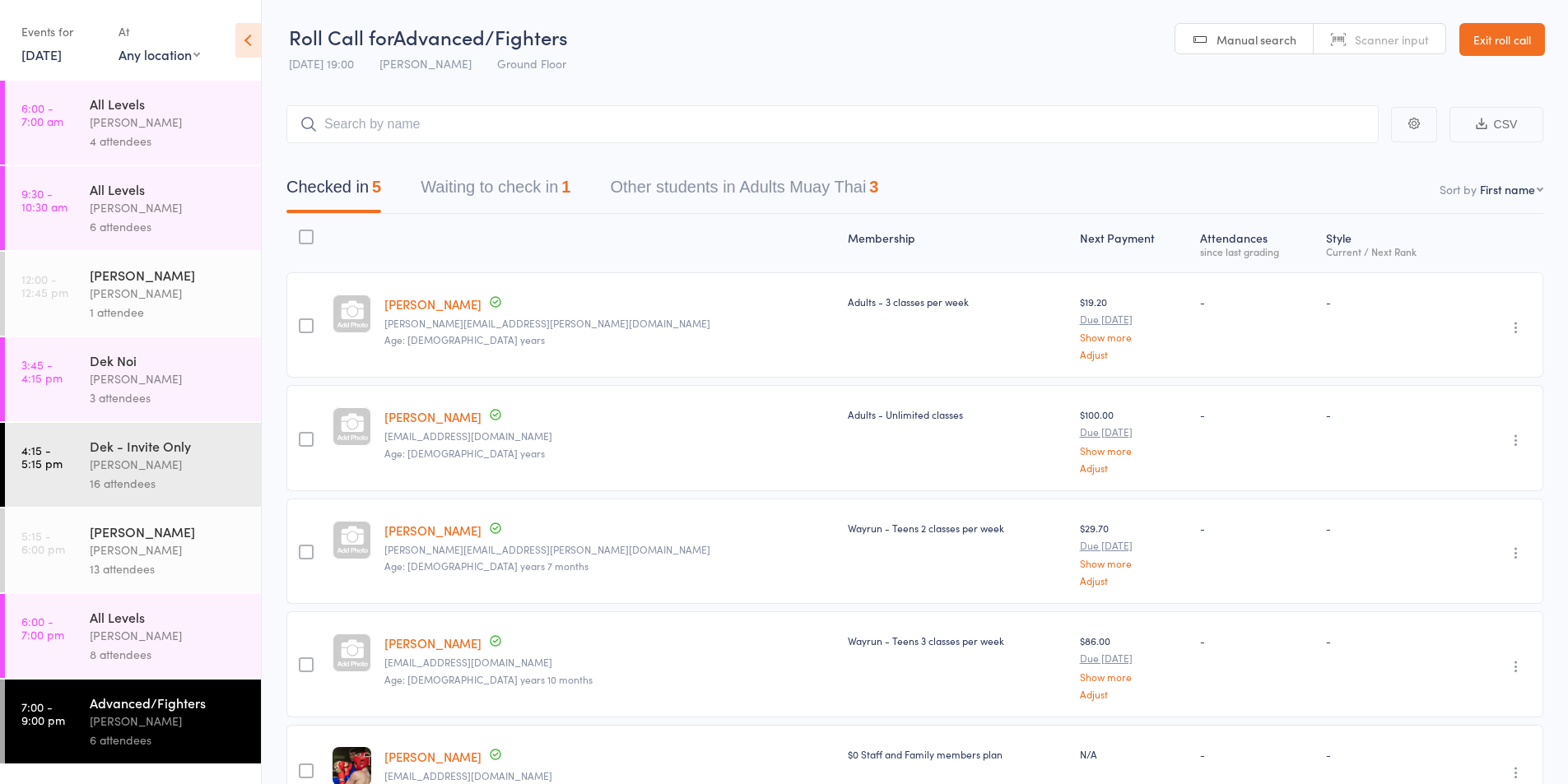
click at [141, 631] on div "[PERSON_NAME]" at bounding box center [168, 635] width 157 height 18
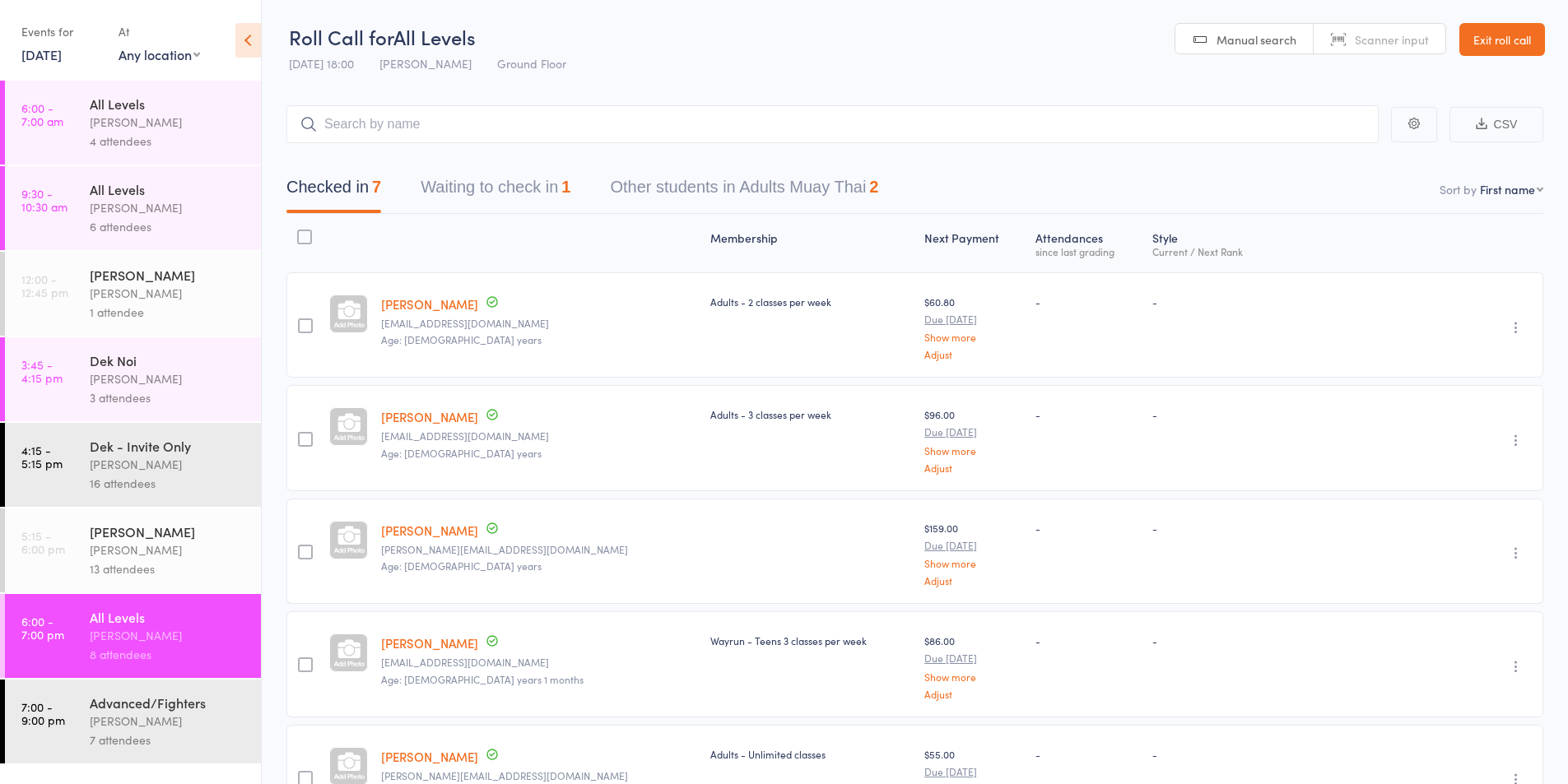
click at [112, 722] on div "[PERSON_NAME]" at bounding box center [168, 721] width 157 height 18
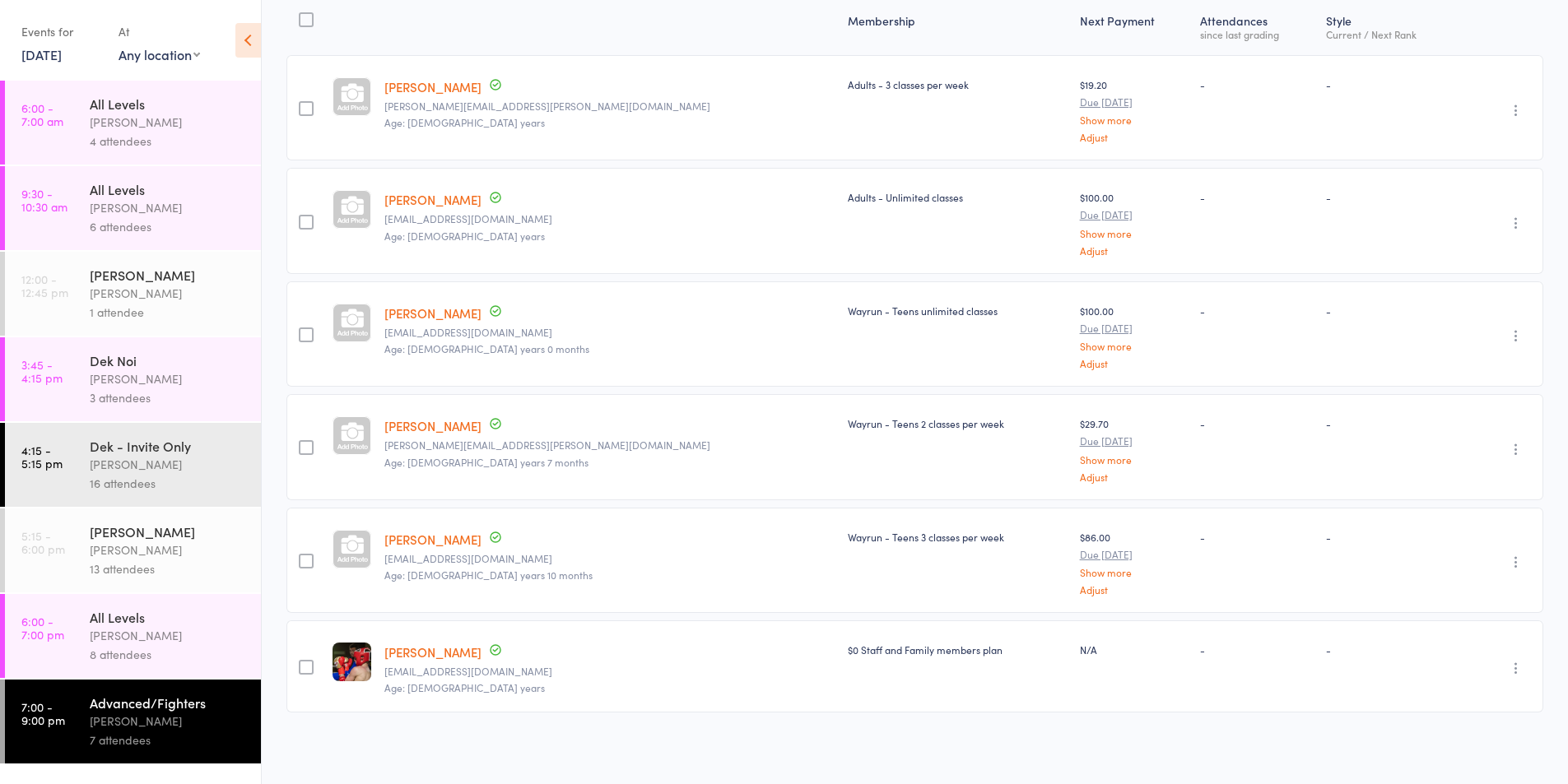
scroll to position [219, 0]
click at [124, 670] on div "All Levels [PERSON_NAME] 8 attendees" at bounding box center [175, 636] width 171 height 84
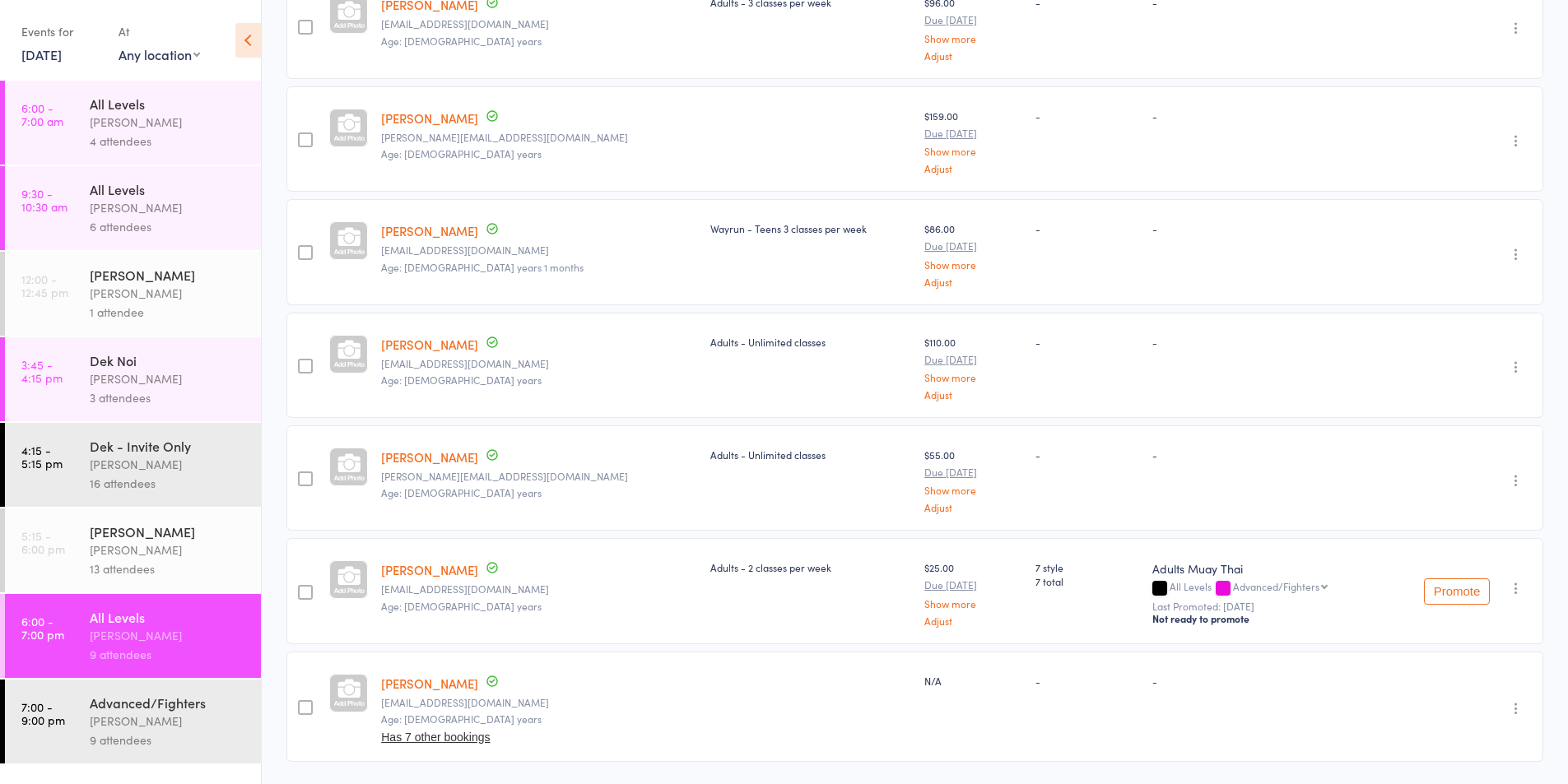
scroll to position [463, 0]
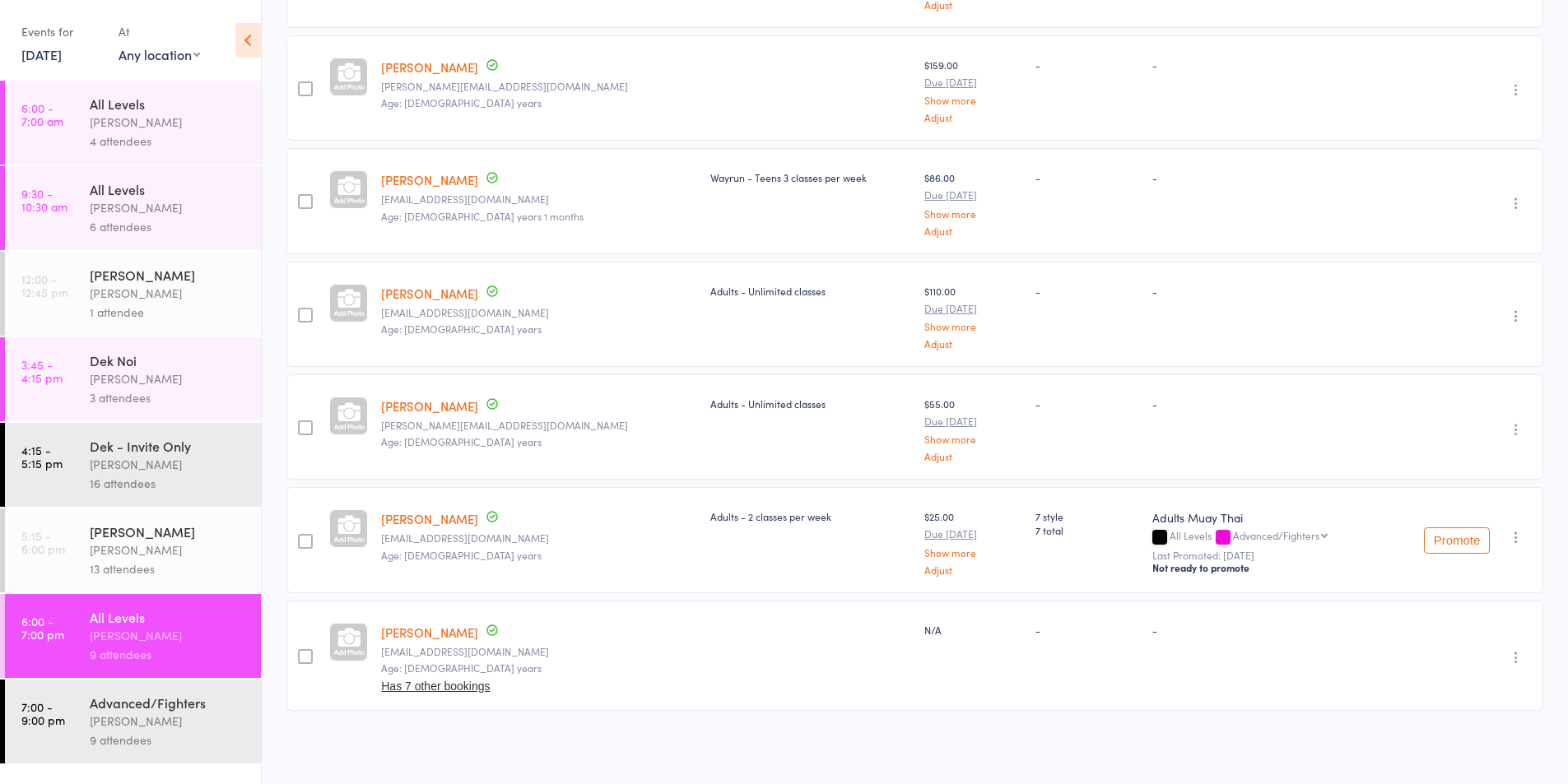
click at [412, 520] on link "[PERSON_NAME]" at bounding box center [429, 519] width 97 height 18
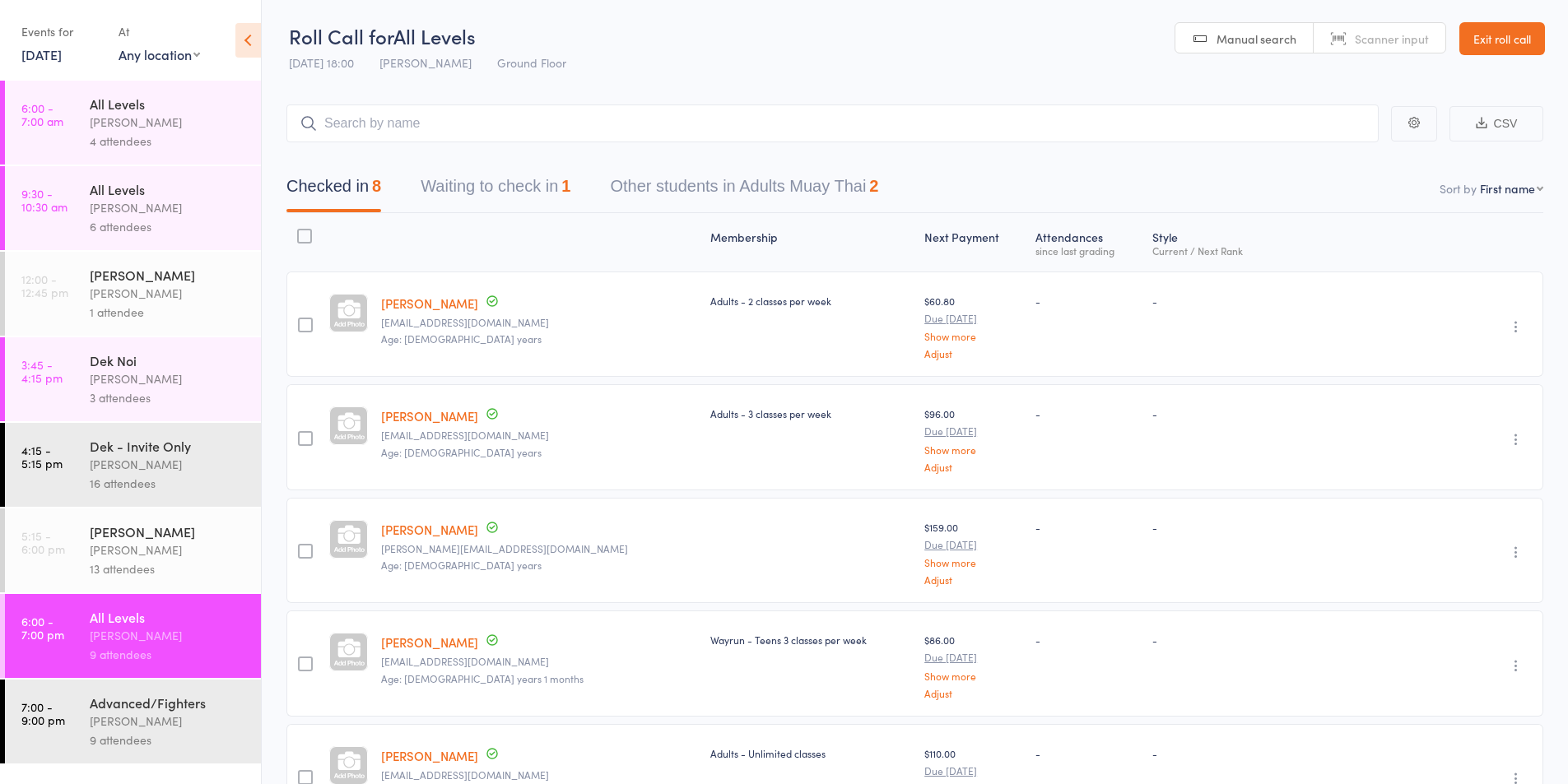
scroll to position [0, 0]
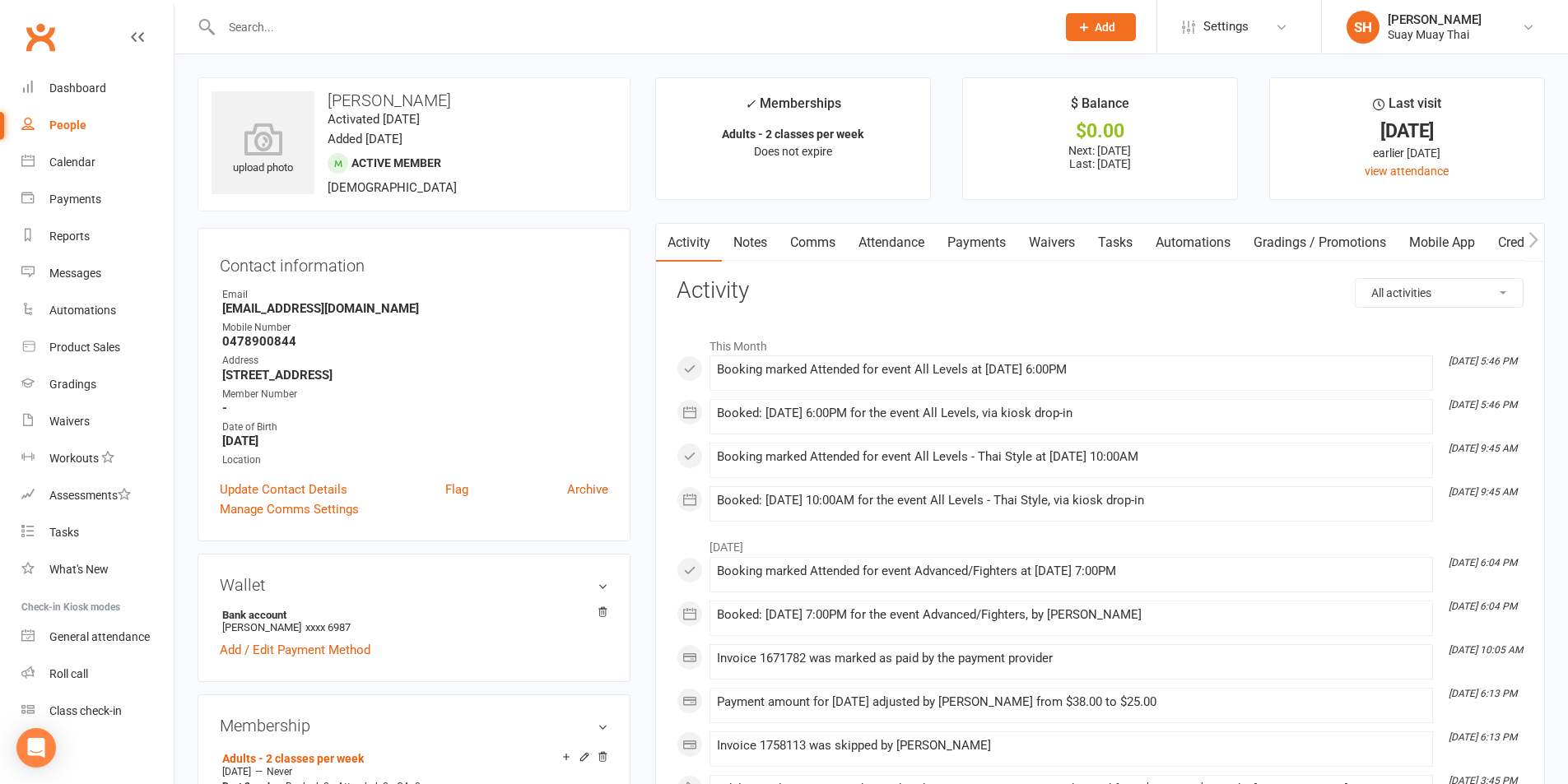
click at [729, 233] on link "Notes" at bounding box center [750, 242] width 56 height 38
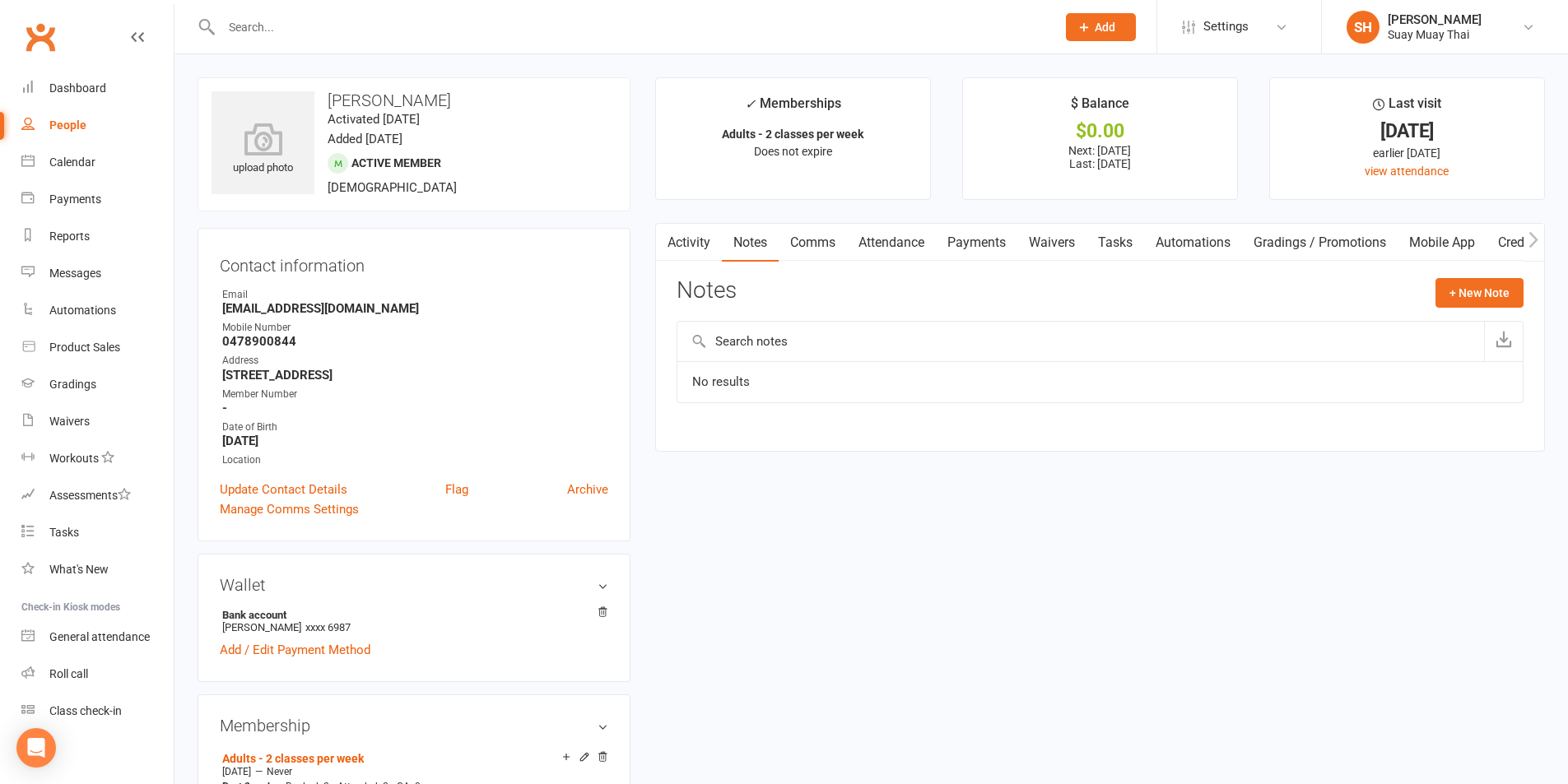
click at [680, 240] on link "Activity" at bounding box center [688, 242] width 66 height 38
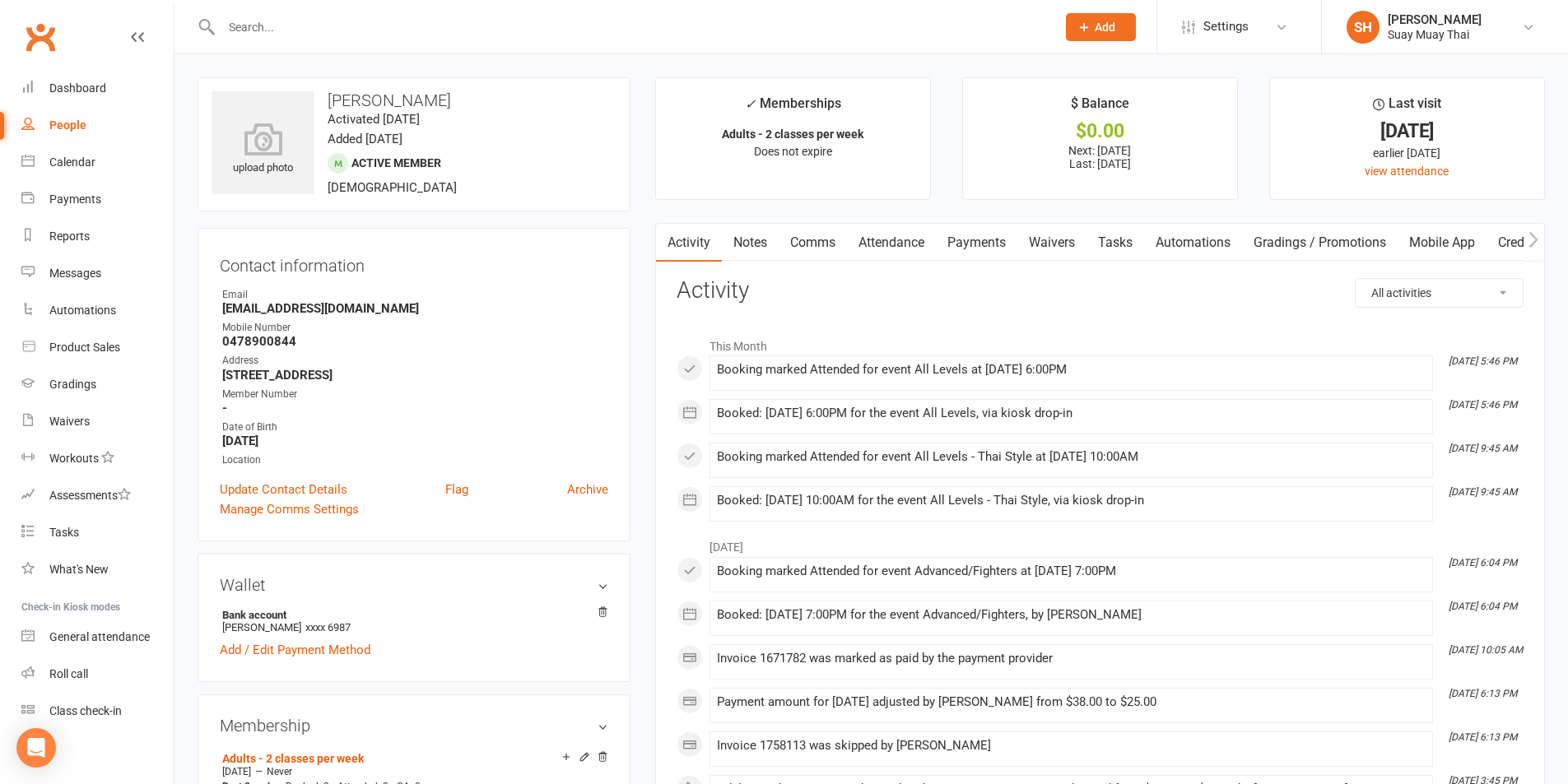
click at [992, 248] on link "Payments" at bounding box center [977, 242] width 81 height 38
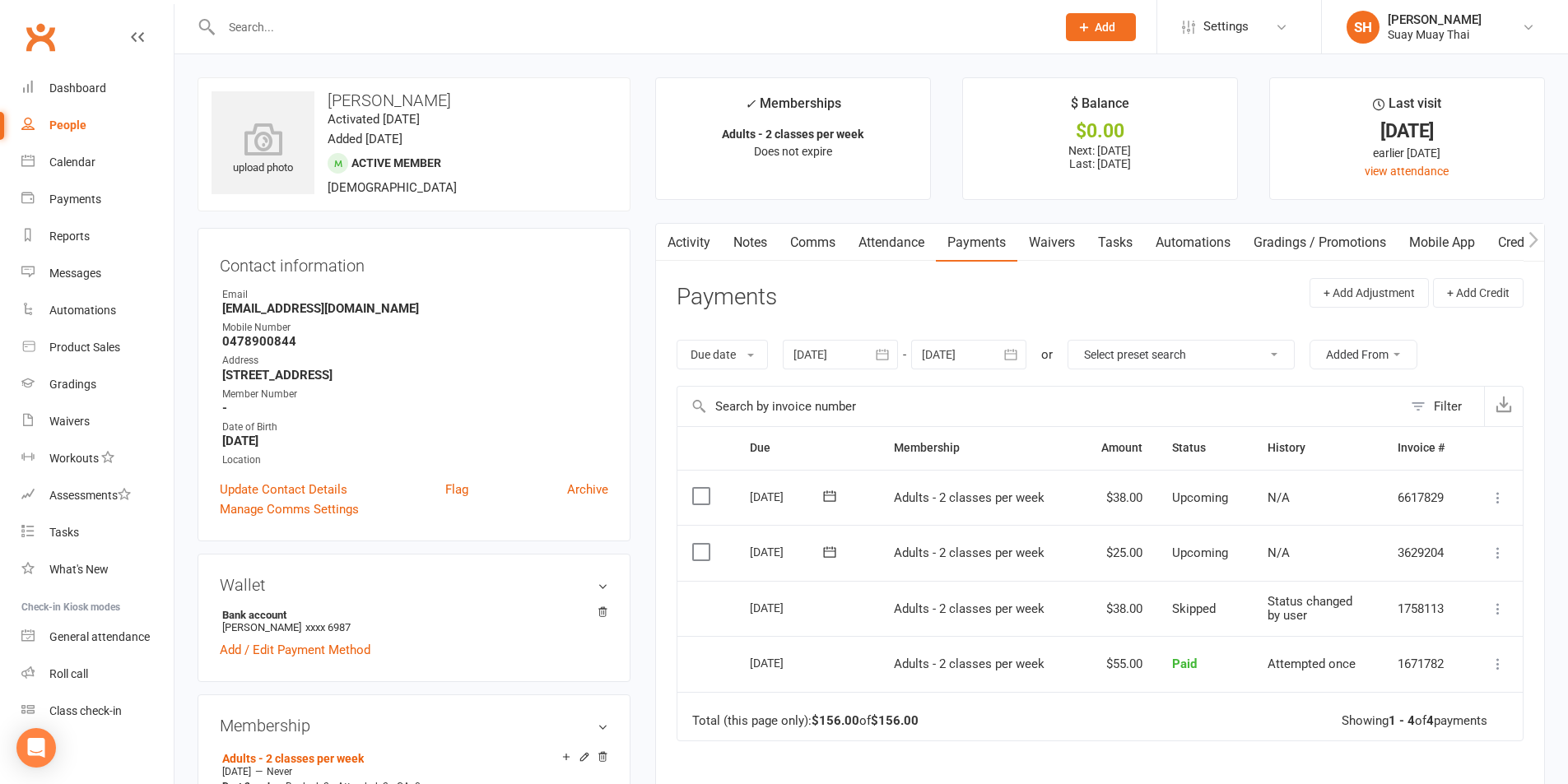
click at [700, 242] on link "Activity" at bounding box center [688, 242] width 66 height 38
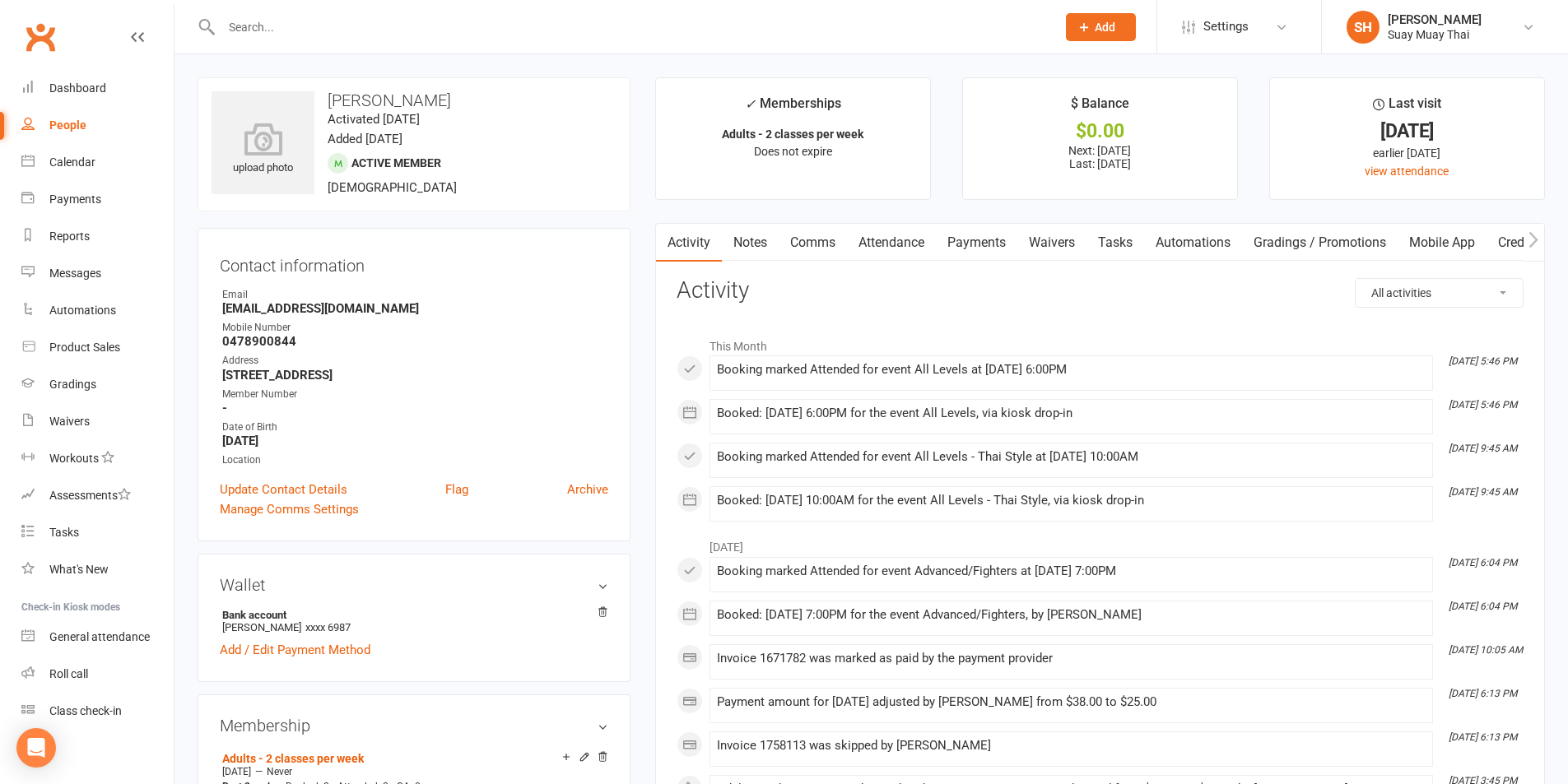
click at [870, 243] on link "Attendance" at bounding box center [892, 242] width 89 height 38
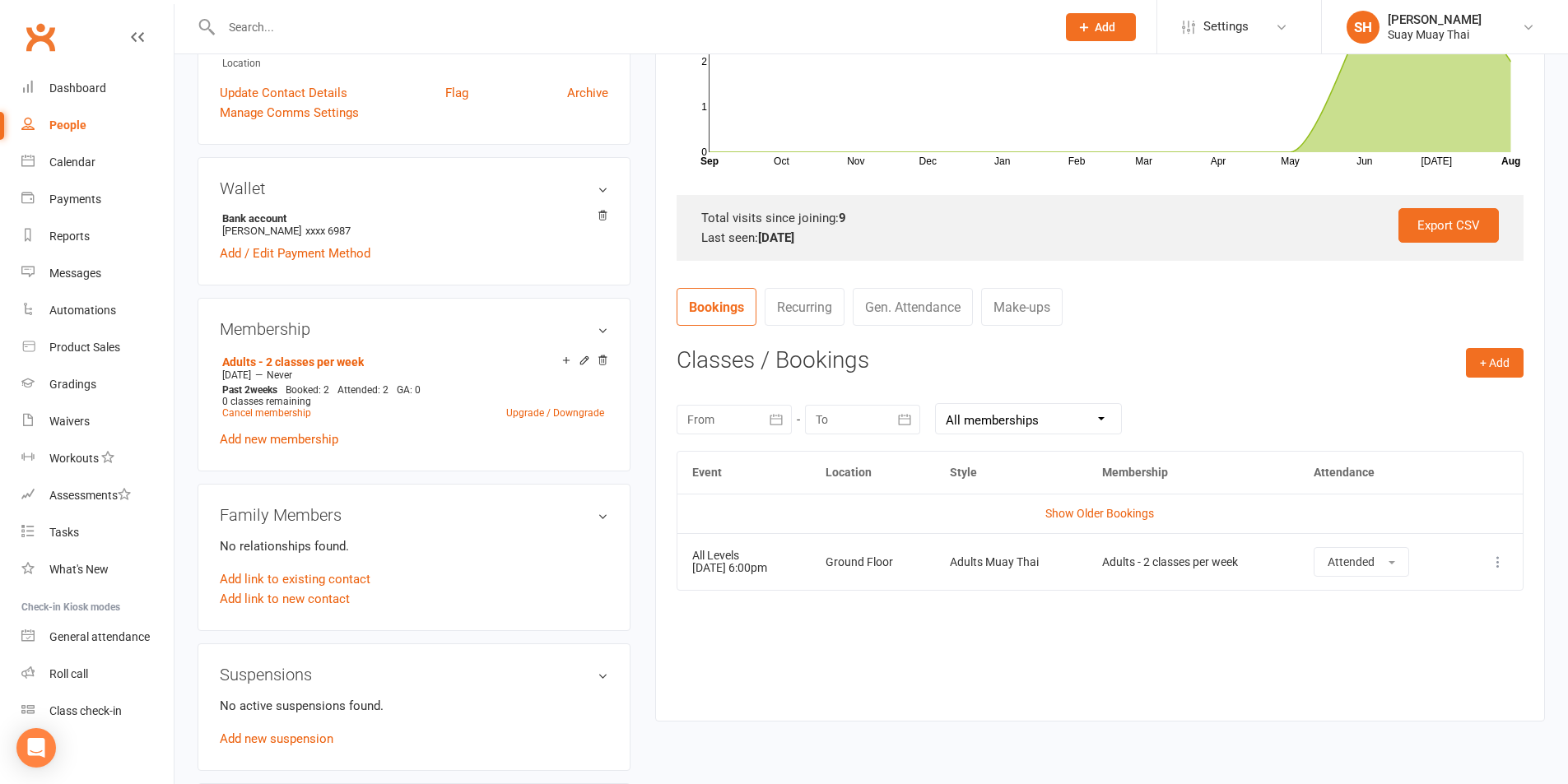
scroll to position [549, 0]
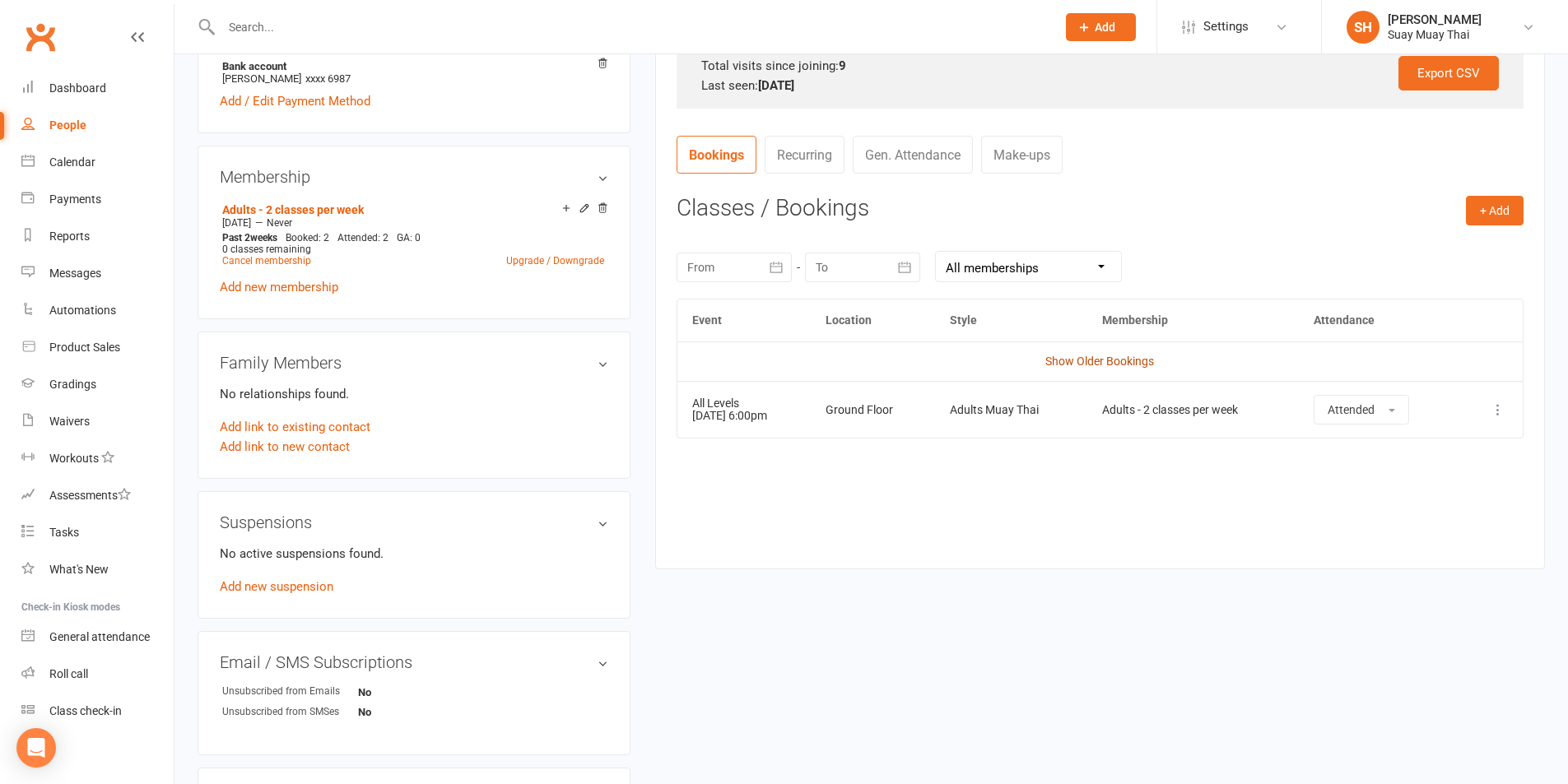
click at [1053, 358] on link "Show Older Bookings" at bounding box center [1099, 361] width 108 height 13
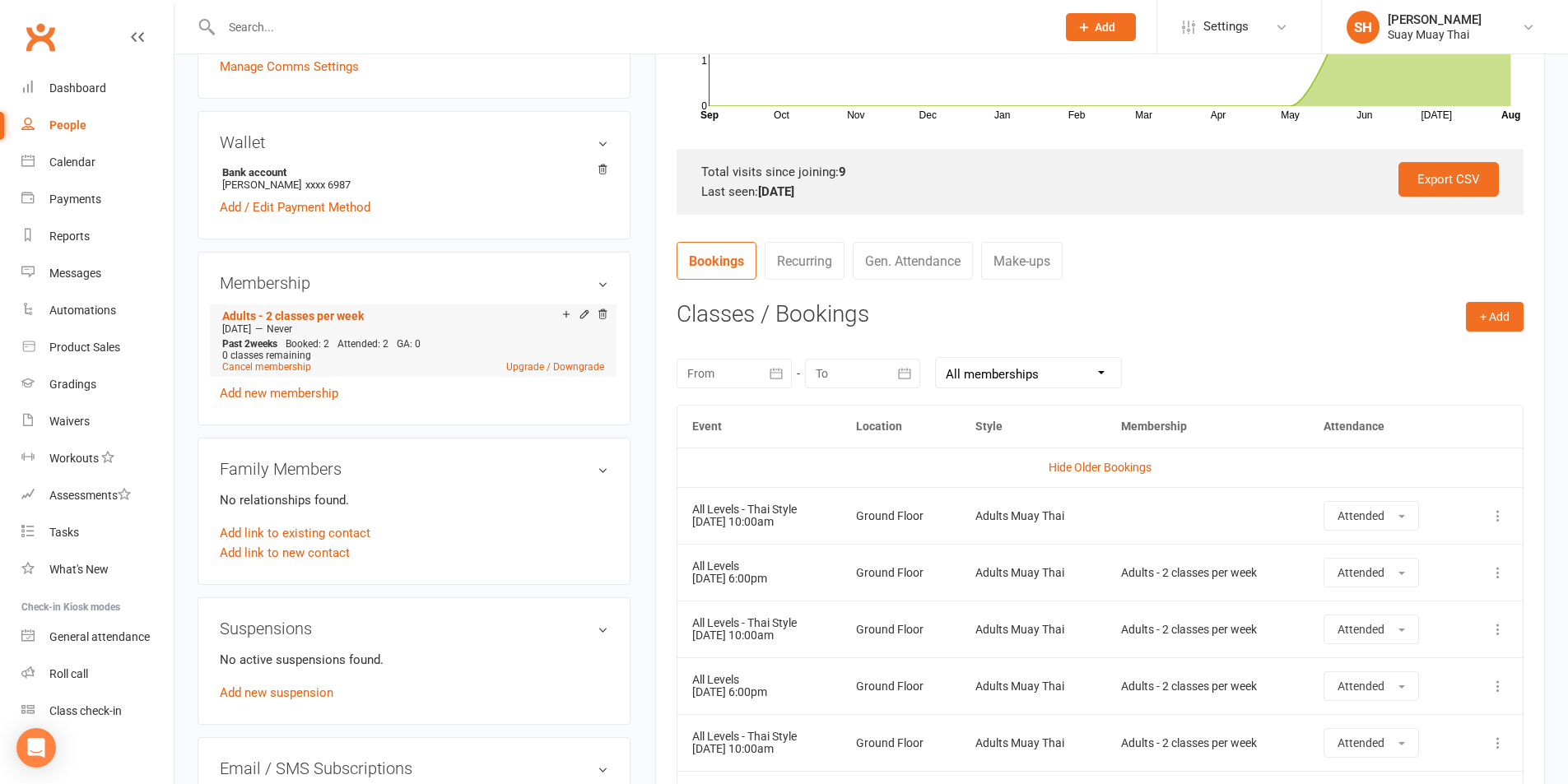
scroll to position [482, 0]
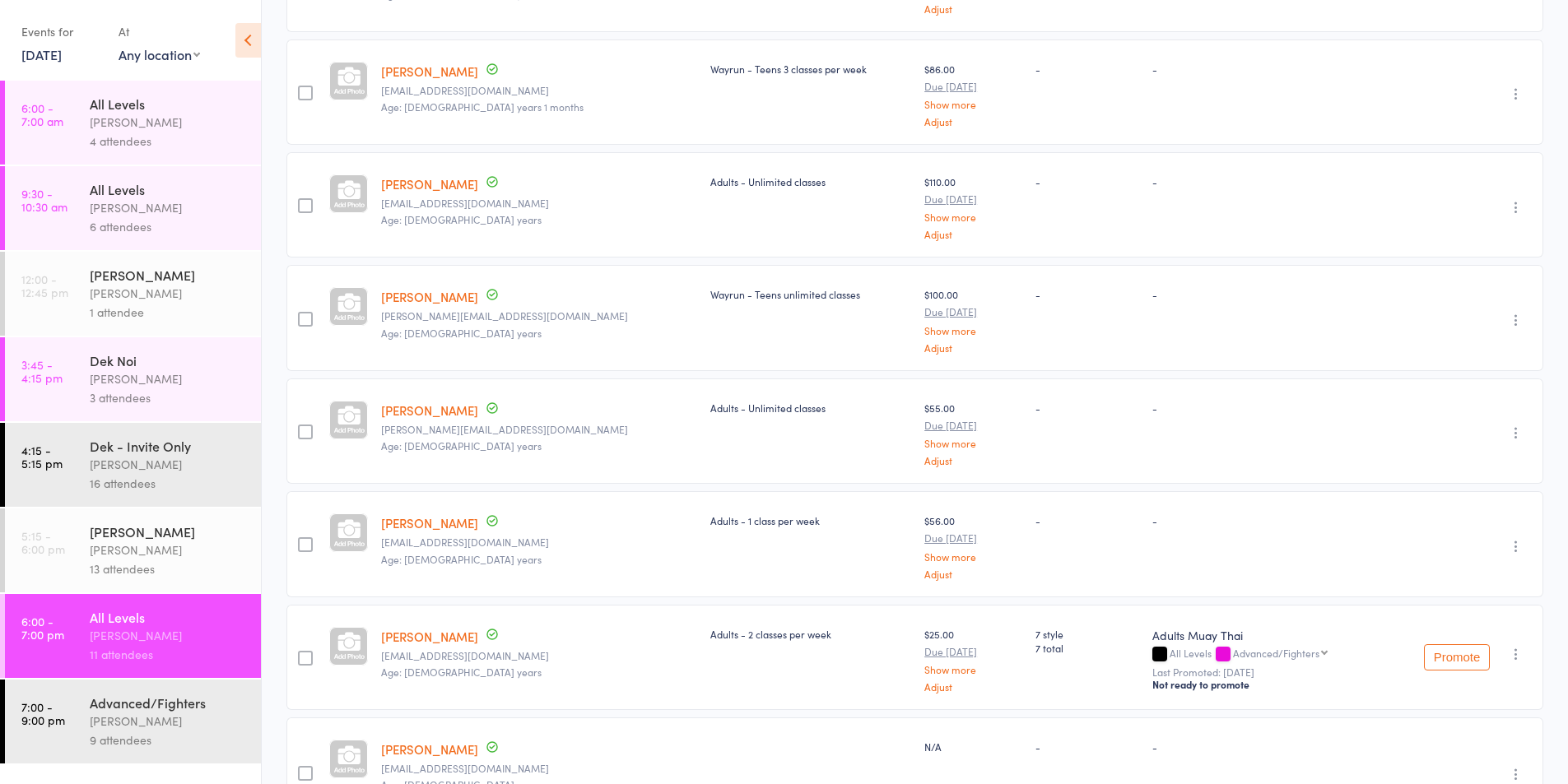
scroll to position [802, 0]
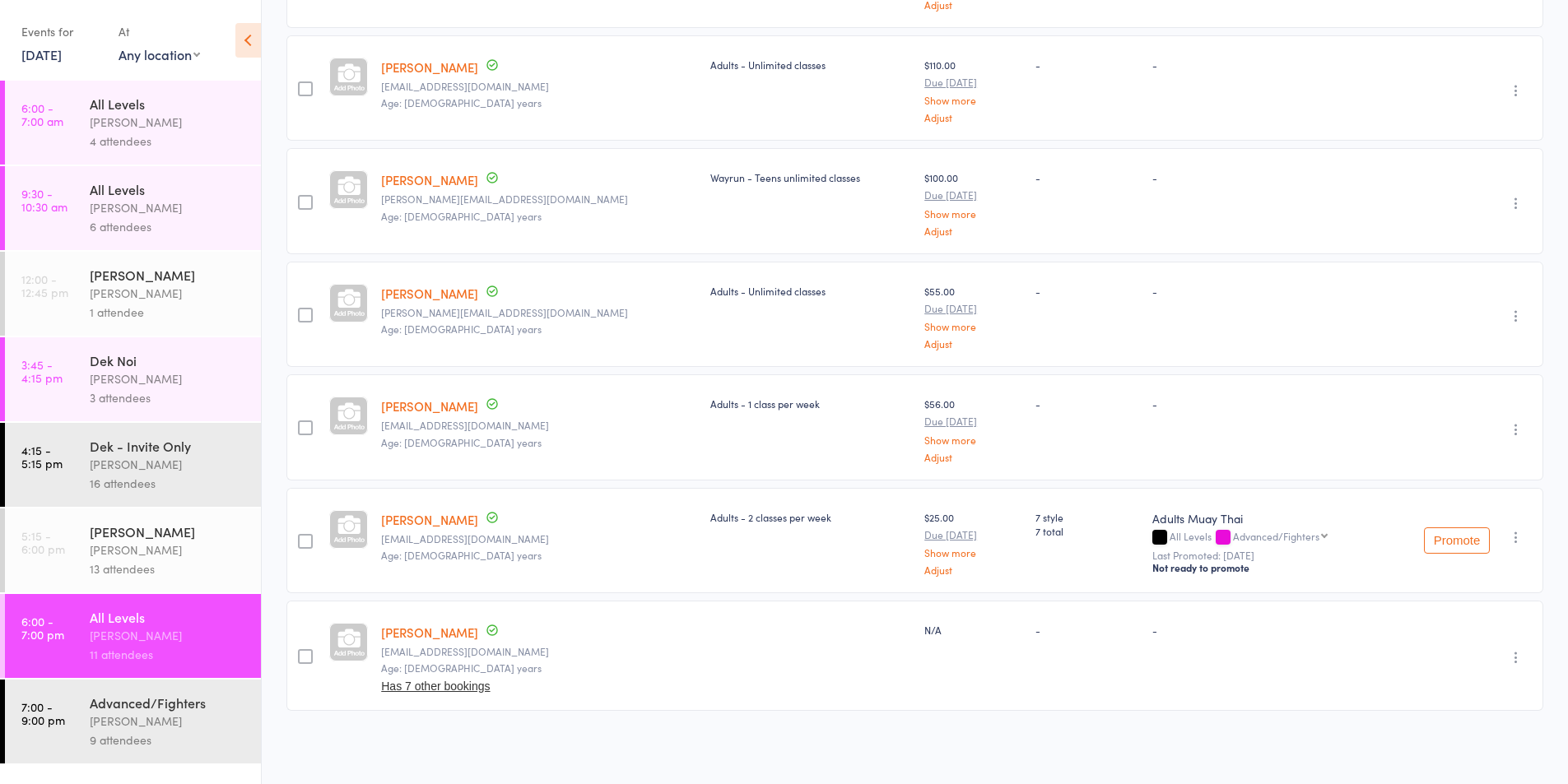
click at [110, 733] on div "9 attendees" at bounding box center [168, 740] width 157 height 18
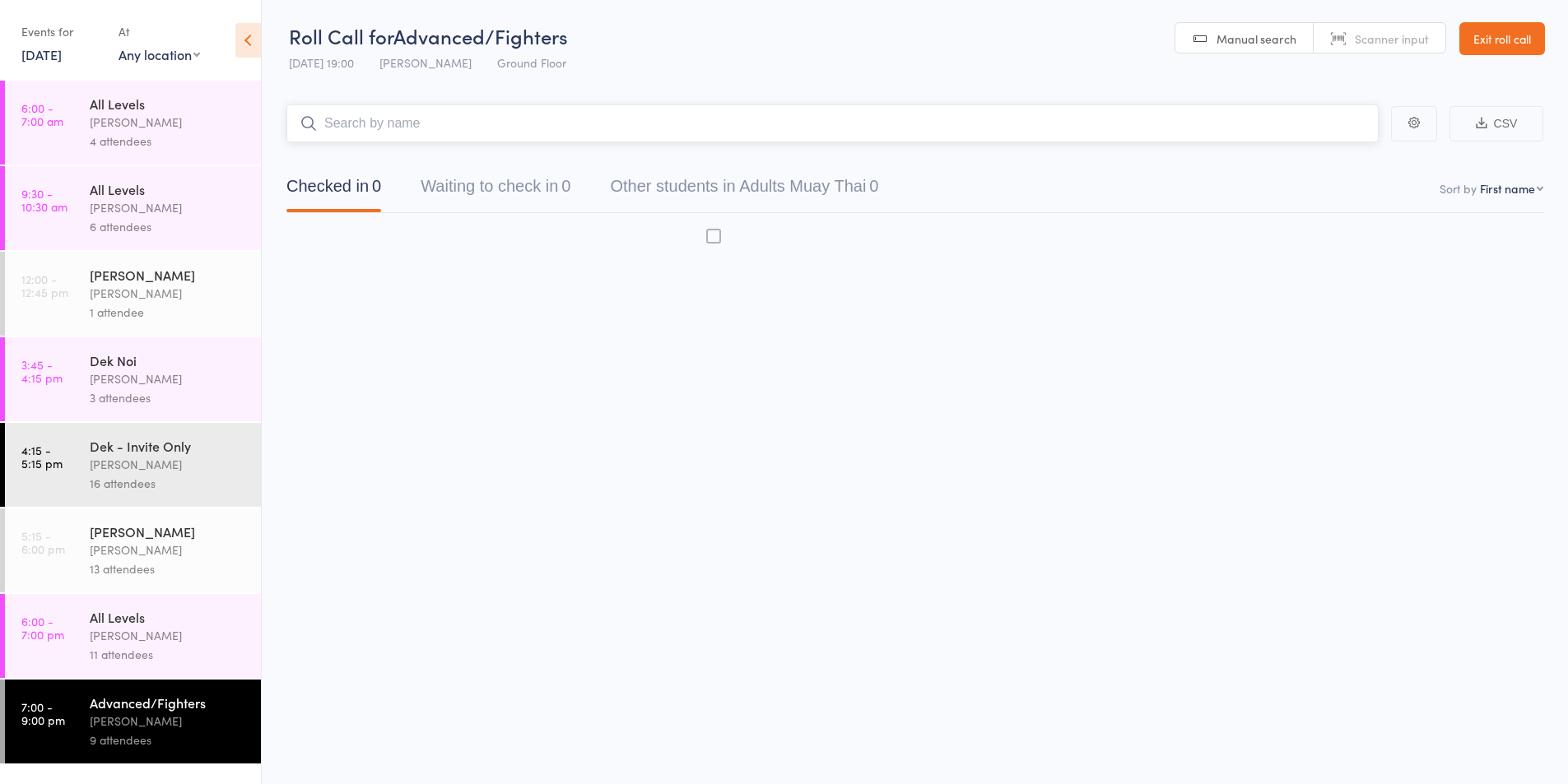
scroll to position [1, 0]
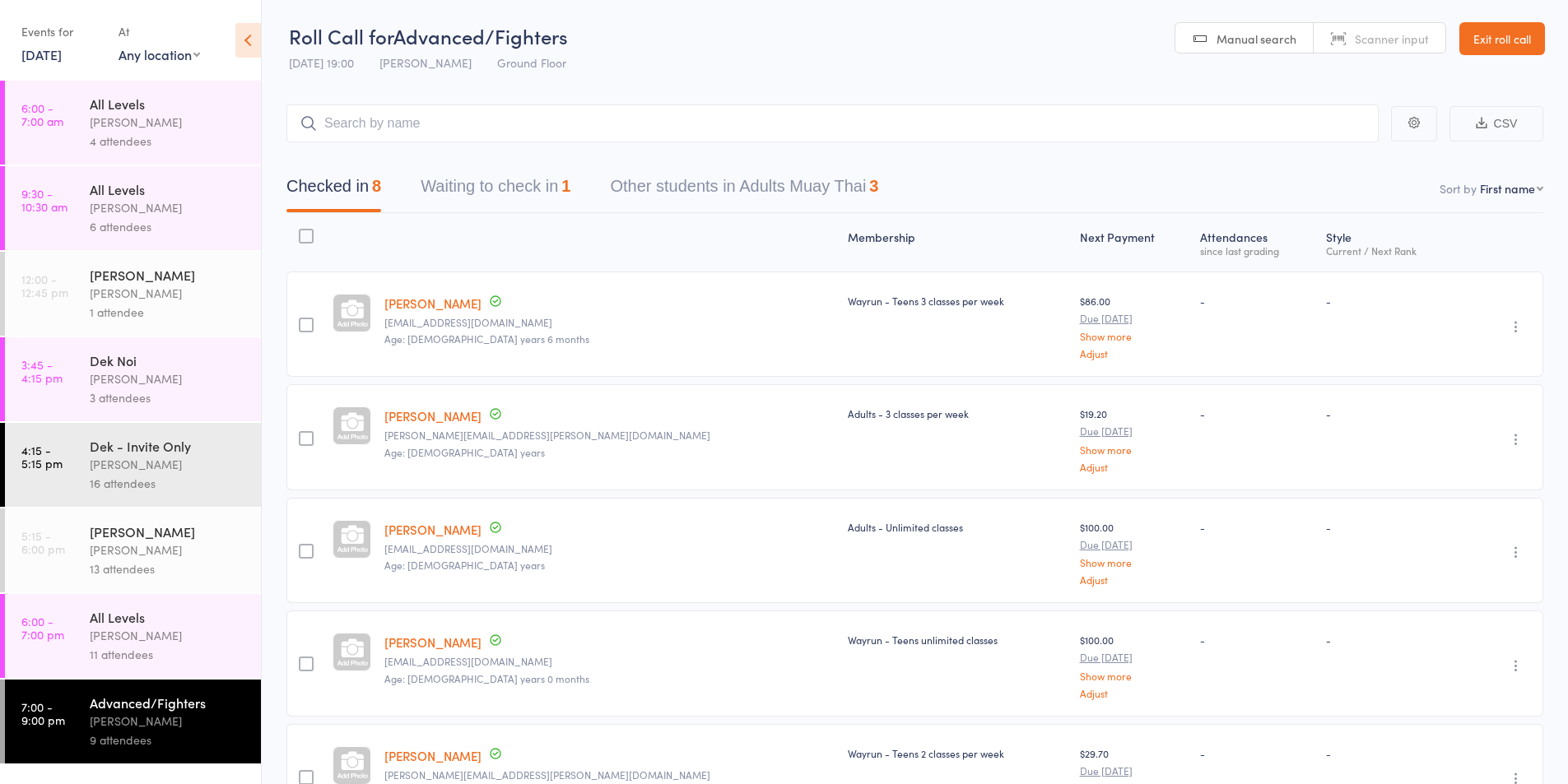
click at [1513, 325] on icon "button" at bounding box center [1516, 326] width 17 height 17
click at [1451, 466] on li "Remove" at bounding box center [1457, 470] width 136 height 22
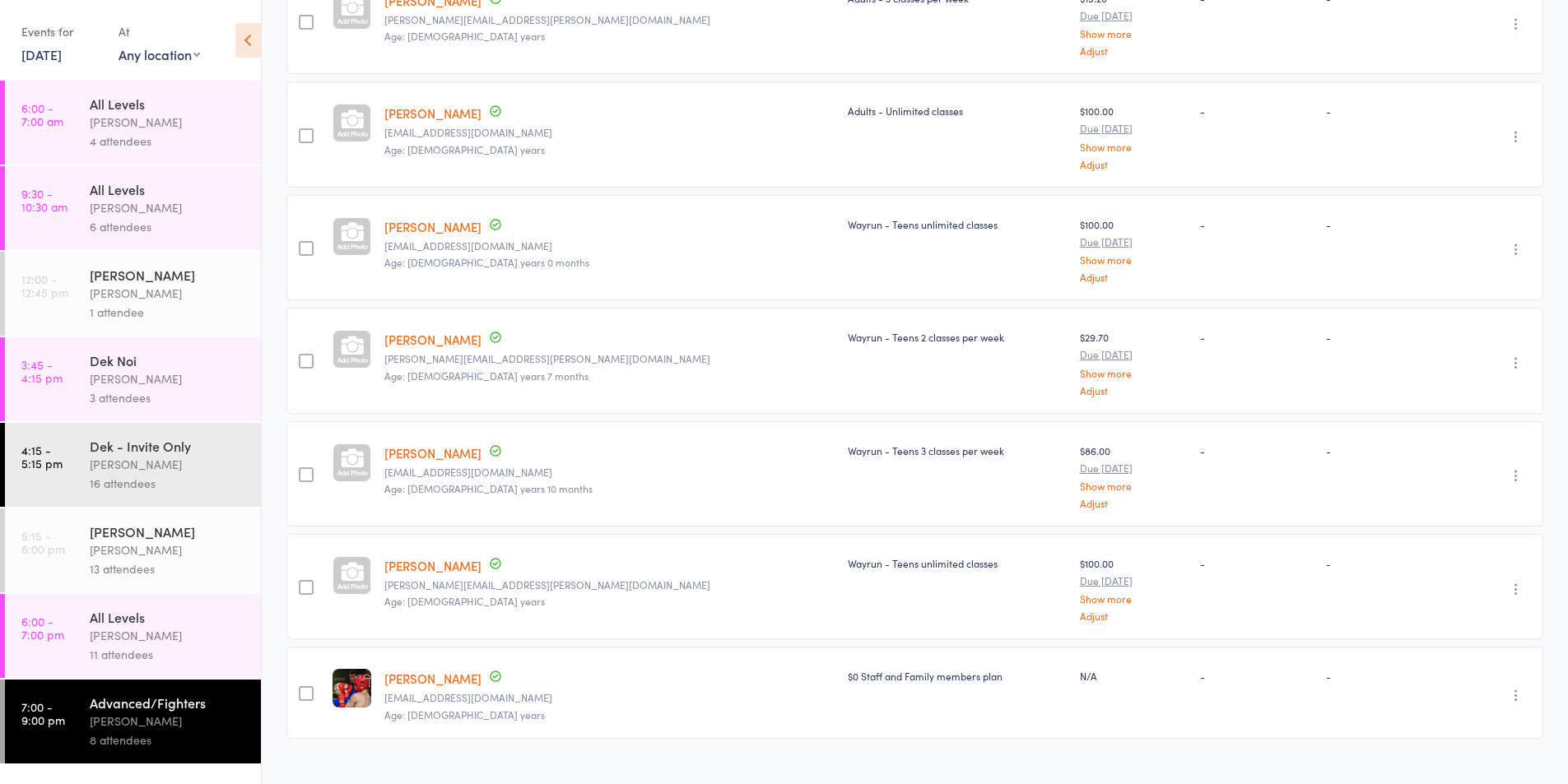
scroll to position [332, 0]
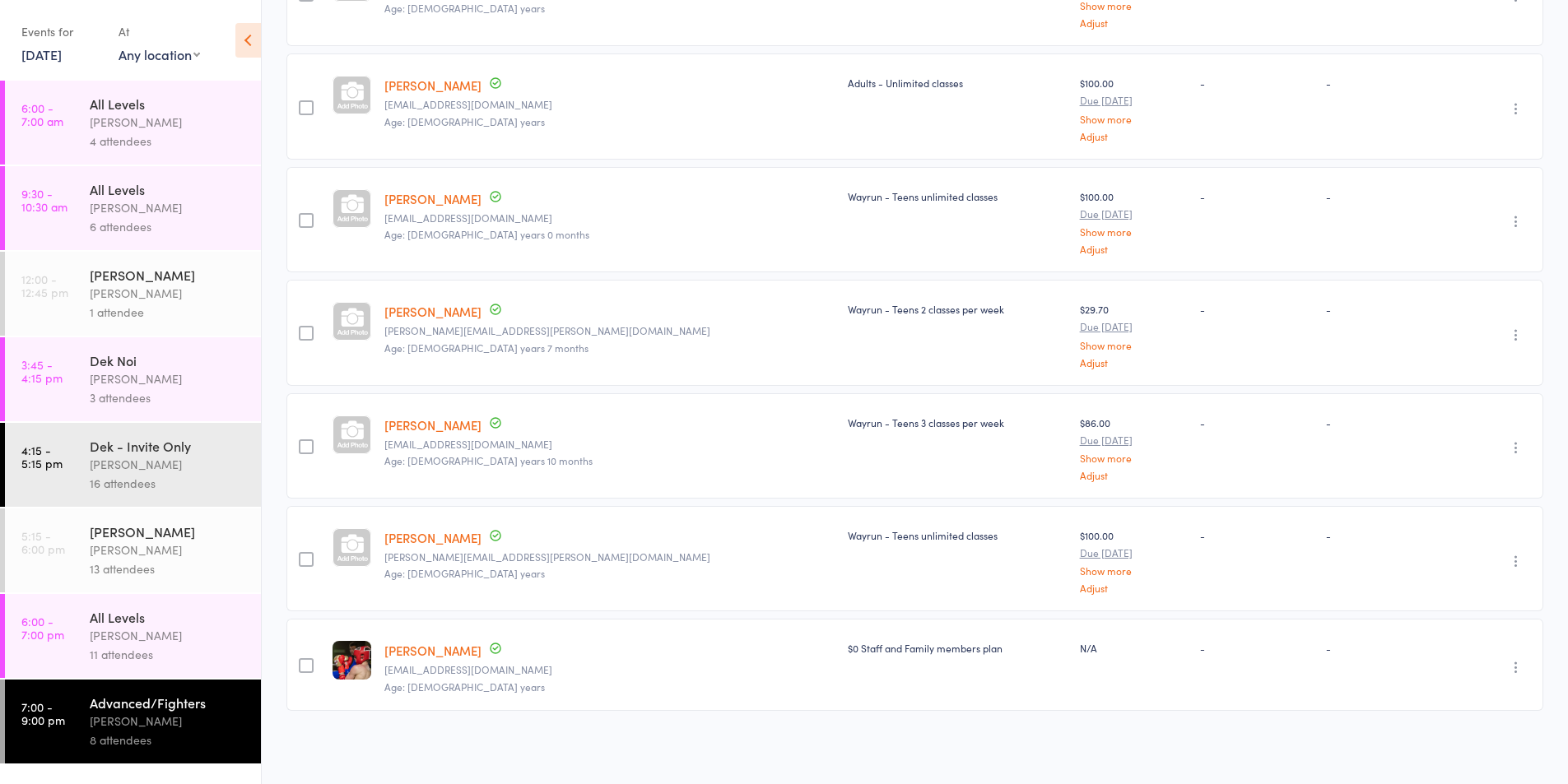
click at [107, 605] on div "All Levels [PERSON_NAME] 11 attendees" at bounding box center [175, 636] width 171 height 84
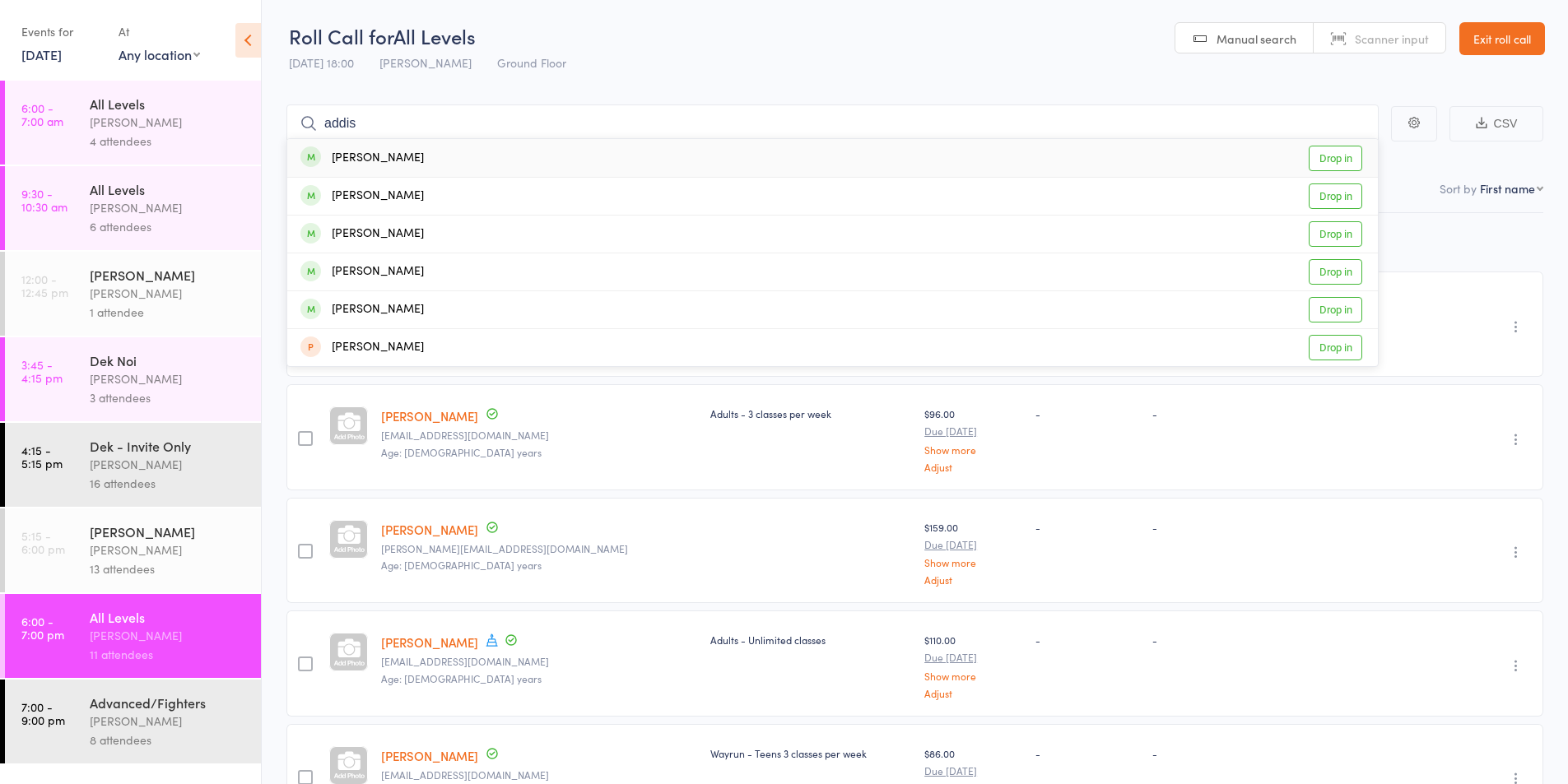
type input "addis"
click at [366, 155] on div "[PERSON_NAME]" at bounding box center [362, 158] width 123 height 18
